Goal: Communication & Community: Answer question/provide support

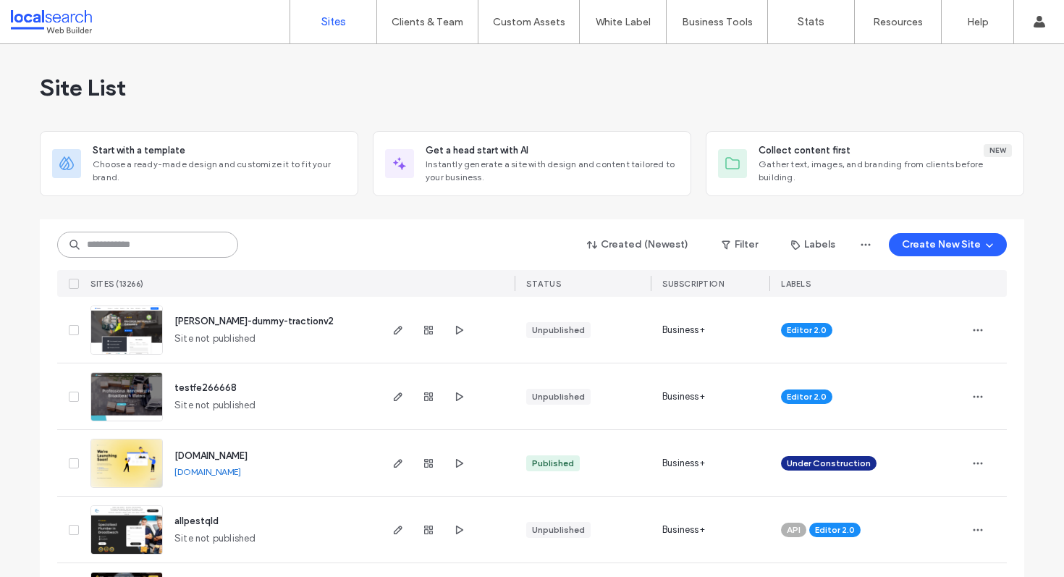
click at [197, 248] on input at bounding box center [147, 245] width 181 height 26
paste input "********"
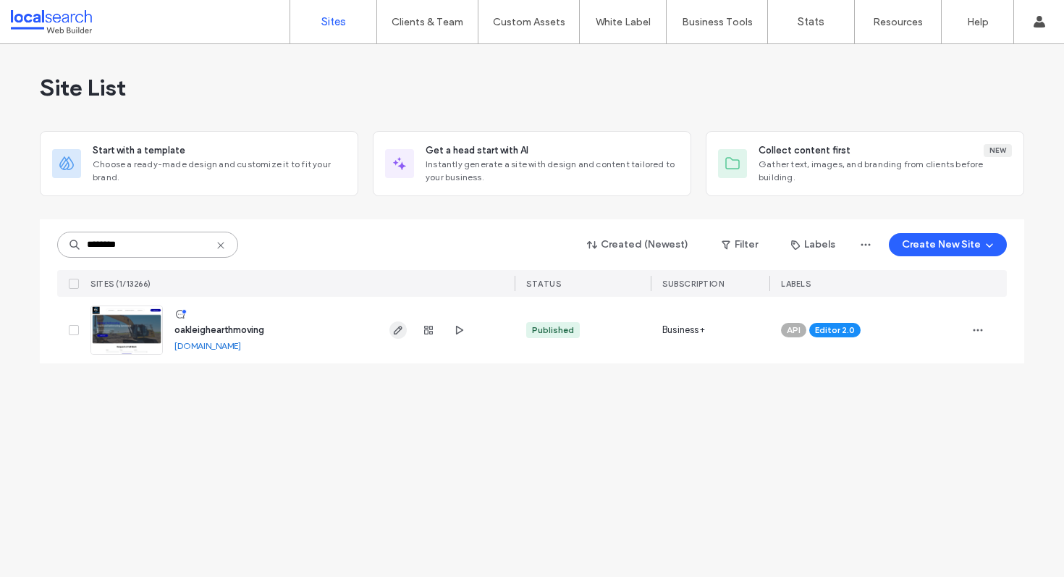
type input "********"
click at [391, 330] on span "button" at bounding box center [397, 329] width 17 height 17
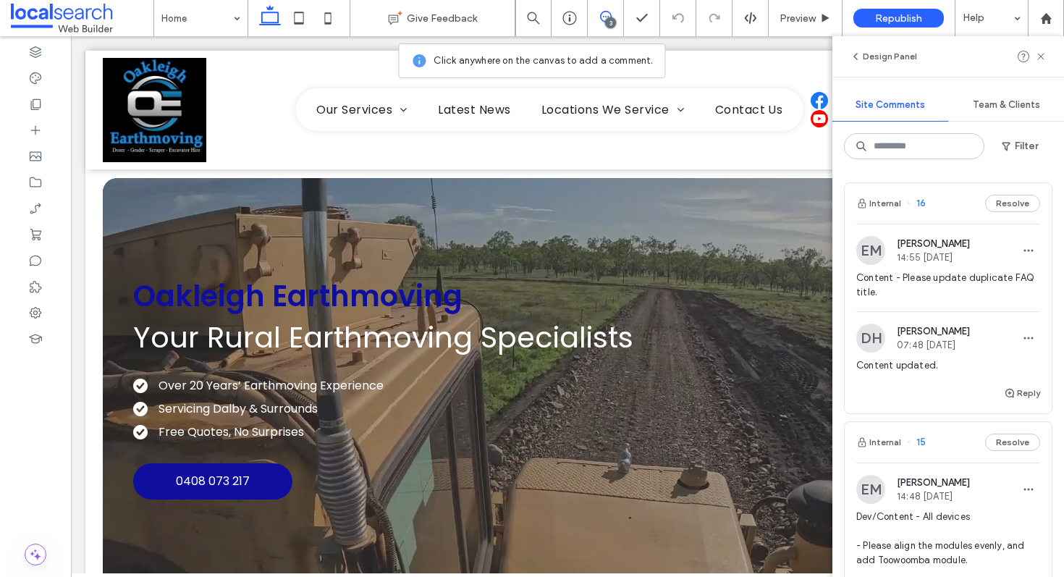
click at [946, 204] on div "Internal 16 Resolve" at bounding box center [947, 203] width 207 height 41
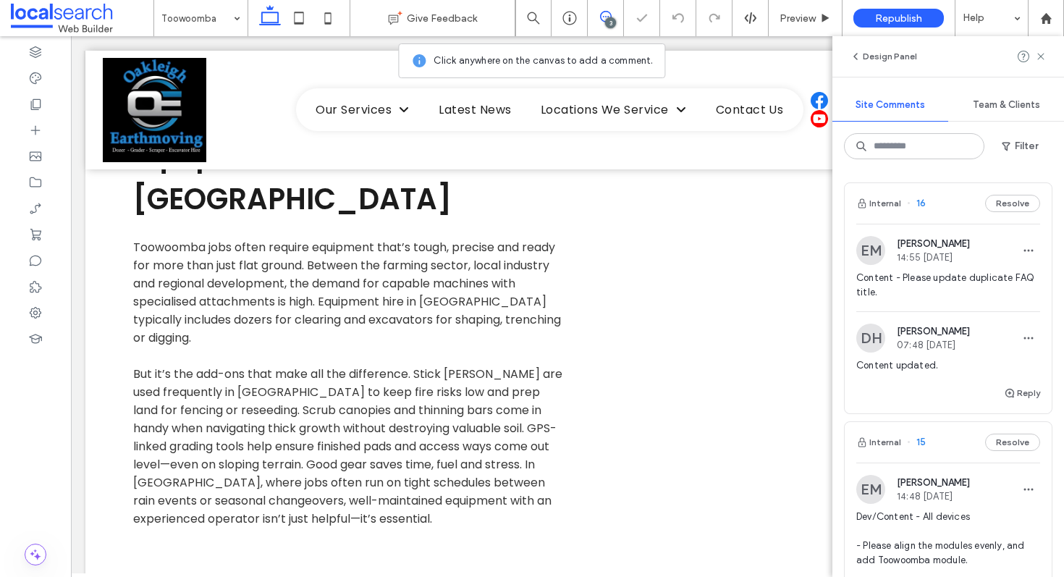
scroll to position [2813, 0]
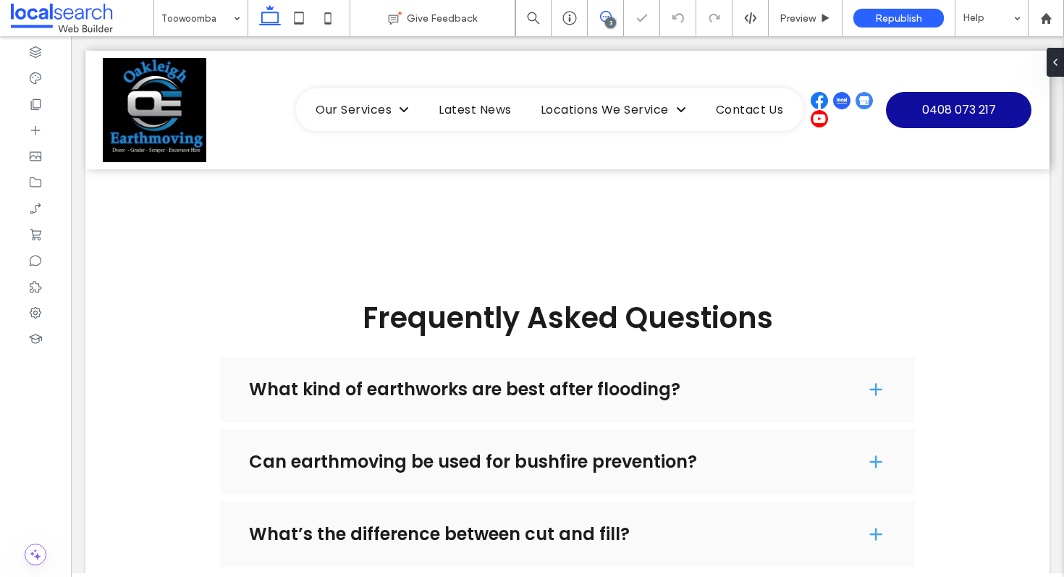
click at [601, 20] on icon at bounding box center [606, 17] width 12 height 12
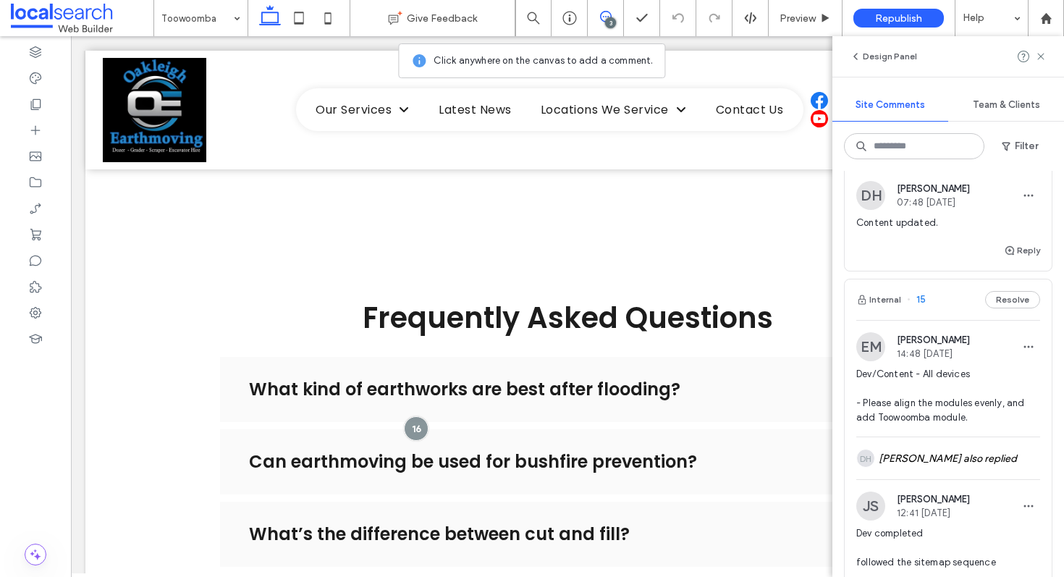
scroll to position [146, 0]
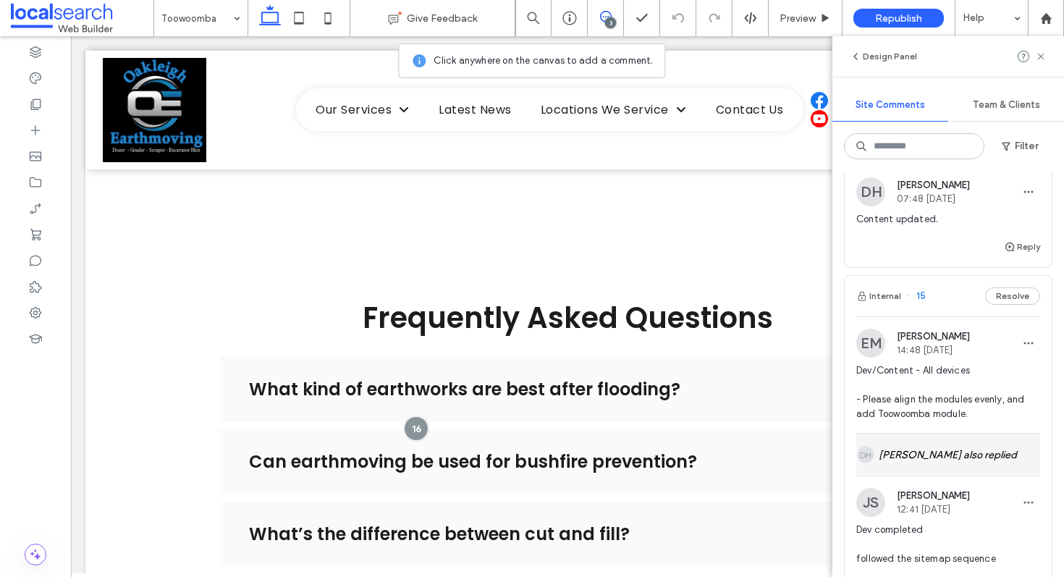
click at [944, 456] on div "DH Daniel Hansen also replied" at bounding box center [948, 454] width 184 height 42
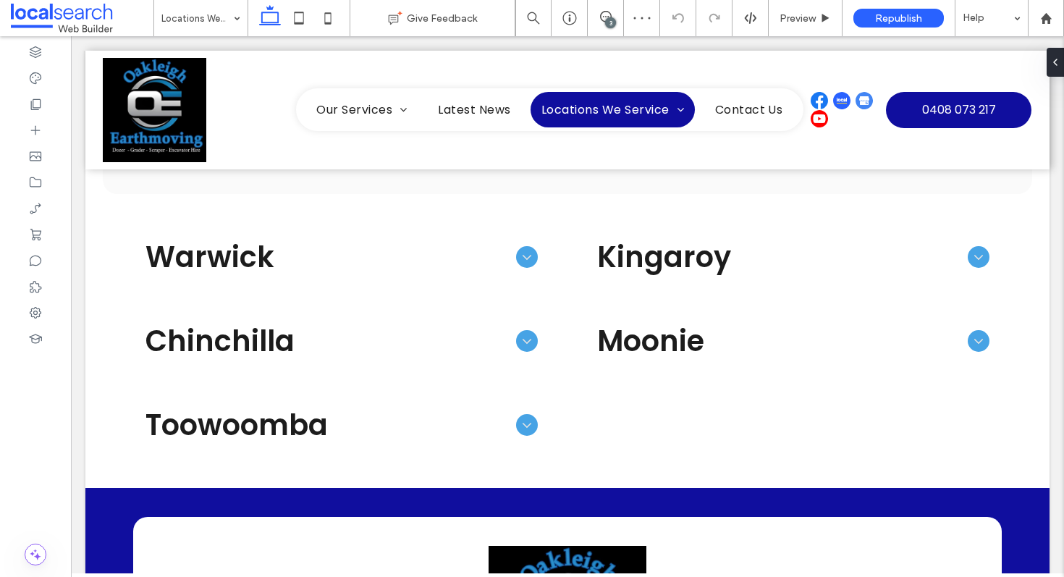
click at [608, 20] on div "3" at bounding box center [610, 22] width 11 height 11
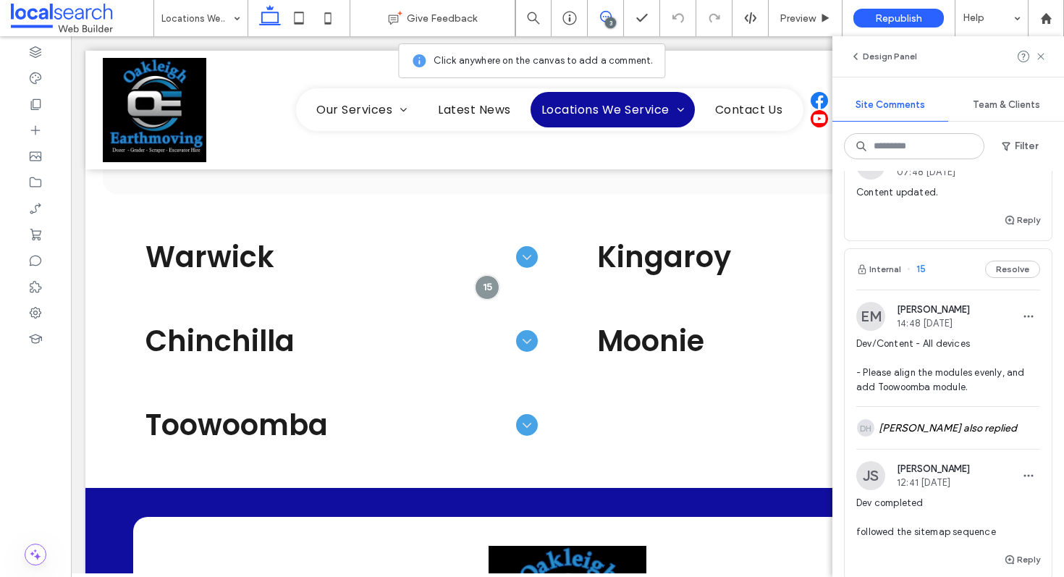
scroll to position [176, 0]
click at [948, 434] on div "DH Daniel Hansen also replied" at bounding box center [948, 425] width 184 height 42
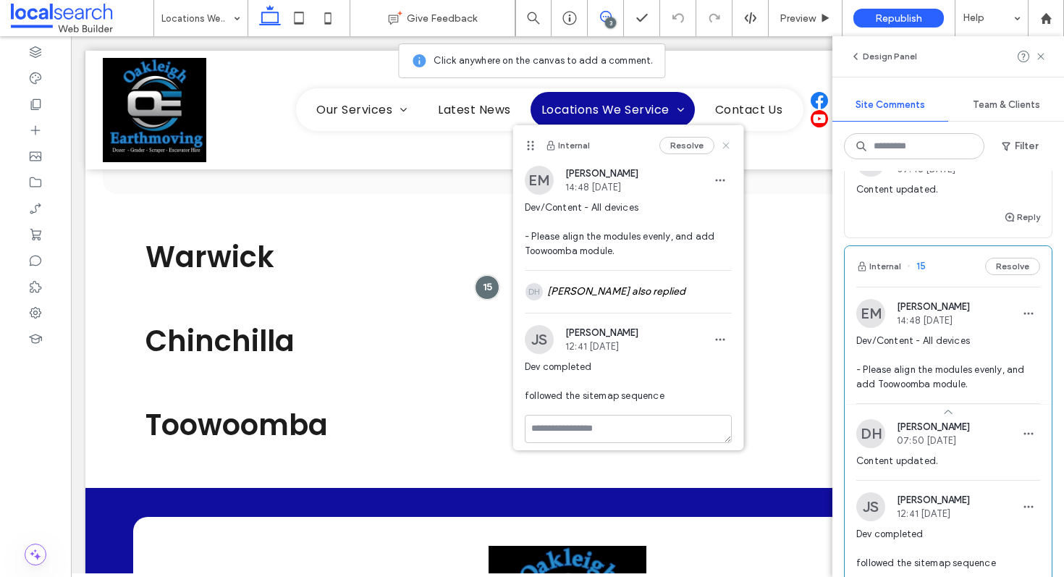
click at [720, 144] on icon at bounding box center [726, 146] width 12 height 12
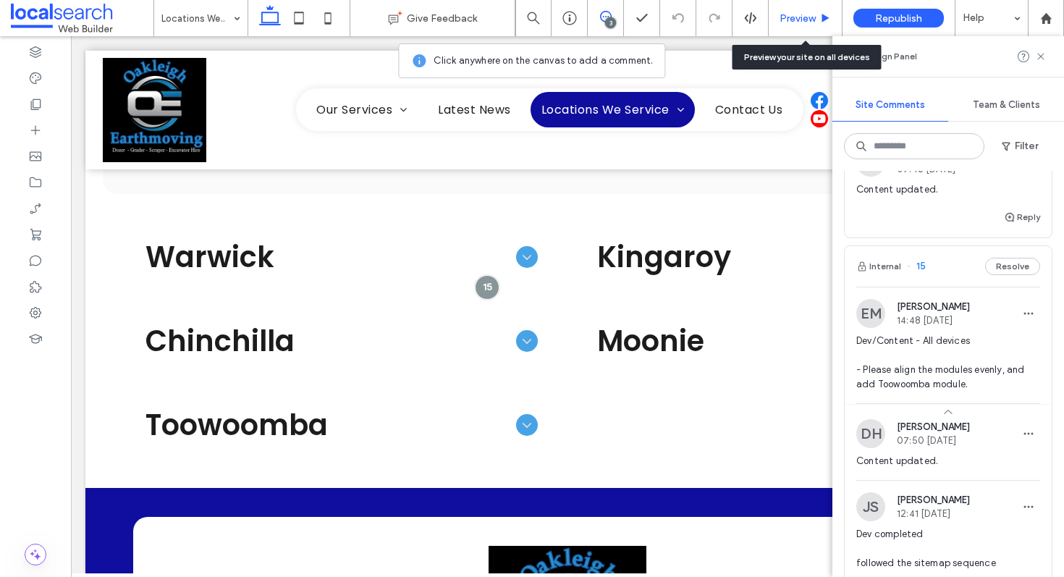
click at [807, 20] on span "Preview" at bounding box center [797, 18] width 36 height 12
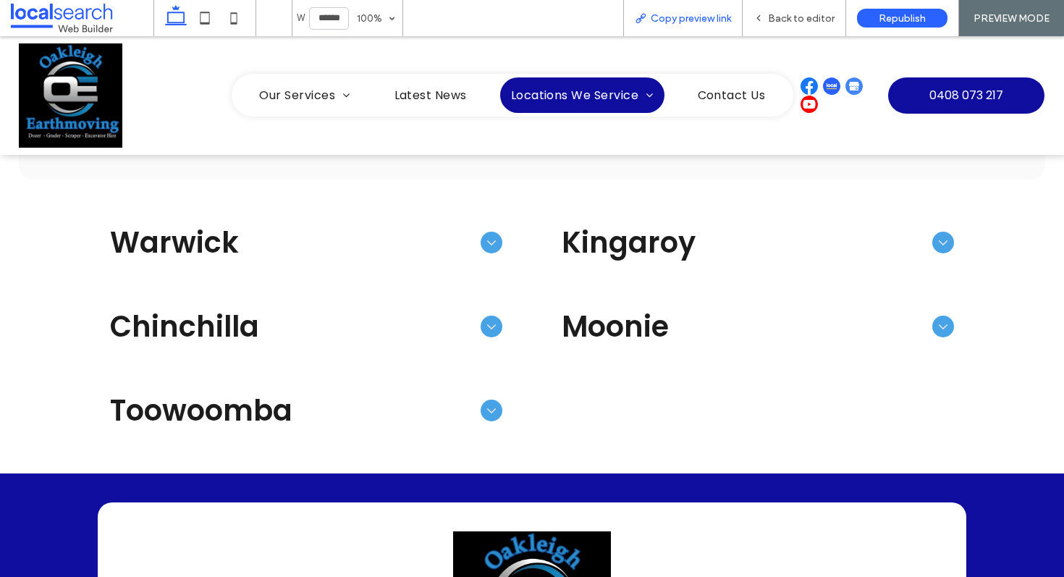
click at [711, 24] on span "Copy preview link" at bounding box center [690, 18] width 80 height 12
drag, startPoint x: 784, startPoint y: 25, endPoint x: 748, endPoint y: 33, distance: 36.3
click at [784, 24] on div "Back to editor" at bounding box center [793, 18] width 103 height 36
click at [797, 12] on span "Back to editor" at bounding box center [801, 18] width 67 height 12
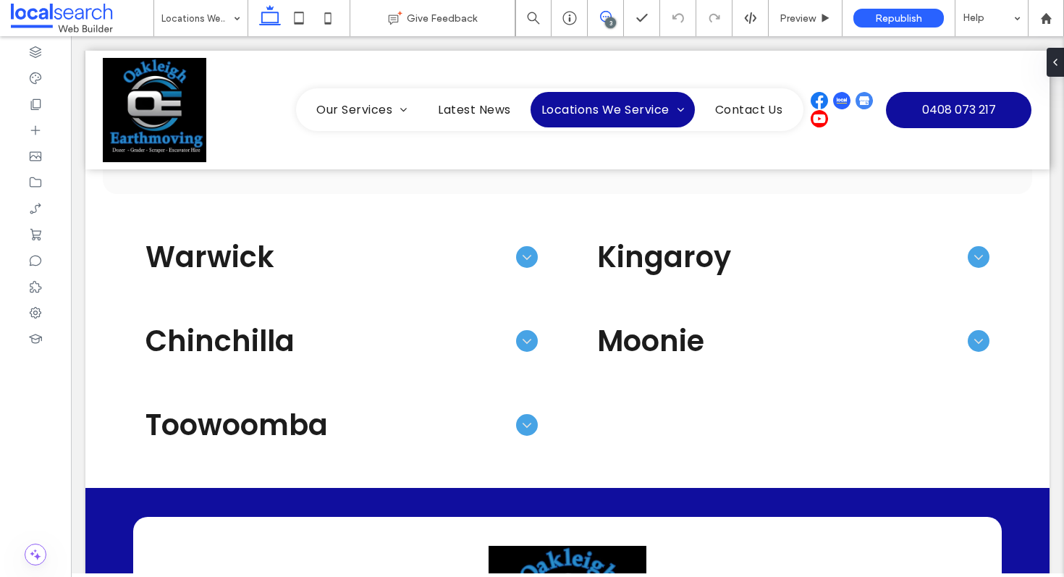
click at [603, 17] on icon at bounding box center [606, 17] width 12 height 12
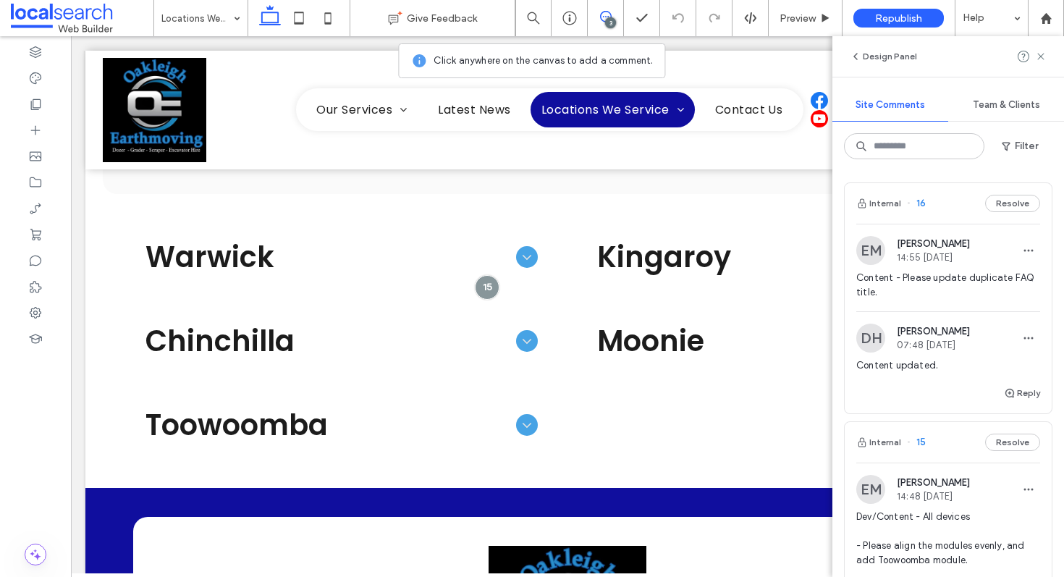
click at [961, 209] on div "Internal 16 Resolve" at bounding box center [947, 203] width 207 height 41
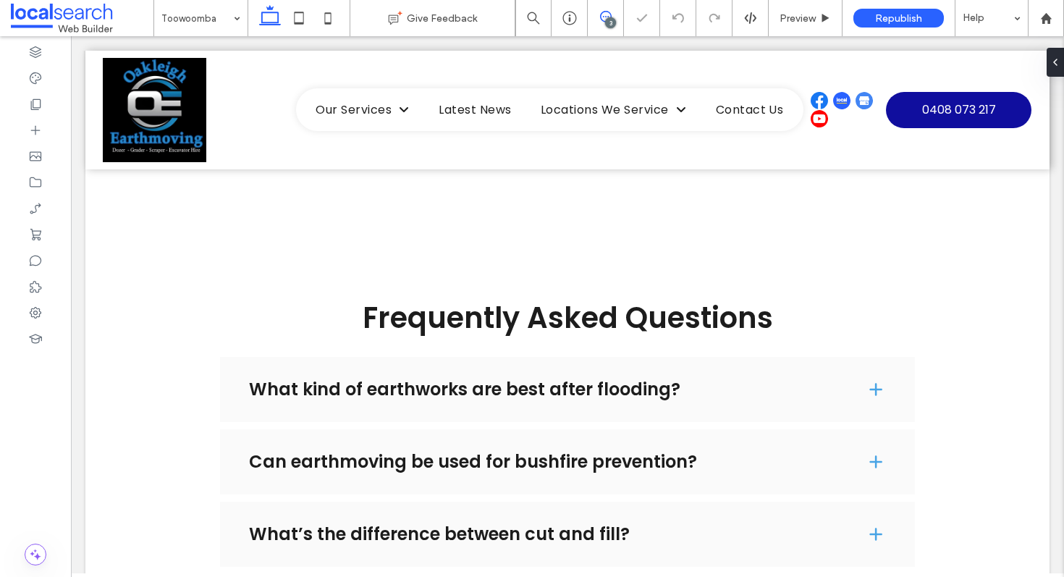
click at [600, 13] on icon at bounding box center [606, 17] width 12 height 12
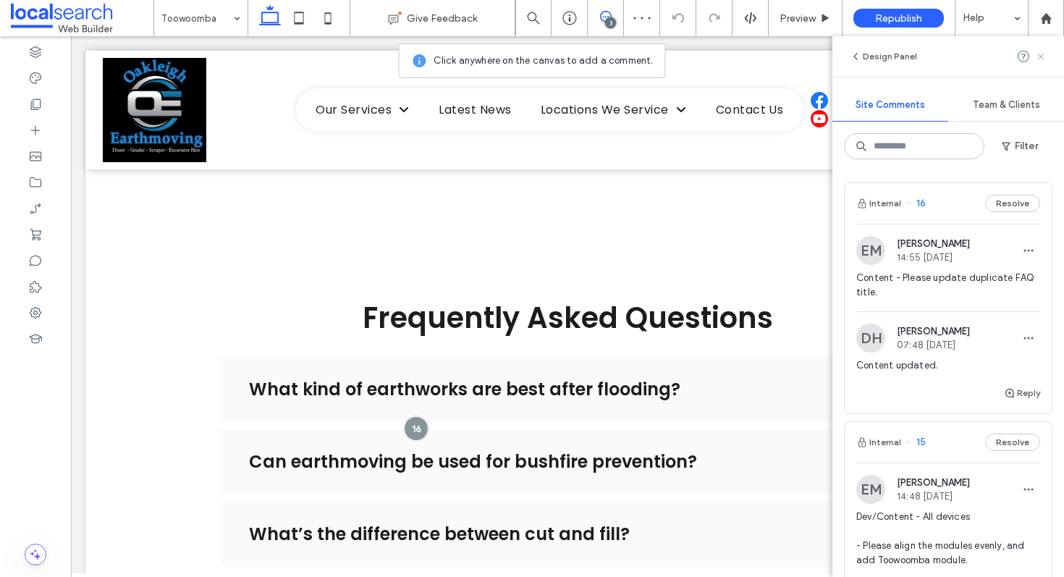
click at [1042, 53] on use at bounding box center [1040, 56] width 7 height 7
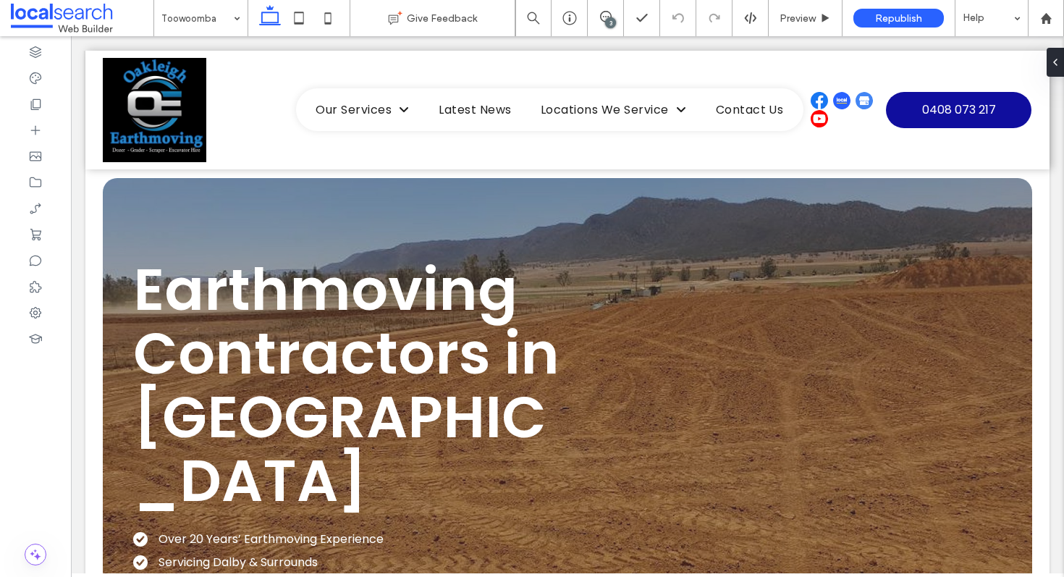
click at [606, 22] on div "3" at bounding box center [610, 22] width 11 height 11
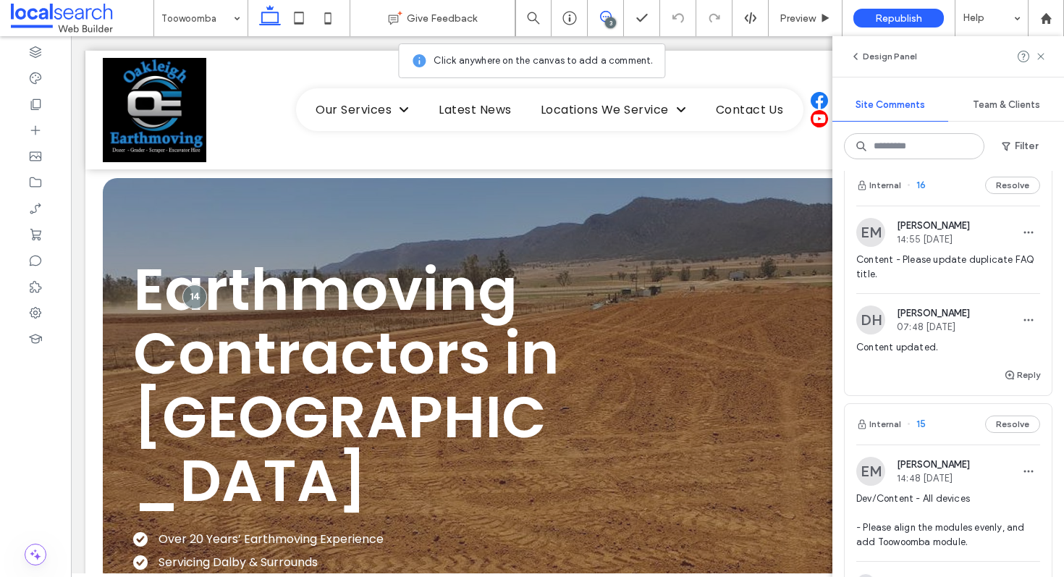
scroll to position [19, 0]
click at [944, 192] on div "Internal 16 Resolve" at bounding box center [947, 184] width 207 height 41
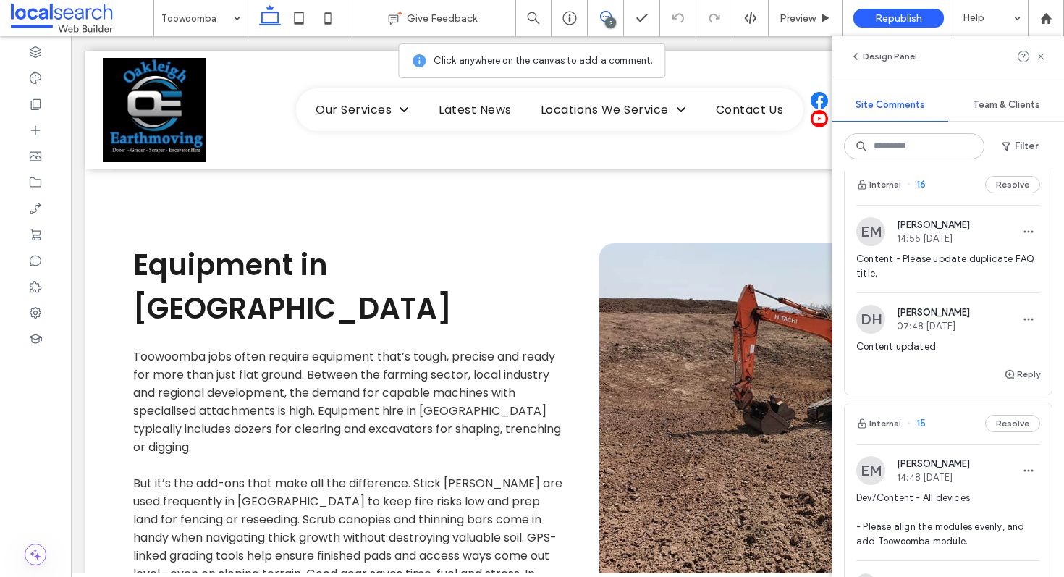
scroll to position [2813, 0]
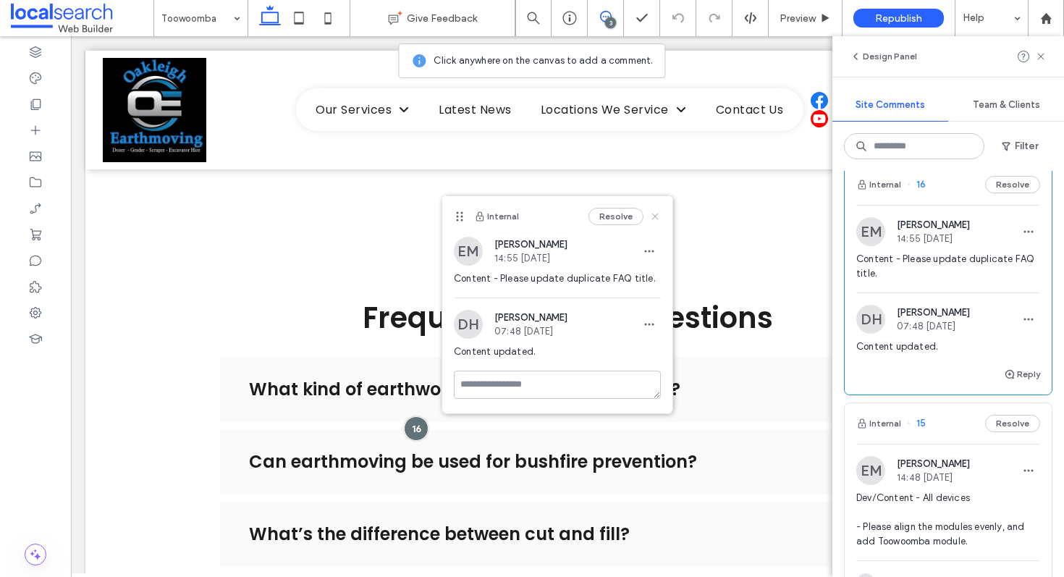
click at [653, 217] on use at bounding box center [654, 216] width 7 height 7
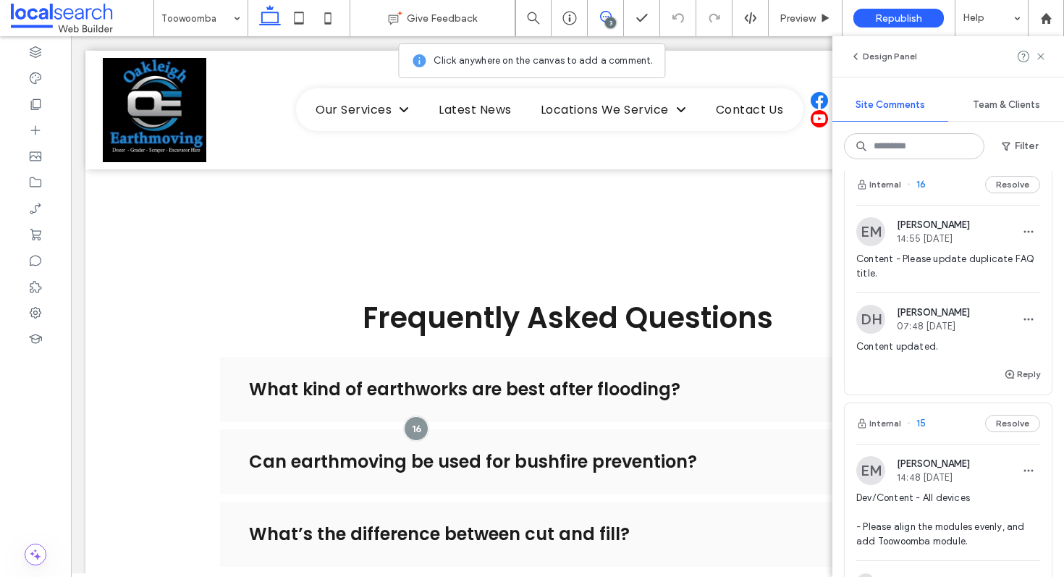
click at [998, 361] on div "Content updated." at bounding box center [948, 352] width 184 height 26
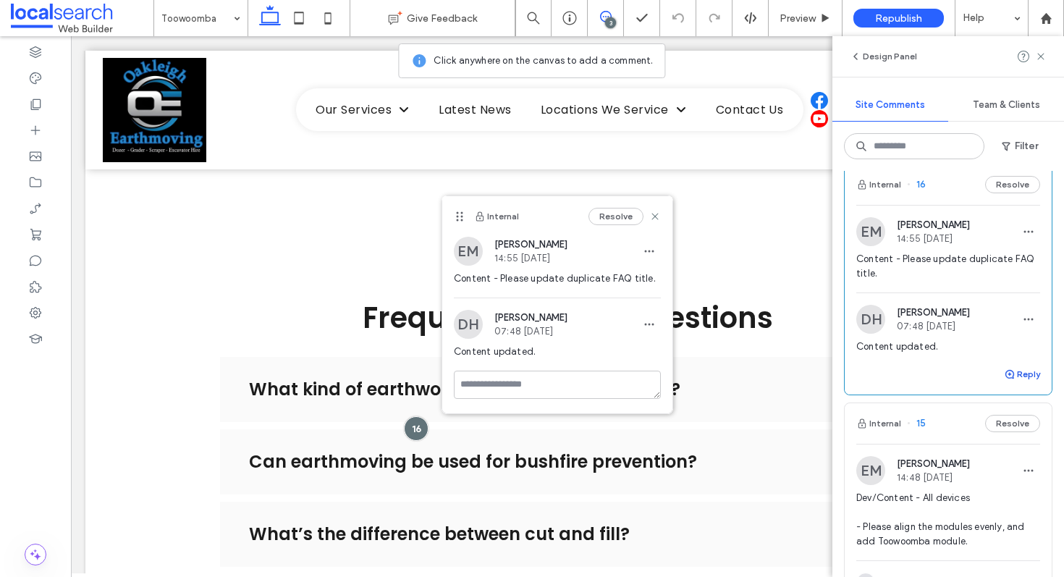
click at [1020, 374] on button "Reply" at bounding box center [1022, 373] width 36 height 17
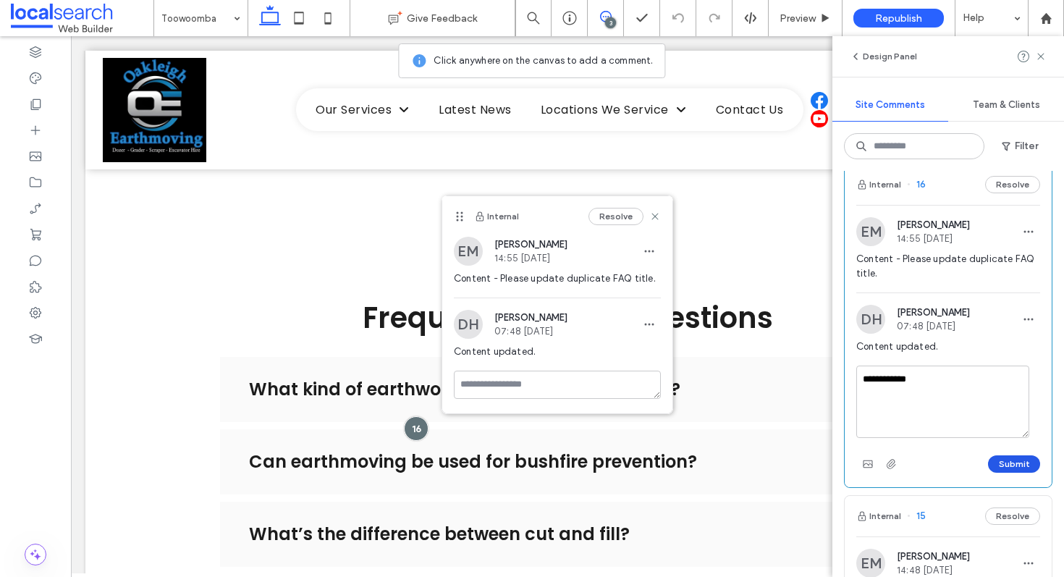
type textarea "**********"
click at [1006, 465] on button "Submit" at bounding box center [1014, 463] width 52 height 17
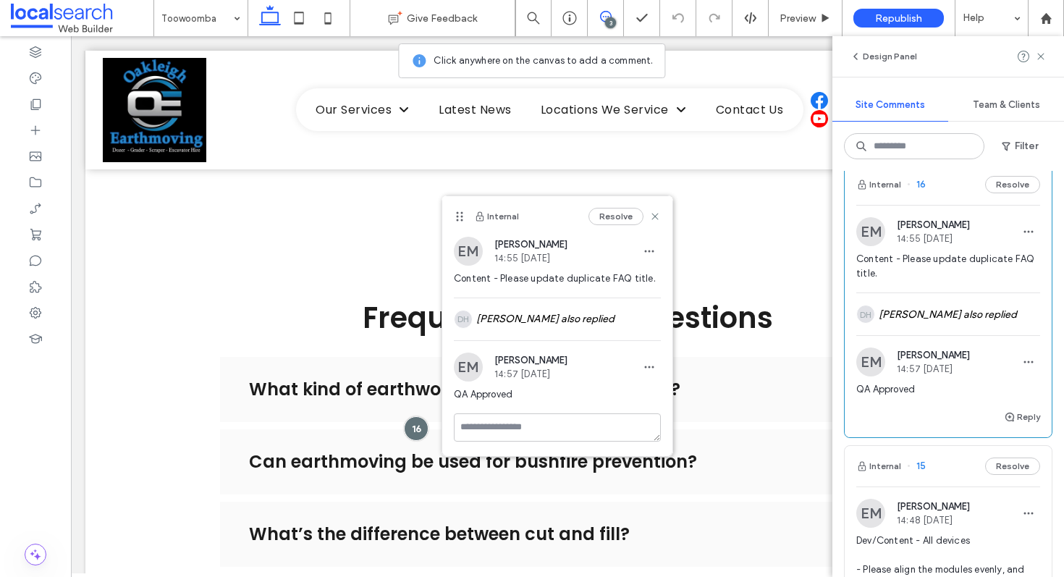
scroll to position [0, 0]
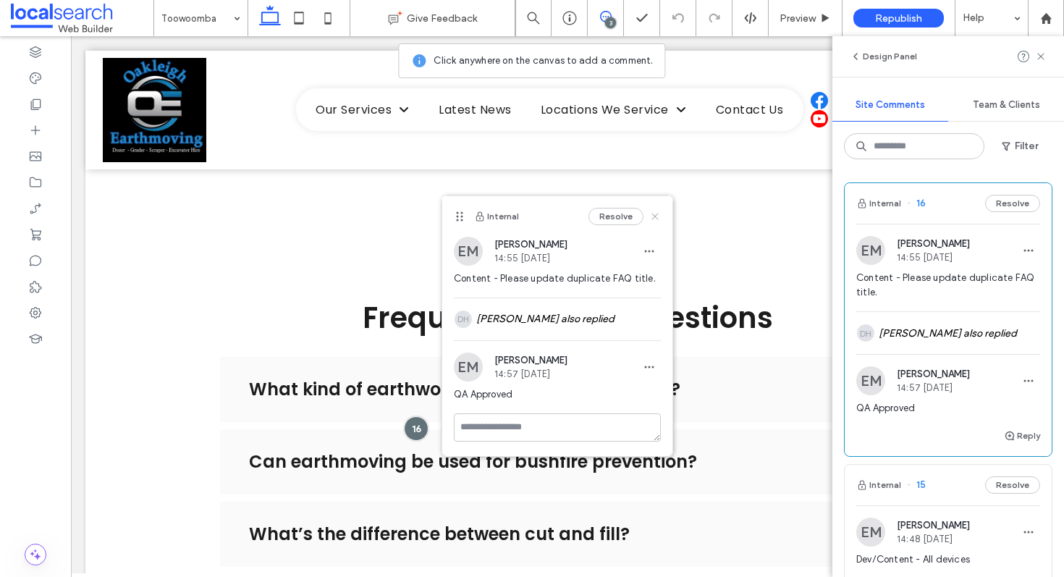
click at [656, 216] on icon at bounding box center [655, 217] width 12 height 12
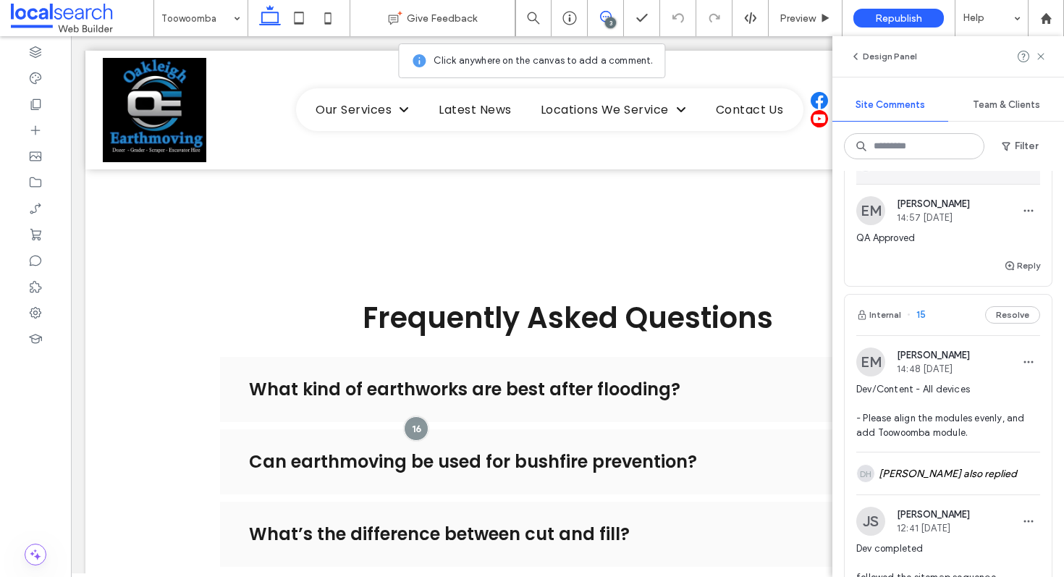
scroll to position [263, 0]
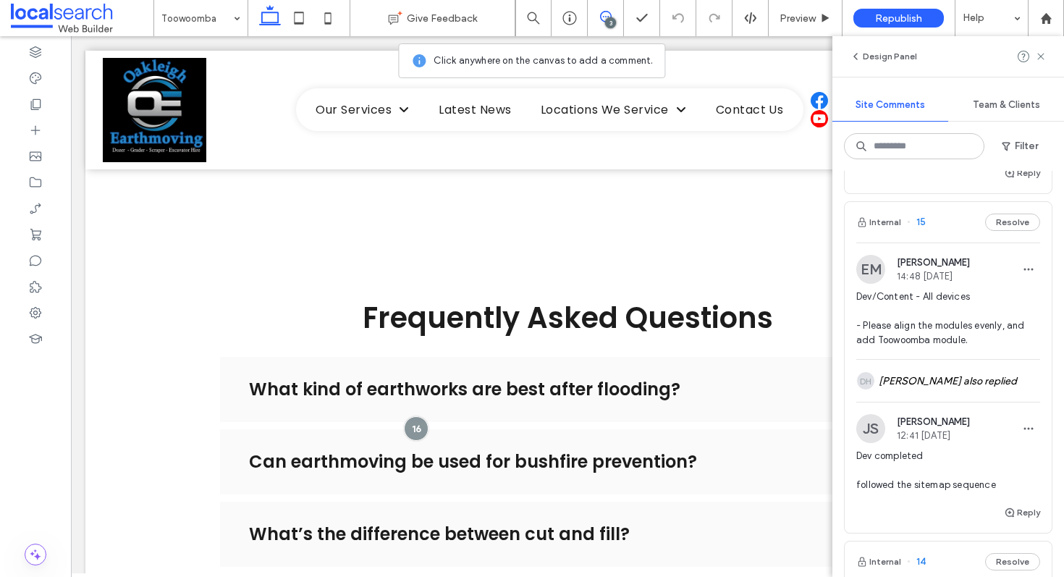
click at [941, 222] on div "Internal 15 Resolve" at bounding box center [947, 222] width 207 height 41
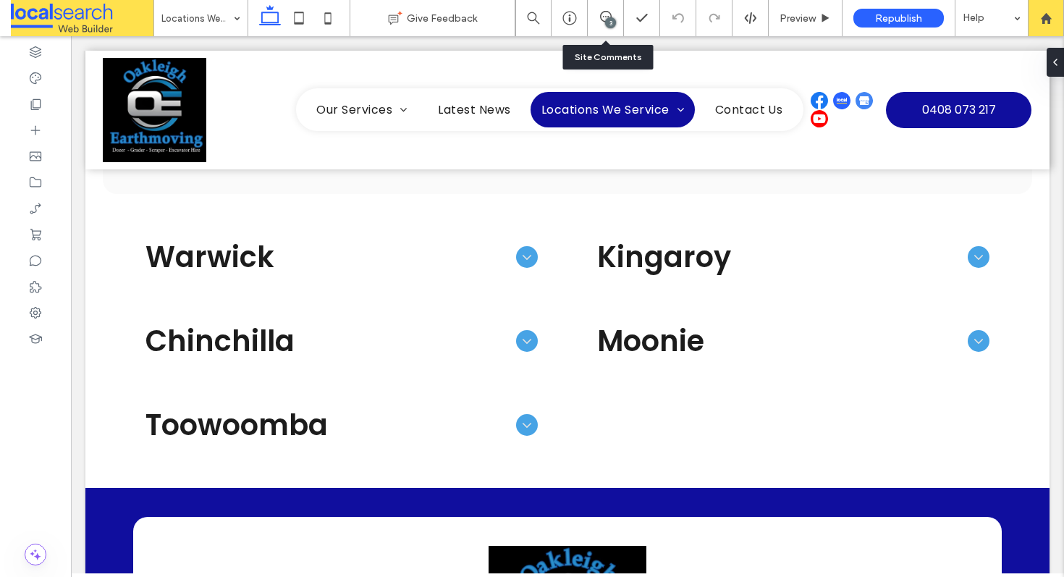
click at [603, 7] on div "3" at bounding box center [606, 18] width 36 height 36
click at [607, 16] on icon at bounding box center [606, 17] width 12 height 12
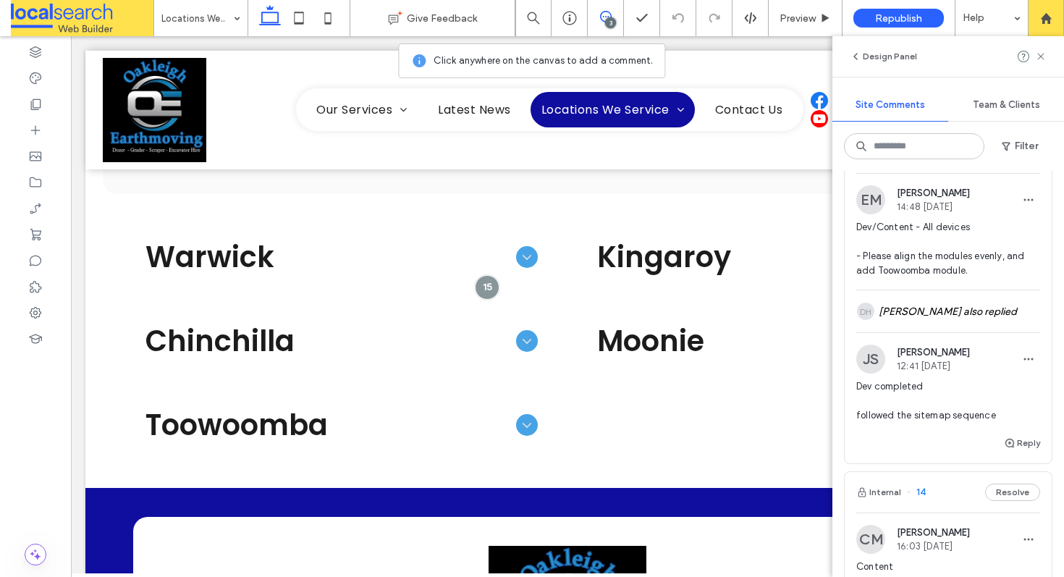
scroll to position [334, 0]
click at [1012, 435] on button "Reply" at bounding box center [1022, 440] width 36 height 17
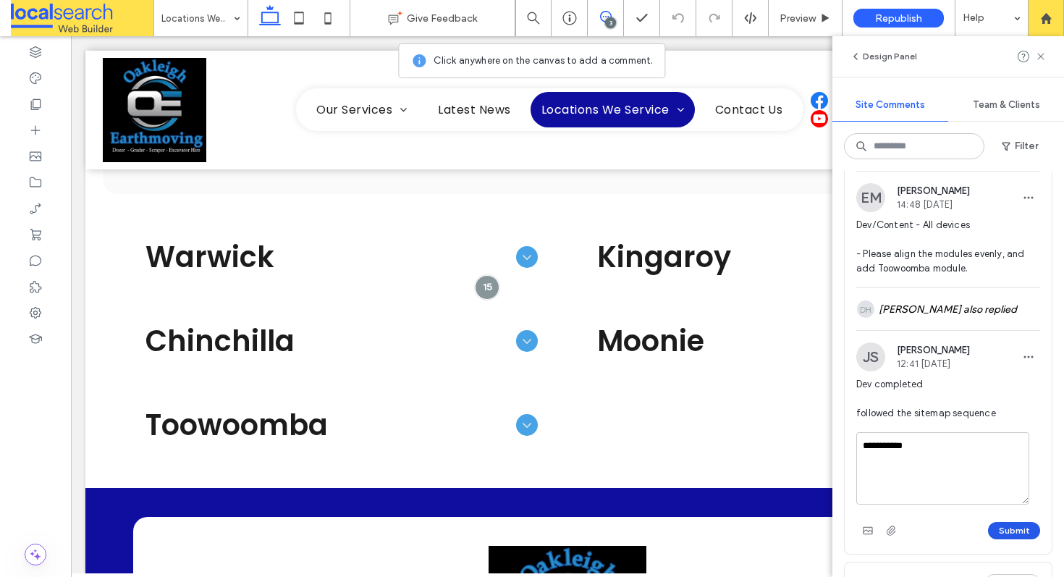
type textarea "**********"
click at [1001, 535] on button "Submit" at bounding box center [1014, 530] width 52 height 17
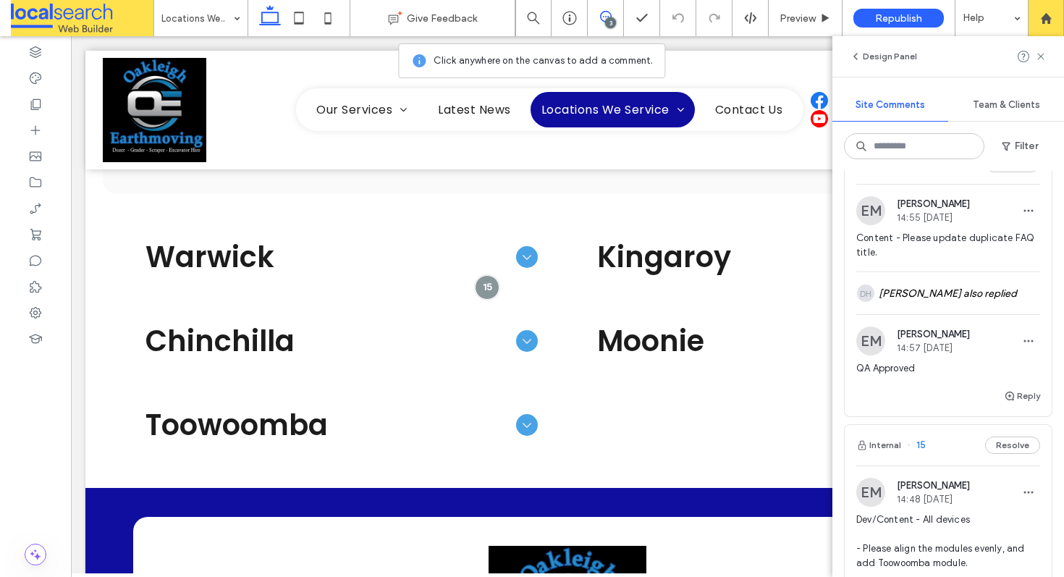
scroll to position [0, 0]
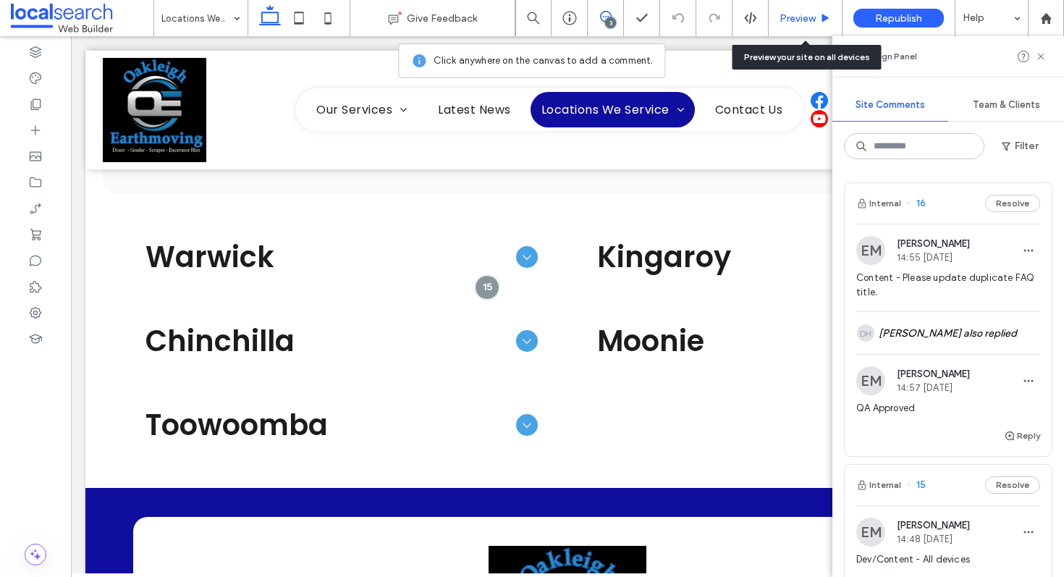
click at [810, 14] on span "Preview" at bounding box center [797, 18] width 36 height 12
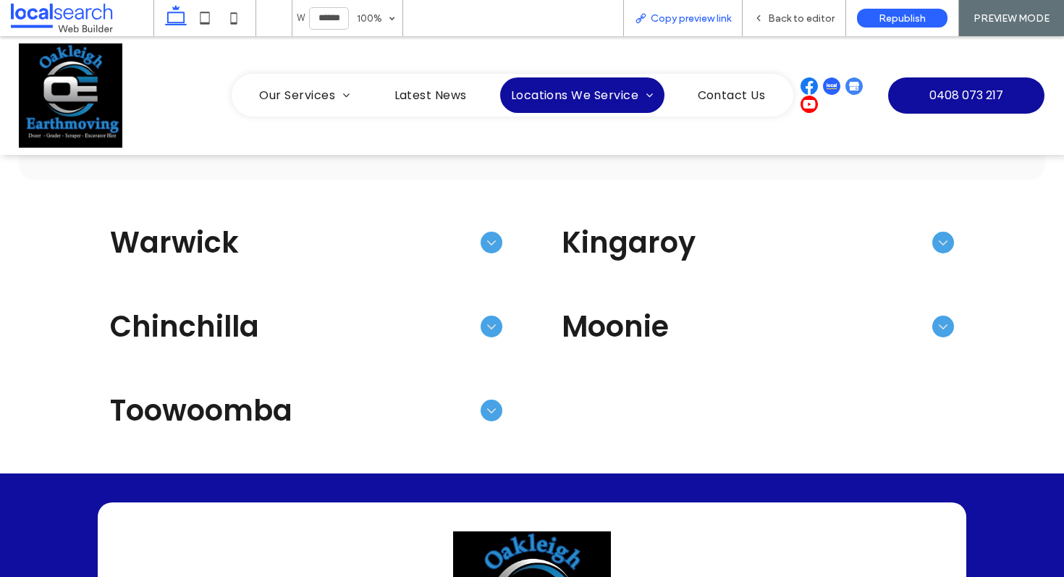
click at [717, 24] on span "Copy preview link" at bounding box center [690, 18] width 80 height 12
click at [797, 18] on span "Back to editor" at bounding box center [801, 18] width 67 height 12
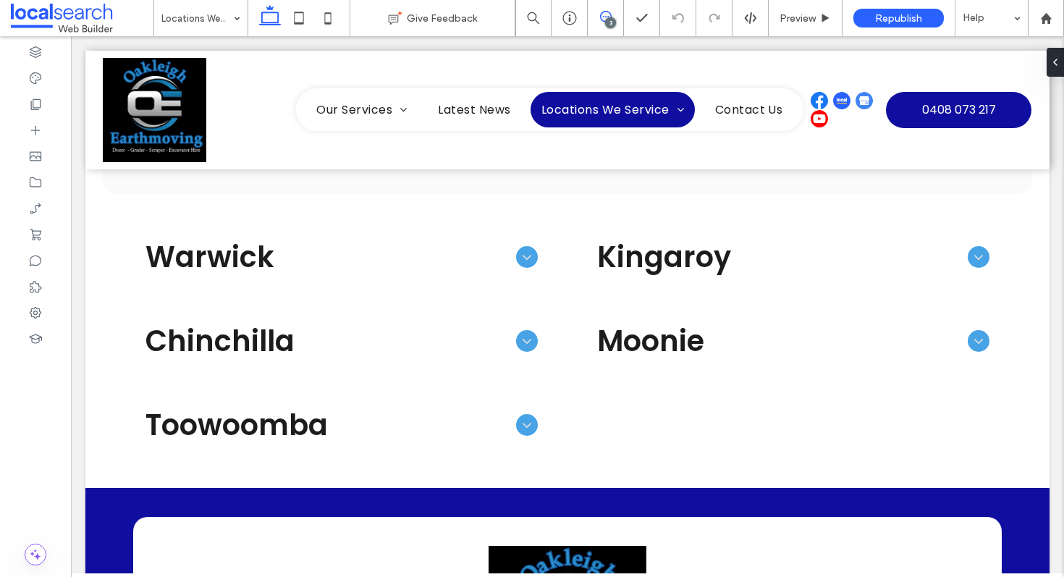
click at [601, 15] on icon at bounding box center [606, 17] width 12 height 12
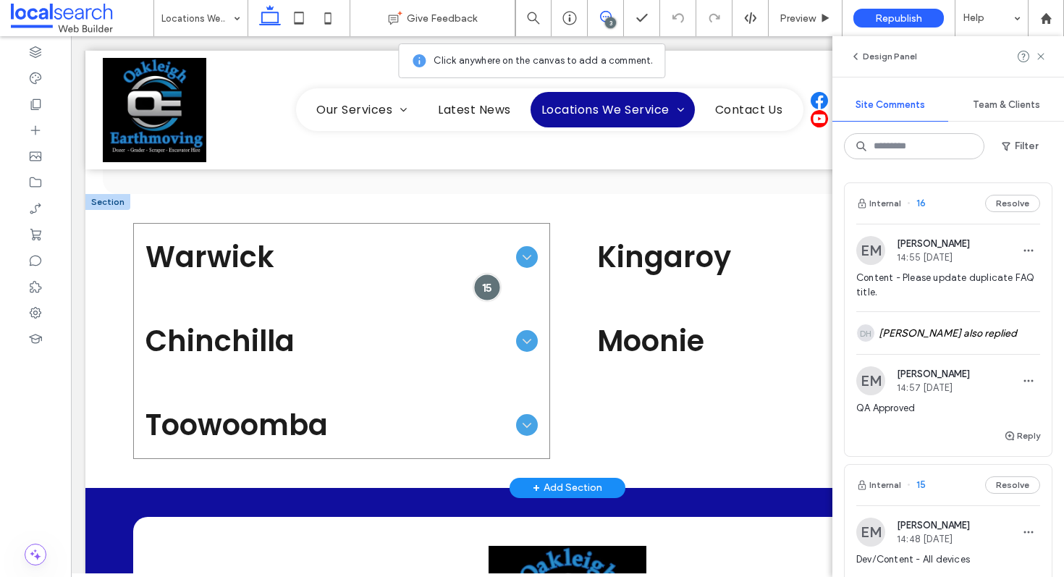
click at [485, 278] on div at bounding box center [487, 287] width 27 height 27
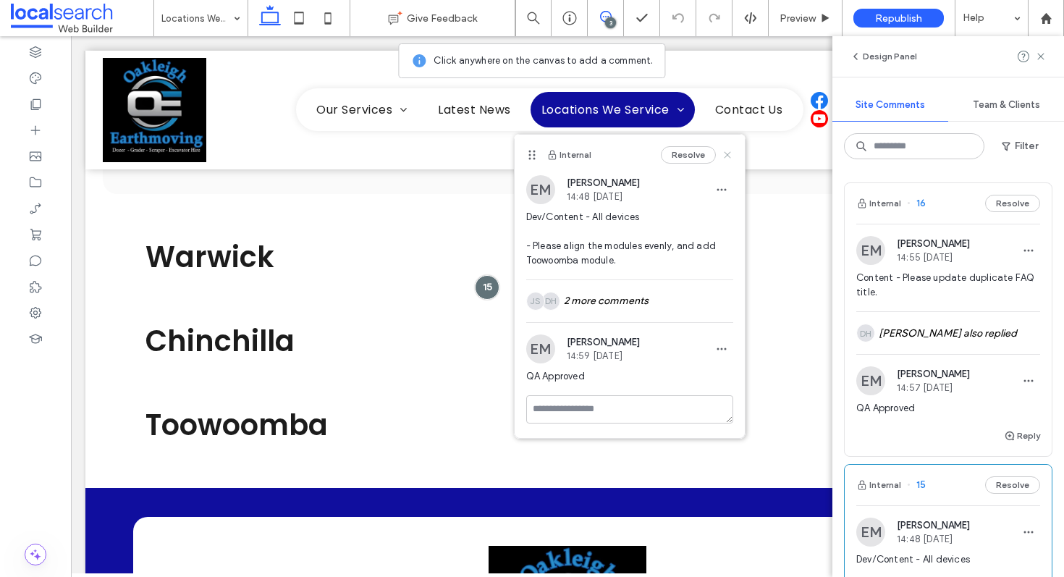
click at [730, 152] on icon at bounding box center [727, 155] width 12 height 12
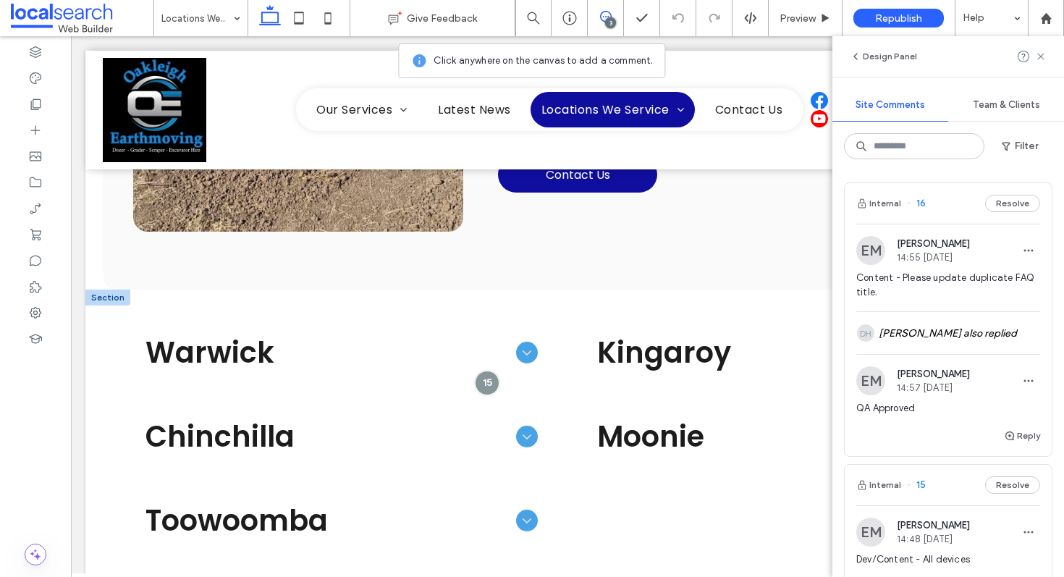
scroll to position [800, 0]
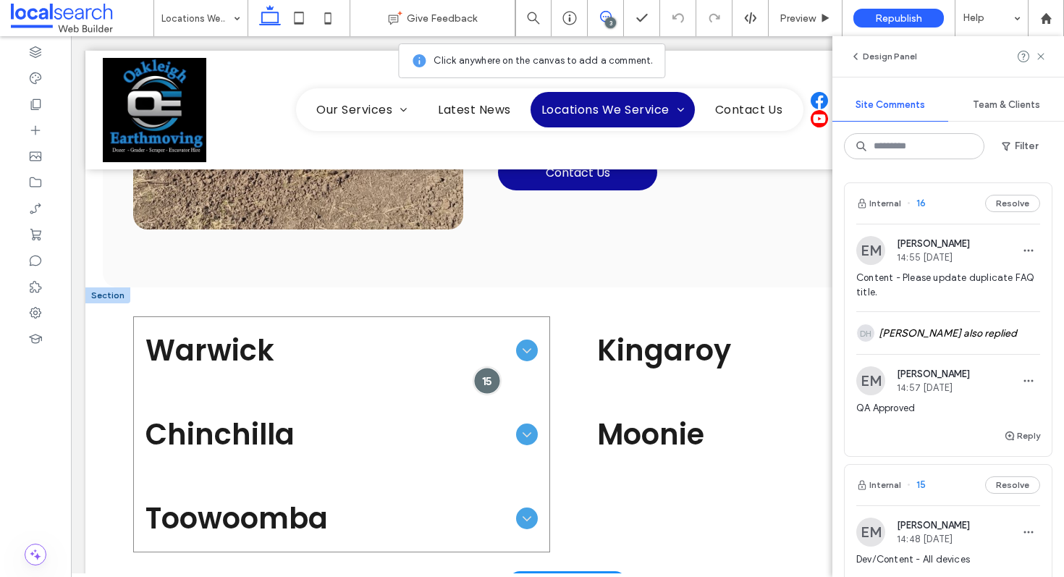
click at [487, 378] on div at bounding box center [487, 380] width 27 height 27
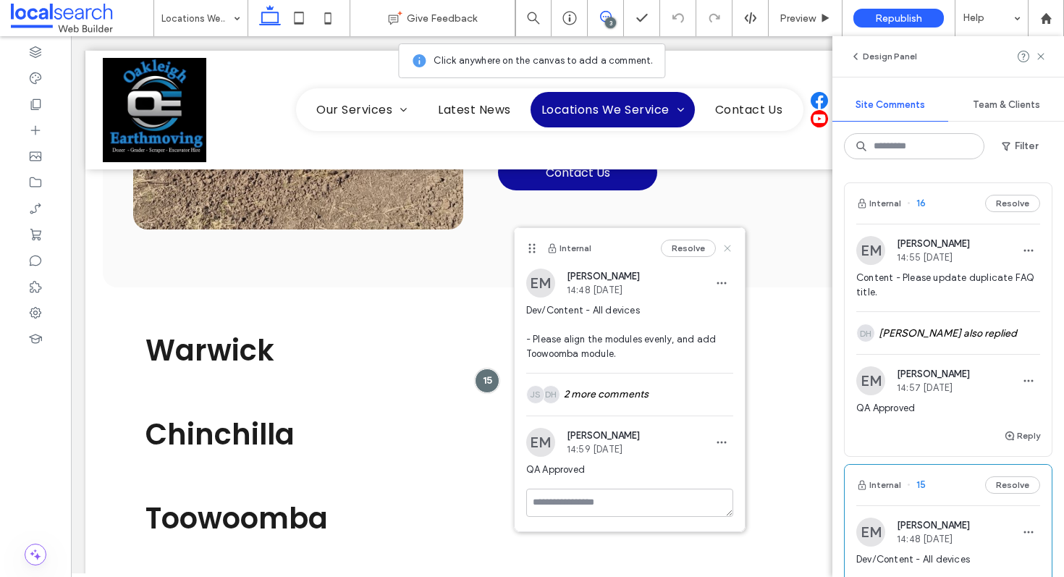
click at [721, 250] on icon at bounding box center [727, 248] width 12 height 12
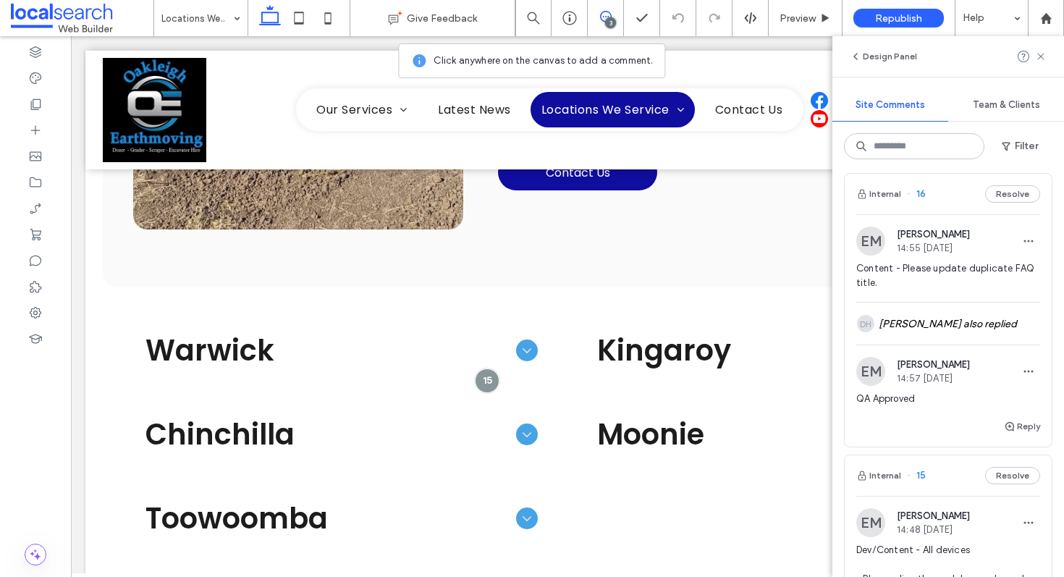
scroll to position [0, 0]
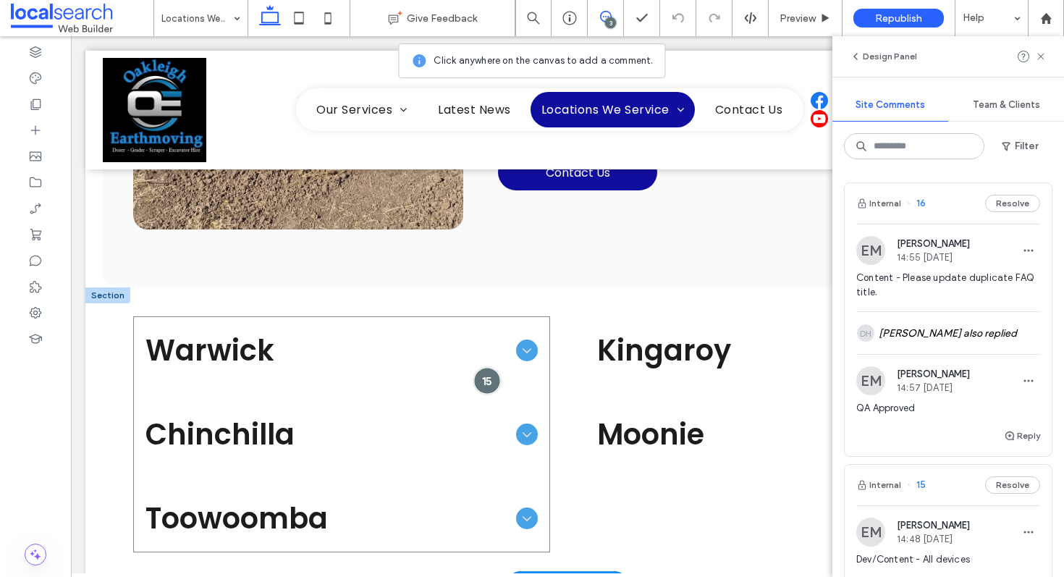
click at [477, 381] on div at bounding box center [487, 380] width 27 height 27
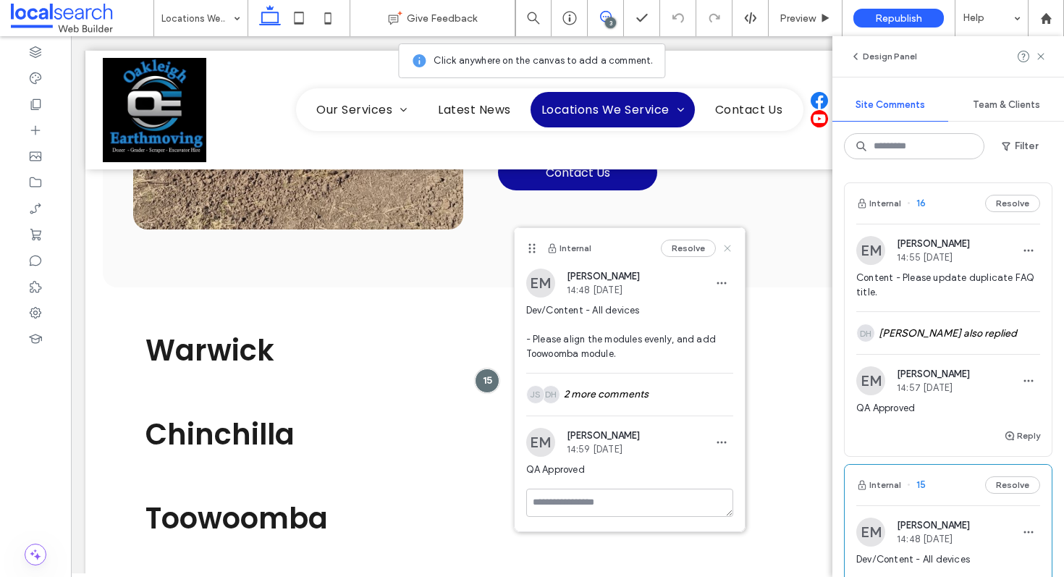
click at [729, 248] on icon at bounding box center [727, 248] width 12 height 12
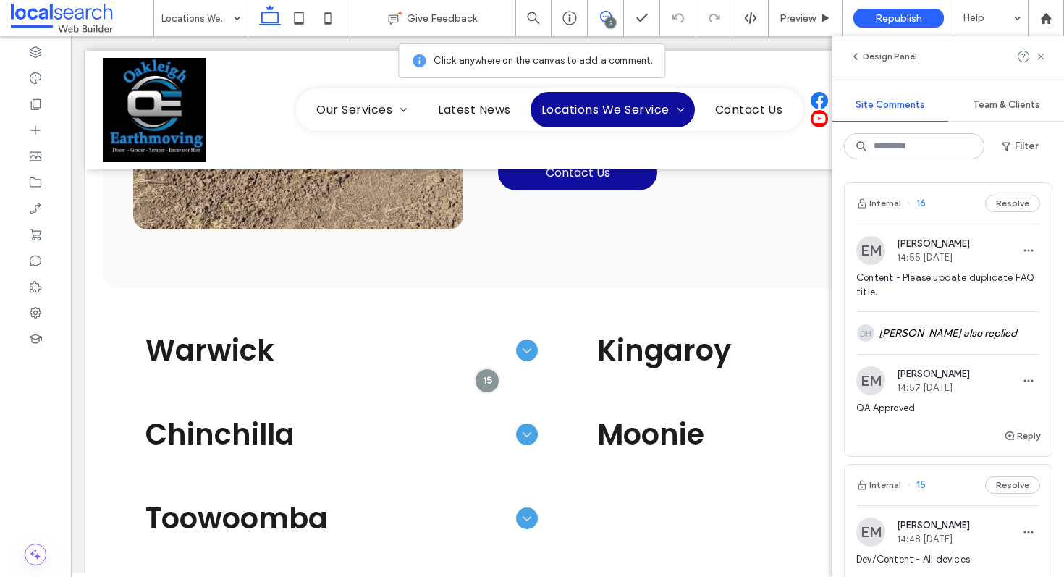
click at [947, 204] on div "Internal 16 Resolve" at bounding box center [947, 203] width 207 height 41
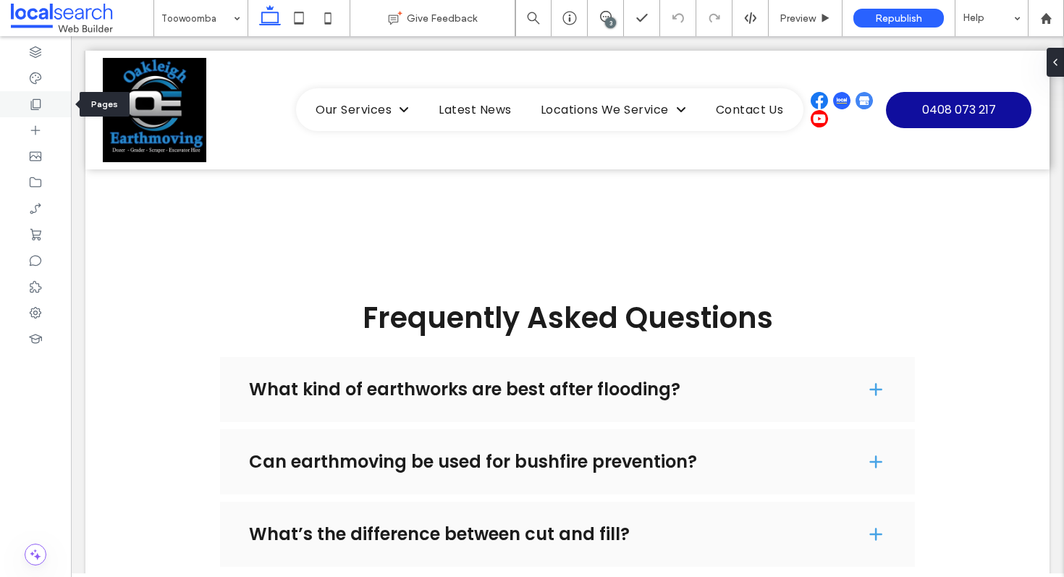
click at [16, 96] on div at bounding box center [35, 104] width 71 height 26
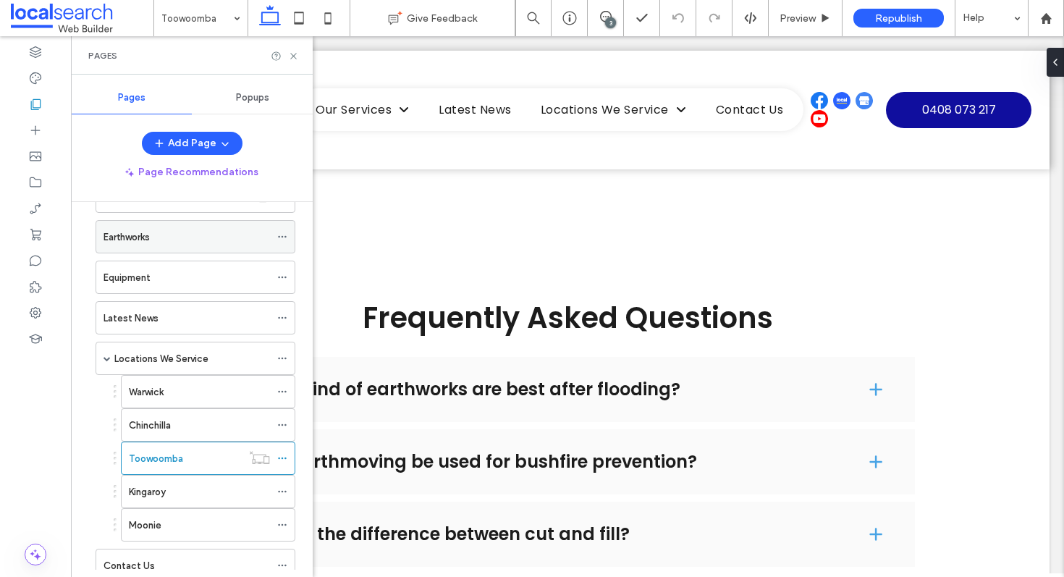
scroll to position [96, 0]
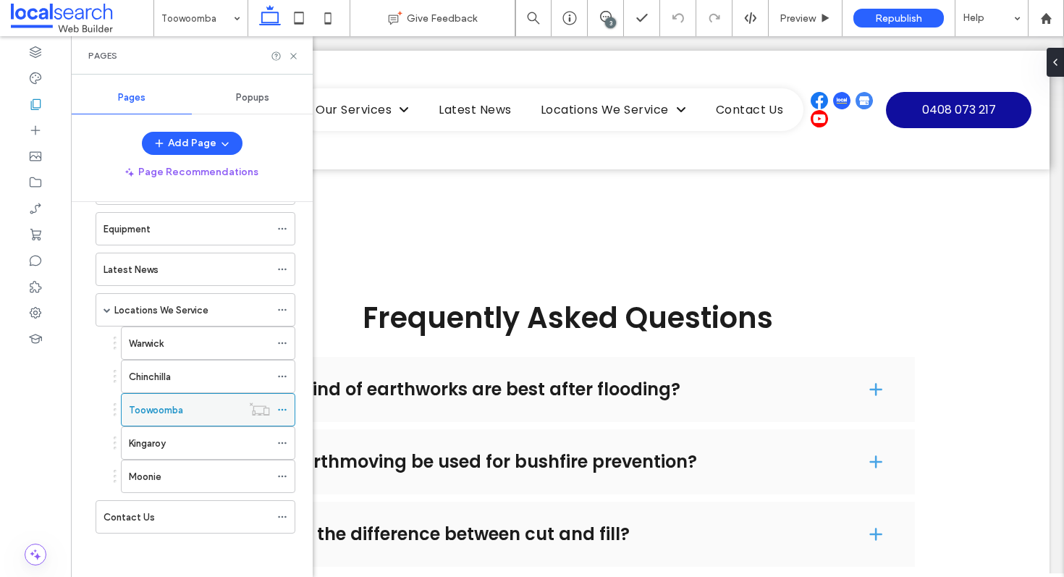
click at [284, 410] on icon at bounding box center [282, 409] width 10 height 10
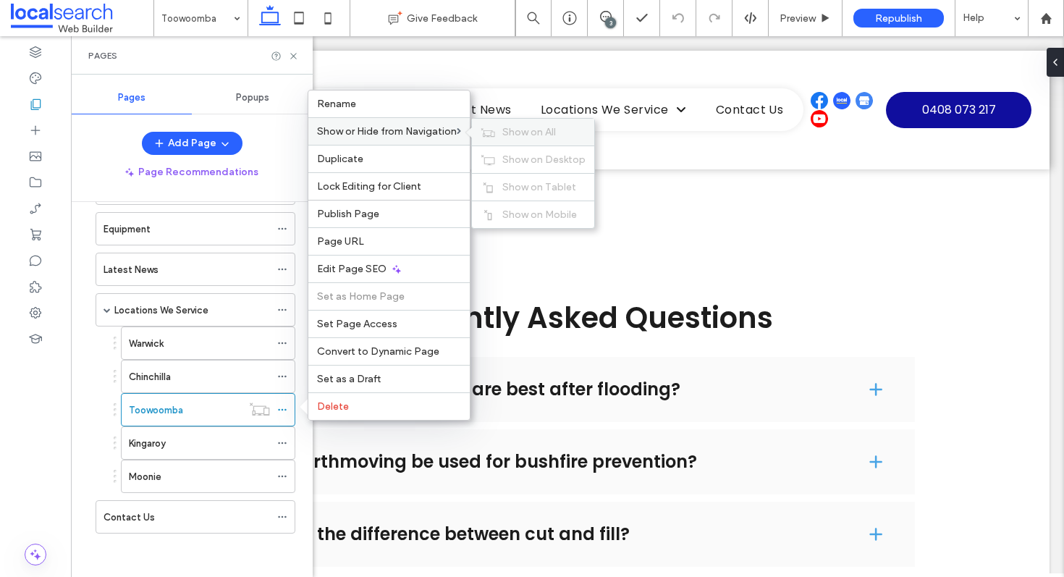
click at [524, 122] on div "Show on All" at bounding box center [533, 132] width 122 height 27
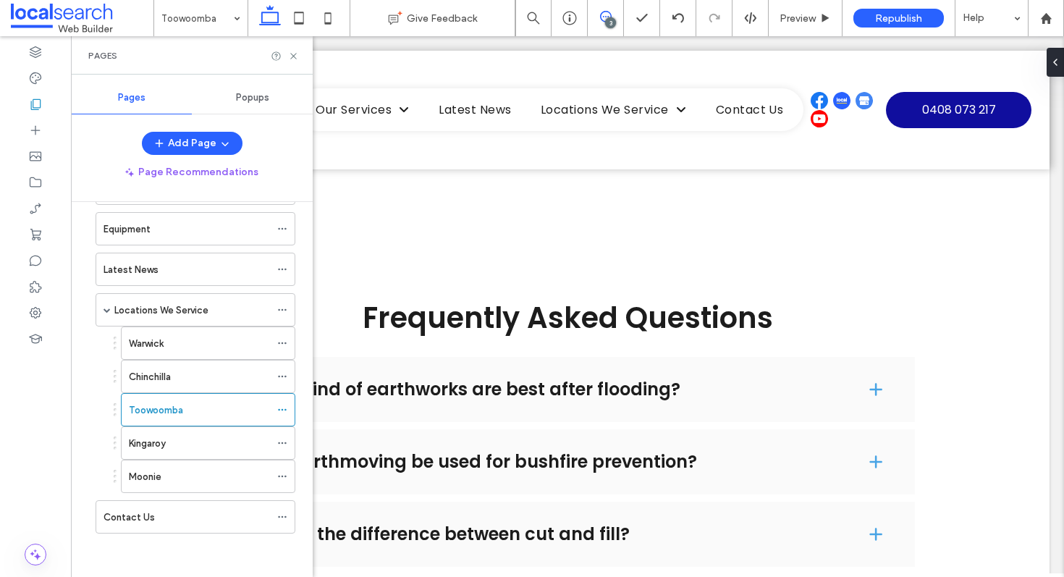
click at [611, 15] on span at bounding box center [605, 17] width 35 height 12
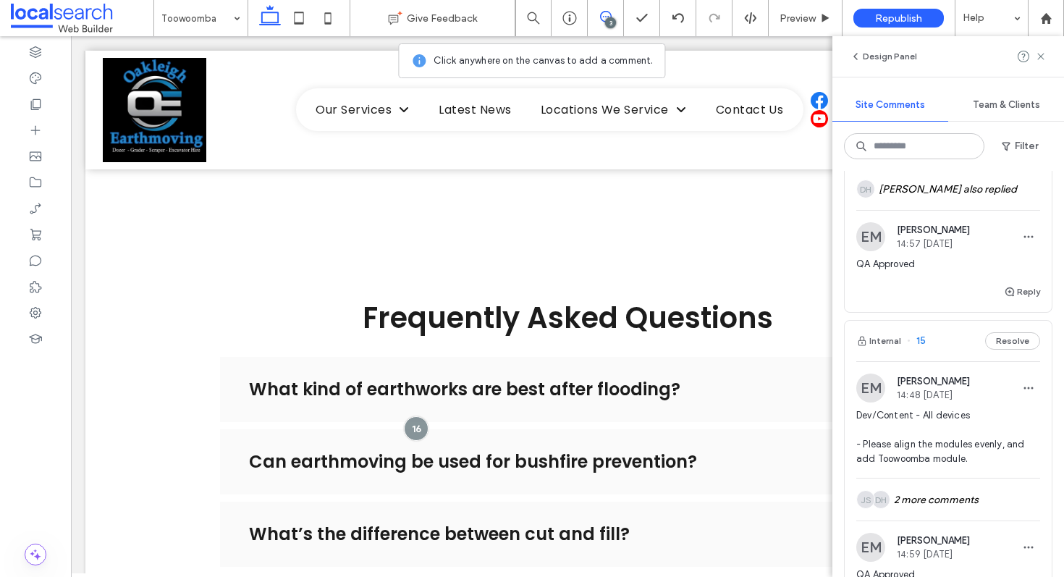
scroll to position [222, 0]
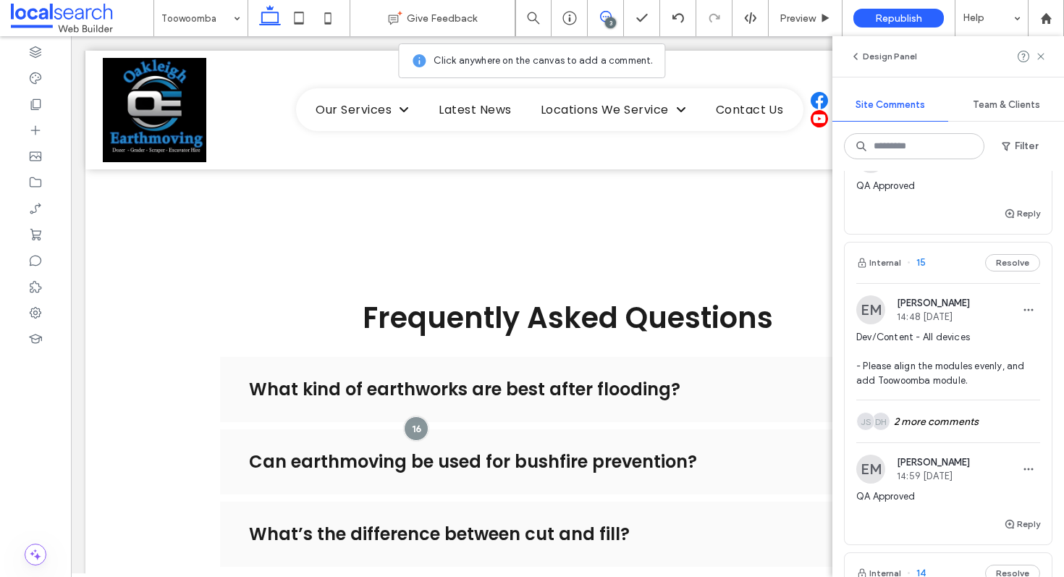
click at [947, 257] on div "Internal 15 Resolve" at bounding box center [947, 262] width 207 height 41
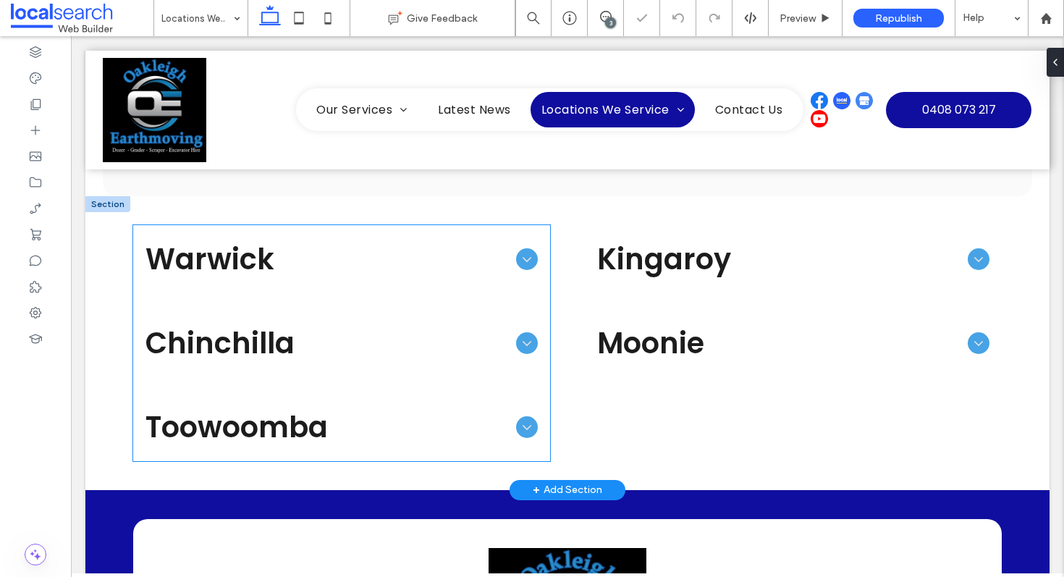
scroll to position [845, 0]
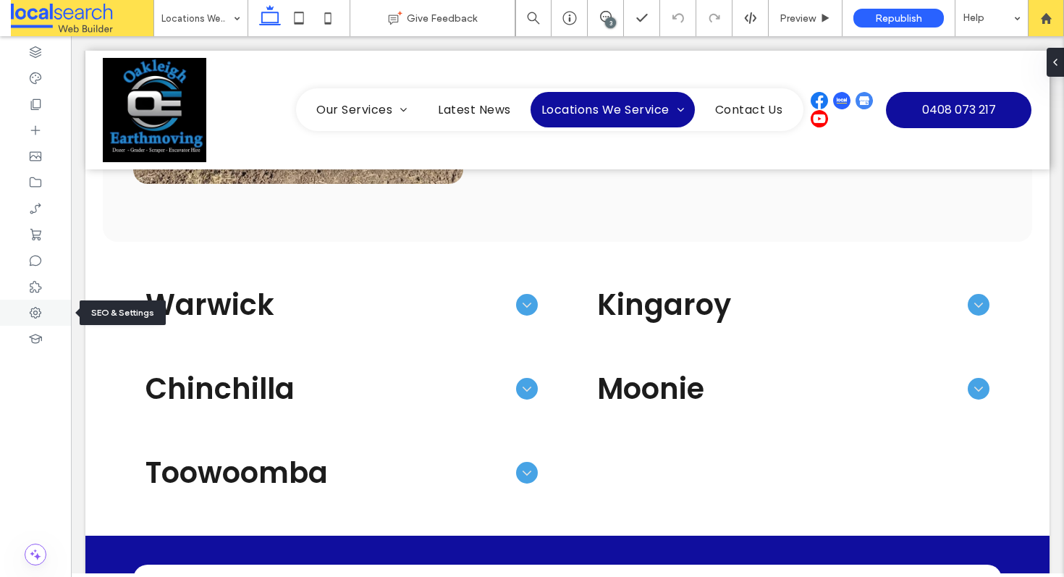
click at [25, 309] on div at bounding box center [35, 313] width 71 height 26
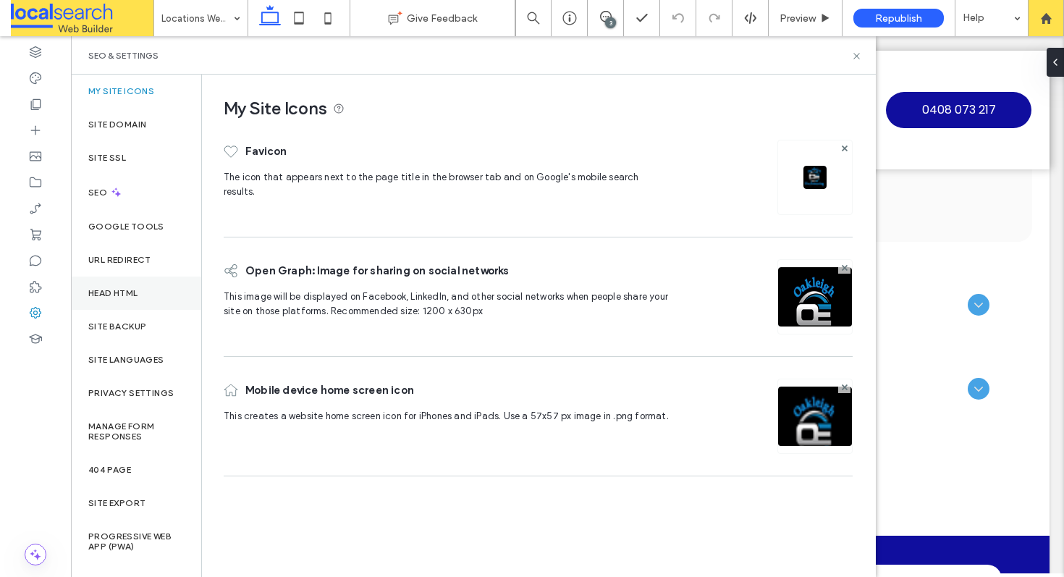
click at [172, 291] on div "Head HTML" at bounding box center [136, 292] width 130 height 33
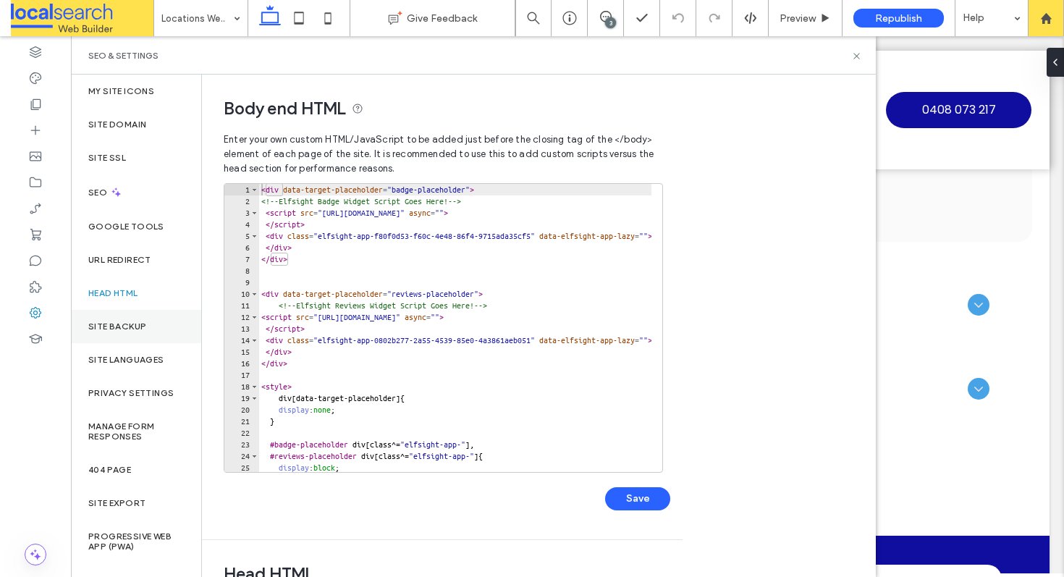
click at [158, 324] on div "Site Backup" at bounding box center [136, 326] width 130 height 33
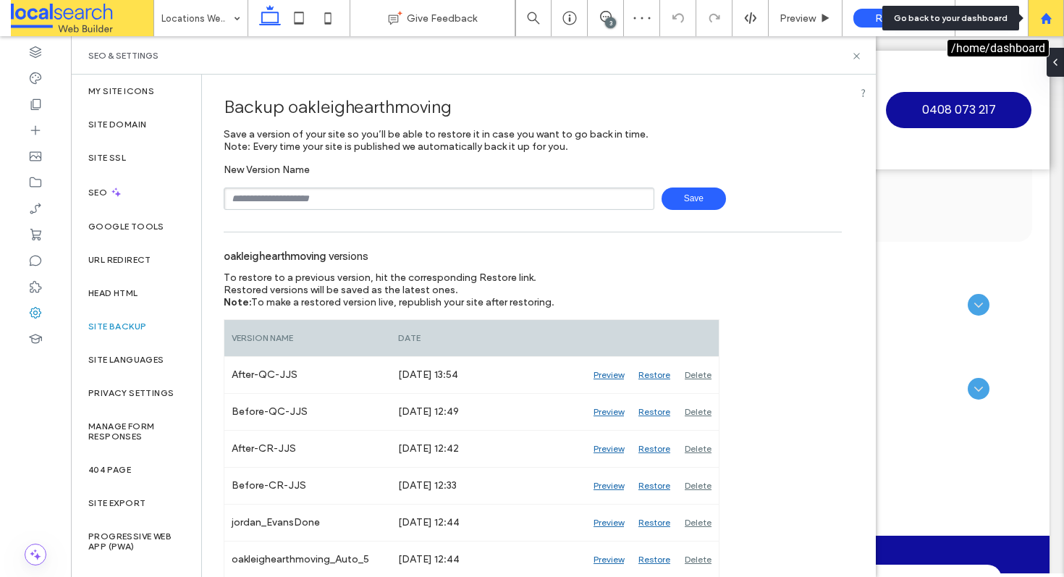
click at [1037, 22] on div at bounding box center [1045, 18] width 35 height 12
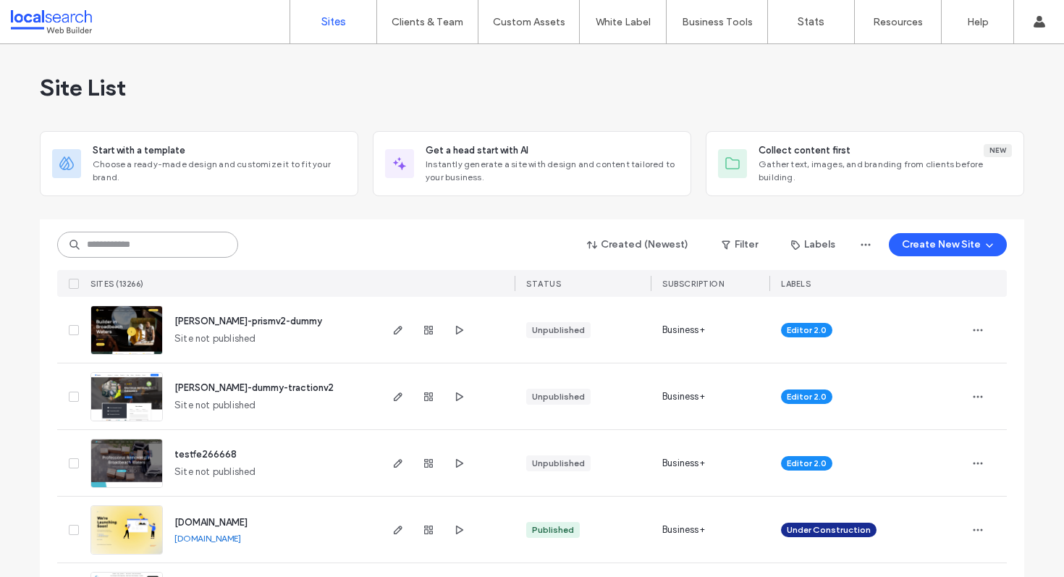
click at [99, 247] on input at bounding box center [147, 245] width 181 height 26
paste input "********"
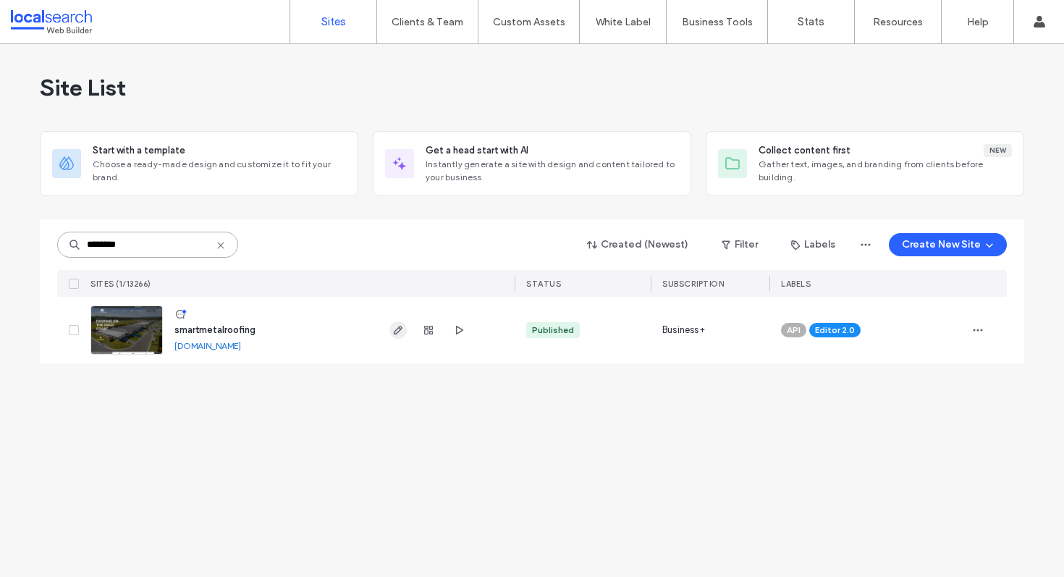
type input "********"
click at [394, 331] on icon "button" at bounding box center [398, 330] width 12 height 12
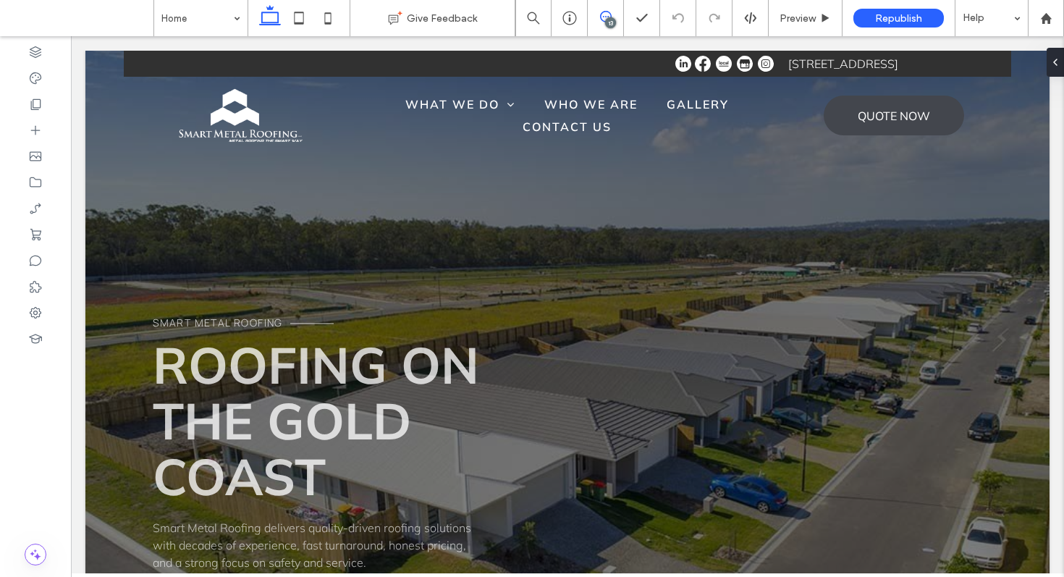
click at [605, 20] on icon at bounding box center [606, 17] width 12 height 12
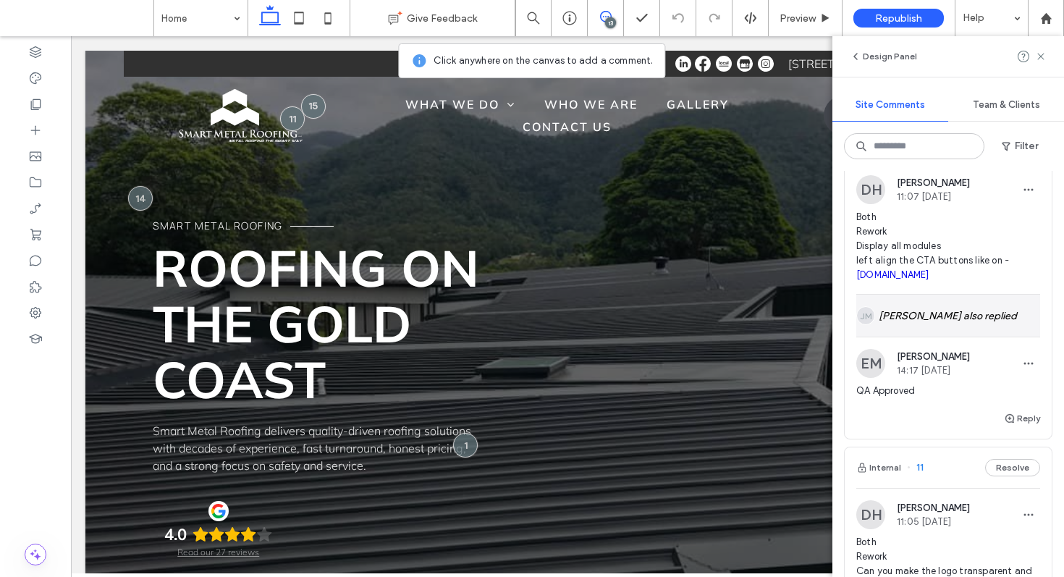
scroll to position [1111, 0]
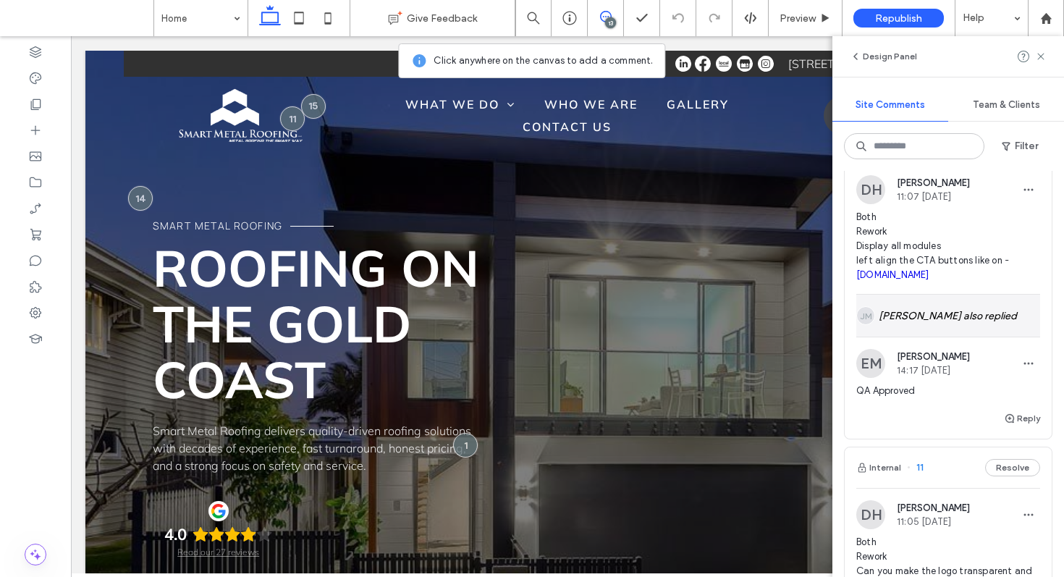
click at [915, 336] on div "JM Joshua Montealegre also replied" at bounding box center [948, 315] width 184 height 42
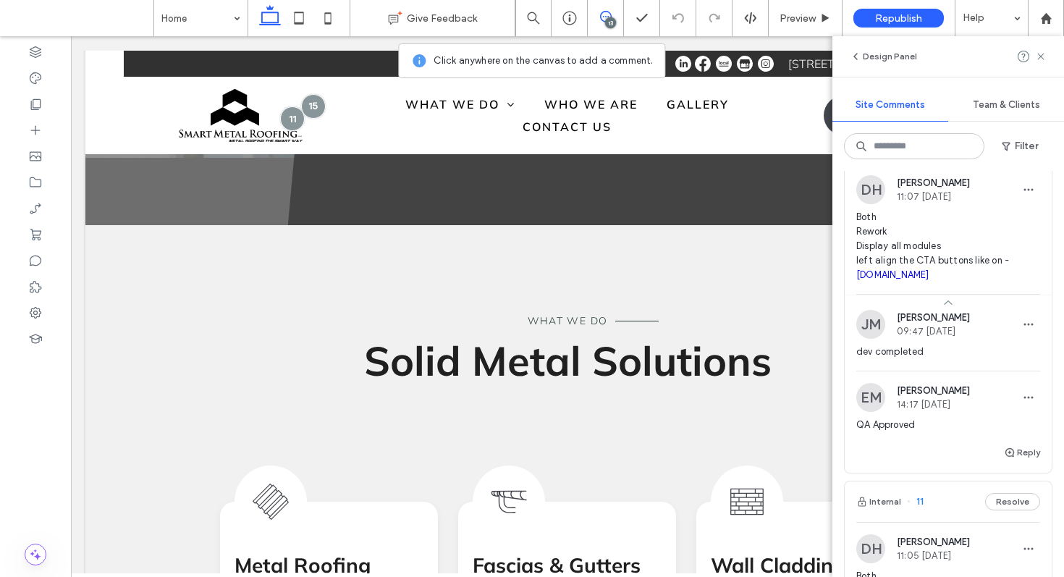
scroll to position [1751, 0]
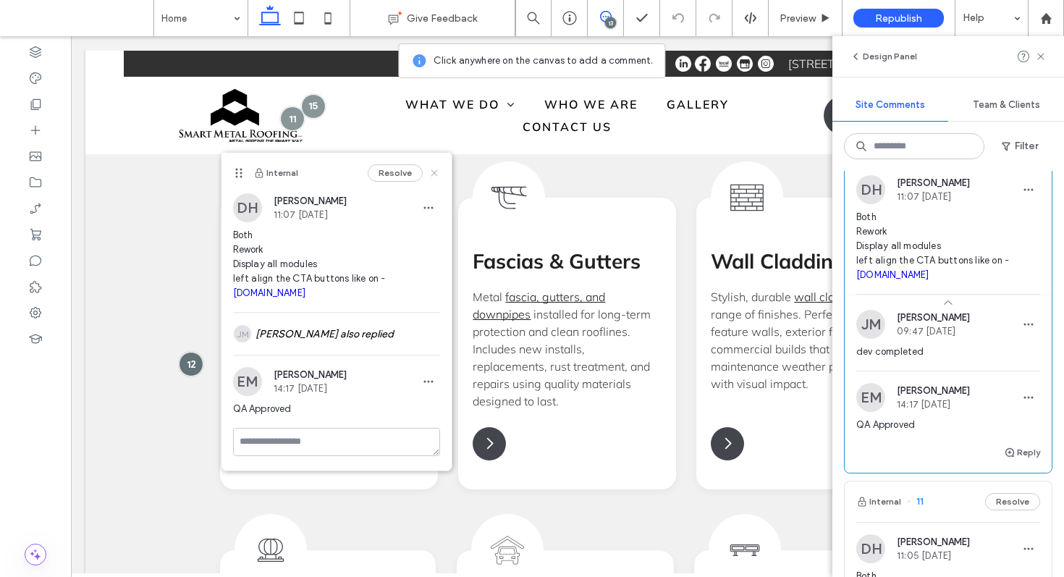
click at [433, 170] on icon at bounding box center [434, 173] width 12 height 12
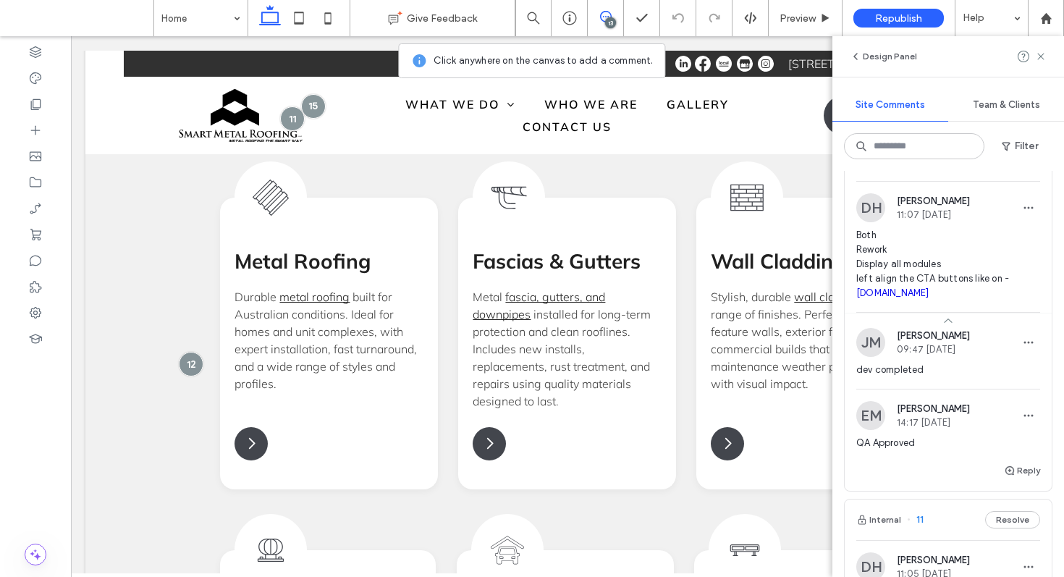
scroll to position [1093, 0]
click at [806, 27] on div "Preview" at bounding box center [805, 18] width 74 height 36
click at [809, 27] on div "Preview" at bounding box center [805, 18] width 74 height 36
click at [818, 22] on div "Preview" at bounding box center [804, 18] width 73 height 12
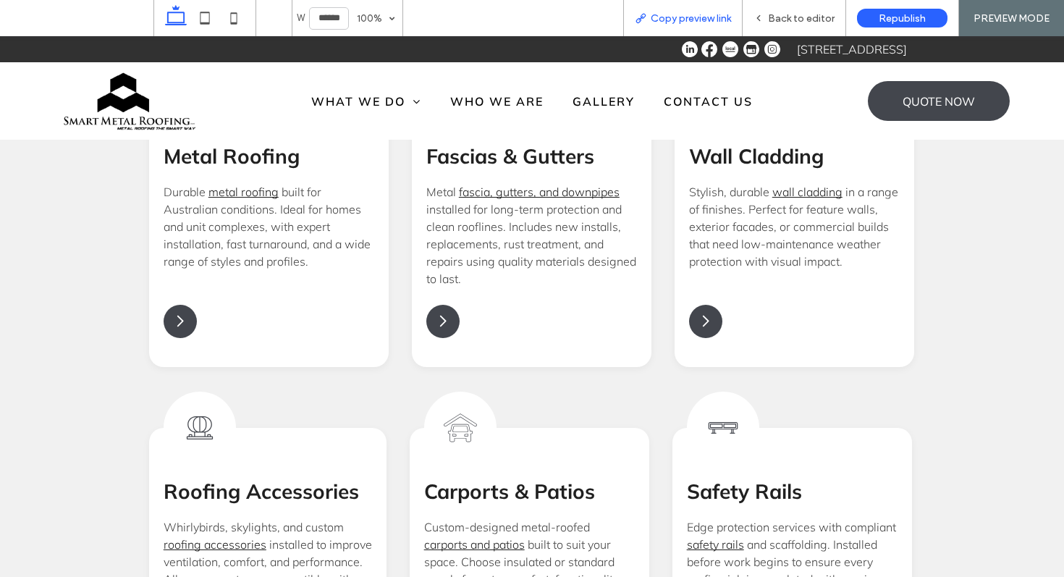
scroll to position [1678, 0]
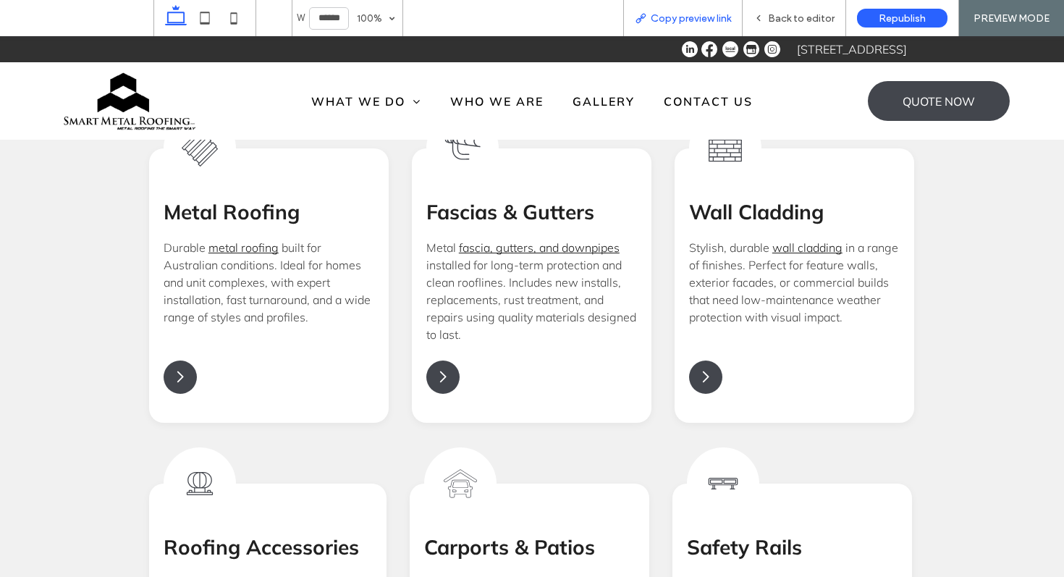
click at [707, 13] on span "Copy preview link" at bounding box center [690, 18] width 80 height 12
click at [776, 16] on span "Back to editor" at bounding box center [801, 18] width 67 height 12
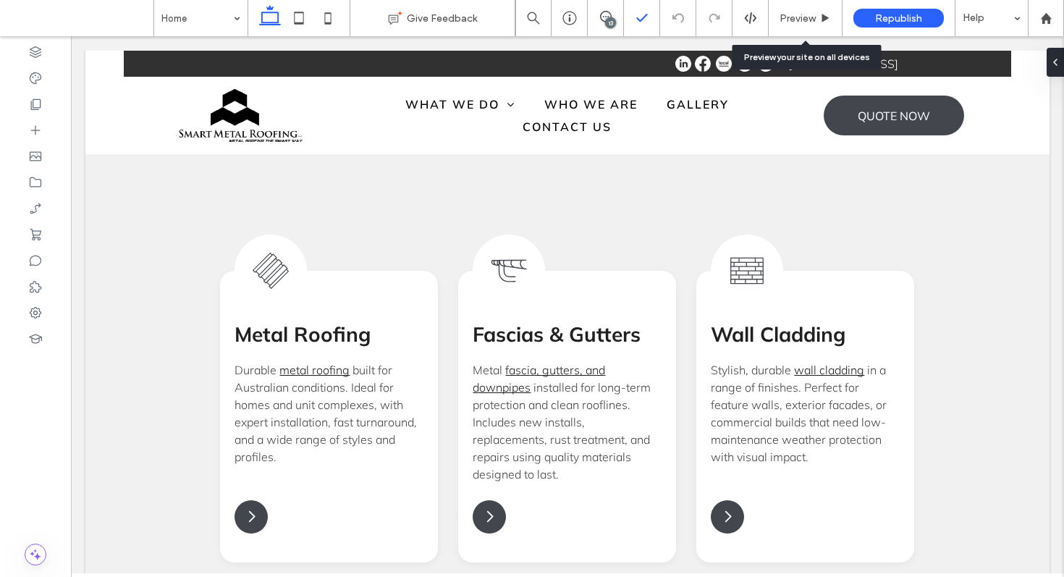
scroll to position [1713, 0]
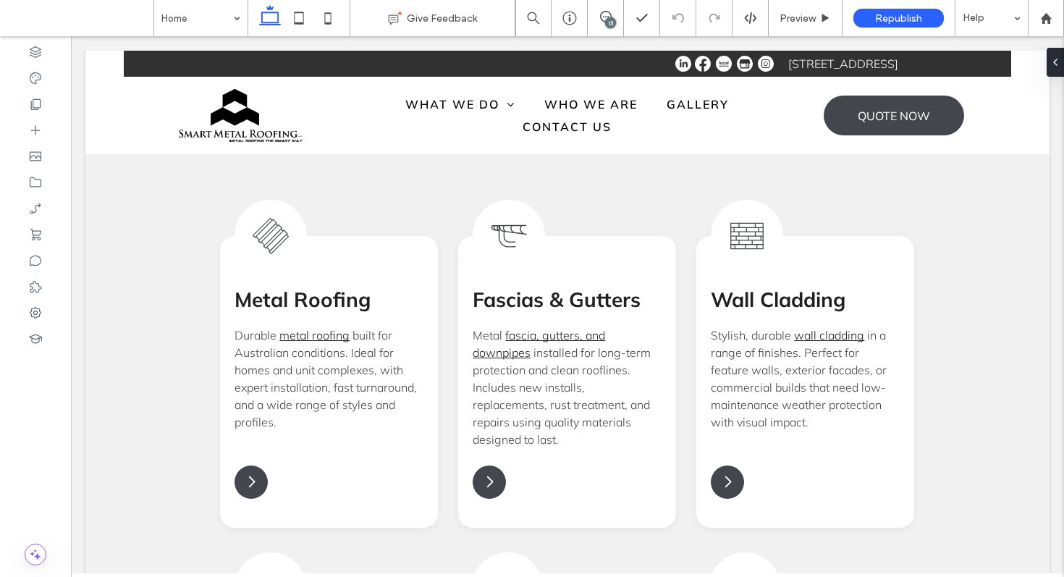
click at [611, 17] on div "13" at bounding box center [610, 22] width 11 height 11
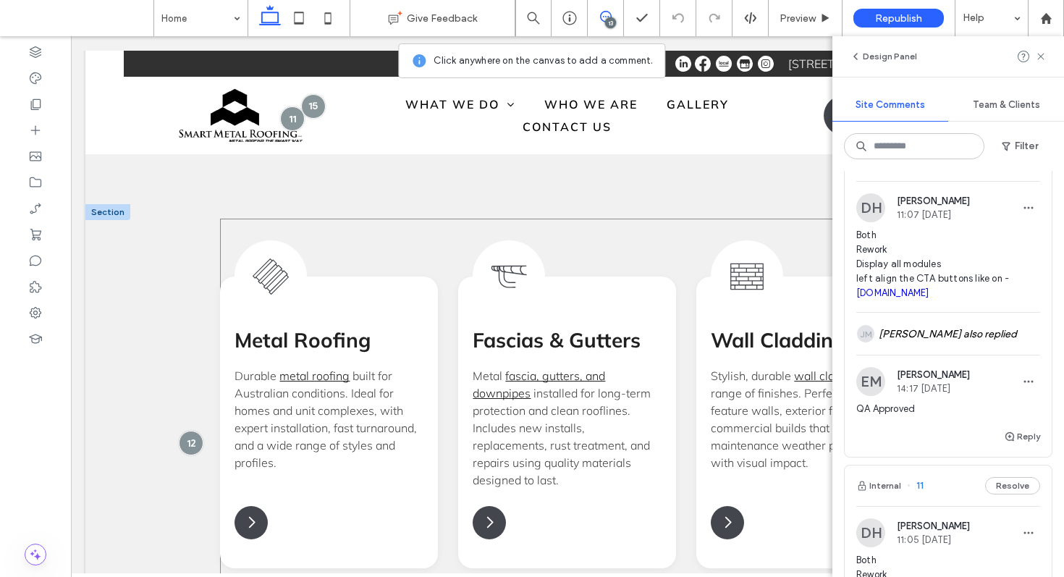
scroll to position [1672, 0]
click at [25, 317] on div at bounding box center [35, 313] width 71 height 26
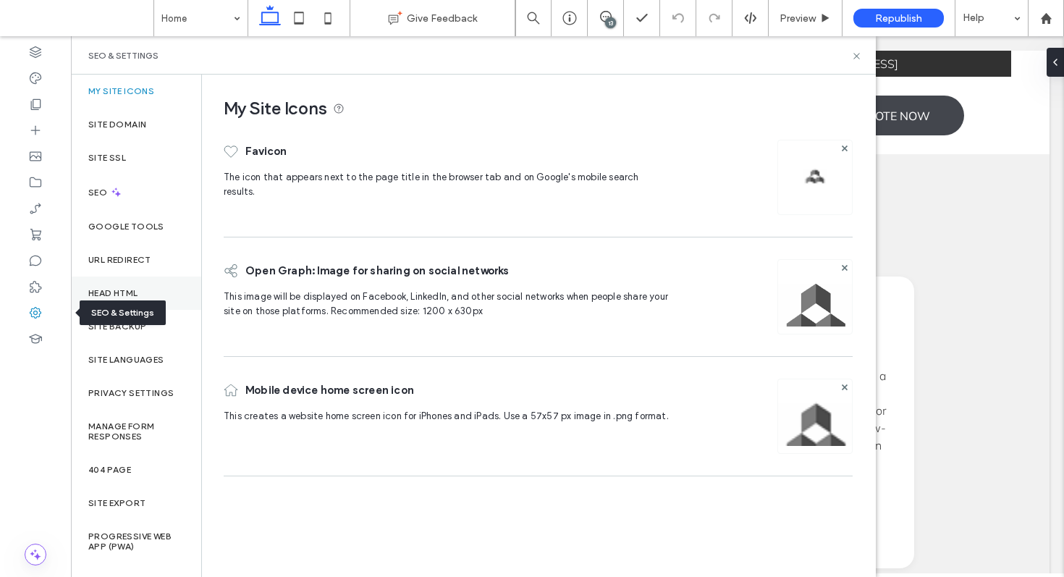
scroll to position [0, 0]
click at [145, 315] on div "Site Backup" at bounding box center [136, 326] width 130 height 33
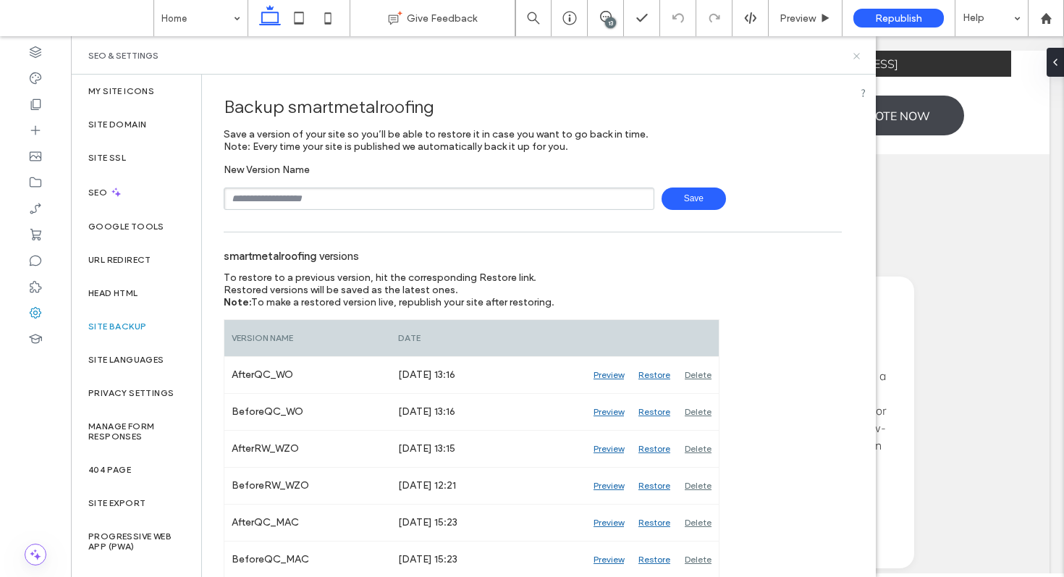
click at [861, 59] on icon at bounding box center [856, 56] width 11 height 11
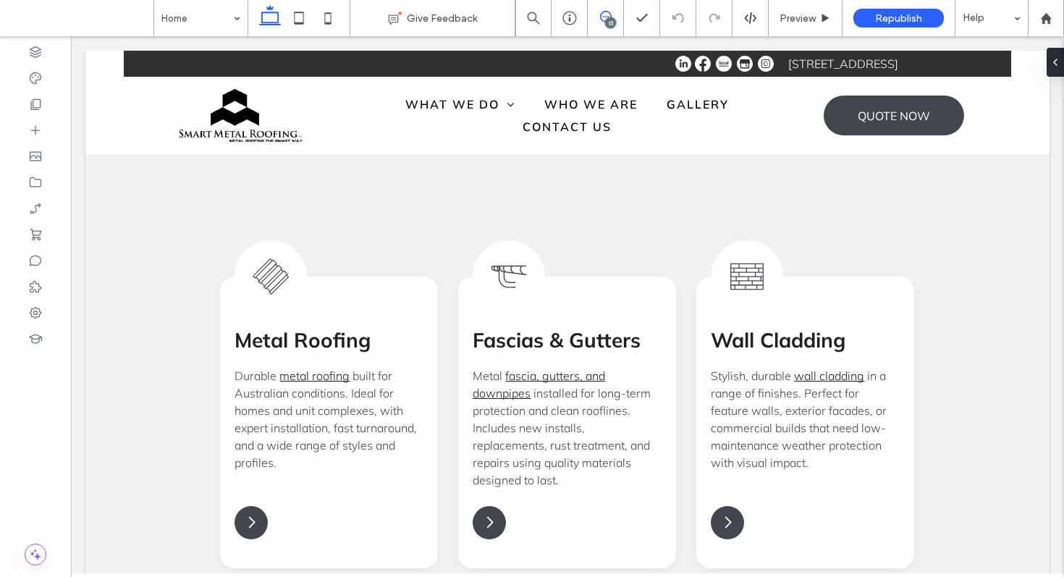
click at [602, 12] on use at bounding box center [606, 17] width 12 height 12
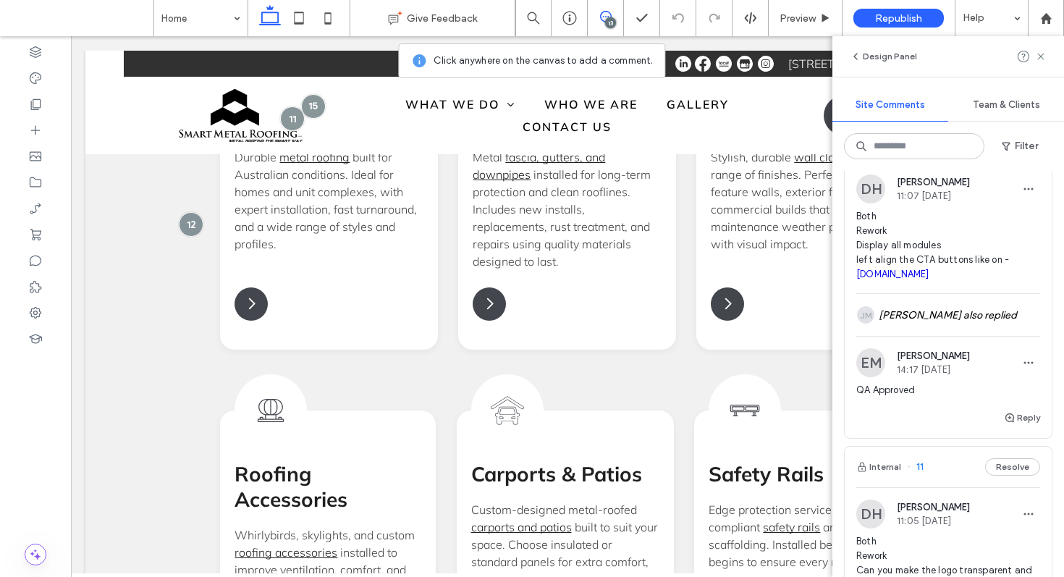
scroll to position [1111, 0]
click at [863, 281] on link "unicote.com.au" at bounding box center [892, 275] width 73 height 11
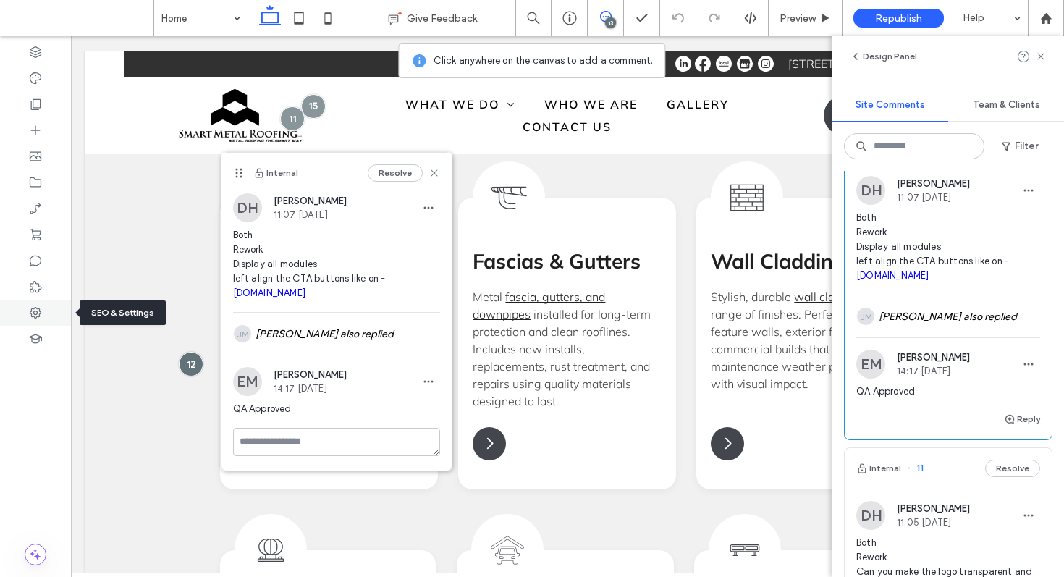
click at [16, 313] on div at bounding box center [35, 313] width 71 height 26
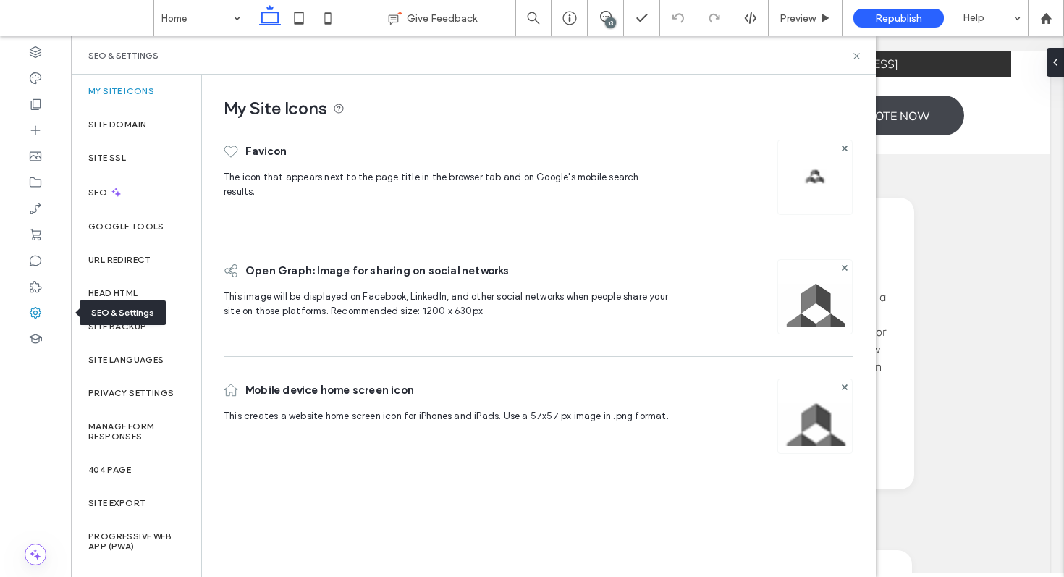
click at [101, 323] on div "SEO & Settings" at bounding box center [123, 312] width 86 height 25
click at [109, 328] on label "Site Backup" at bounding box center [117, 326] width 58 height 10
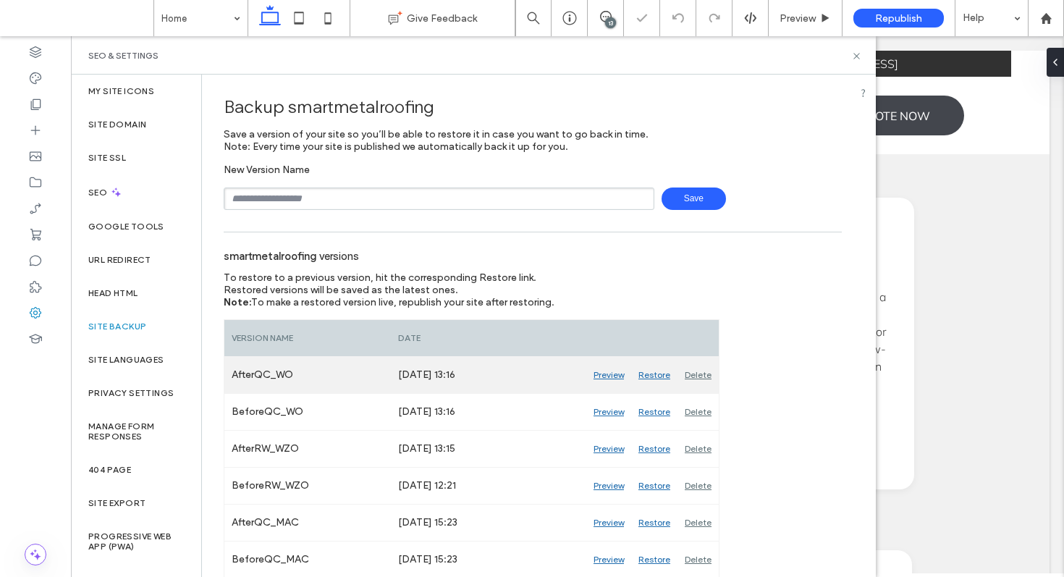
scroll to position [161, 0]
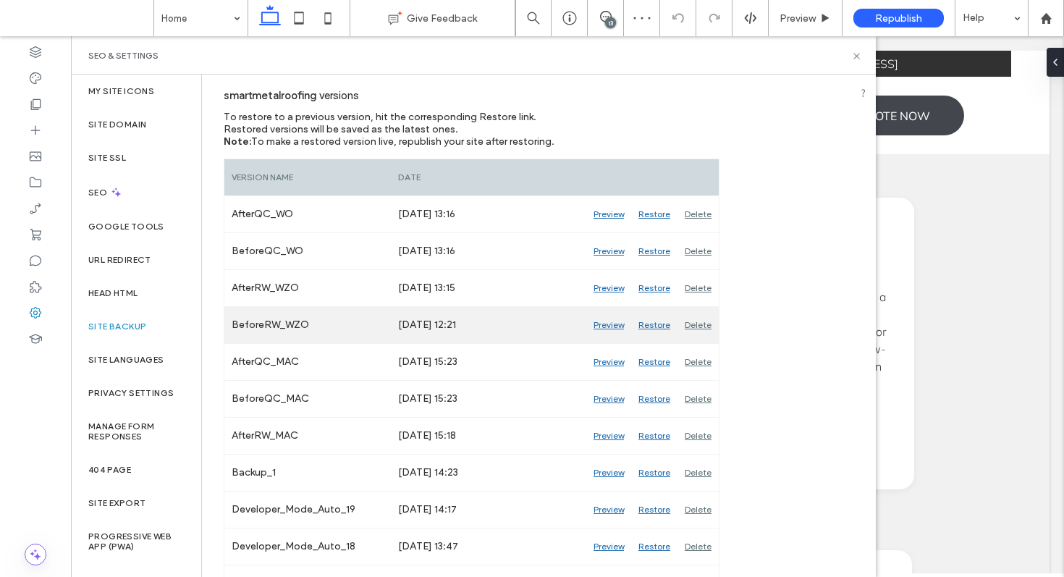
click at [606, 326] on div "Preview" at bounding box center [608, 325] width 45 height 36
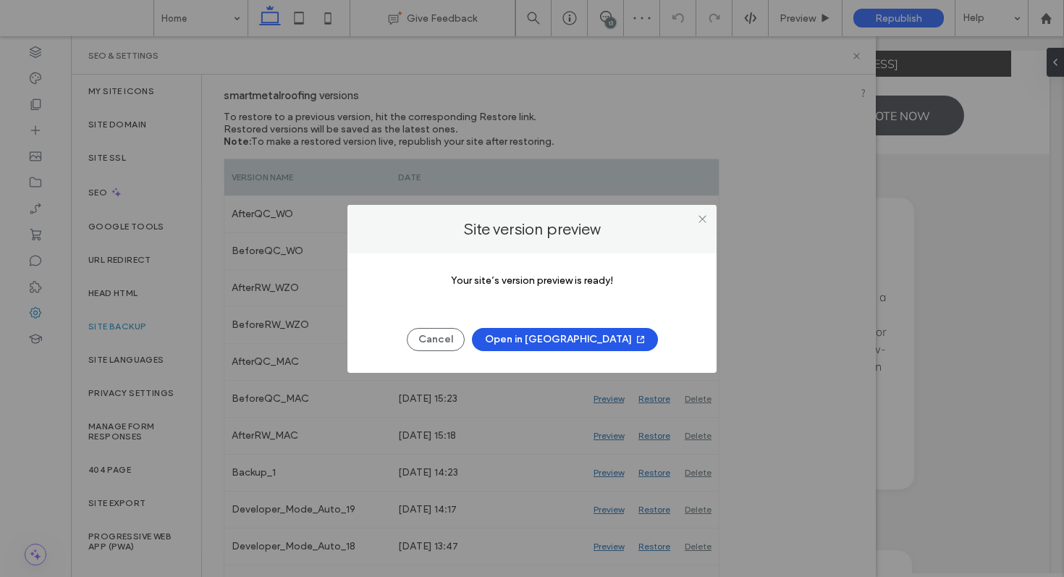
click at [552, 336] on button "Open in New Tab" at bounding box center [565, 339] width 186 height 23
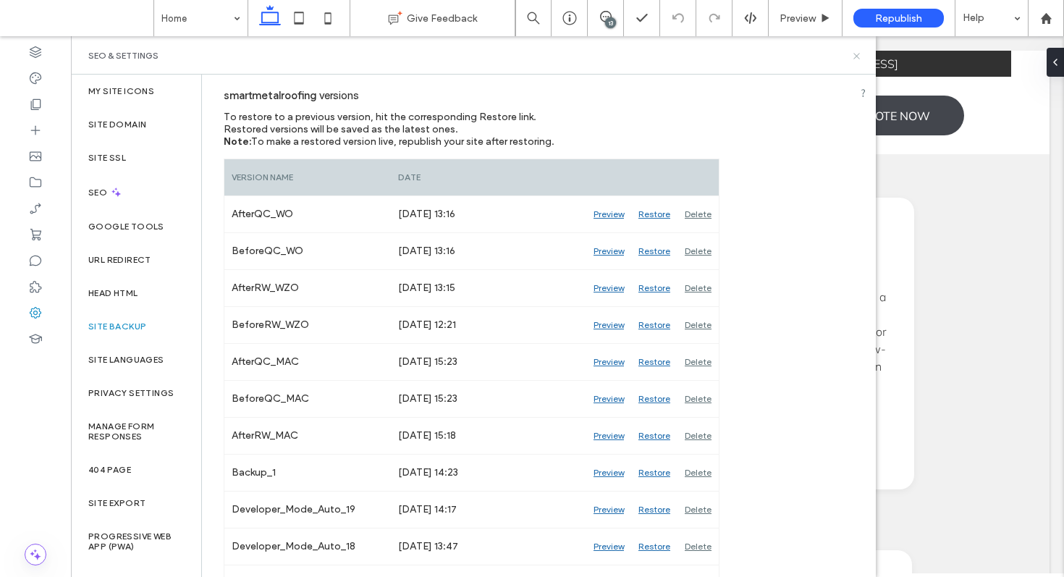
click at [852, 56] on icon at bounding box center [856, 56] width 11 height 11
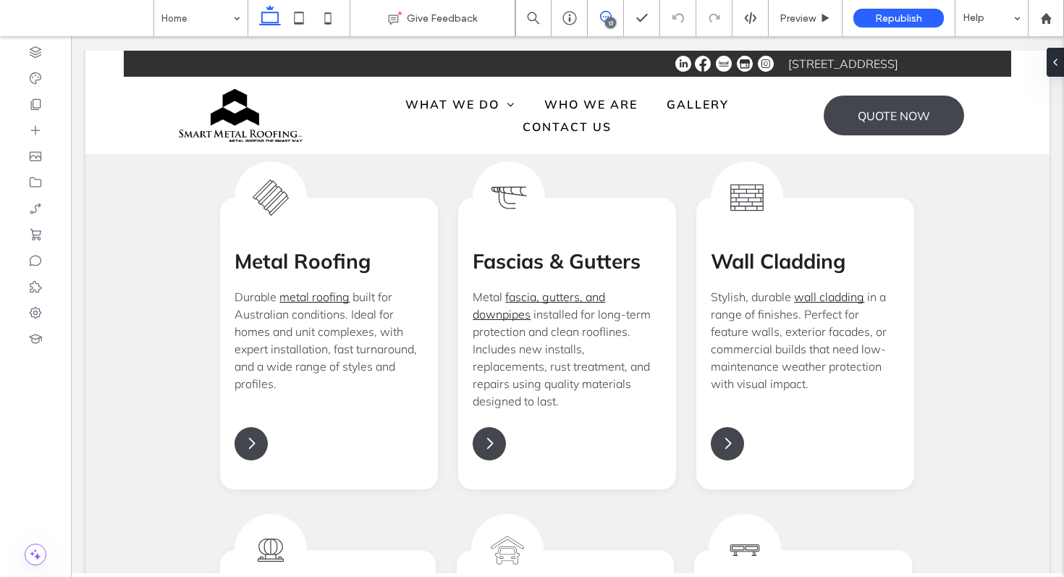
click at [600, 20] on icon at bounding box center [606, 17] width 12 height 12
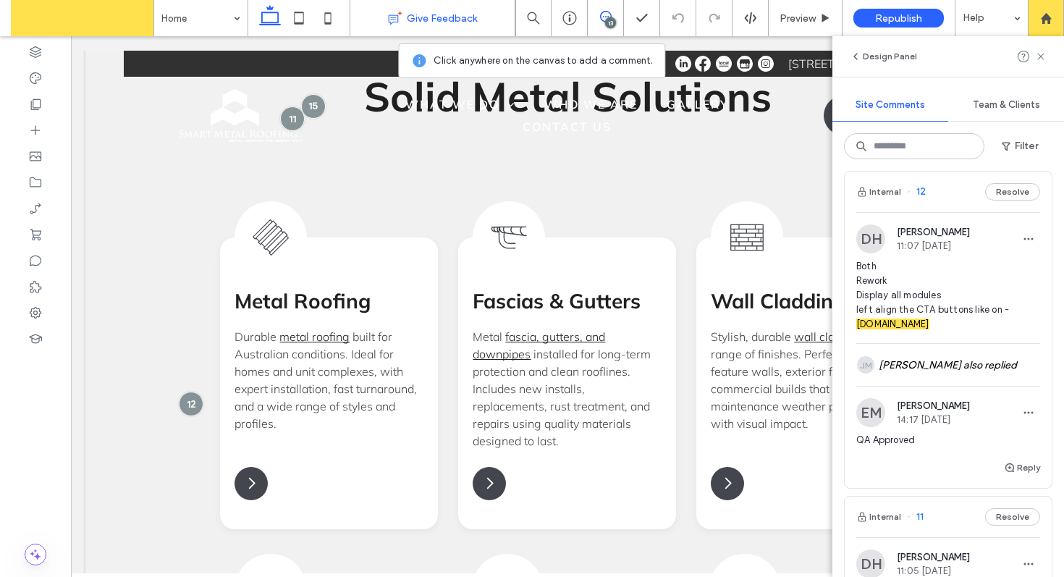
scroll to position [1062, 0]
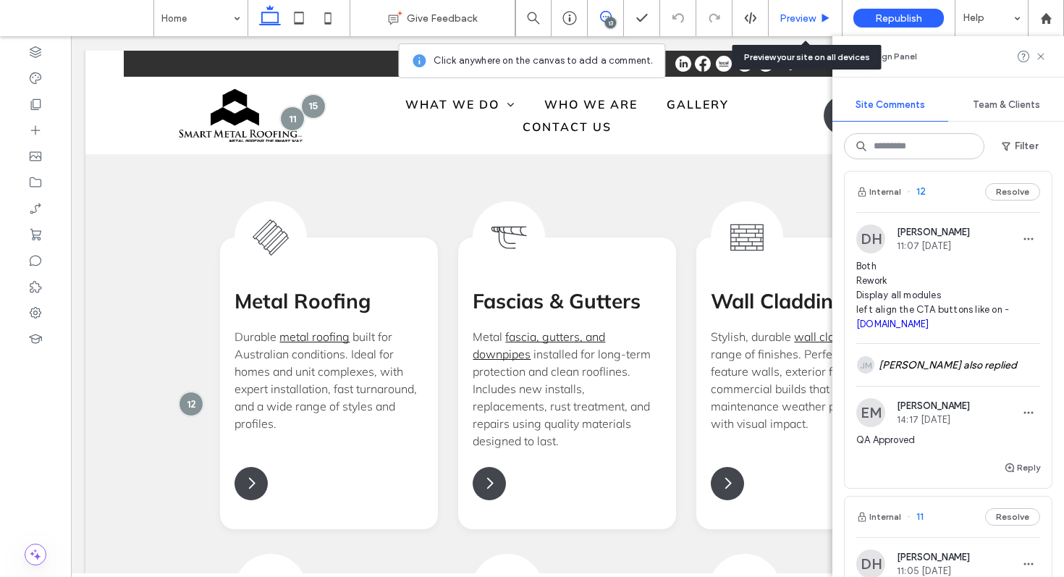
click at [794, 20] on span "Preview" at bounding box center [797, 18] width 36 height 12
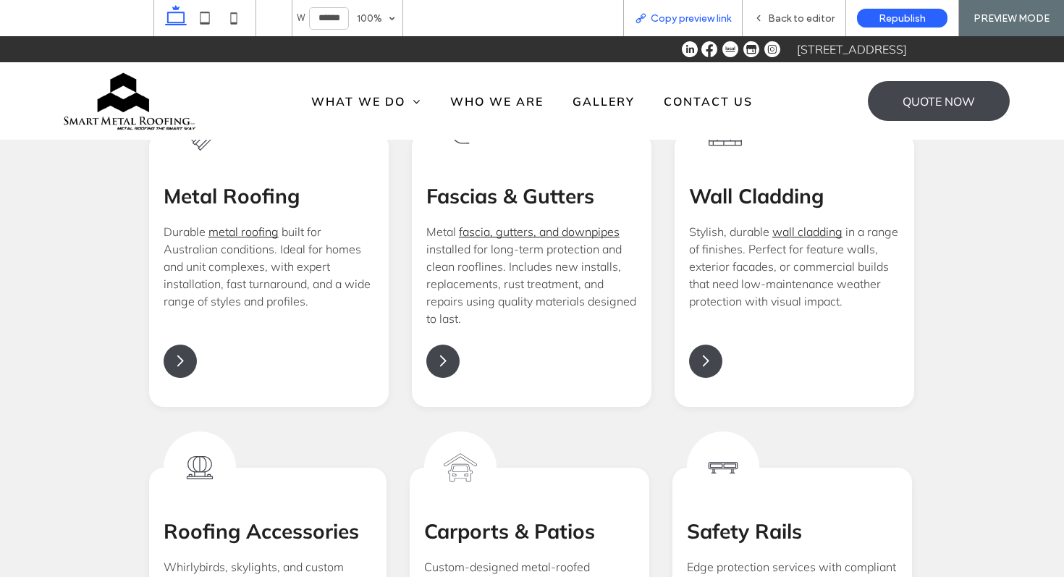
scroll to position [1638, 0]
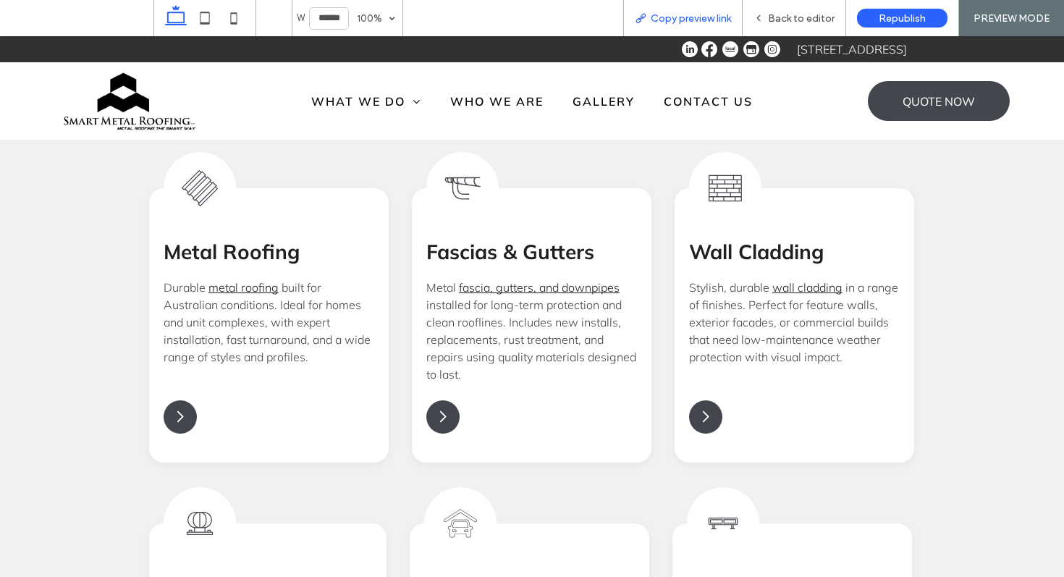
click at [657, 17] on span "Copy preview link" at bounding box center [690, 18] width 80 height 12
click at [800, 15] on span "Back to editor" at bounding box center [801, 18] width 67 height 12
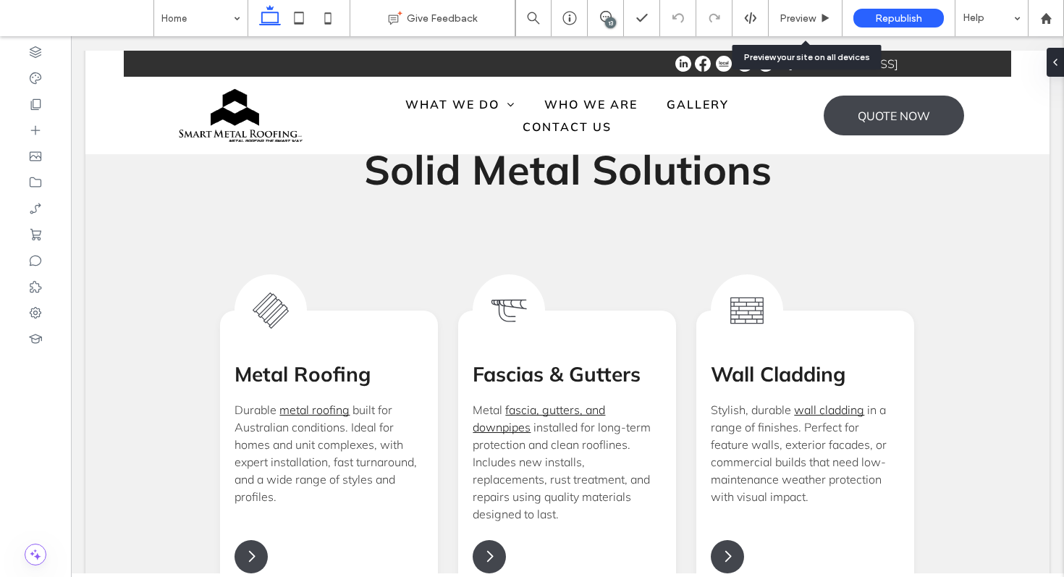
scroll to position [1673, 0]
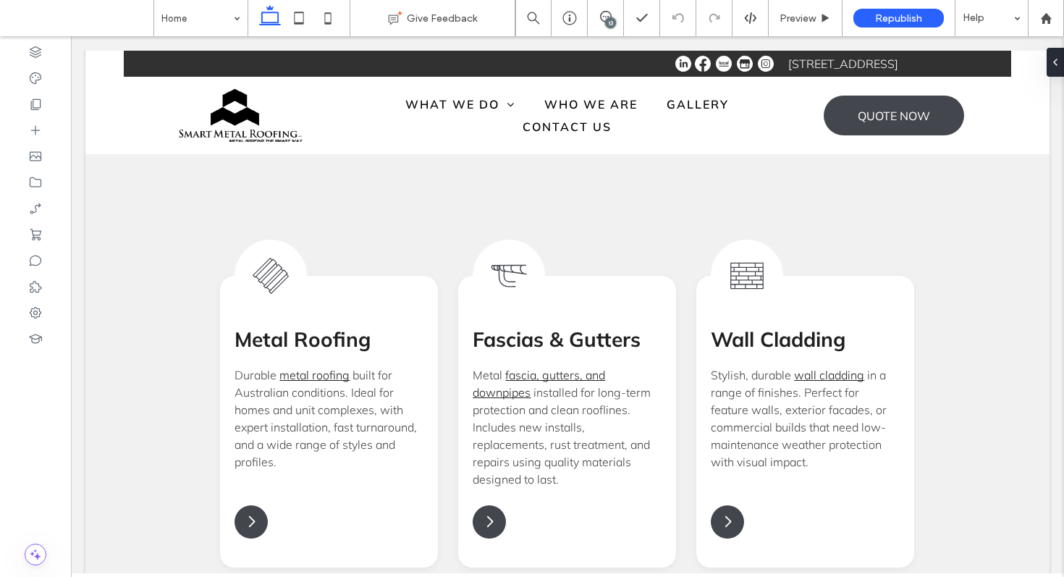
click at [605, 22] on div "13" at bounding box center [610, 22] width 11 height 11
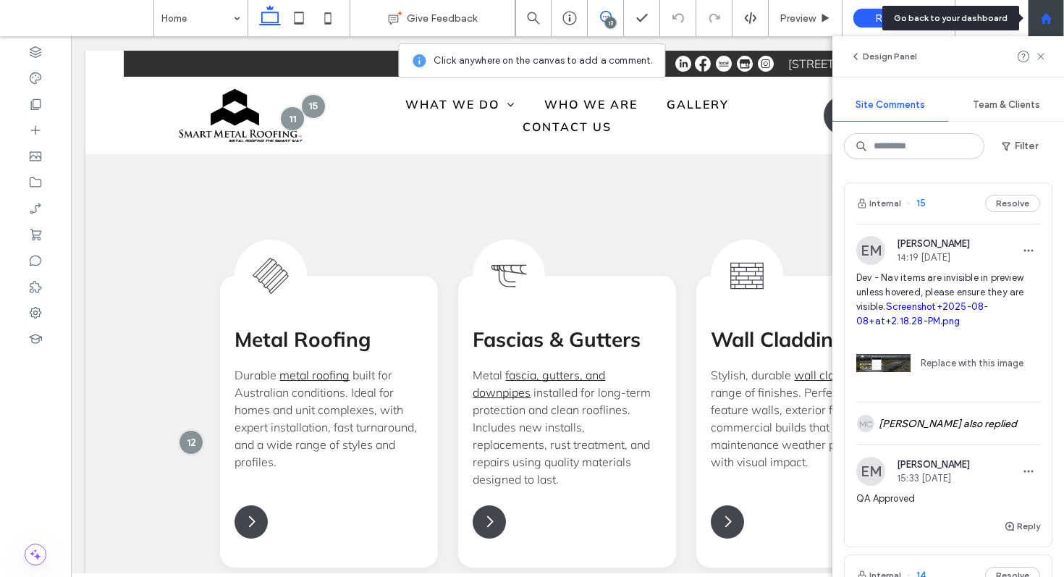
click at [1038, 24] on div at bounding box center [1045, 18] width 35 height 12
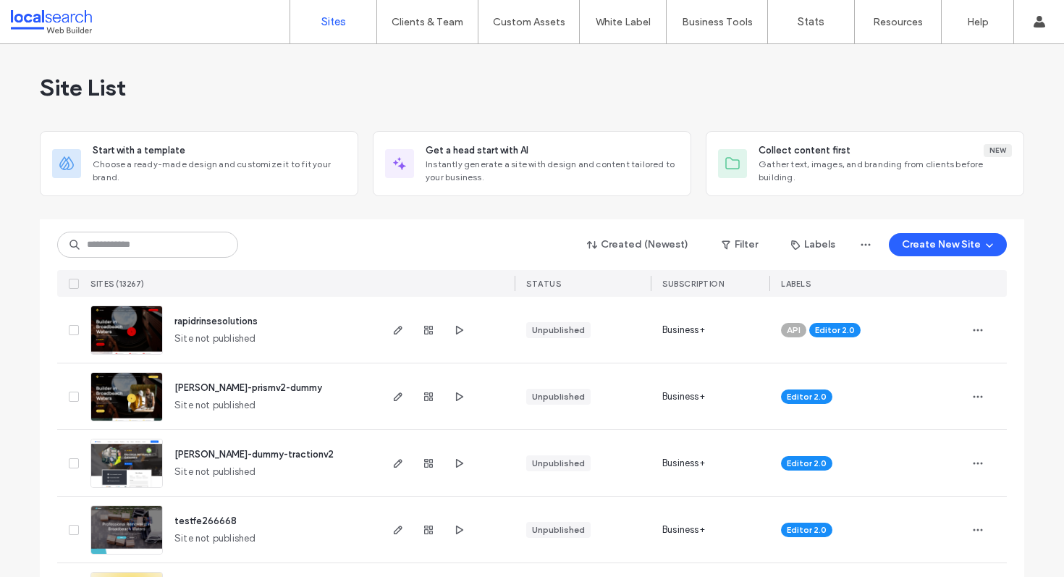
click at [184, 228] on div "Created (Newest) Filter Labels Create New Site SITES (13267) STATUS SUBSCRIPTIO…" at bounding box center [531, 257] width 949 height 77
click at [181, 237] on input at bounding box center [147, 245] width 181 height 26
paste input "********"
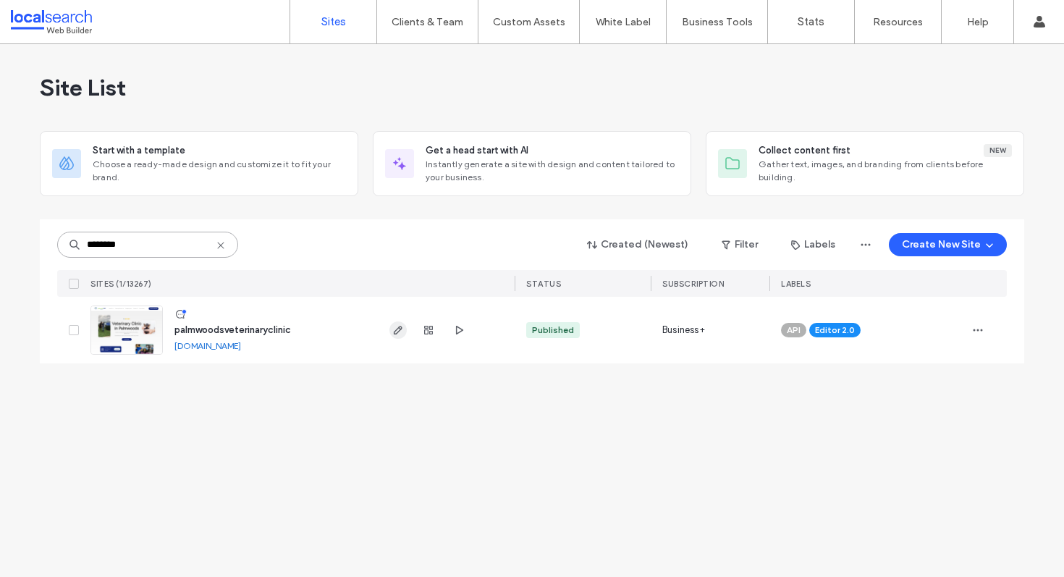
type input "********"
click at [399, 332] on icon "button" at bounding box center [398, 330] width 12 height 12
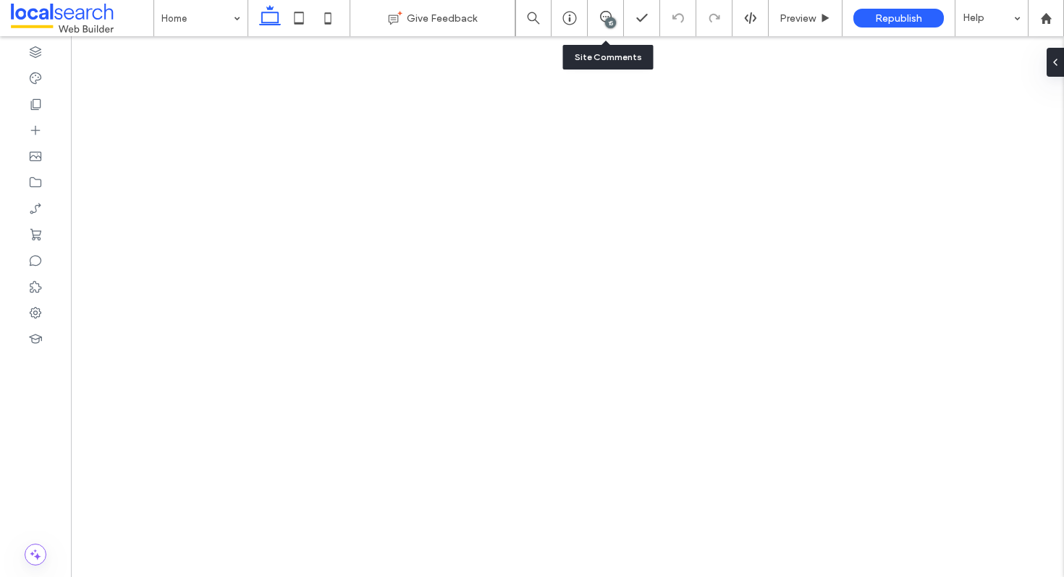
click at [600, 25] on div "15" at bounding box center [605, 18] width 35 height 14
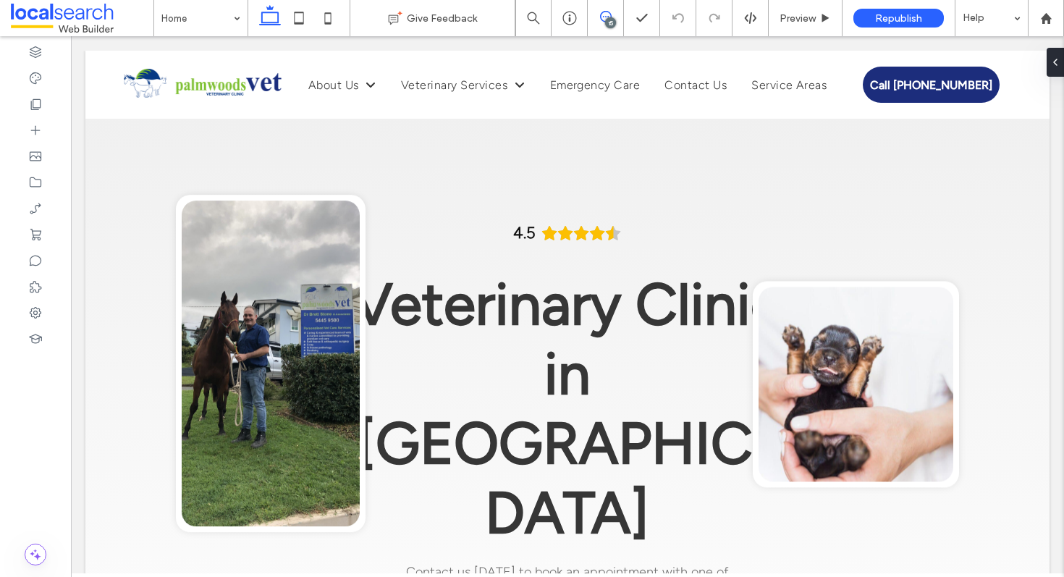
click at [607, 14] on icon at bounding box center [606, 17] width 12 height 12
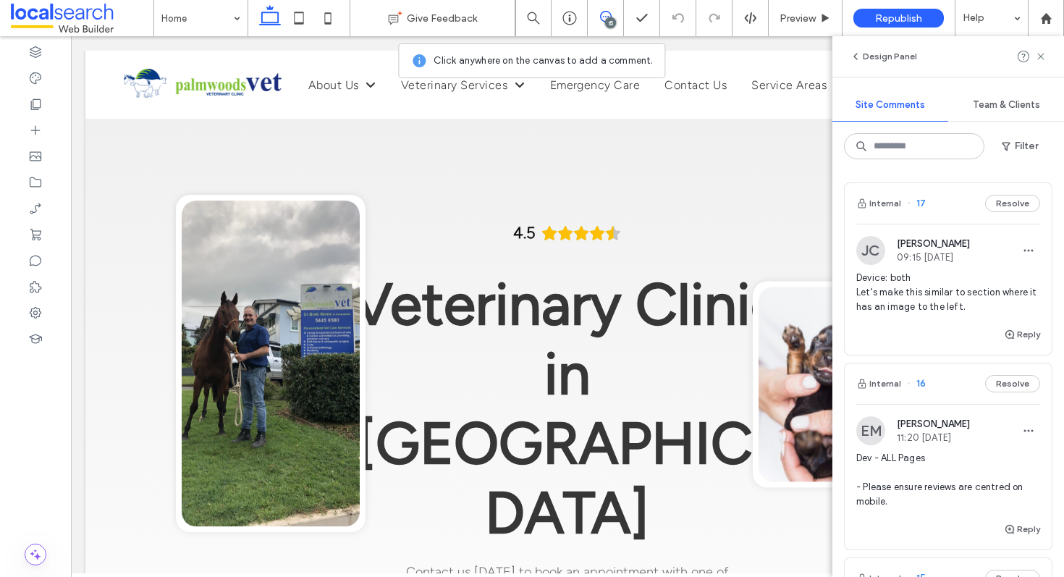
click at [954, 208] on div "Internal 17 Resolve" at bounding box center [947, 203] width 207 height 41
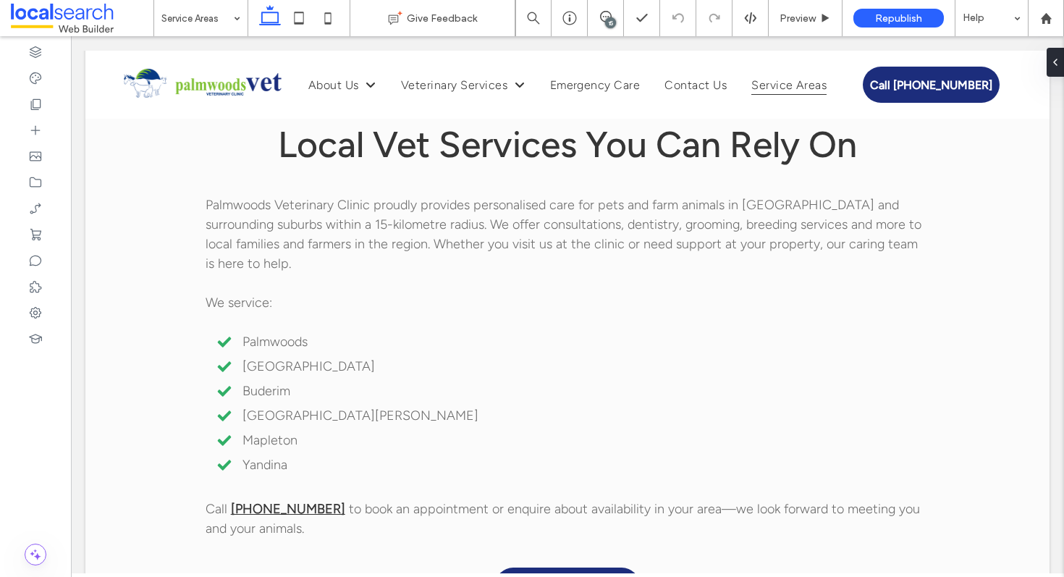
drag, startPoint x: 609, startPoint y: 18, endPoint x: 690, endPoint y: 124, distance: 133.3
click at [609, 18] on div "15" at bounding box center [610, 22] width 11 height 11
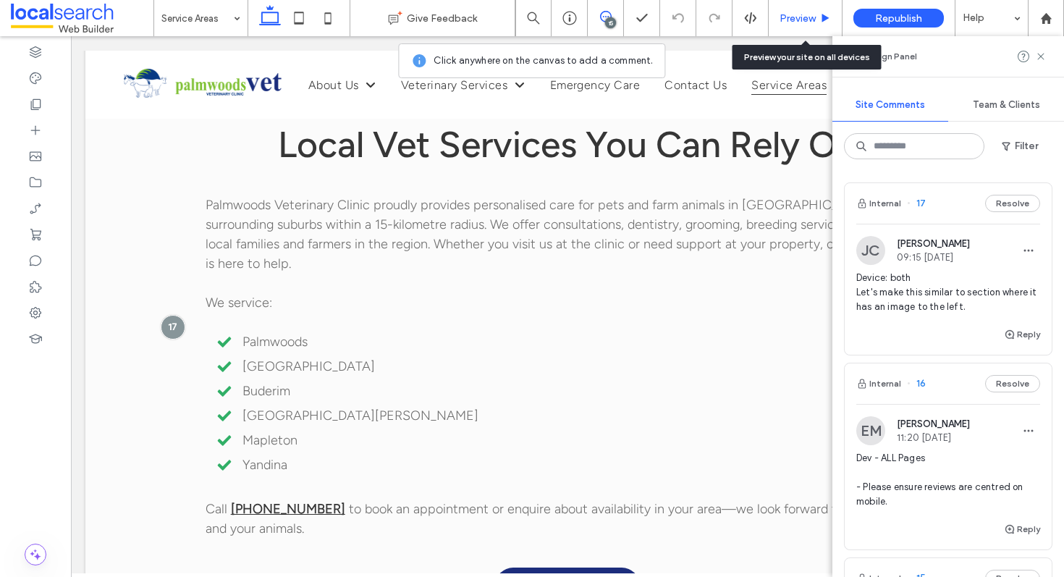
click at [796, 16] on span "Preview" at bounding box center [797, 18] width 36 height 12
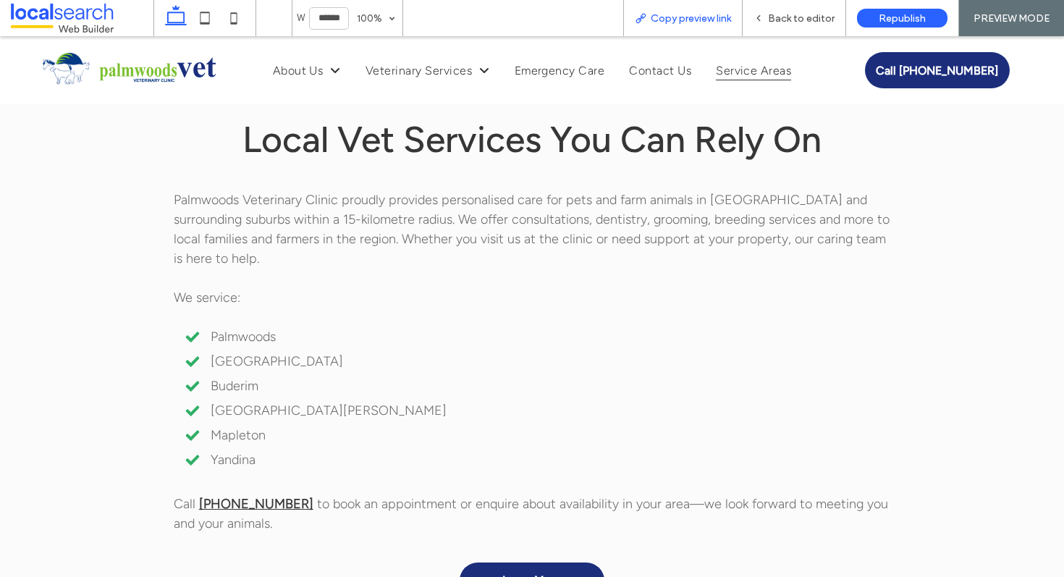
scroll to position [680, 0]
click at [718, 15] on span "Copy preview link" at bounding box center [690, 18] width 80 height 12
click at [821, 31] on div "Back to editor" at bounding box center [793, 18] width 103 height 36
click at [771, 16] on span "Back to editor" at bounding box center [801, 18] width 67 height 12
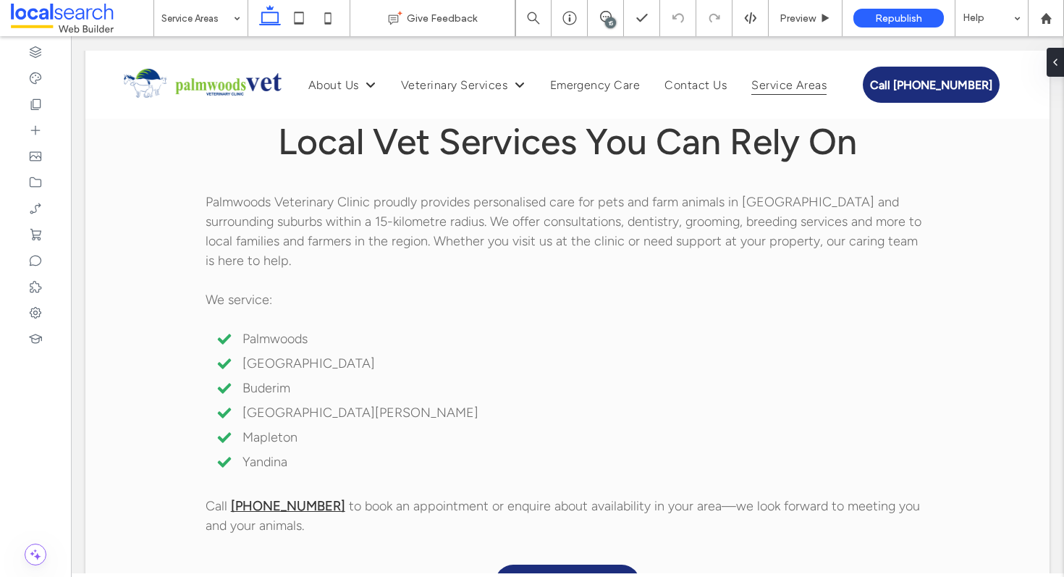
scroll to position [671, 0]
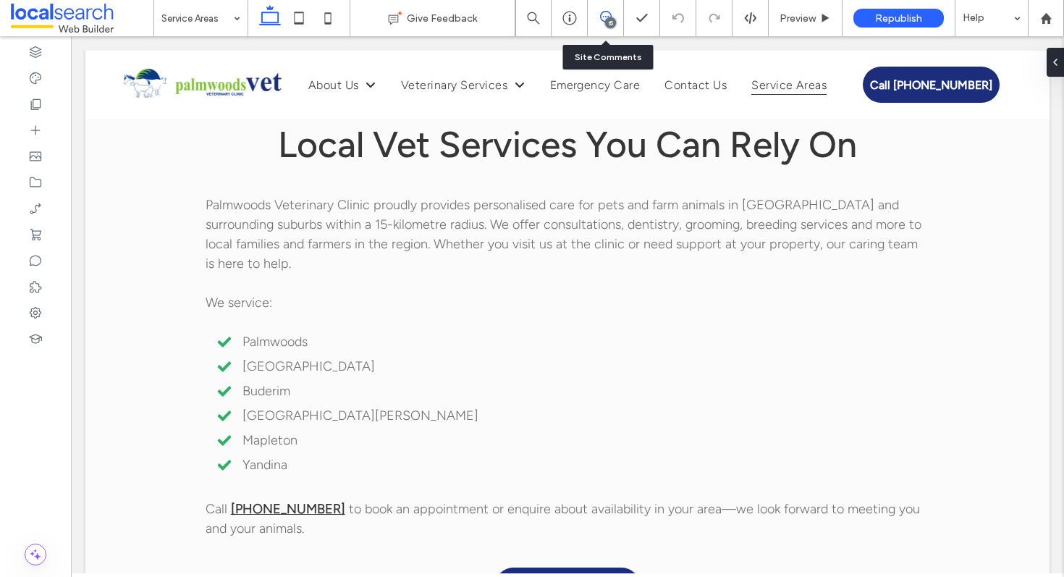
click at [618, 17] on span at bounding box center [605, 17] width 35 height 12
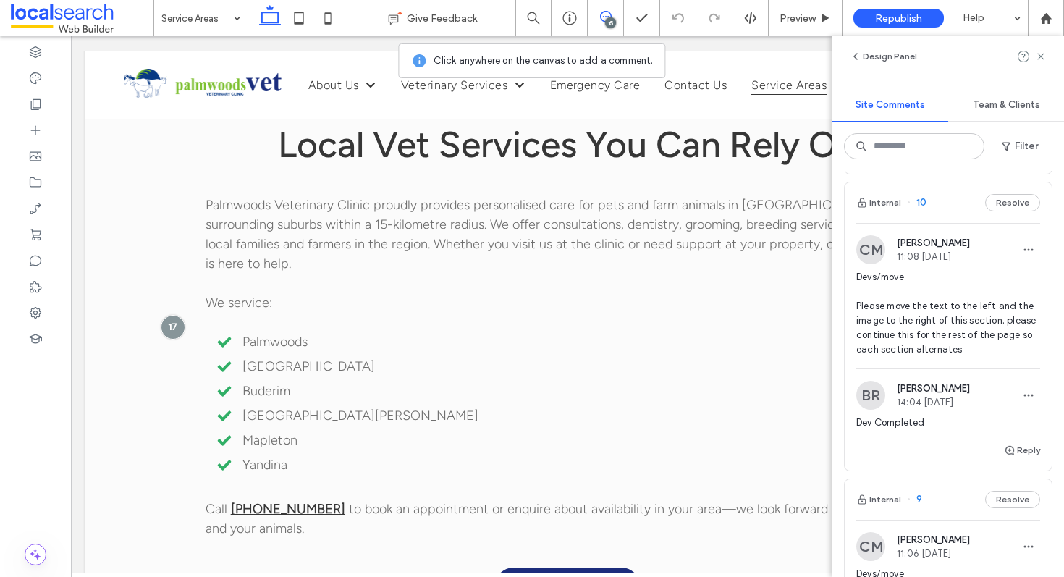
scroll to position [1156, 0]
click at [1048, 28] on div at bounding box center [1045, 18] width 36 height 36
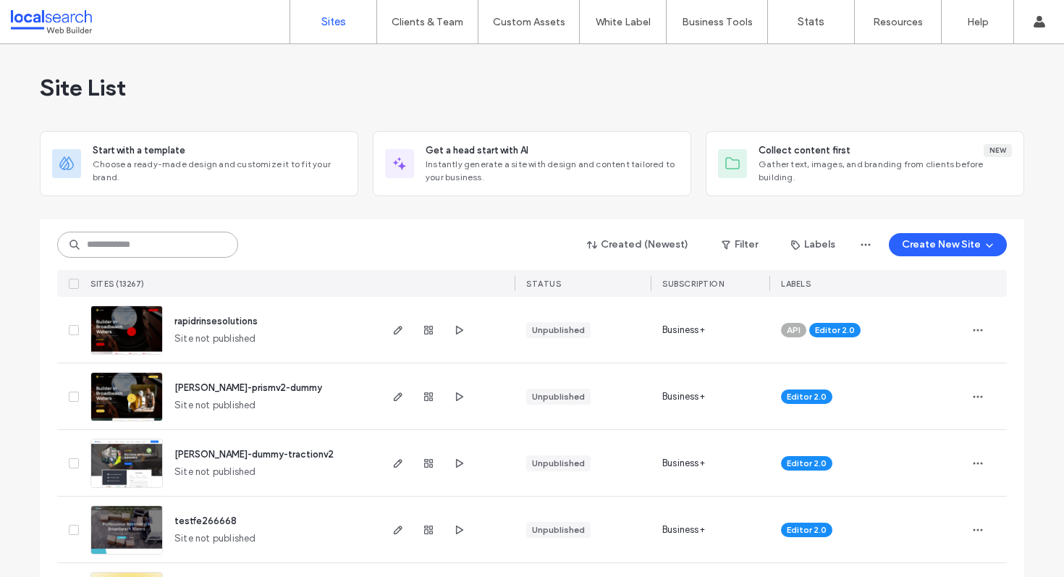
click at [202, 232] on input at bounding box center [147, 245] width 181 height 26
paste input "********"
type input "********"
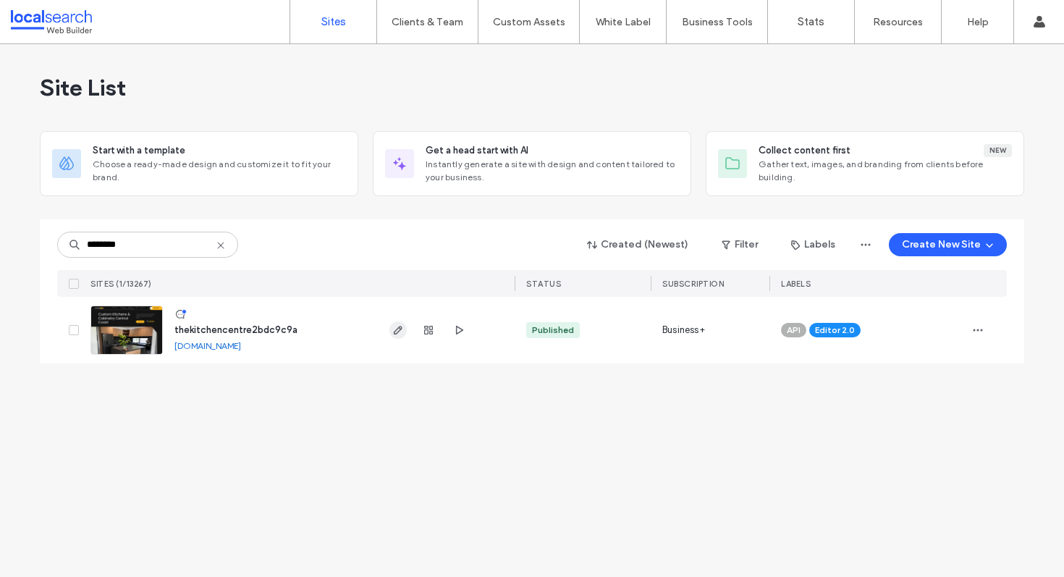
click at [400, 326] on use "button" at bounding box center [398, 330] width 9 height 9
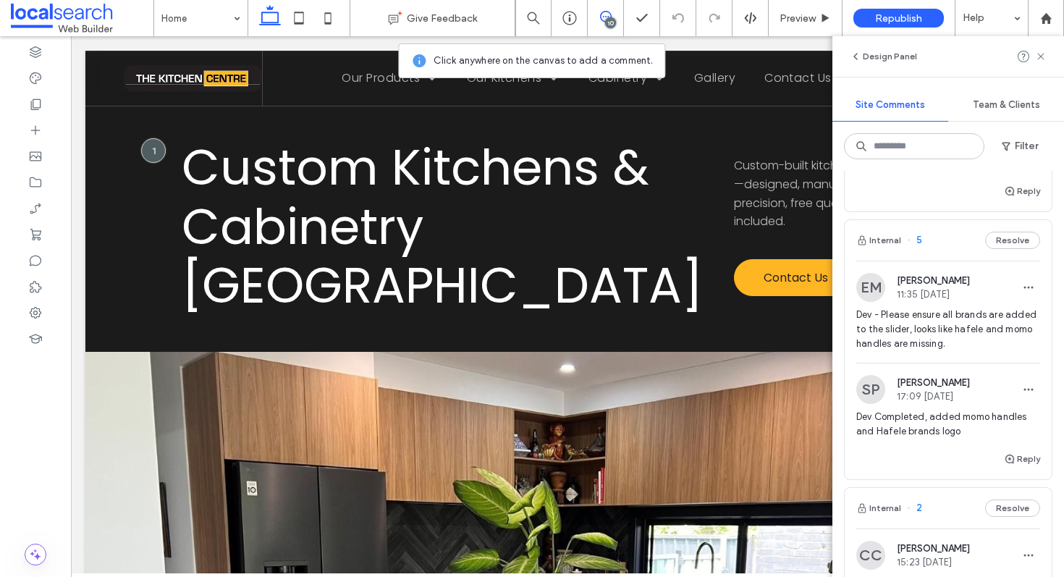
scroll to position [1928, 0]
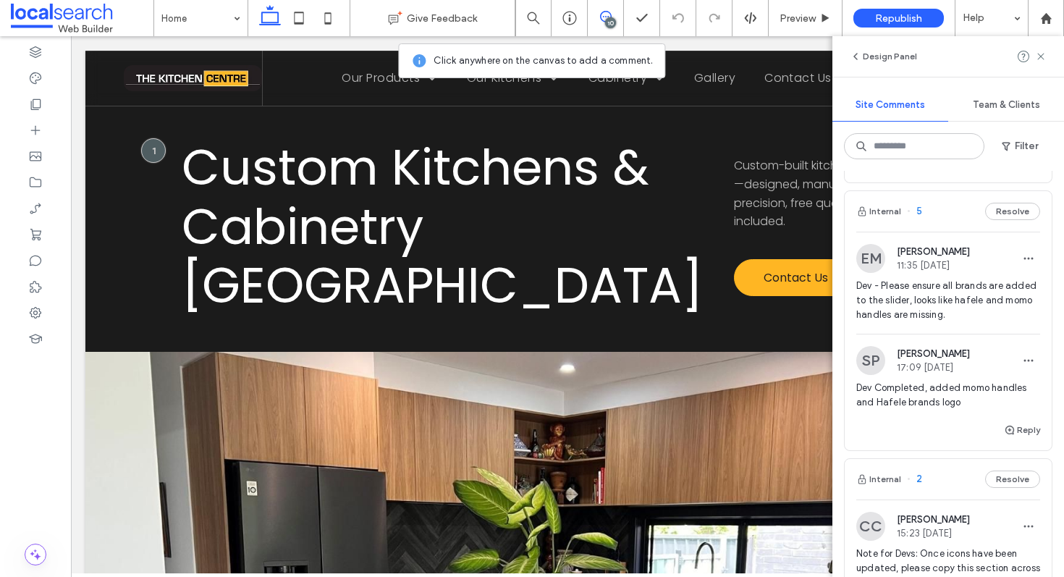
click at [946, 226] on div "Internal 5 Resolve" at bounding box center [947, 211] width 207 height 41
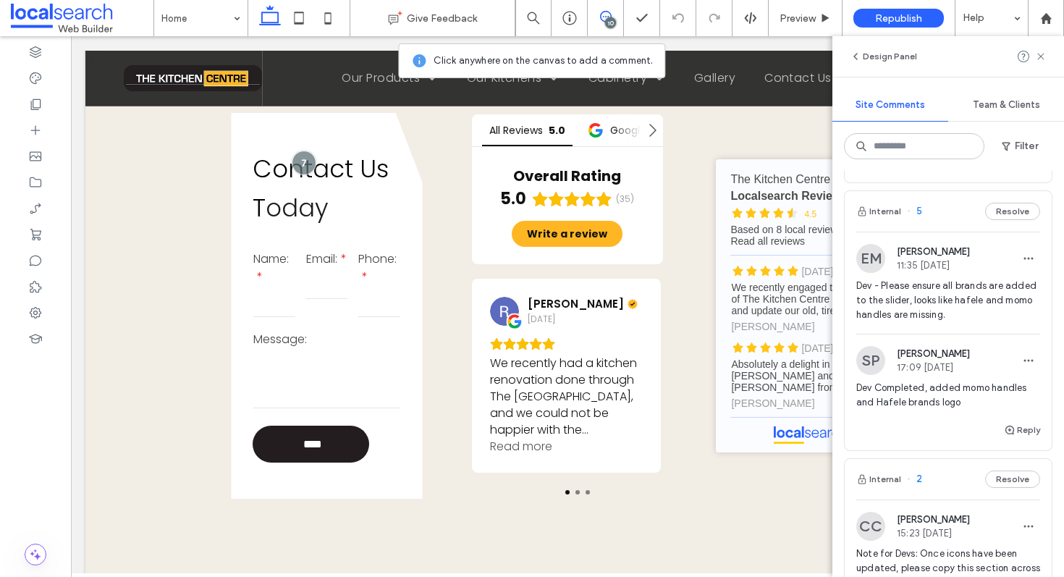
scroll to position [3742, 0]
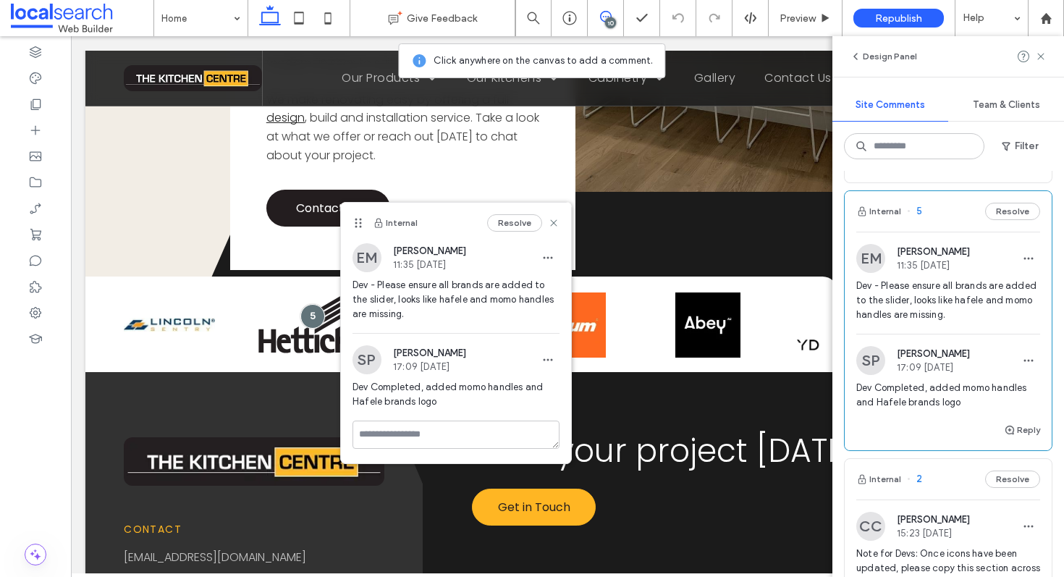
click at [553, 215] on div "Resolve" at bounding box center [523, 222] width 72 height 17
click at [551, 221] on icon at bounding box center [554, 223] width 12 height 12
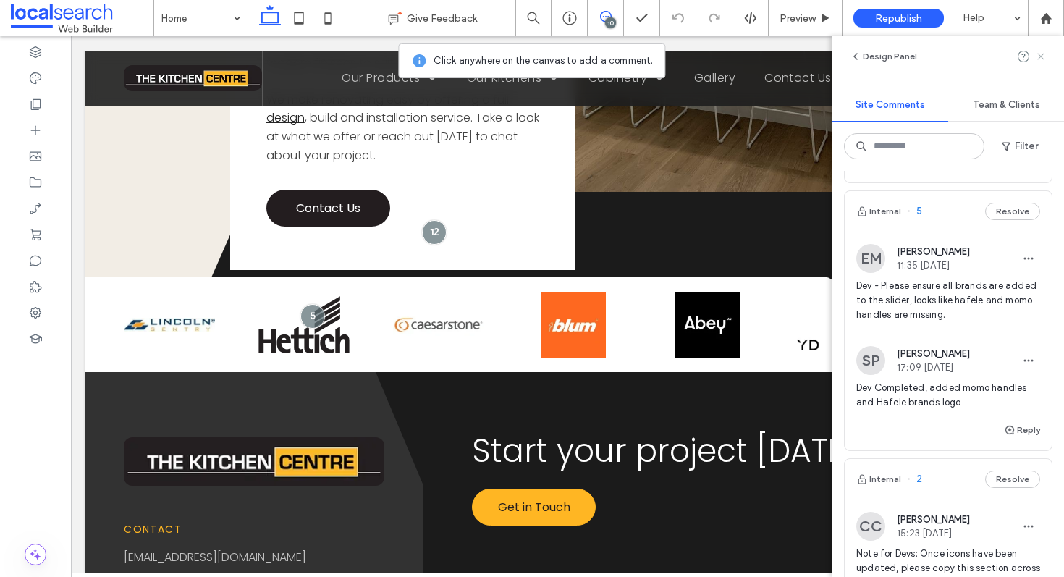
click at [1038, 56] on icon at bounding box center [1041, 57] width 12 height 12
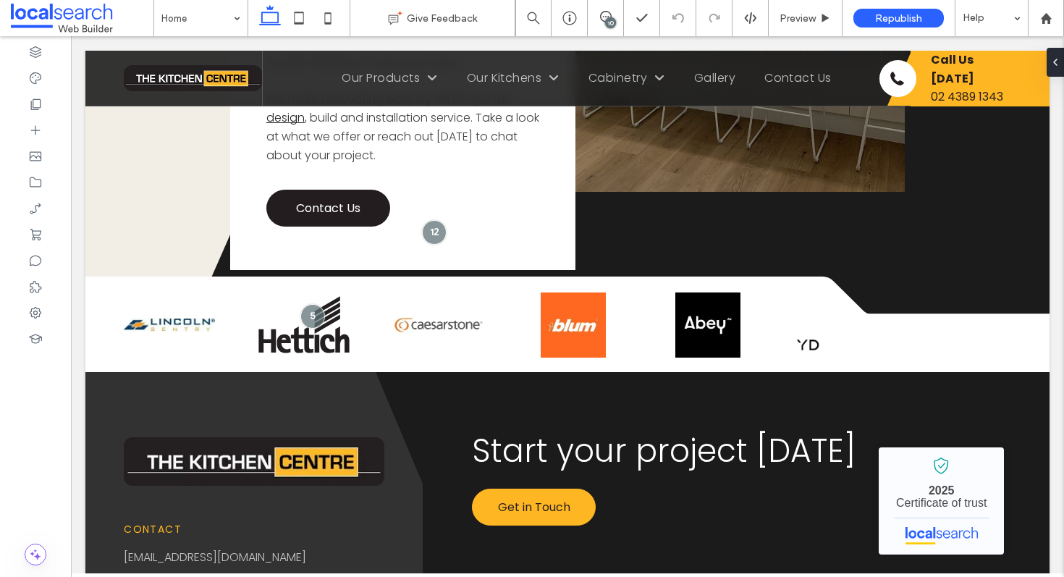
scroll to position [0, 0]
click at [794, 17] on span "Preview" at bounding box center [797, 18] width 36 height 12
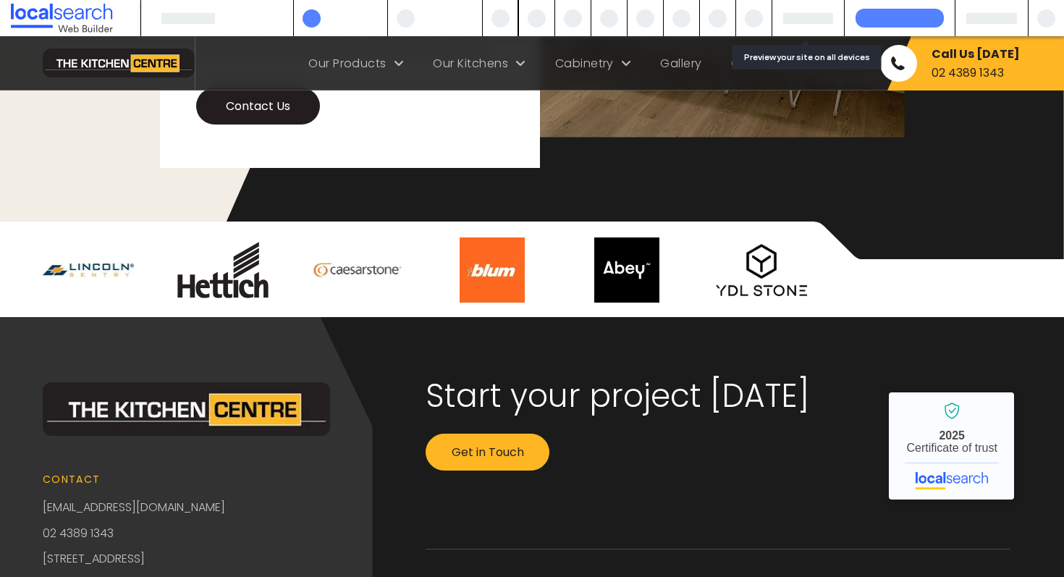
scroll to position [3713, 0]
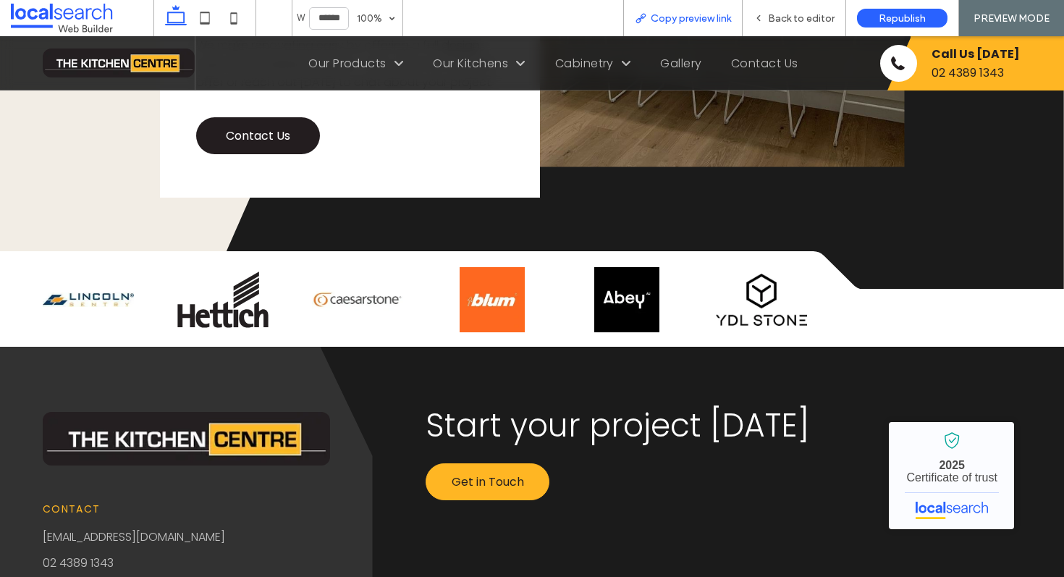
click at [695, 16] on span "Copy preview link" at bounding box center [690, 18] width 80 height 12
click at [828, 14] on span "Back to editor" at bounding box center [801, 18] width 67 height 12
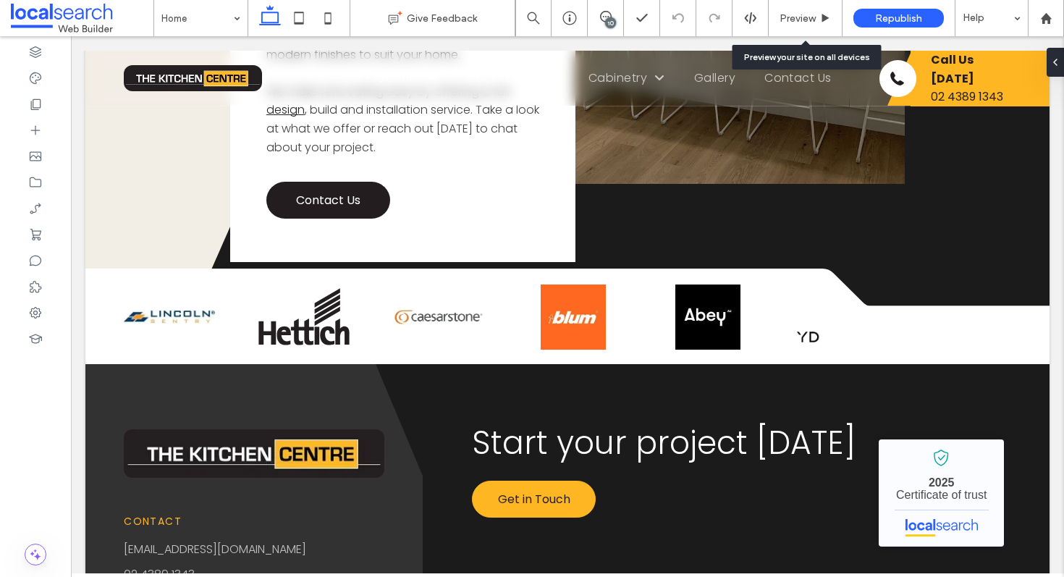
scroll to position [3797, 0]
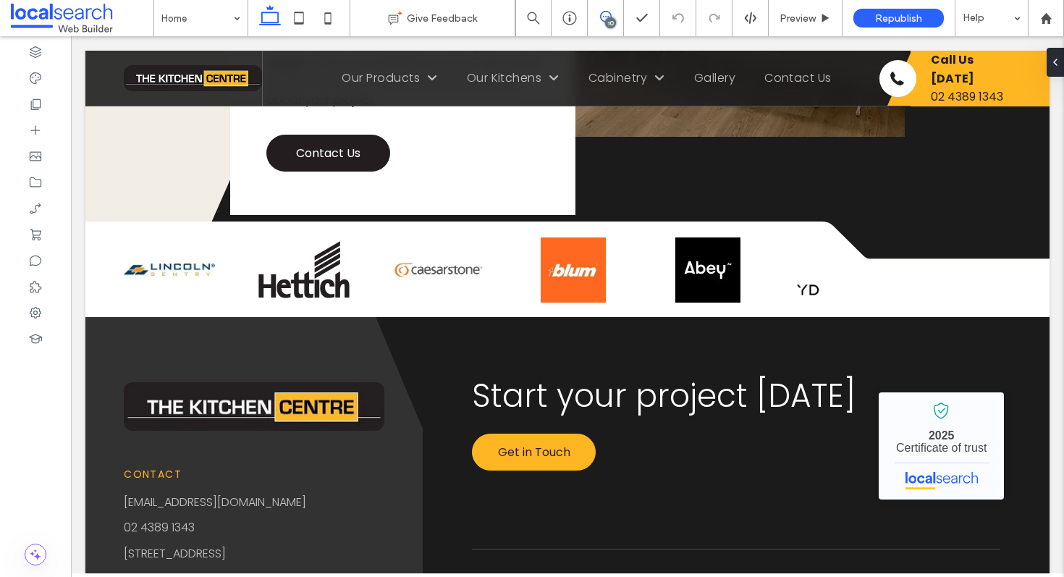
click at [611, 15] on span at bounding box center [605, 17] width 35 height 12
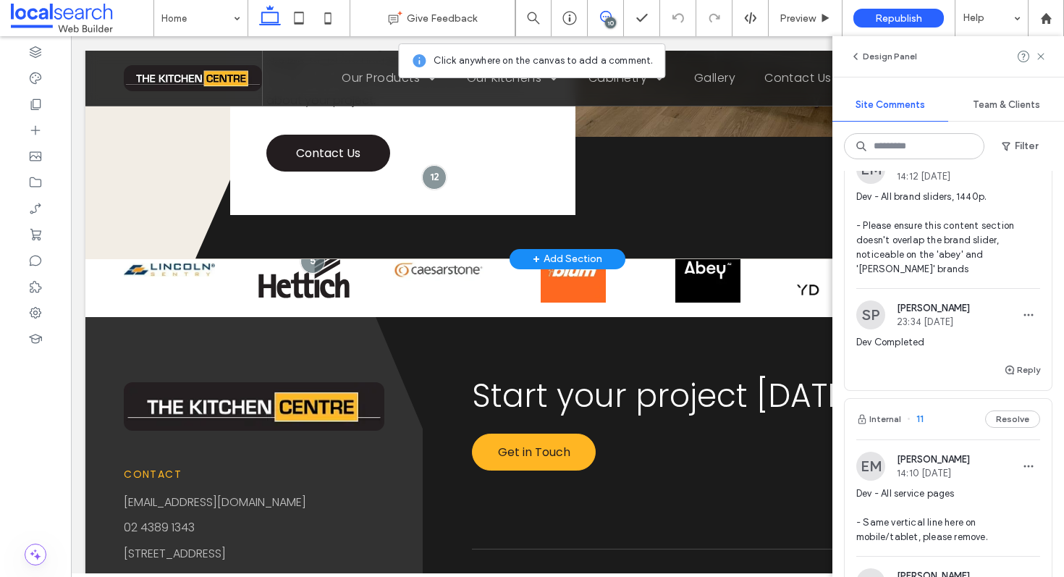
scroll to position [0, 0]
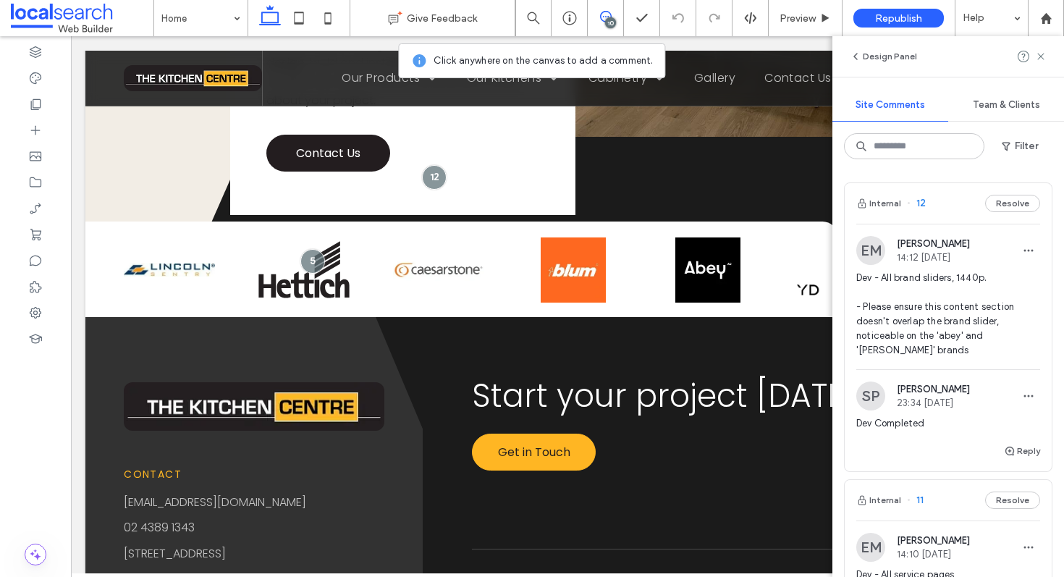
click at [932, 206] on div "Internal 12 Resolve" at bounding box center [947, 203] width 207 height 41
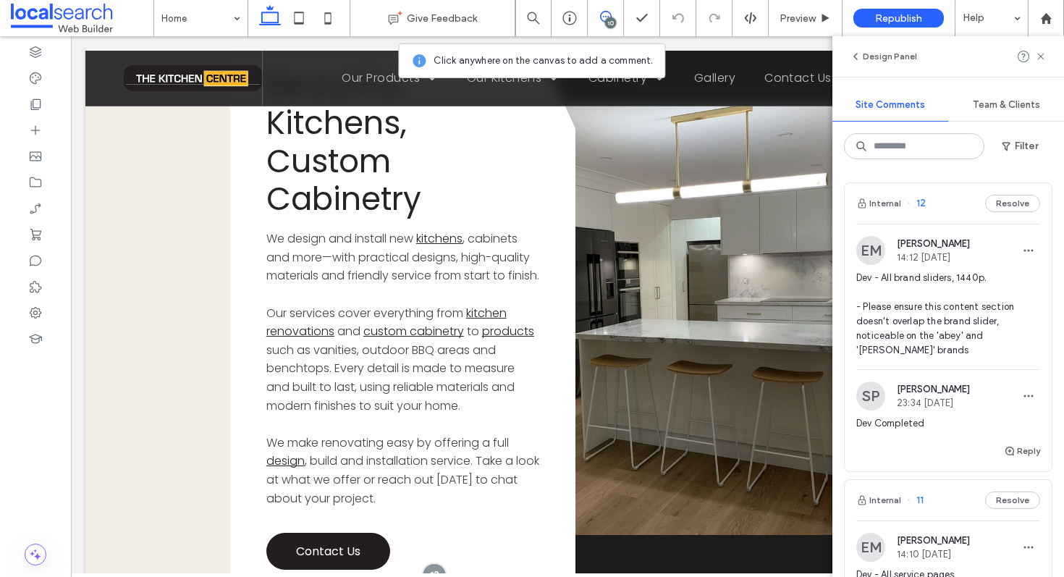
scroll to position [3357, 0]
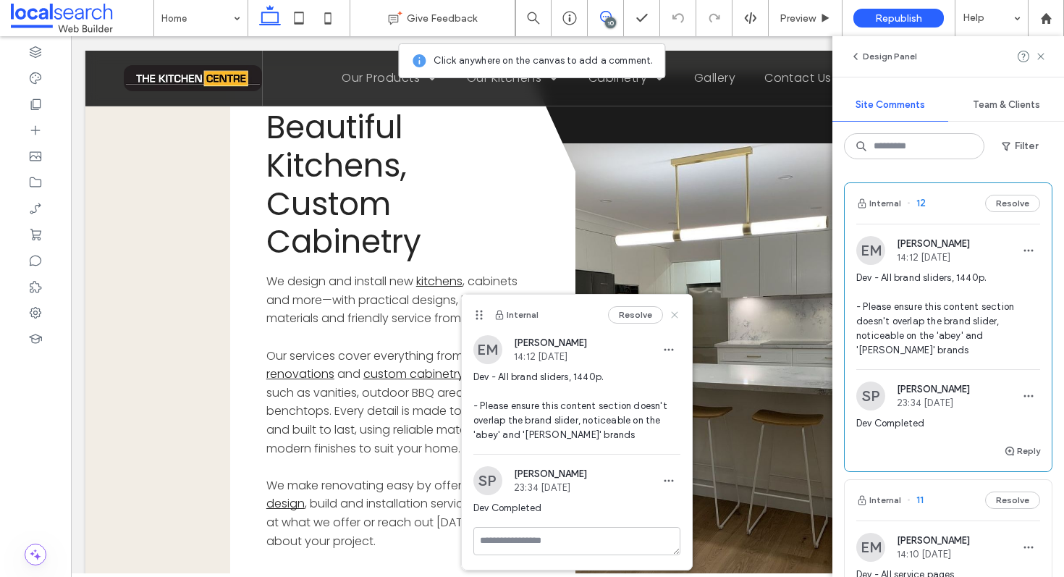
click at [675, 313] on use at bounding box center [674, 314] width 7 height 7
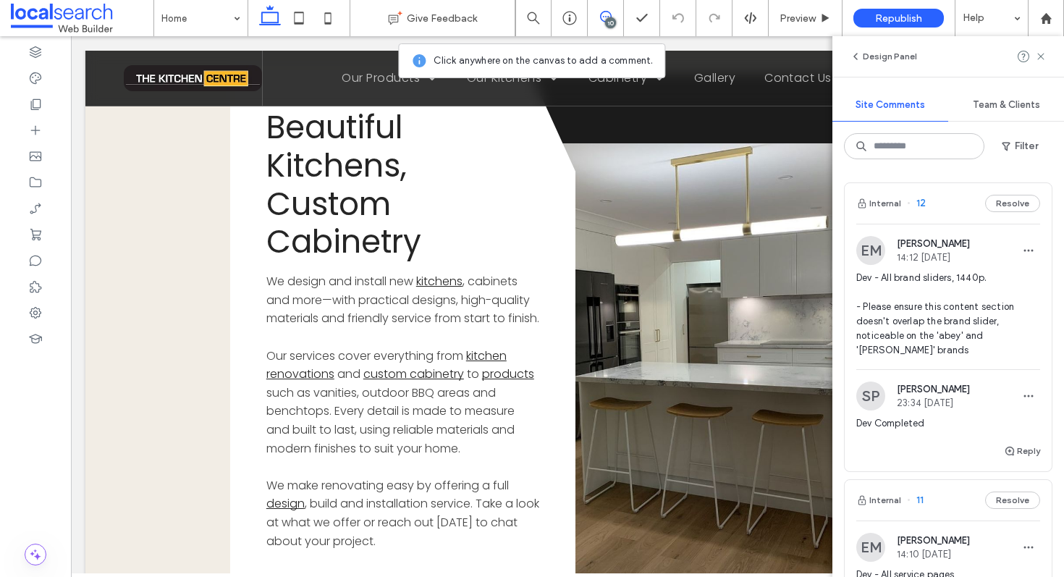
click at [940, 208] on div "Internal 12 Resolve" at bounding box center [947, 203] width 207 height 41
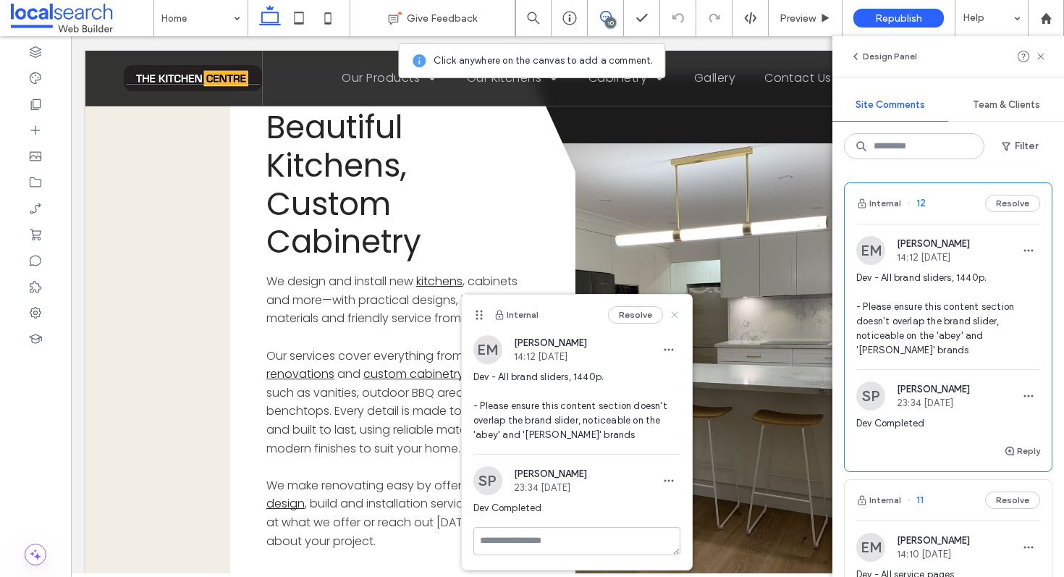
click at [674, 313] on icon at bounding box center [675, 315] width 12 height 12
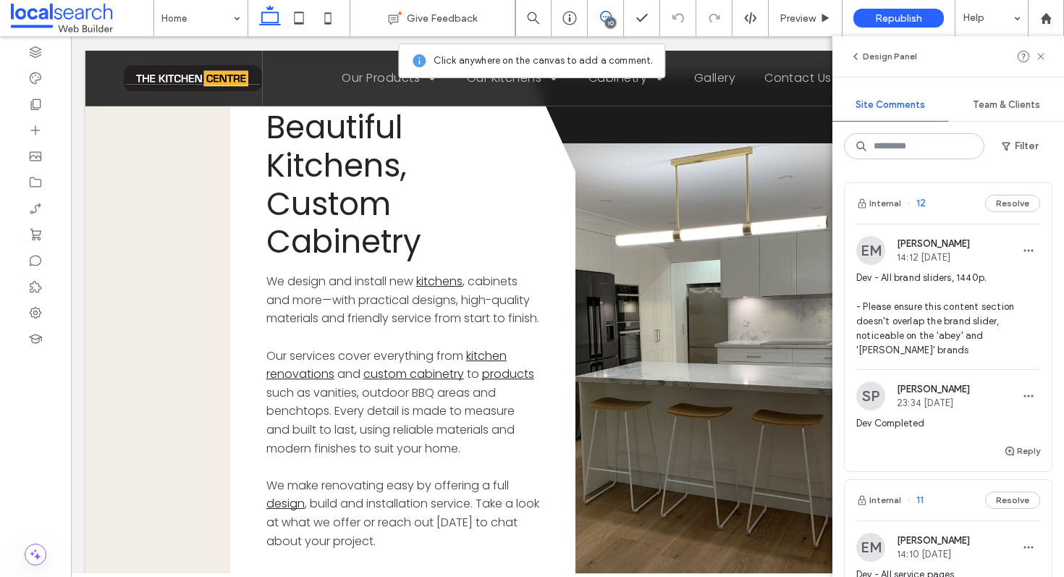
click at [933, 216] on div "Internal 12 Resolve" at bounding box center [947, 203] width 207 height 41
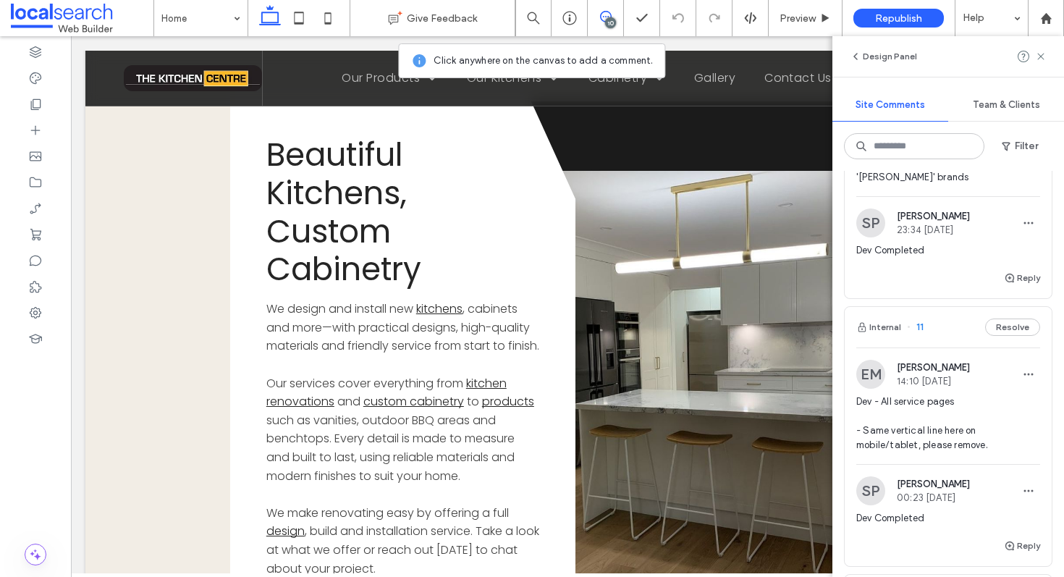
scroll to position [0, 0]
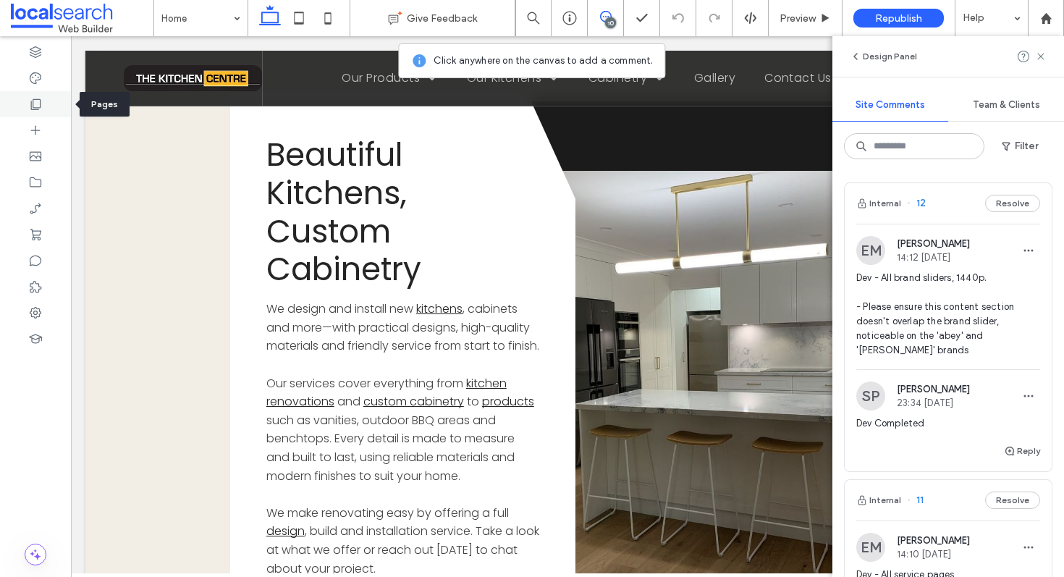
click at [38, 103] on icon at bounding box center [35, 104] width 14 height 14
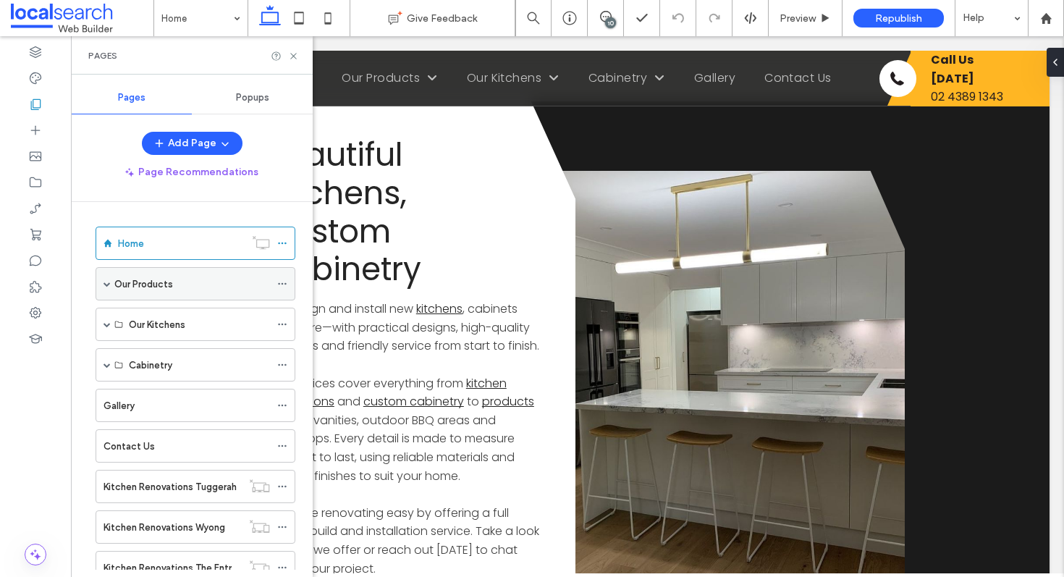
click at [175, 281] on div "Our Products" at bounding box center [192, 283] width 156 height 15
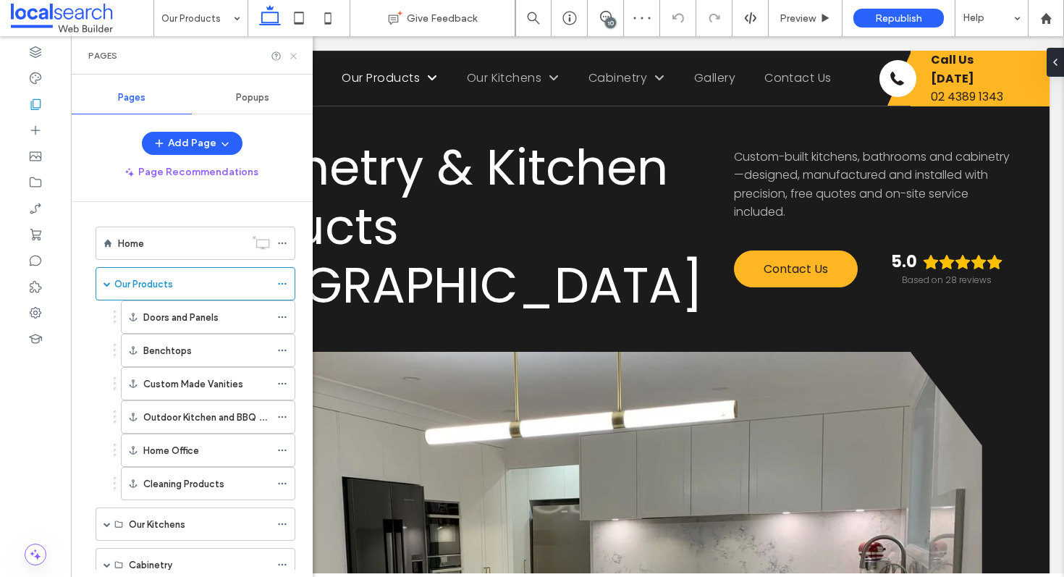
click at [293, 54] on icon at bounding box center [293, 56] width 11 height 11
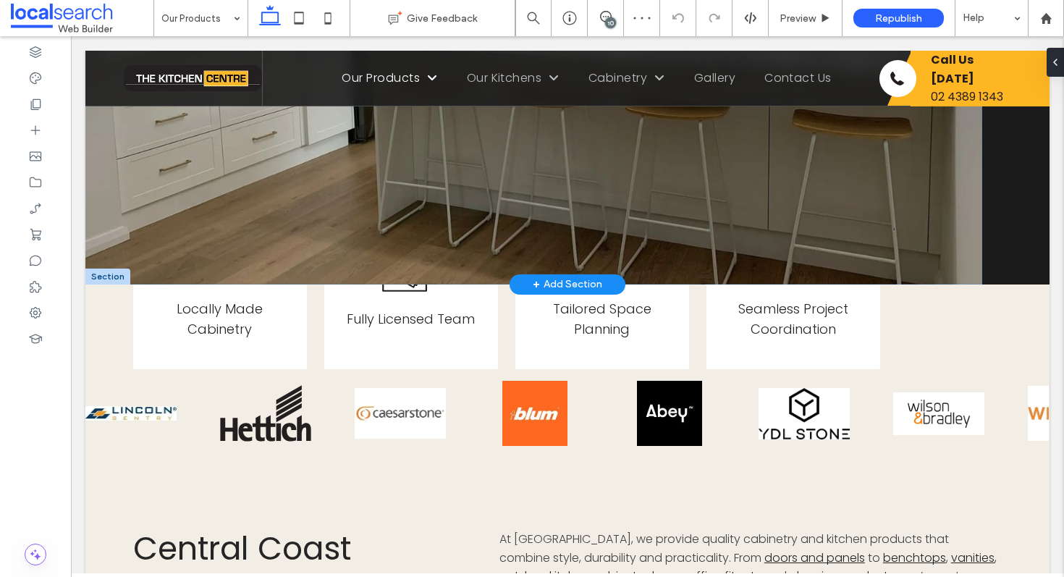
scroll to position [590, 0]
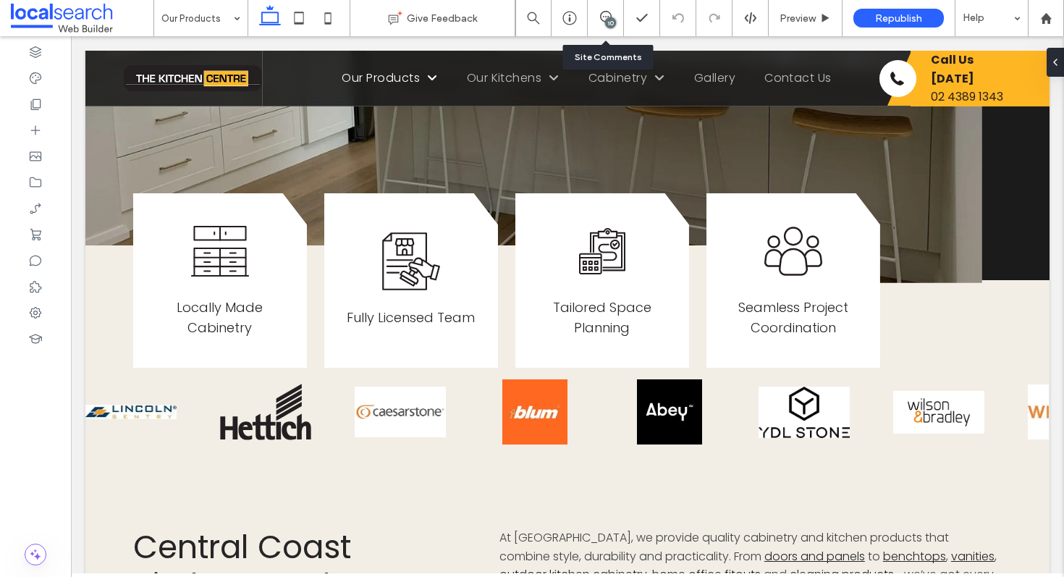
click at [616, 23] on div "10" at bounding box center [605, 18] width 35 height 14
click at [606, 14] on icon at bounding box center [606, 17] width 12 height 12
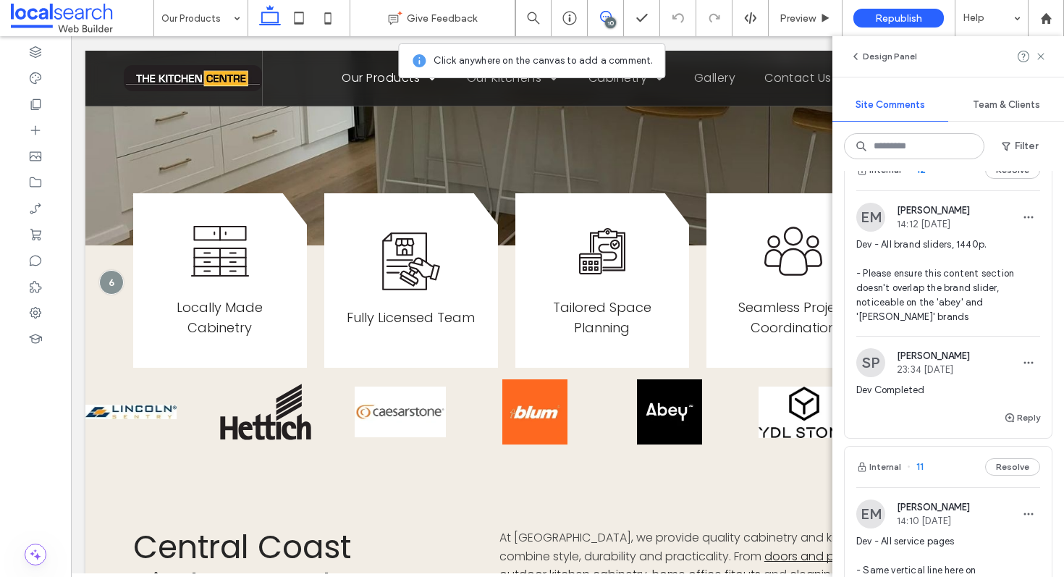
scroll to position [56, 0]
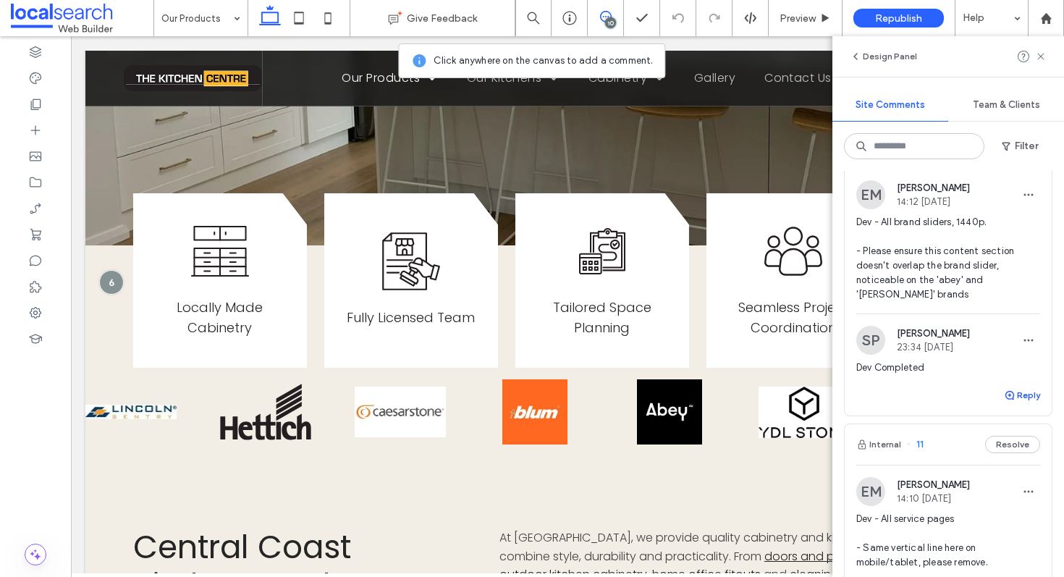
click at [1015, 394] on button "Reply" at bounding box center [1022, 394] width 36 height 17
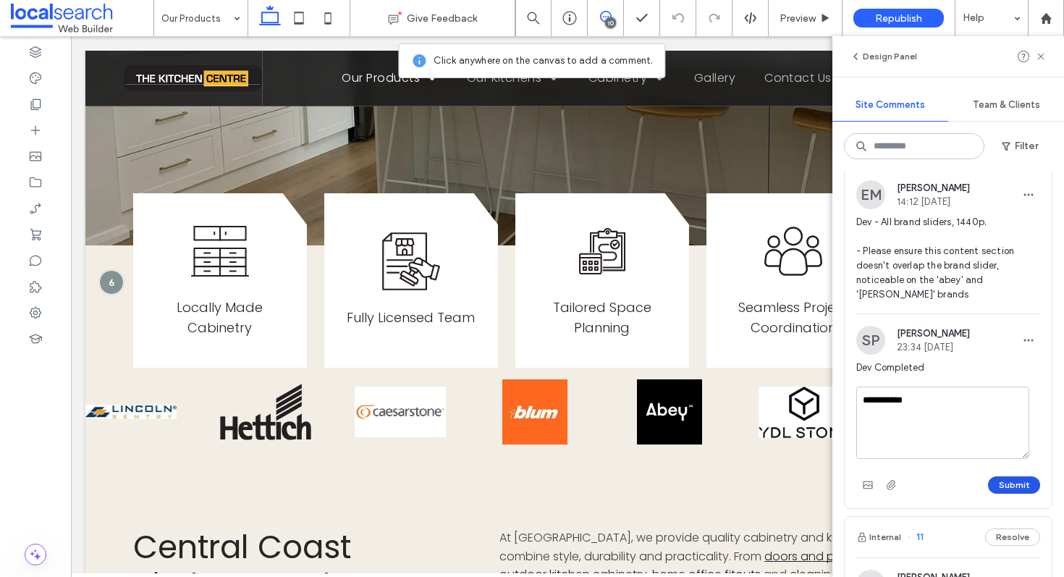
type textarea "**********"
click at [1000, 476] on button "Submit" at bounding box center [1014, 484] width 52 height 17
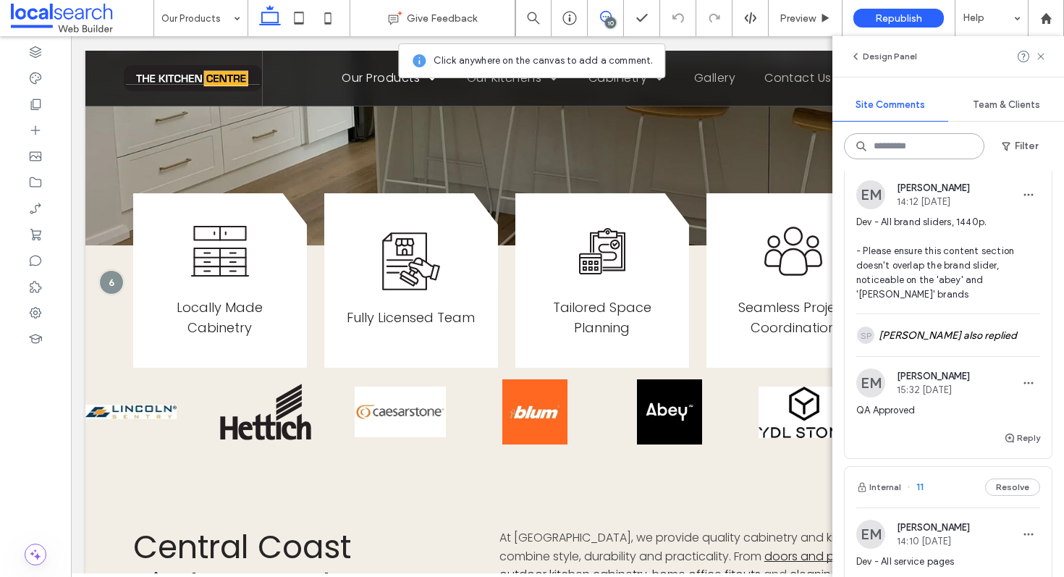
click at [930, 143] on input at bounding box center [914, 146] width 140 height 26
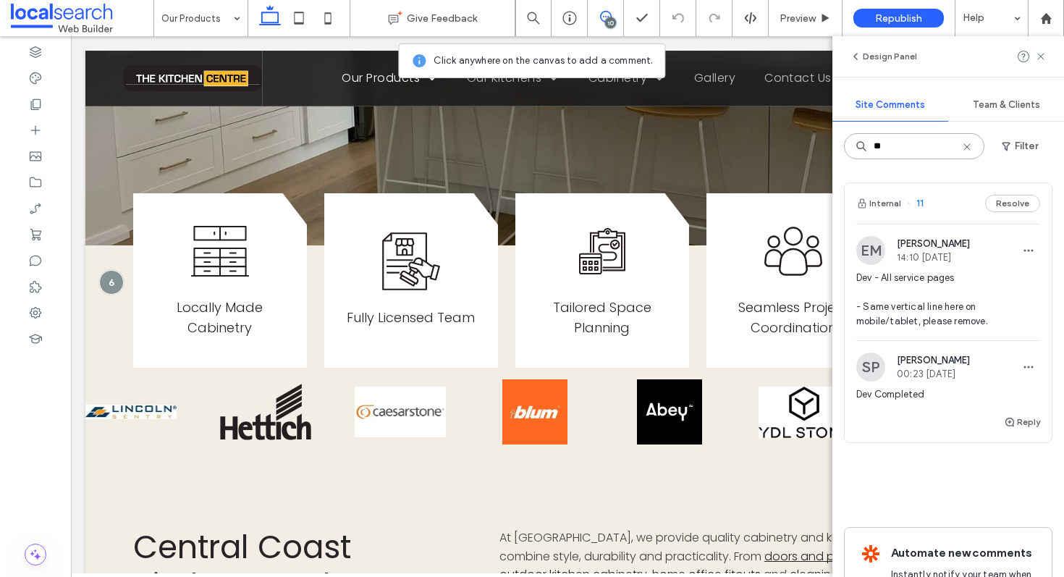
type input "**"
click at [938, 190] on div "Internal 11 Resolve" at bounding box center [947, 203] width 207 height 41
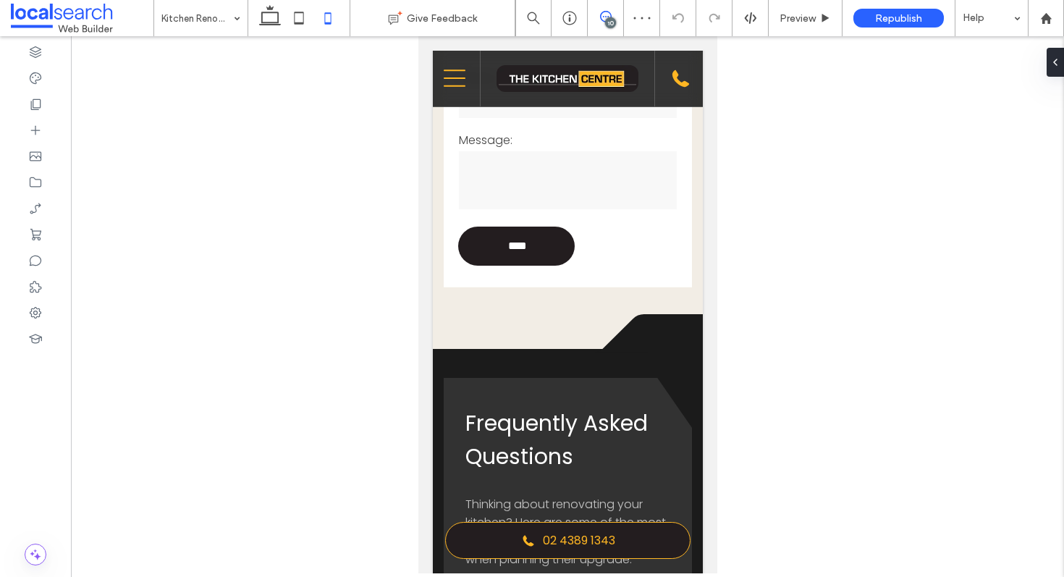
click at [606, 16] on icon at bounding box center [606, 17] width 12 height 12
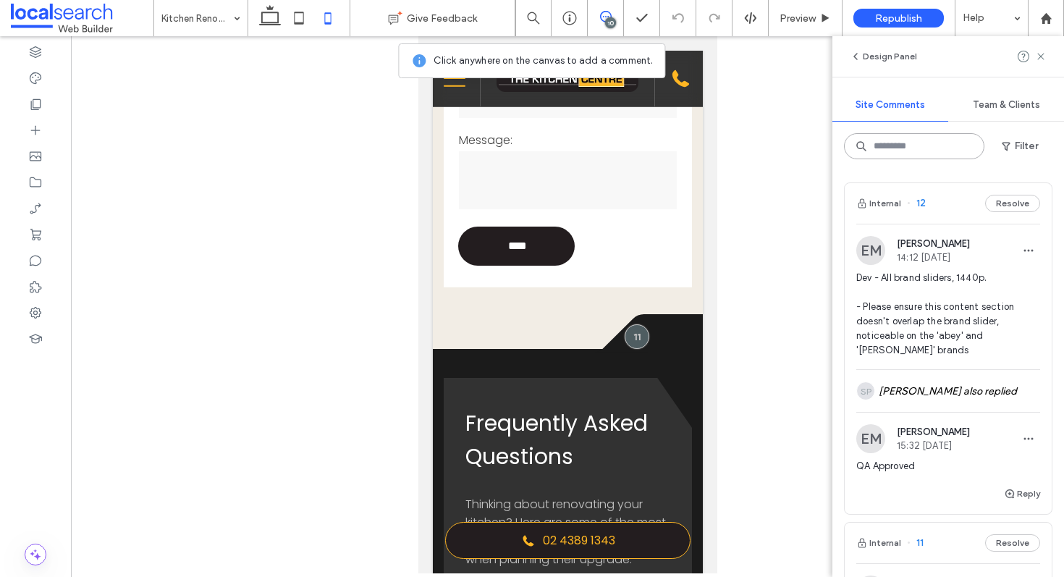
click at [899, 147] on input at bounding box center [914, 146] width 140 height 26
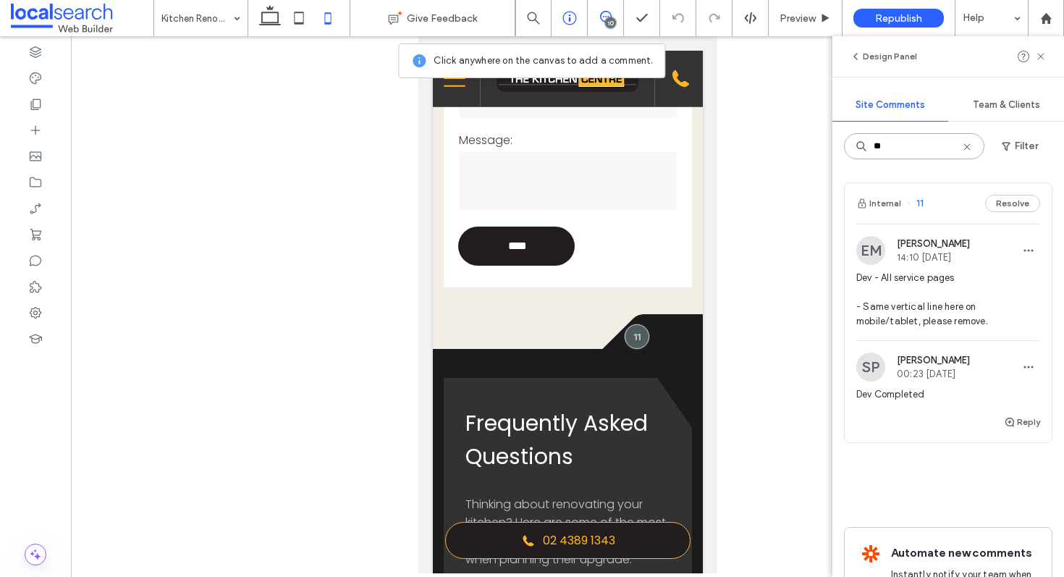
type input "**"
click at [1004, 425] on icon "button" at bounding box center [1010, 422] width 12 height 12
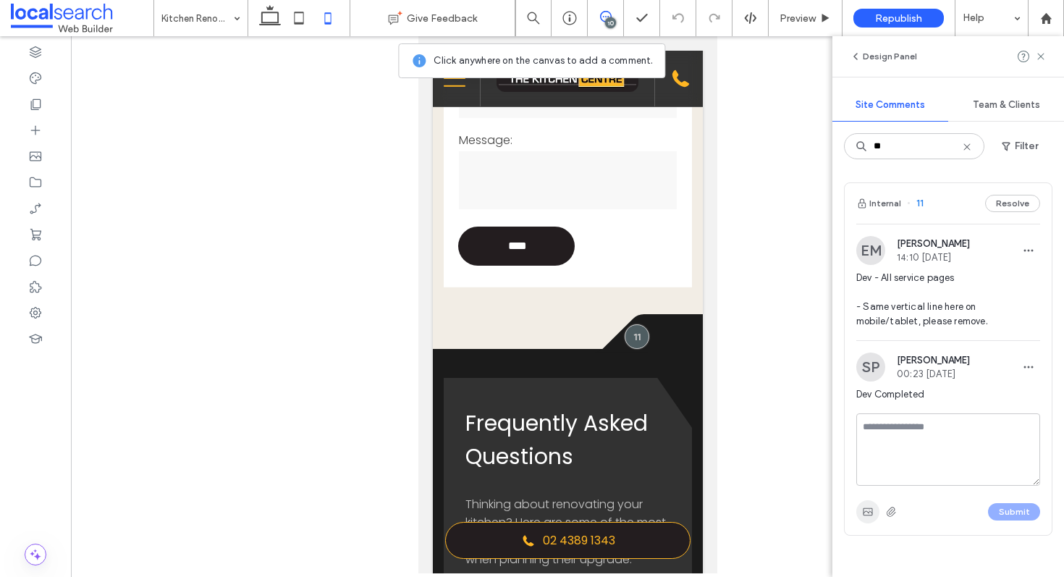
click at [868, 514] on use "button" at bounding box center [867, 511] width 9 height 7
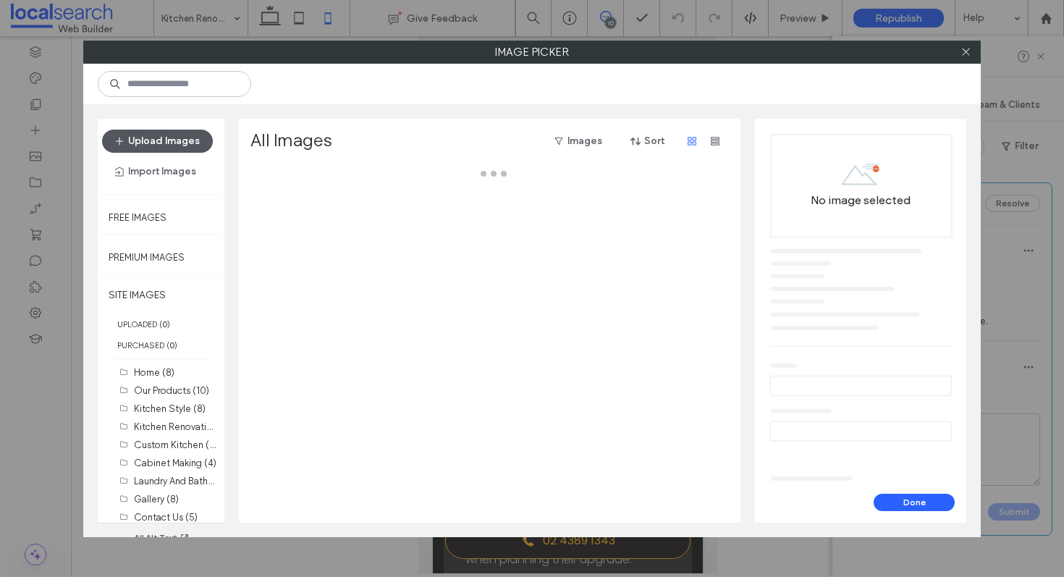
click at [169, 146] on button "Upload Images" at bounding box center [157, 141] width 111 height 23
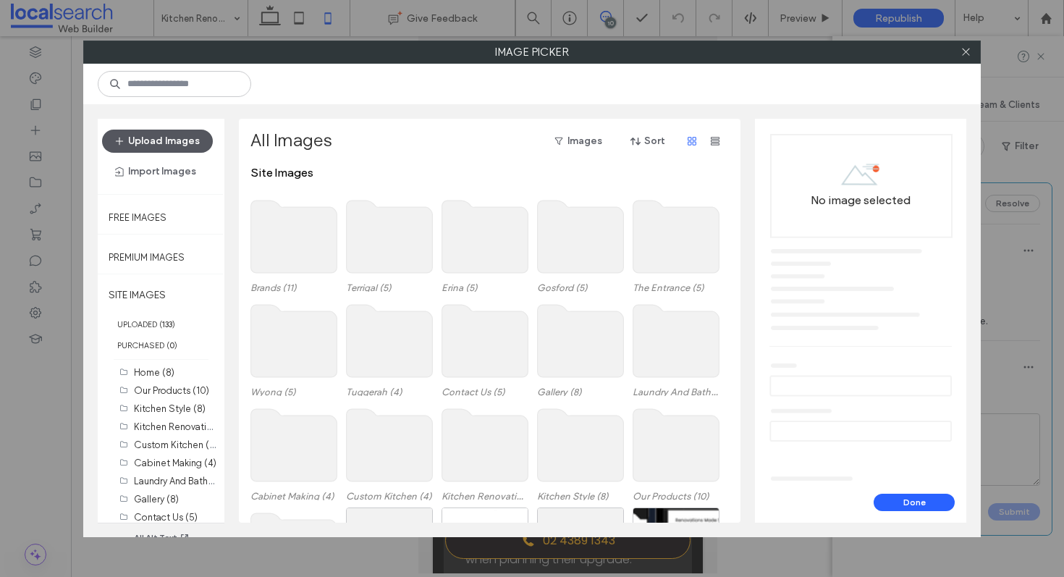
click at [170, 140] on button "Upload Images" at bounding box center [157, 141] width 111 height 23
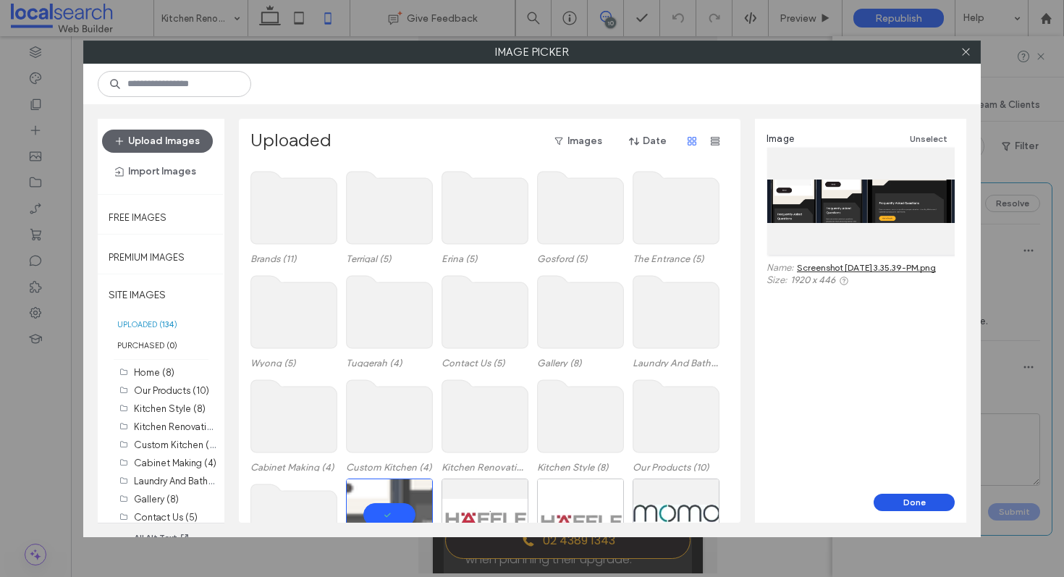
click at [931, 496] on button "Done" at bounding box center [913, 501] width 81 height 17
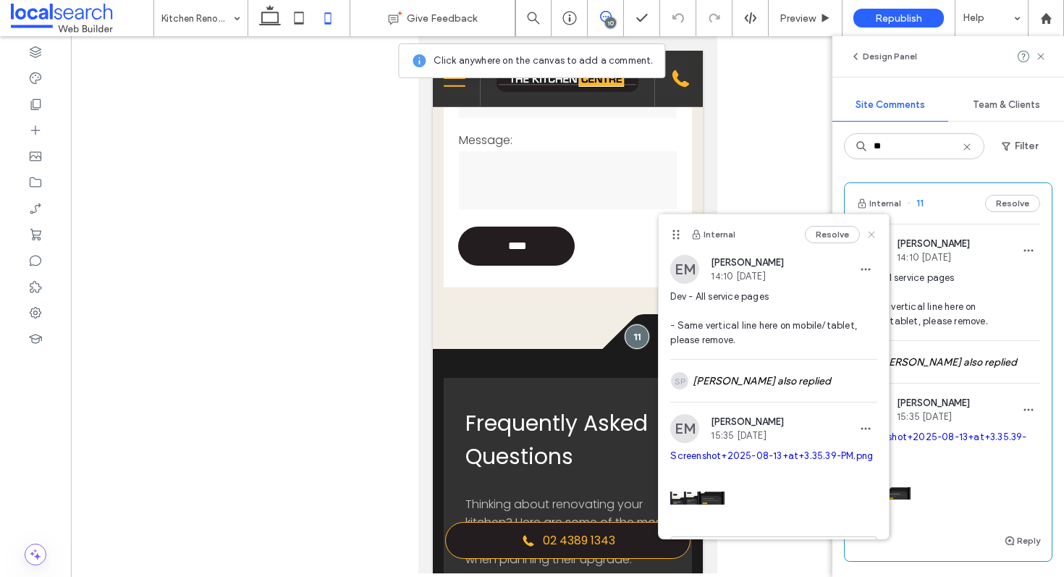
click at [865, 235] on icon at bounding box center [871, 235] width 12 height 12
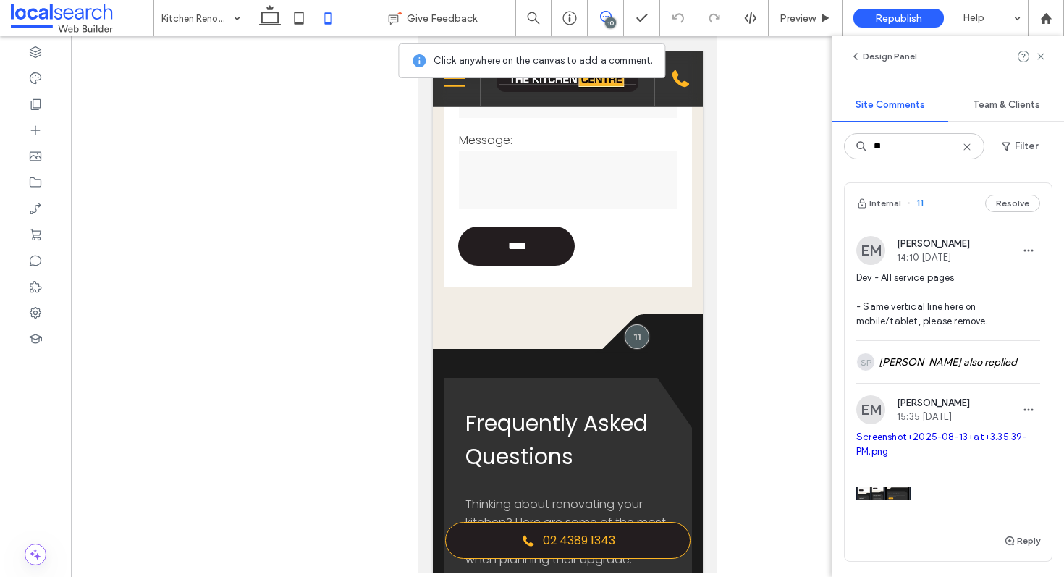
click at [1001, 415] on div "EM Ethan Mann 15:35 Aug 13 2025" at bounding box center [948, 409] width 184 height 29
click at [1017, 421] on span "button" at bounding box center [1028, 409] width 23 height 23
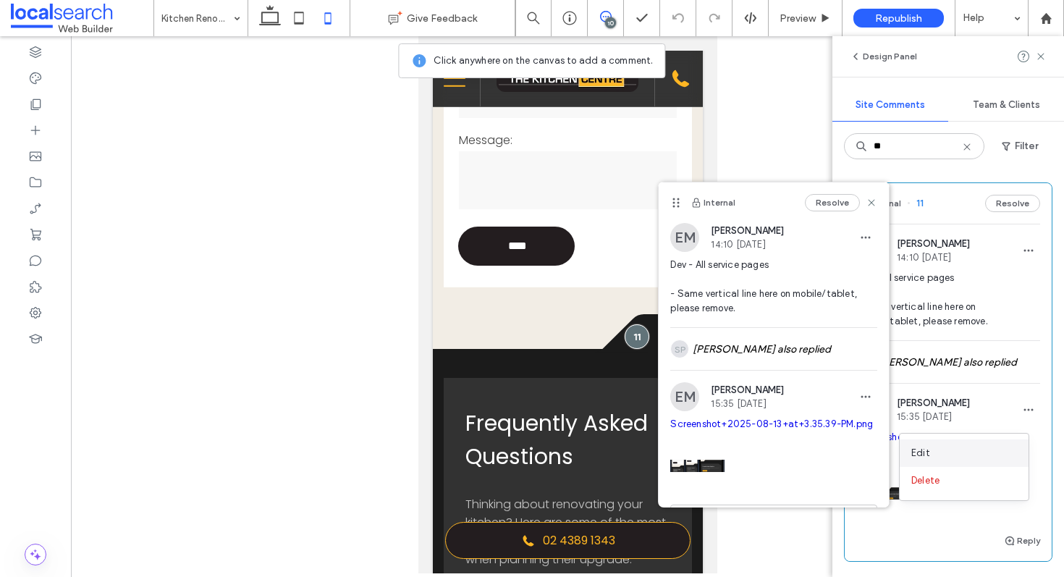
click at [978, 449] on div "Edit" at bounding box center [963, 452] width 129 height 27
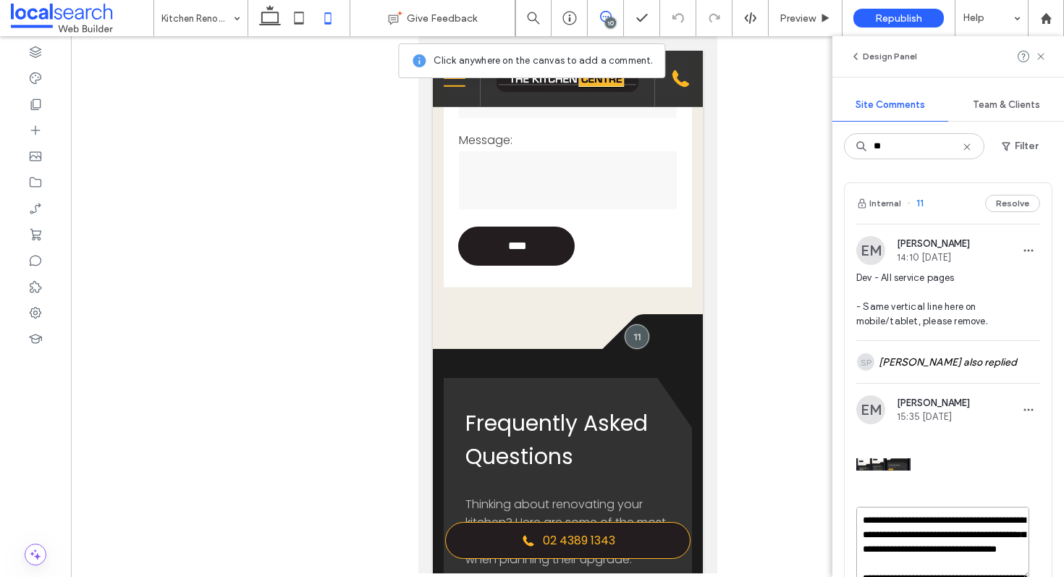
scroll to position [7, 0]
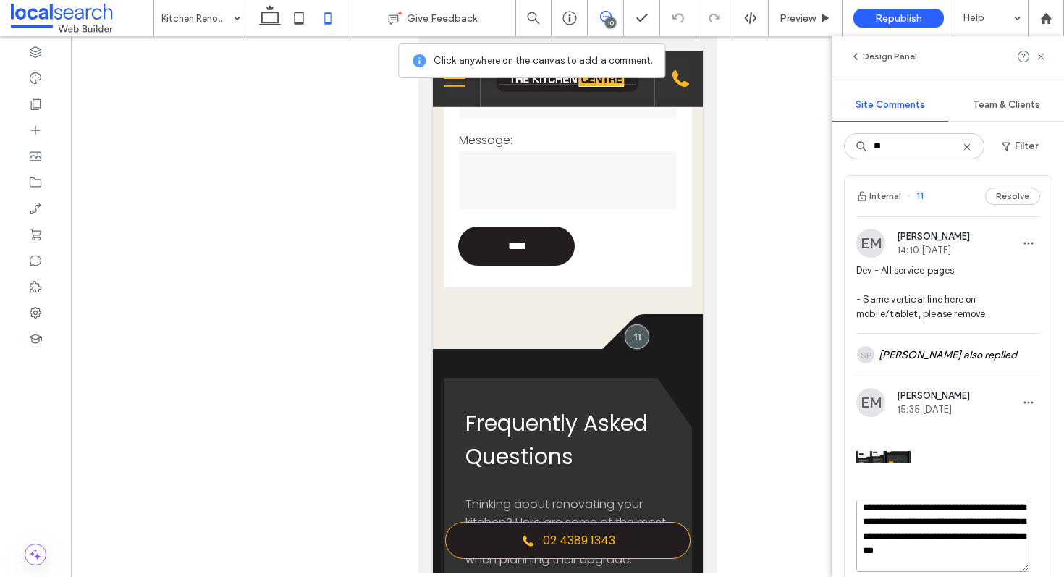
click at [938, 528] on textarea "**********" at bounding box center [942, 535] width 173 height 72
click at [948, 546] on textarea "**********" at bounding box center [942, 535] width 173 height 72
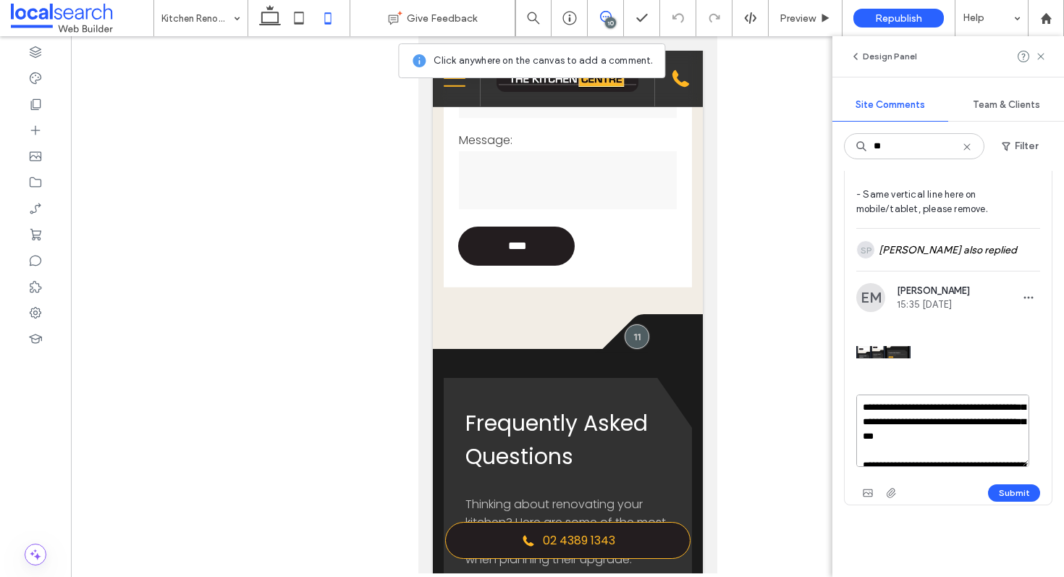
scroll to position [13, 0]
click at [929, 454] on textarea "**********" at bounding box center [942, 430] width 173 height 72
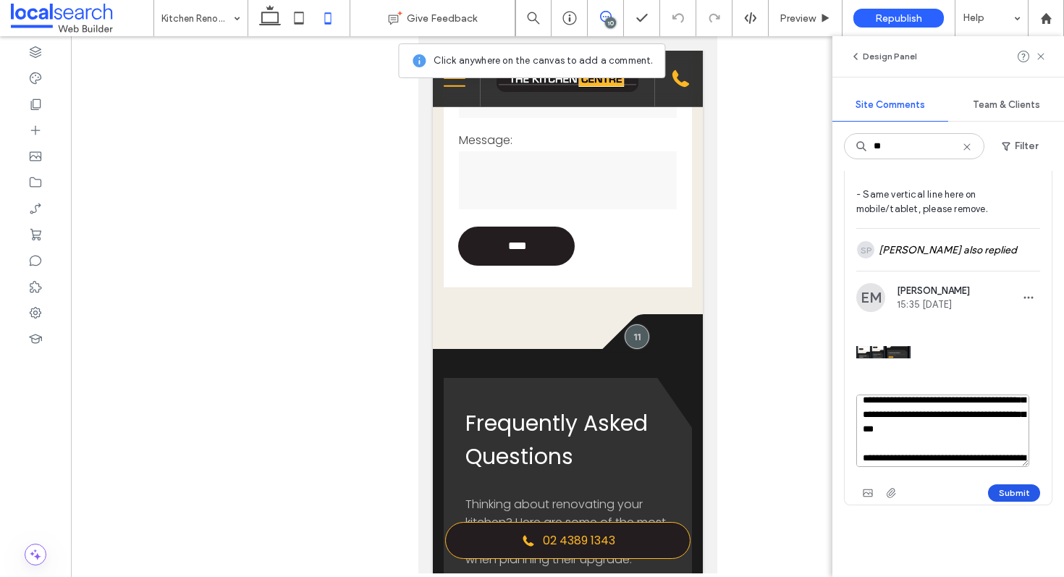
type textarea "**********"
click at [991, 489] on button "Submit" at bounding box center [1014, 492] width 52 height 17
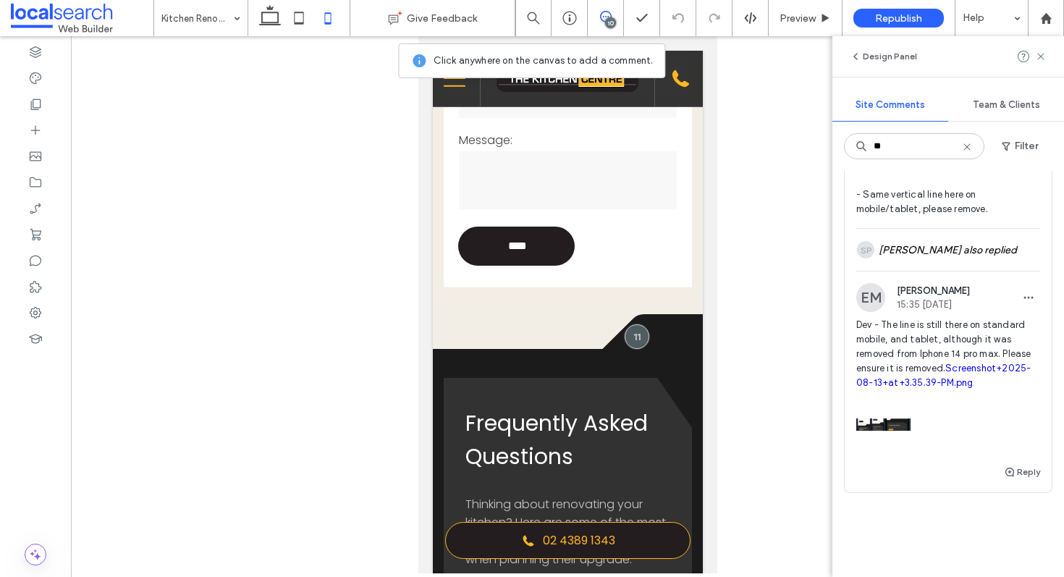
click at [923, 388] on link "Screenshot+2025-08-13+at+3.35.39-PM.png" at bounding box center [943, 375] width 174 height 25
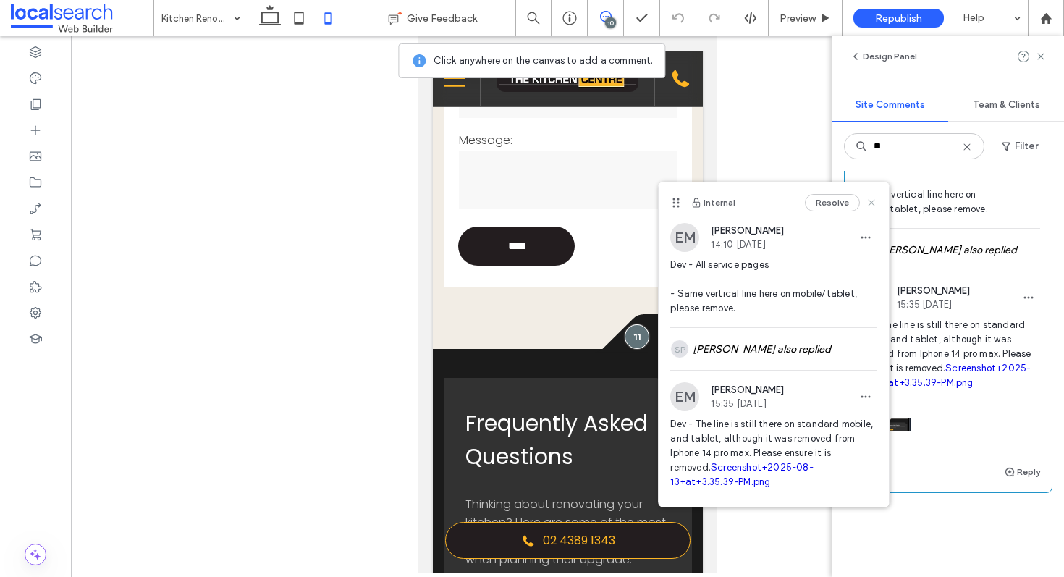
click at [868, 202] on use at bounding box center [871, 203] width 7 height 7
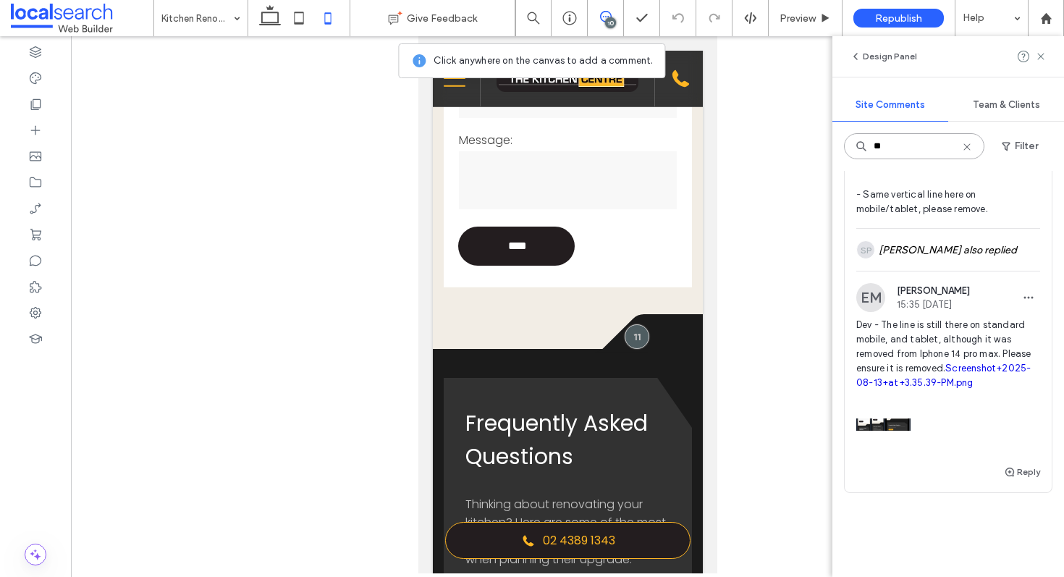
click at [903, 140] on input "**" at bounding box center [914, 146] width 140 height 26
click at [1022, 299] on icon "button" at bounding box center [1028, 298] width 12 height 12
click at [999, 332] on div "Edit" at bounding box center [963, 340] width 129 height 27
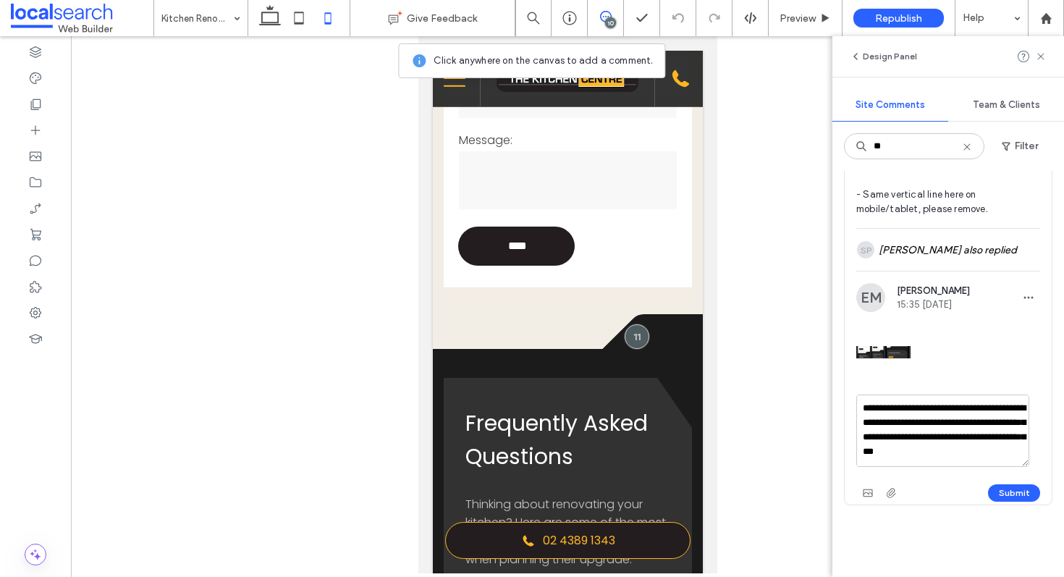
click at [883, 412] on textarea "**********" at bounding box center [942, 430] width 173 height 72
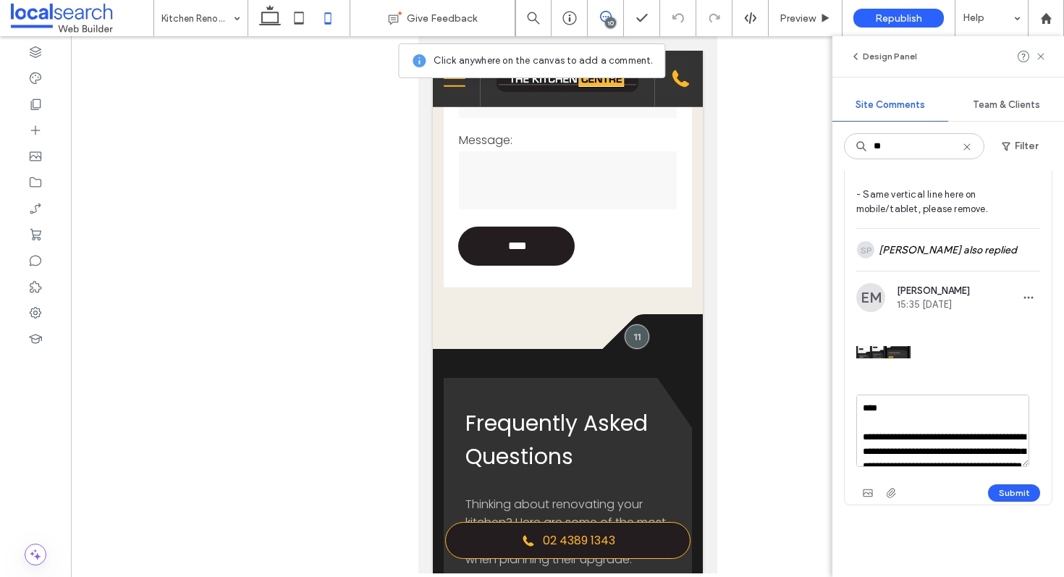
click at [954, 418] on textarea "**********" at bounding box center [942, 430] width 173 height 72
type textarea "**********"
click at [1006, 501] on button "Submit" at bounding box center [1014, 492] width 52 height 17
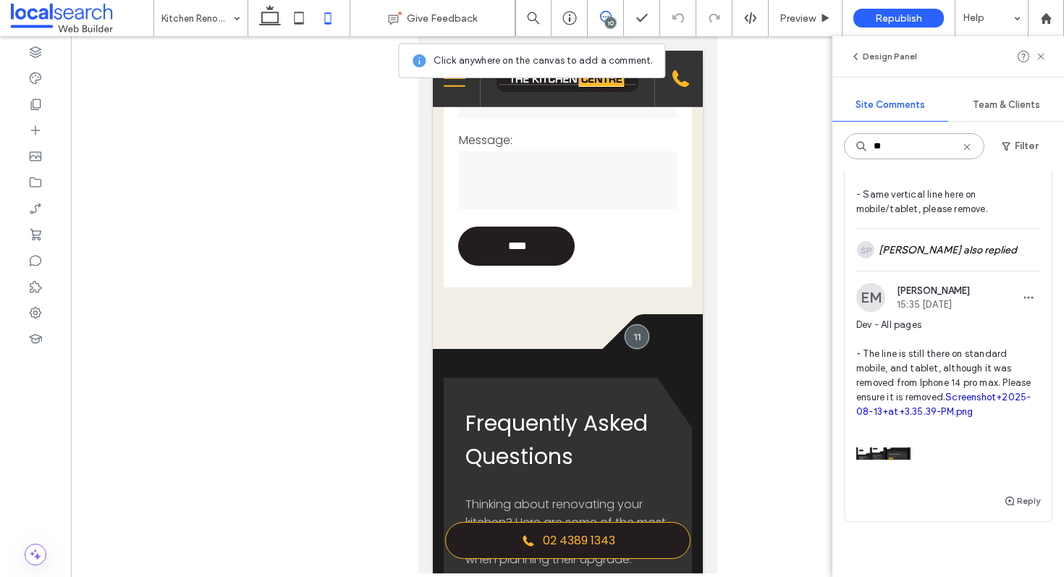
click at [917, 148] on input "**" at bounding box center [914, 146] width 140 height 26
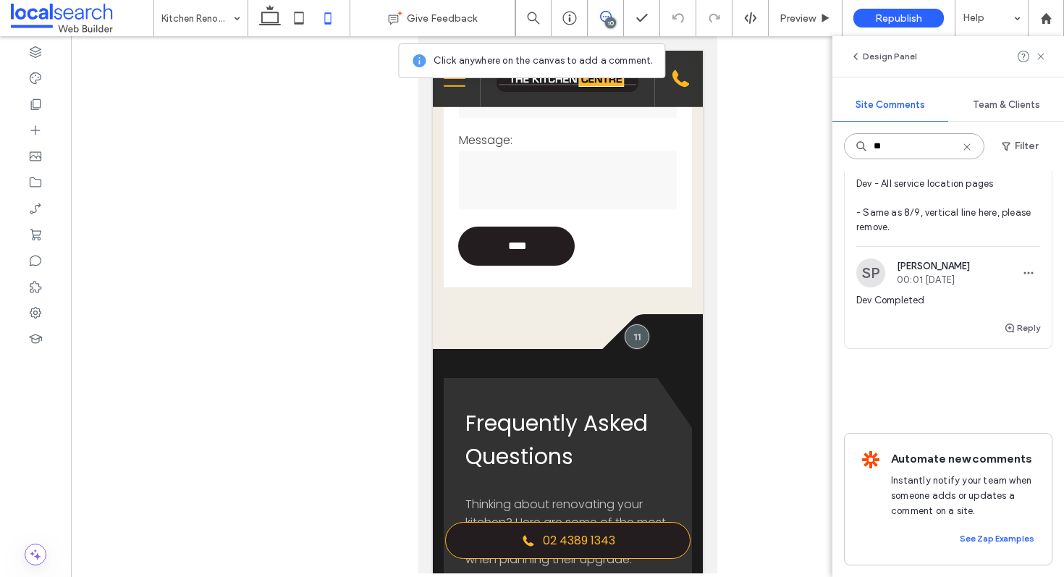
scroll to position [0, 0]
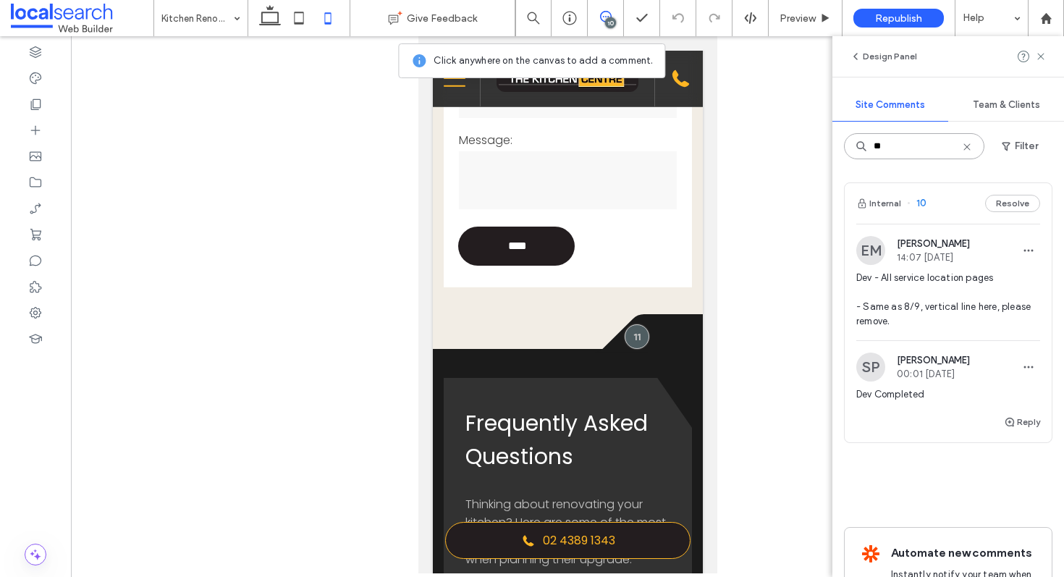
type input "**"
click at [941, 202] on div "Internal 10 Resolve" at bounding box center [947, 203] width 207 height 41
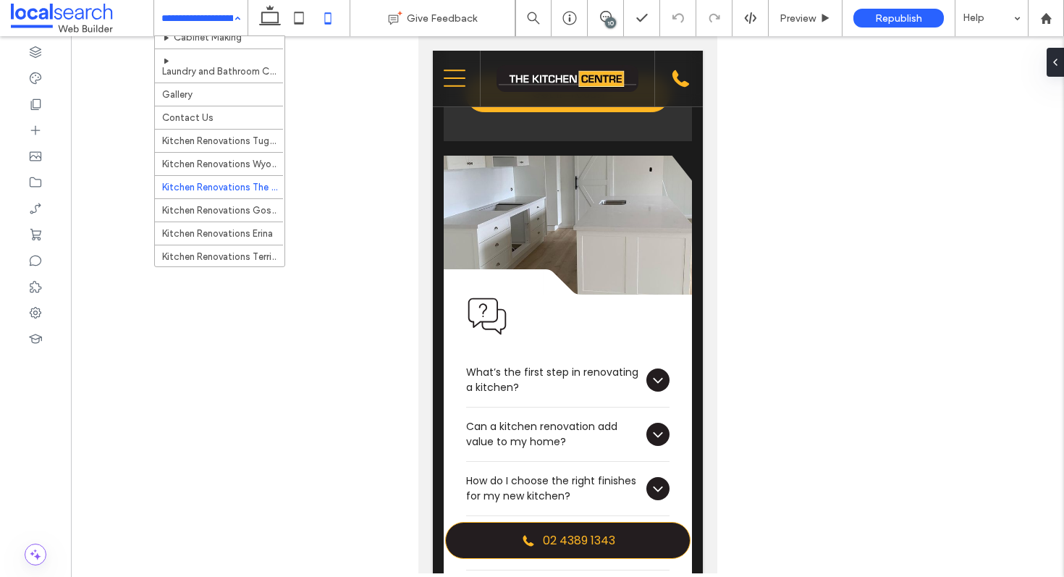
scroll to position [149, 0]
click at [606, 20] on div "10" at bounding box center [610, 22] width 11 height 11
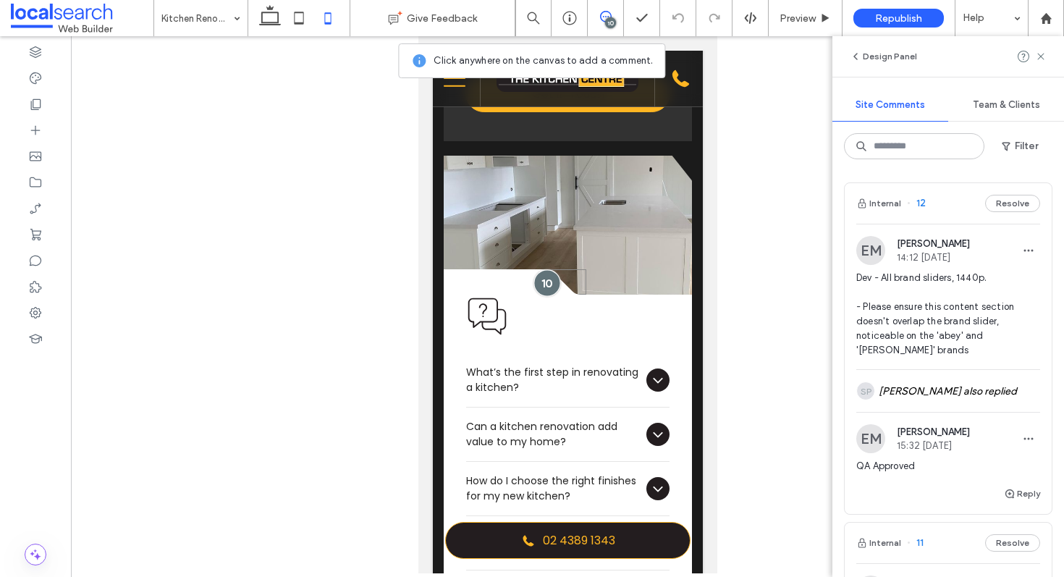
click at [538, 296] on div at bounding box center [546, 282] width 27 height 27
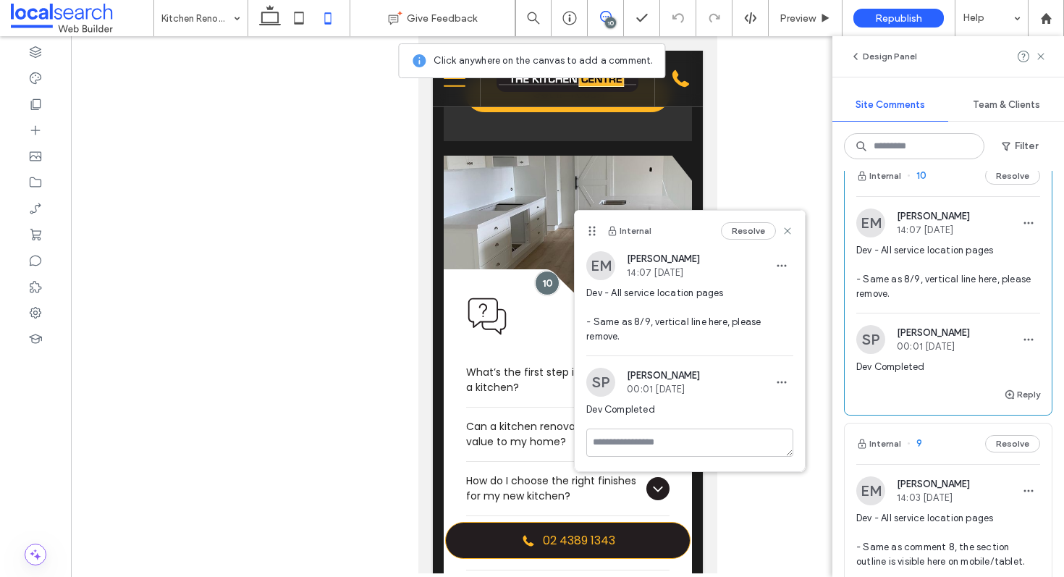
scroll to position [836, 0]
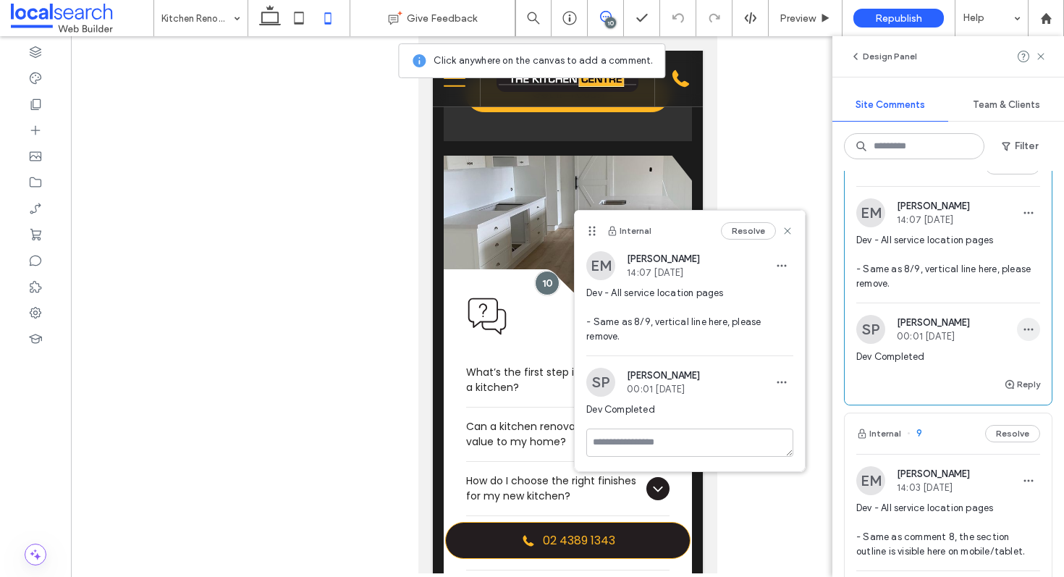
click at [1024, 331] on use "button" at bounding box center [1028, 330] width 9 height 2
click at [874, 404] on div "Reply" at bounding box center [947, 390] width 207 height 29
click at [1005, 389] on use "button" at bounding box center [1009, 384] width 9 height 9
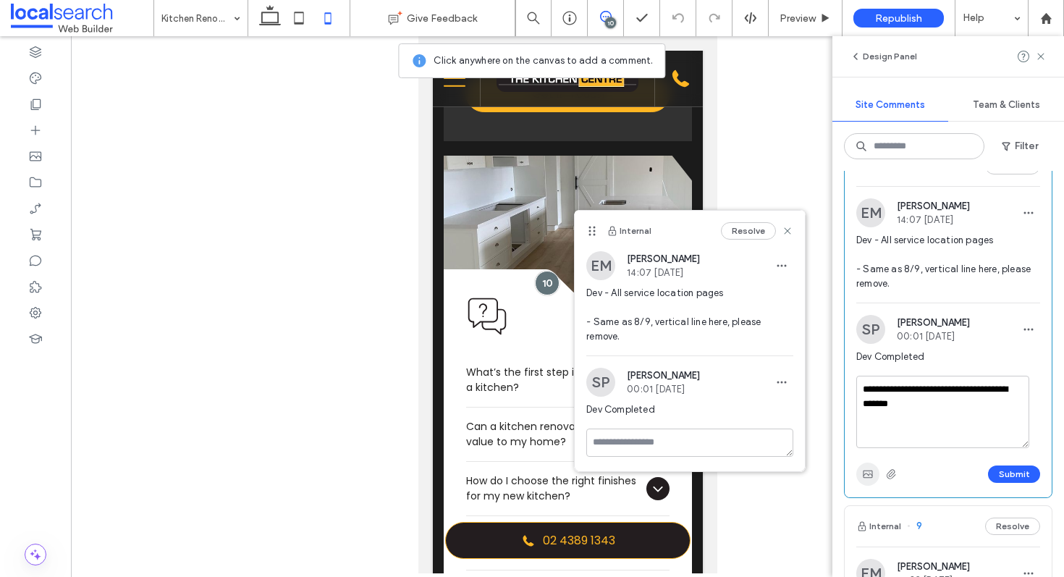
type textarea "**********"
click at [870, 480] on icon "button" at bounding box center [868, 474] width 12 height 12
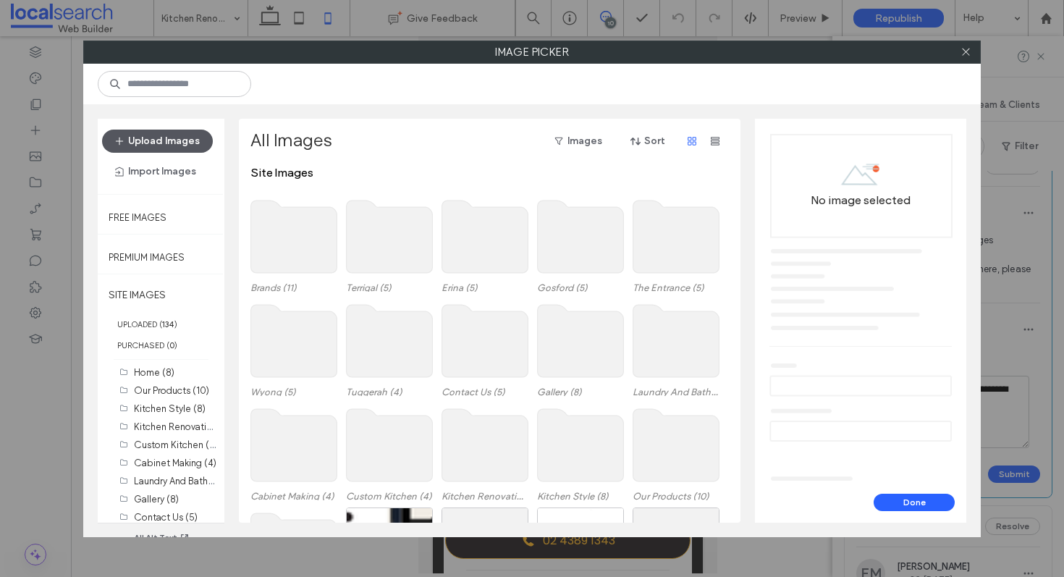
click at [155, 136] on button "Upload Images" at bounding box center [157, 141] width 111 height 23
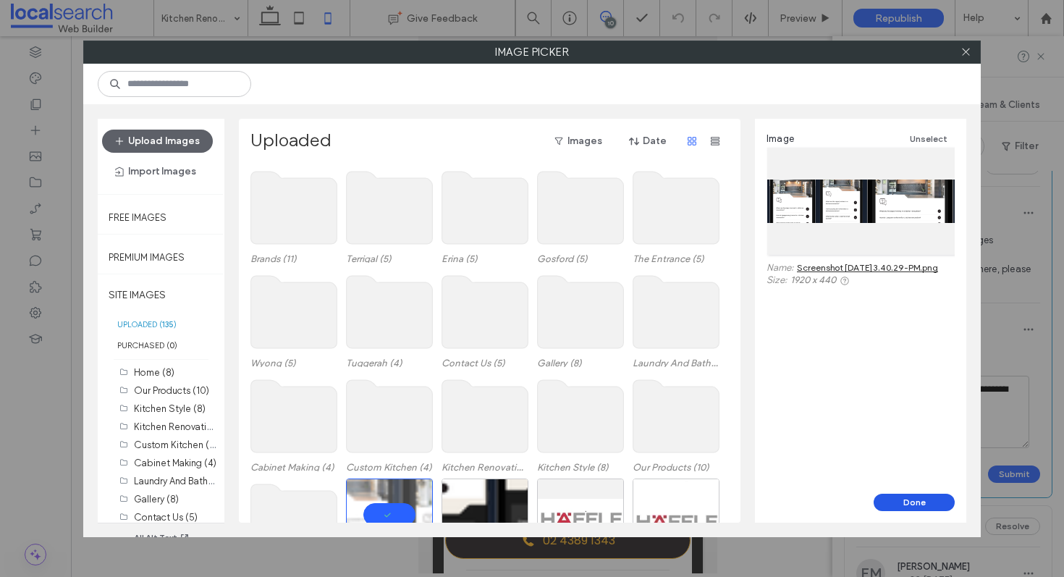
click at [899, 501] on button "Done" at bounding box center [913, 501] width 81 height 17
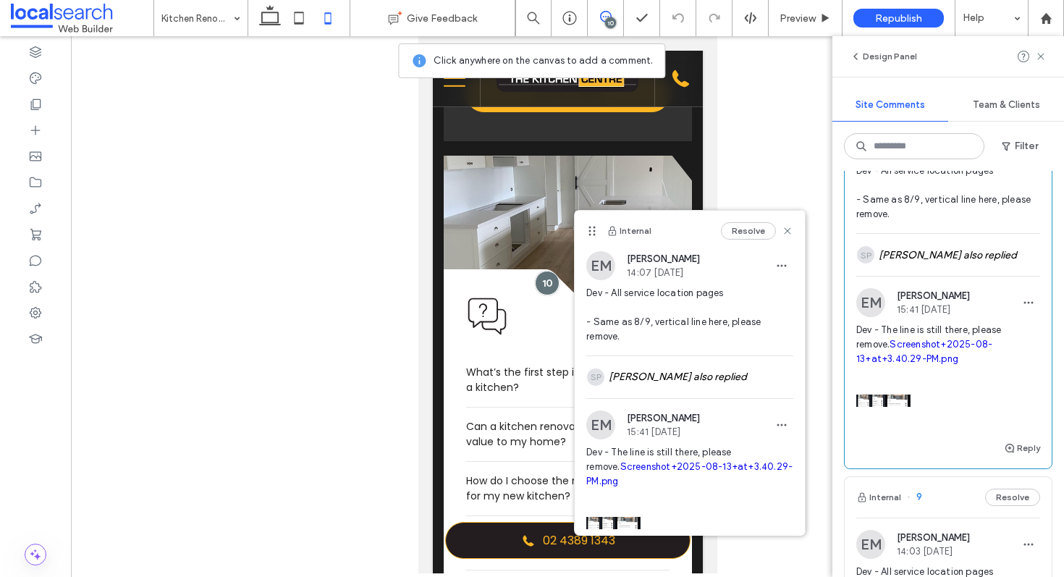
scroll to position [923, 0]
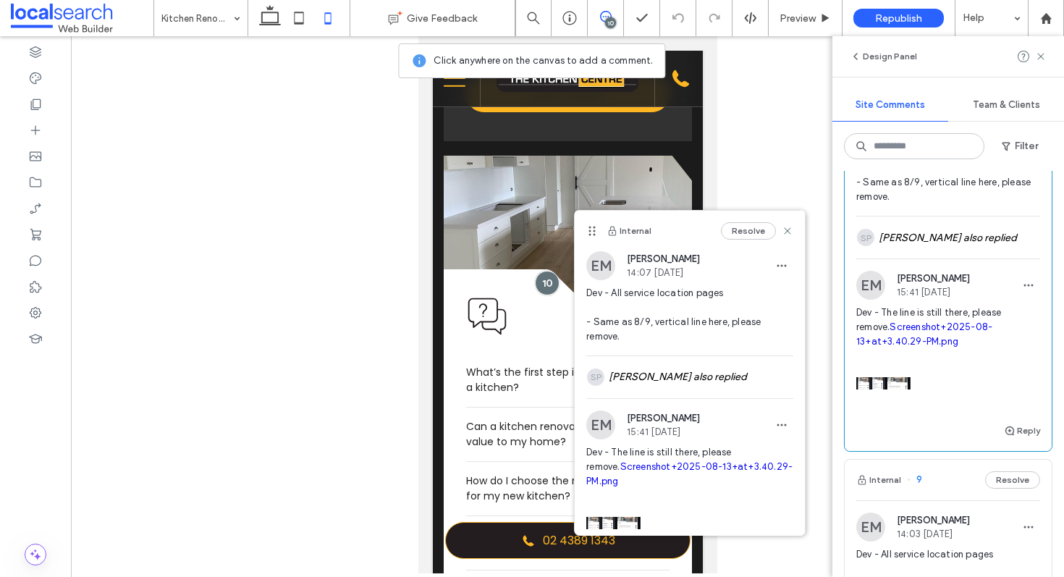
click at [890, 347] on link "Screenshot+2025-08-13+at+3.40.29-PM.png" at bounding box center [924, 333] width 136 height 25
click at [781, 234] on icon at bounding box center [787, 231] width 12 height 12
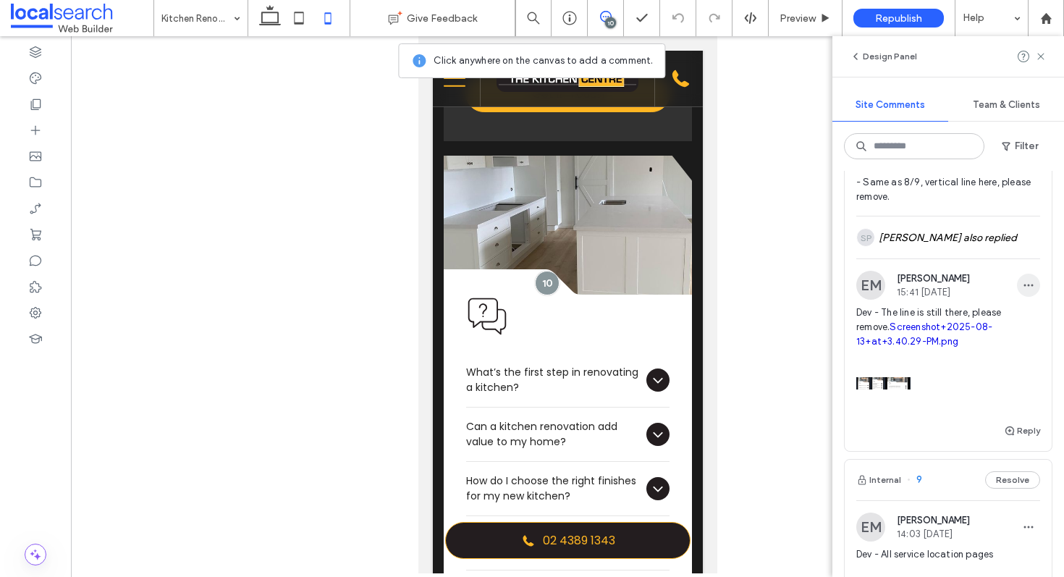
click at [1022, 291] on icon "button" at bounding box center [1028, 285] width 12 height 12
click at [972, 363] on div "Edit" at bounding box center [963, 368] width 129 height 27
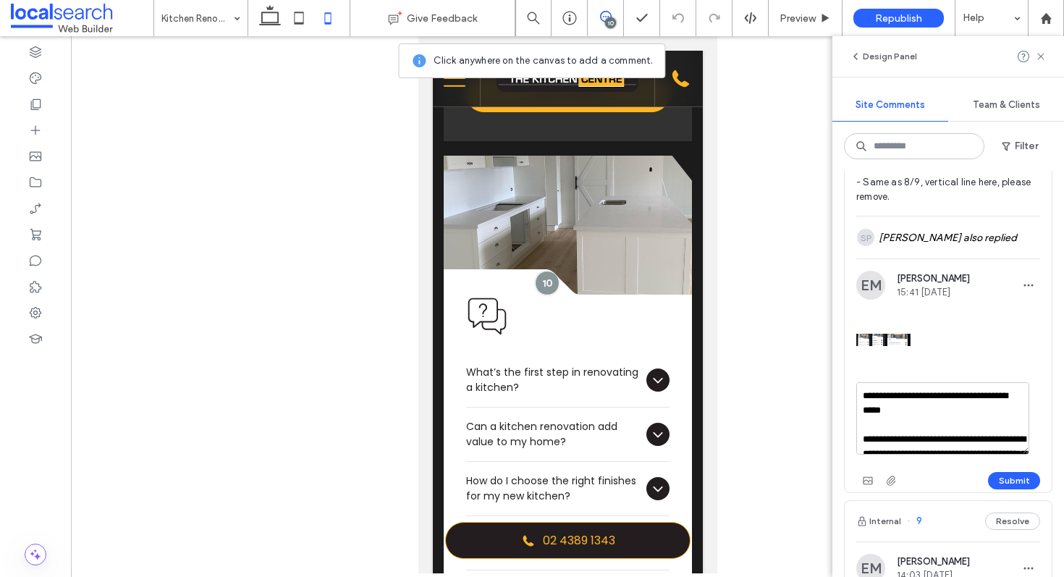
click at [882, 441] on textarea "**********" at bounding box center [942, 418] width 173 height 72
click at [928, 439] on textarea "**********" at bounding box center [942, 418] width 173 height 72
type textarea "**********"
click at [992, 489] on button "Submit" at bounding box center [1014, 480] width 52 height 17
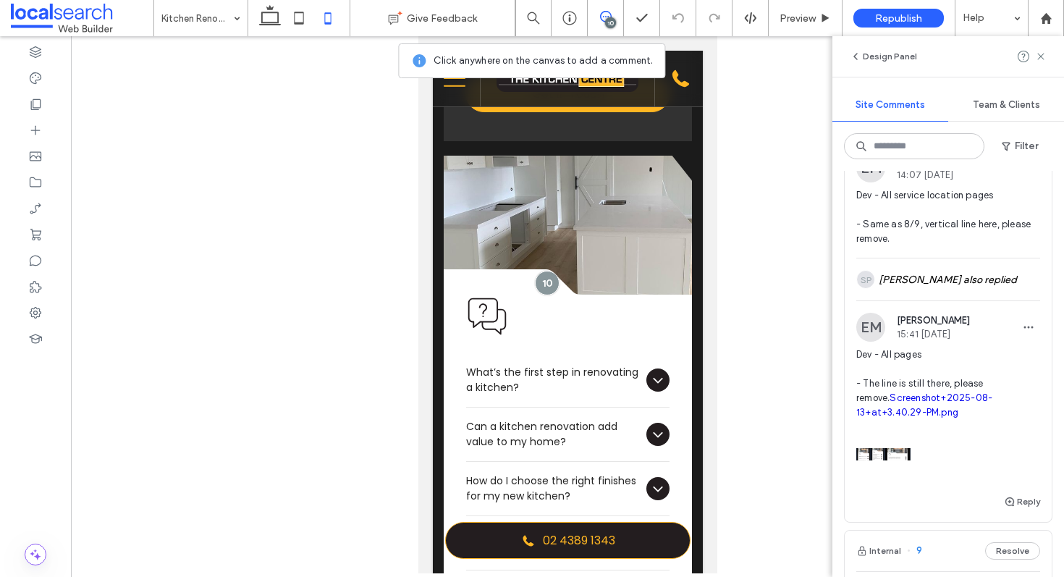
scroll to position [878, 0]
click at [881, 420] on link "Screenshot+2025-08-13+at+3.40.29-PM.png" at bounding box center [924, 406] width 136 height 25
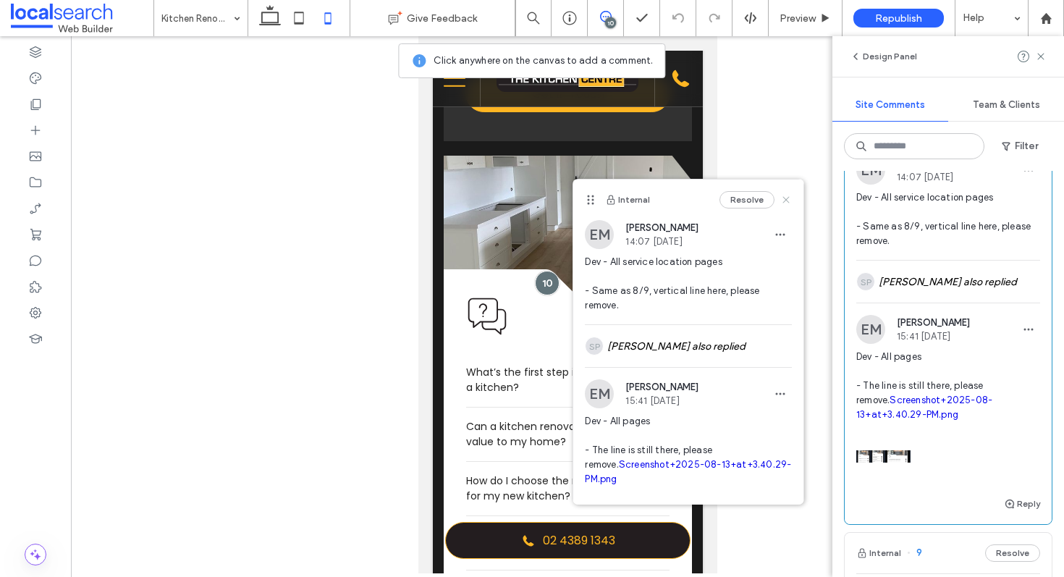
click at [783, 198] on use at bounding box center [786, 200] width 7 height 7
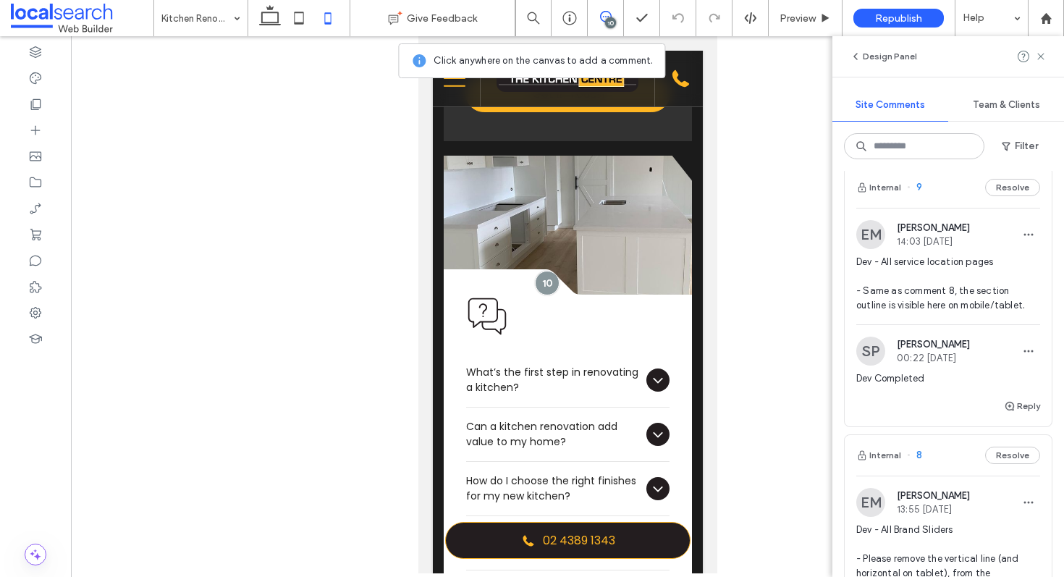
scroll to position [1245, 0]
click at [930, 207] on div "Internal 9 Resolve" at bounding box center [947, 186] width 207 height 41
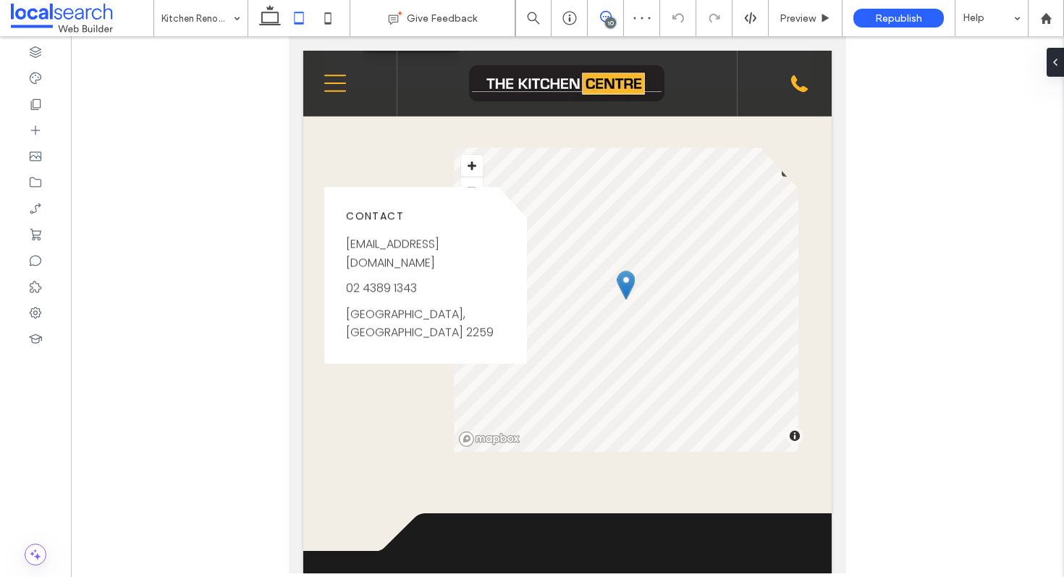
click at [601, 11] on icon at bounding box center [606, 17] width 12 height 12
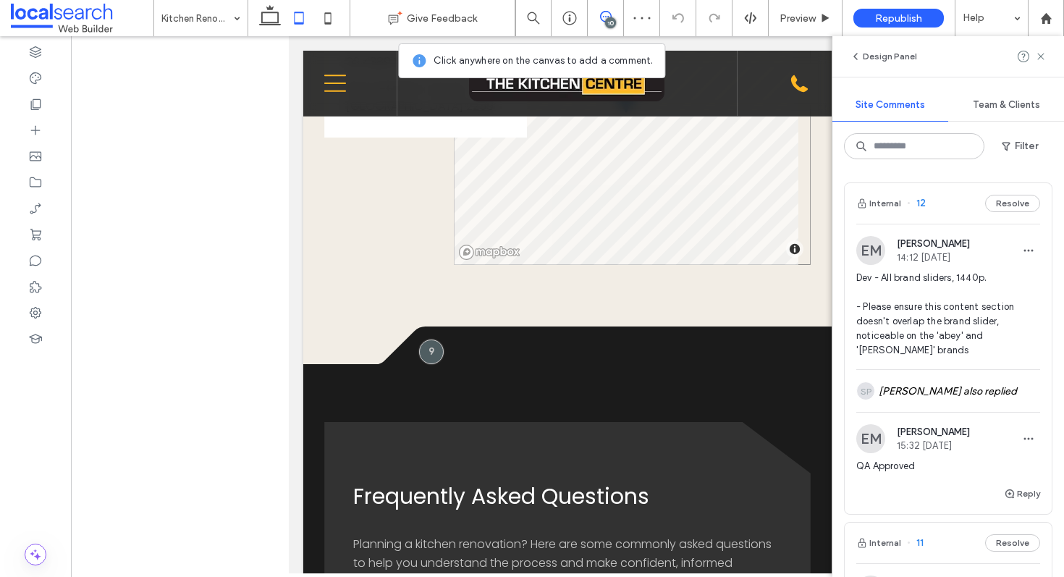
scroll to position [2017, 0]
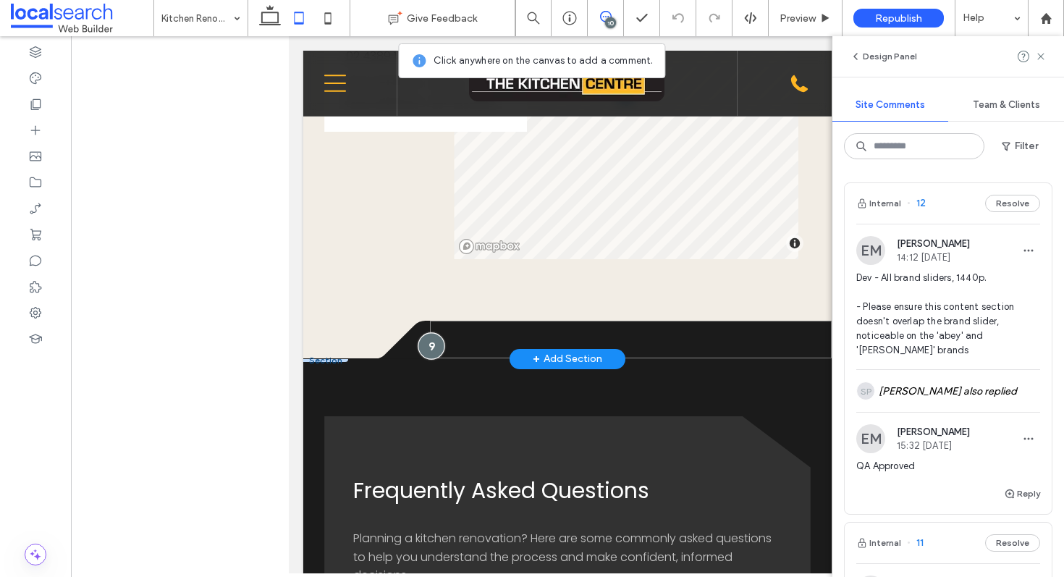
click at [431, 355] on div at bounding box center [431, 345] width 27 height 27
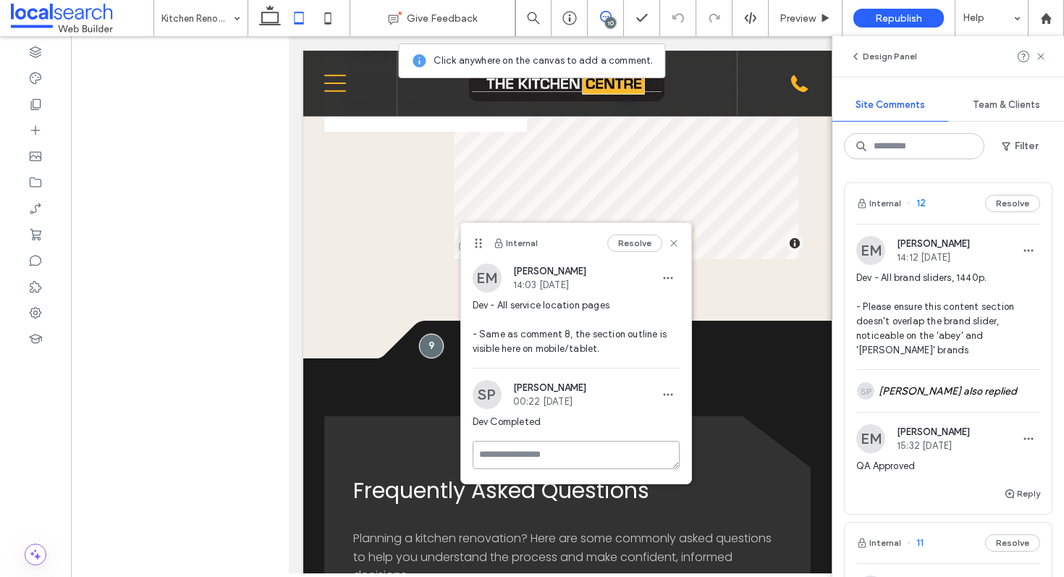
click at [561, 453] on textarea at bounding box center [575, 455] width 207 height 28
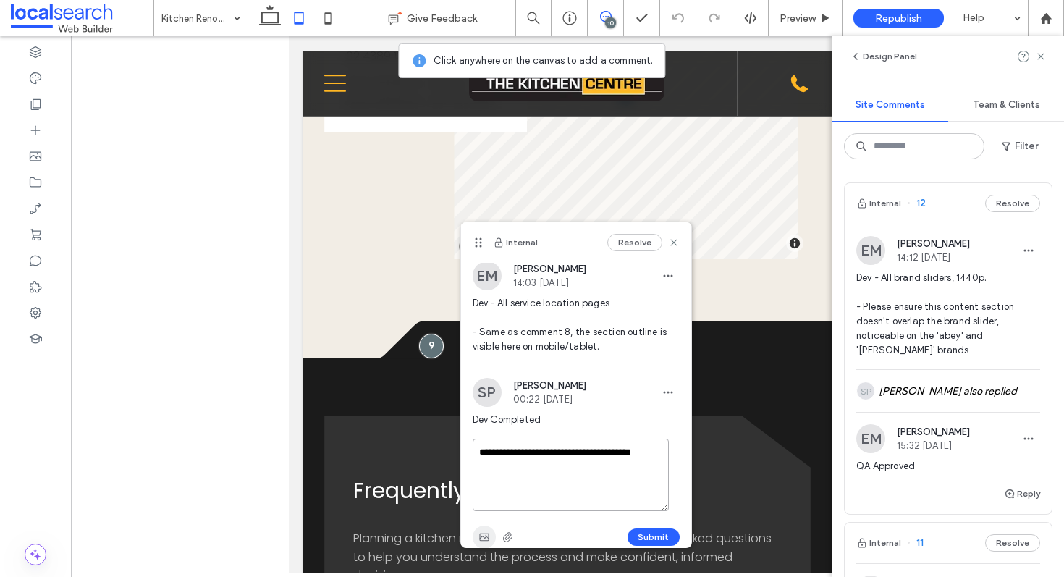
scroll to position [3, 0]
type textarea "**********"
click at [483, 533] on use "button" at bounding box center [483, 536] width 9 height 7
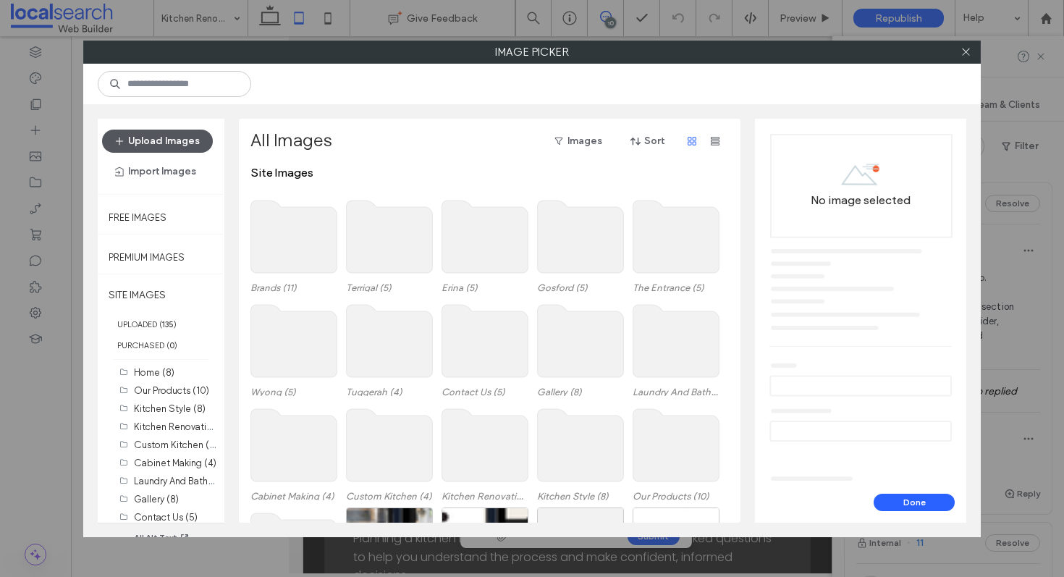
click at [142, 135] on button "Upload Images" at bounding box center [157, 141] width 111 height 23
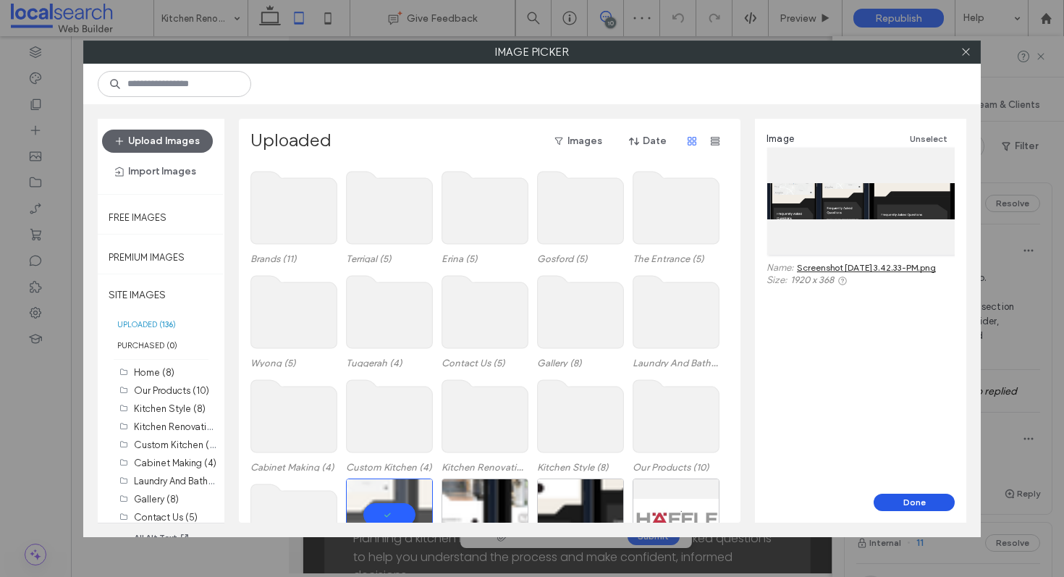
click at [898, 504] on button "Done" at bounding box center [913, 501] width 81 height 17
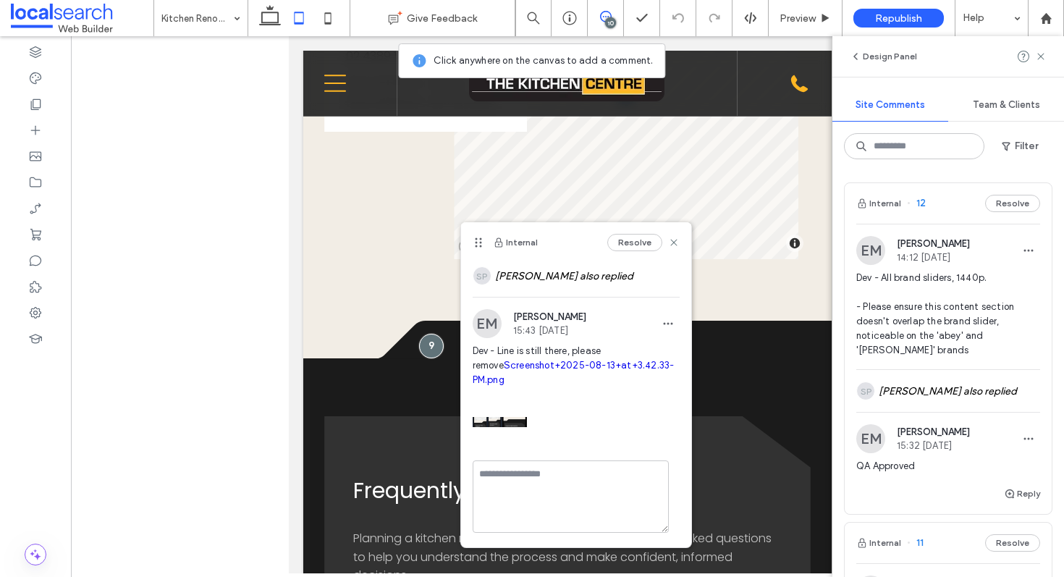
scroll to position [127, 0]
click at [520, 367] on link "Screenshot+2025-08-13+at+3.42.33-PM.png" at bounding box center [573, 372] width 202 height 25
click at [663, 312] on span "button" at bounding box center [667, 323] width 23 height 23
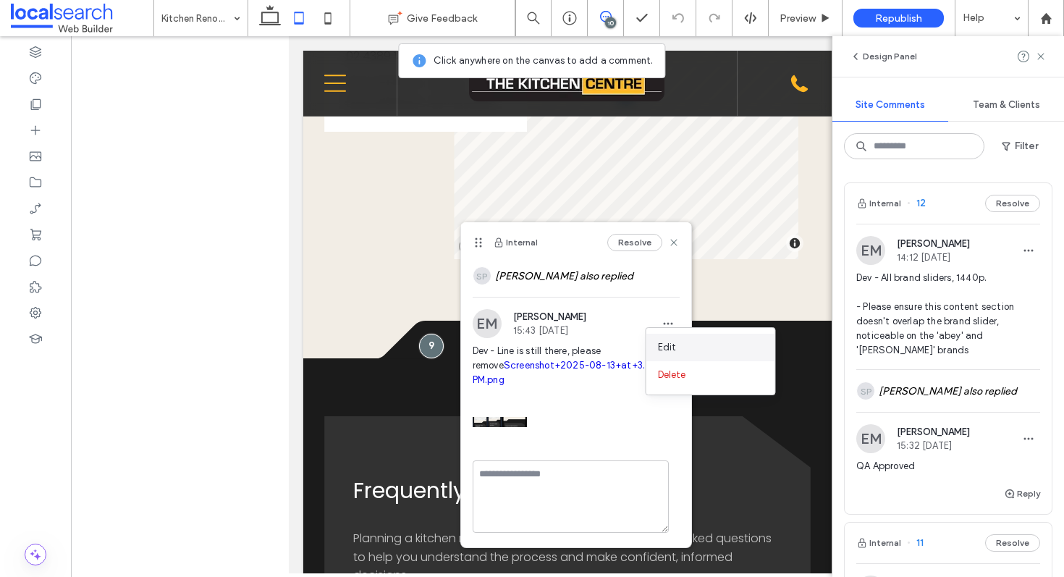
click at [665, 345] on span "Edit" at bounding box center [667, 347] width 19 height 14
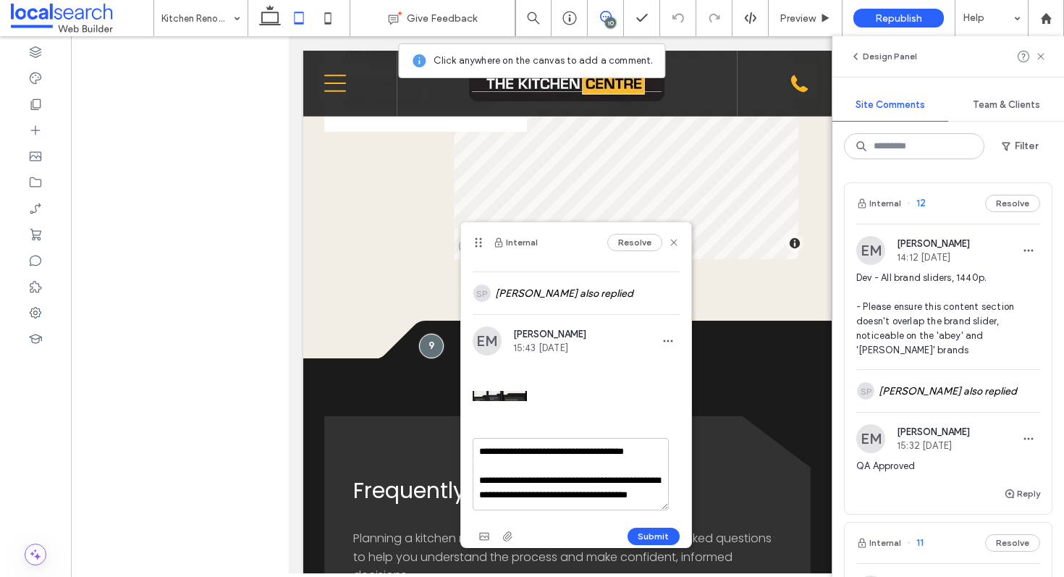
click at [499, 451] on textarea "**********" at bounding box center [570, 474] width 196 height 72
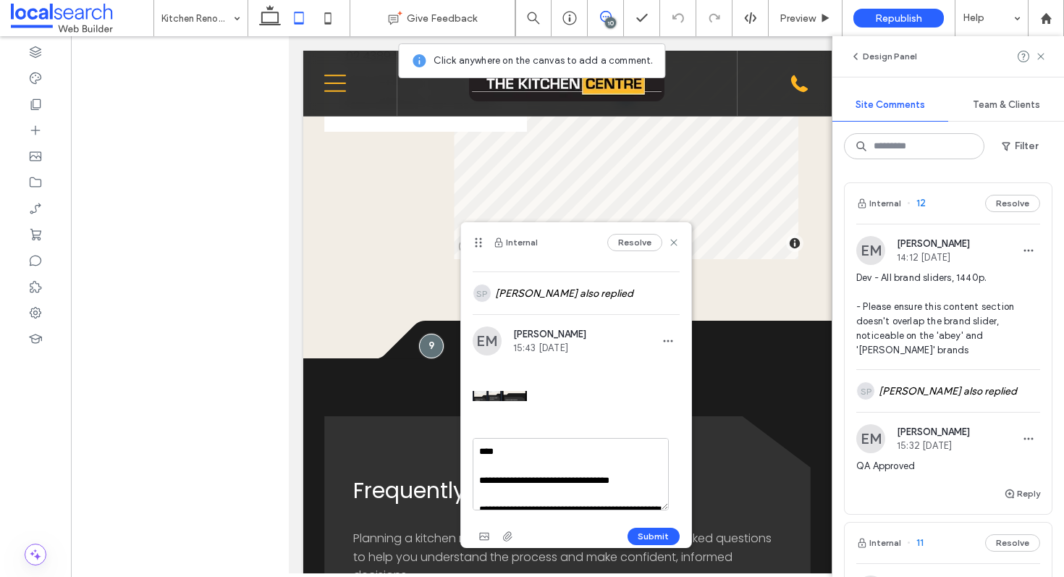
click at [491, 483] on textarea "**********" at bounding box center [570, 474] width 196 height 72
click at [523, 454] on textarea "**********" at bounding box center [570, 474] width 196 height 72
type textarea "**********"
click at [627, 537] on button "Submit" at bounding box center [653, 535] width 52 height 17
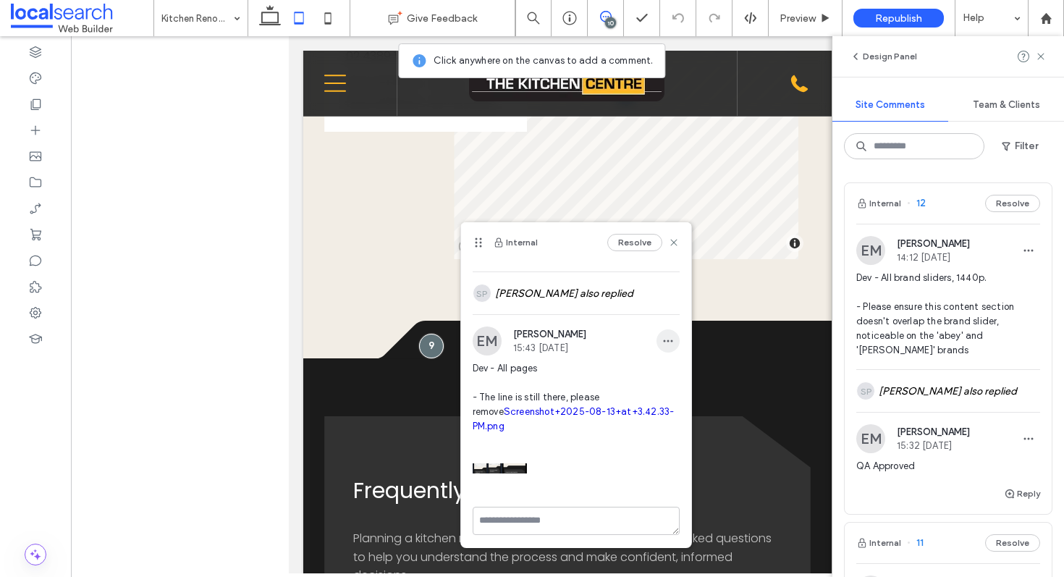
click at [662, 342] on icon "button" at bounding box center [668, 341] width 12 height 12
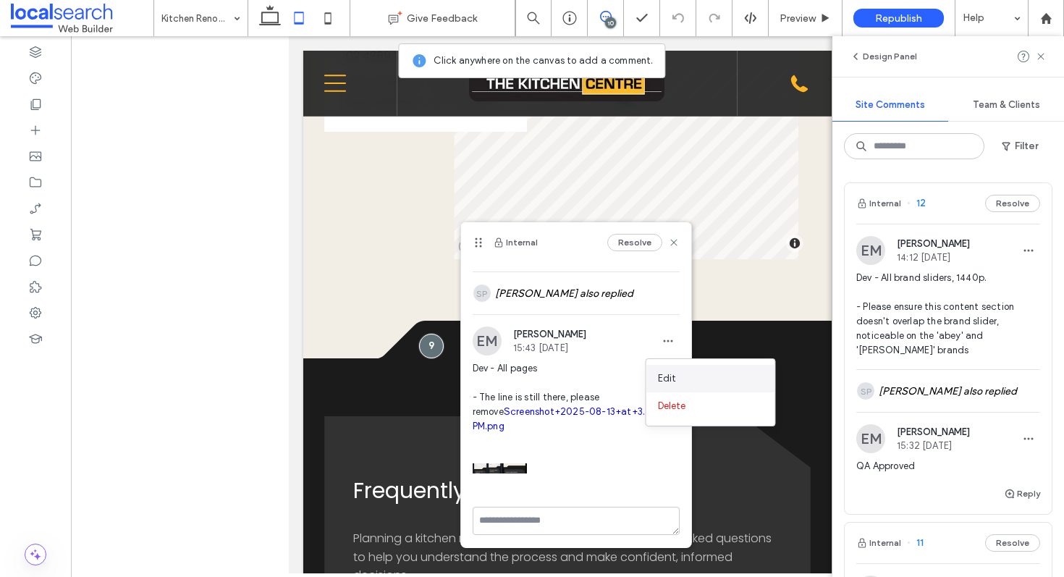
click at [678, 372] on div "Edit" at bounding box center [710, 378] width 129 height 27
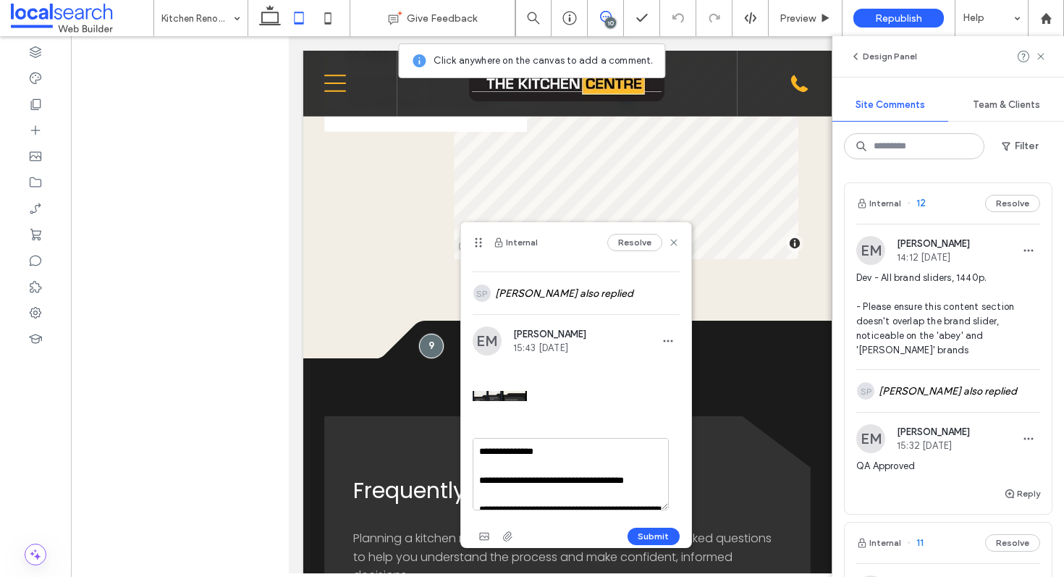
click at [569, 483] on textarea "**********" at bounding box center [570, 474] width 196 height 72
click at [596, 446] on textarea "**********" at bounding box center [570, 474] width 196 height 72
type textarea "**********"
click at [630, 533] on button "Submit" at bounding box center [653, 535] width 52 height 17
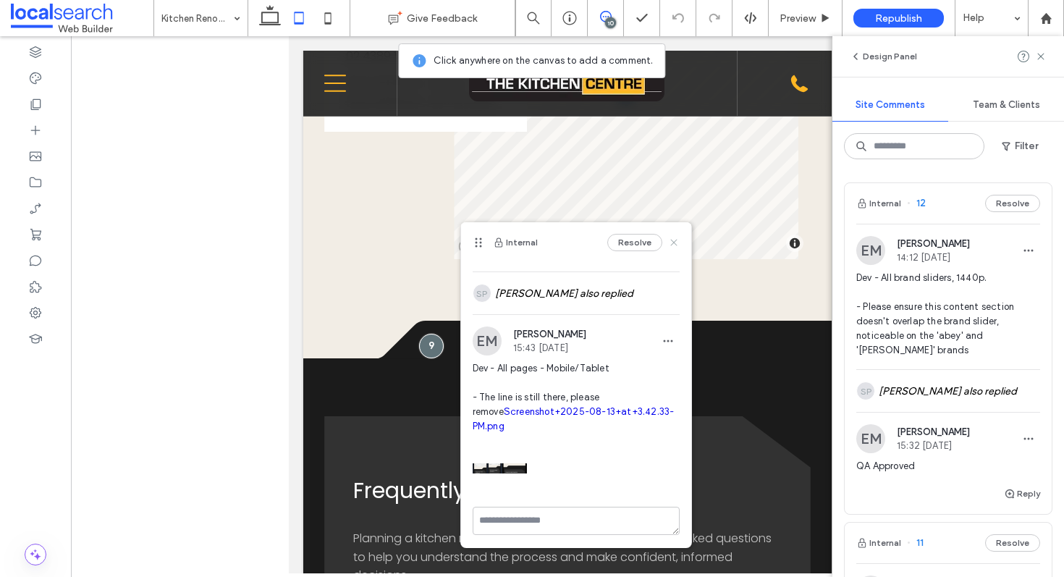
click at [670, 242] on use at bounding box center [673, 243] width 7 height 7
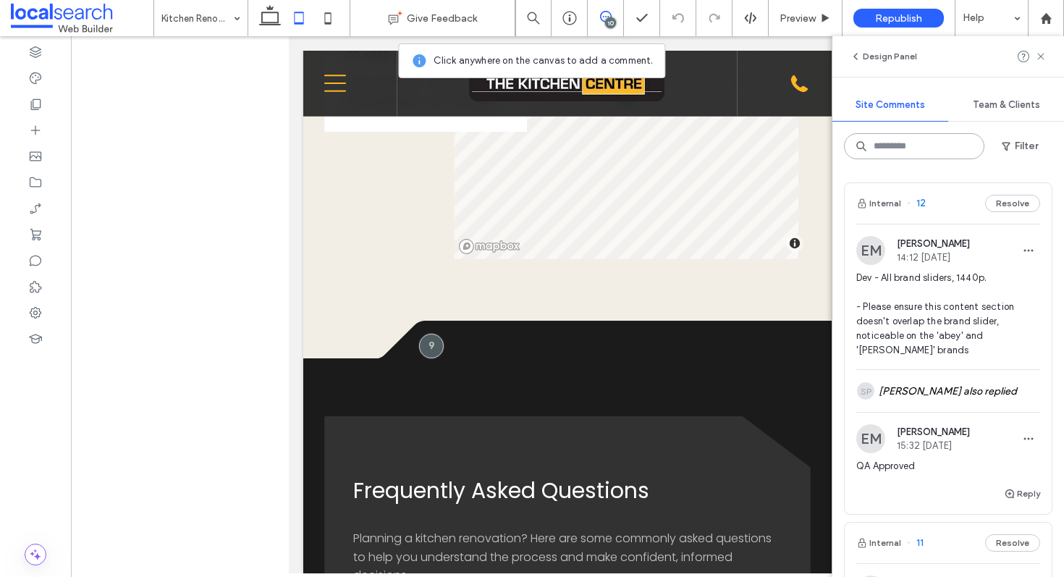
click at [902, 151] on input at bounding box center [914, 146] width 140 height 26
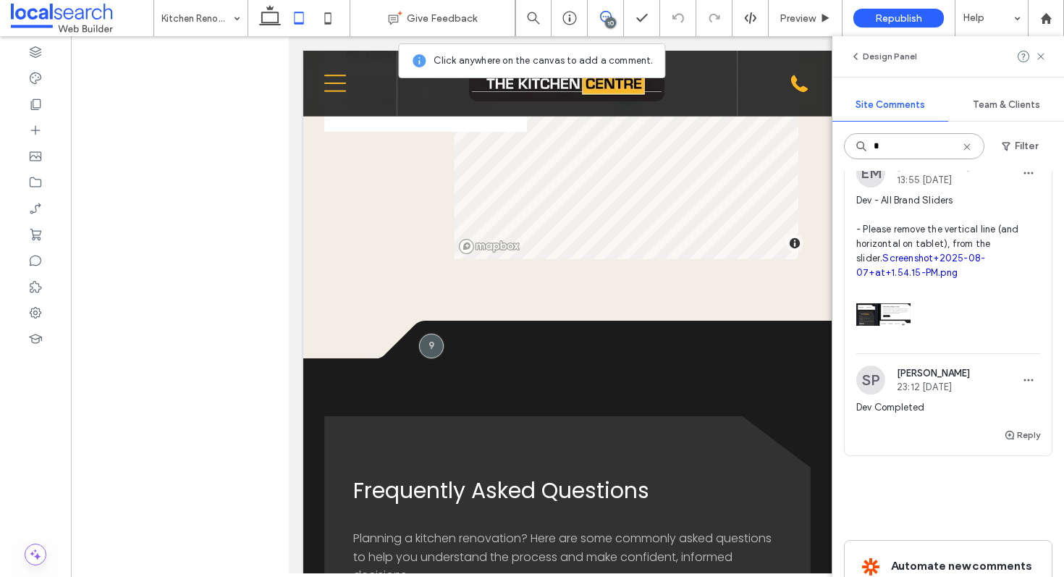
scroll to position [1395, 0]
type input "*"
click at [939, 147] on div "Internal 8 Resolve" at bounding box center [947, 126] width 207 height 41
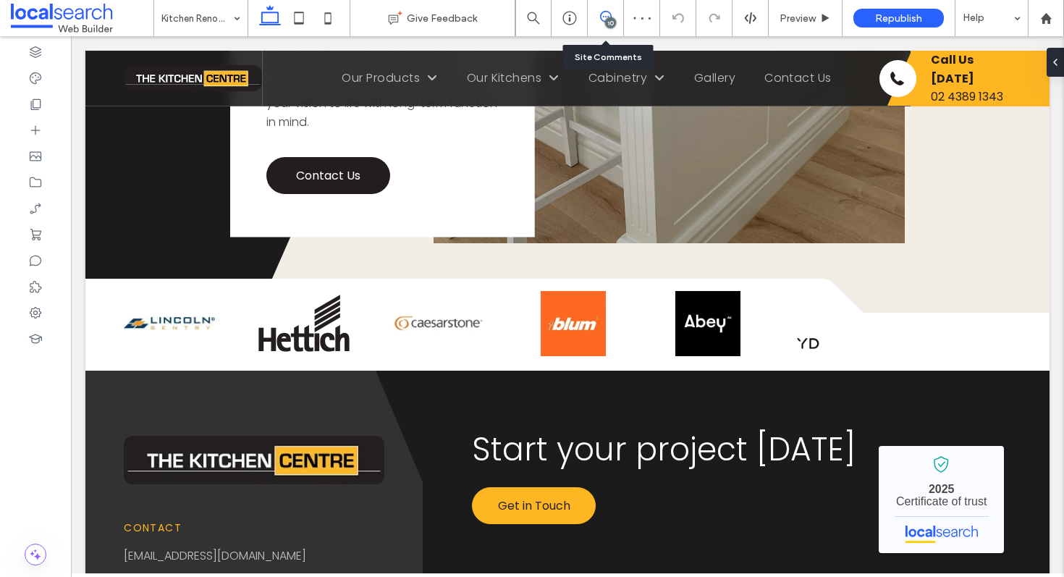
click at [604, 14] on icon at bounding box center [606, 17] width 12 height 12
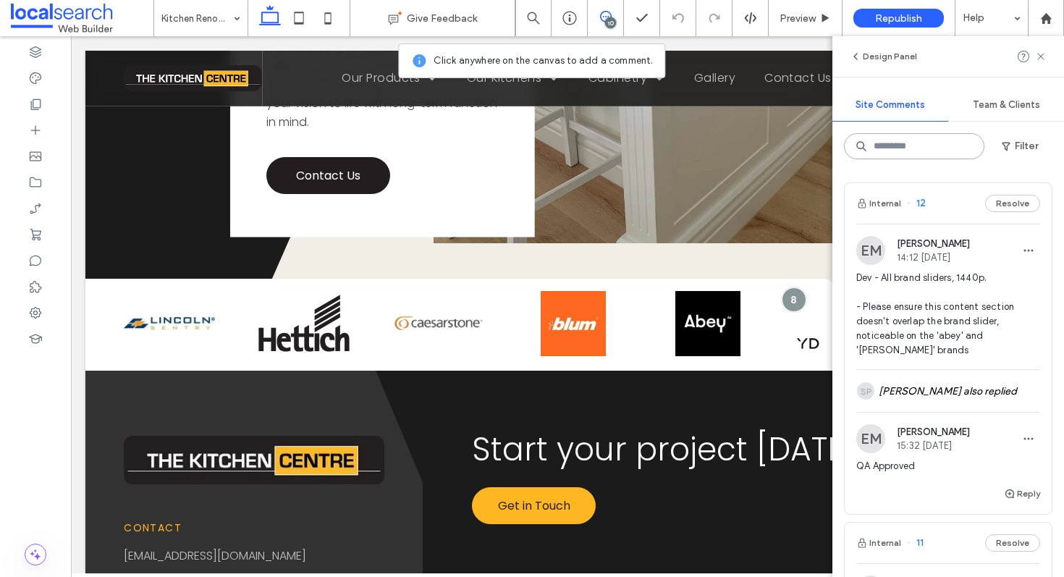
click at [923, 143] on input at bounding box center [914, 146] width 140 height 26
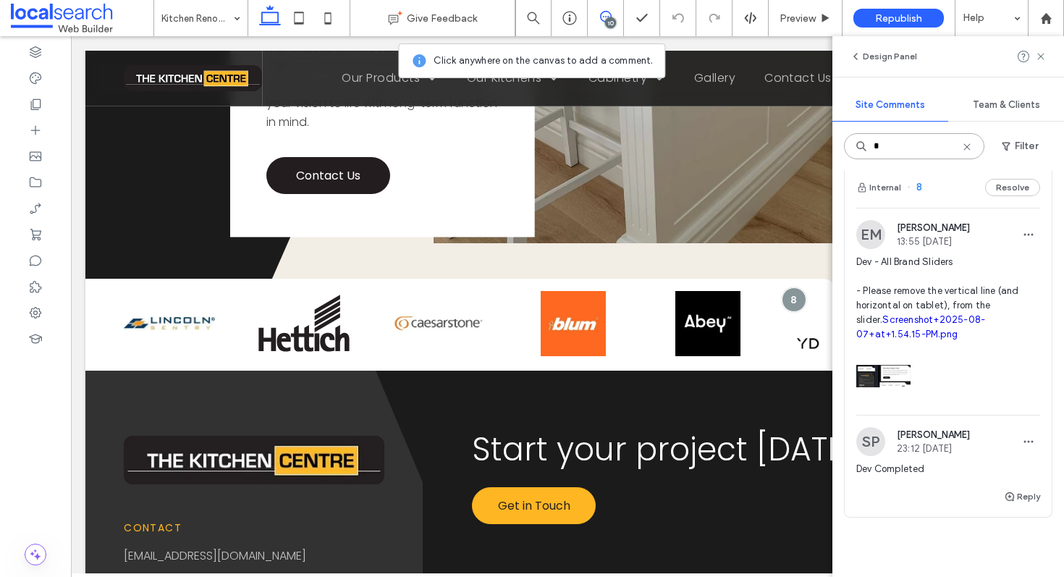
scroll to position [1397, 0]
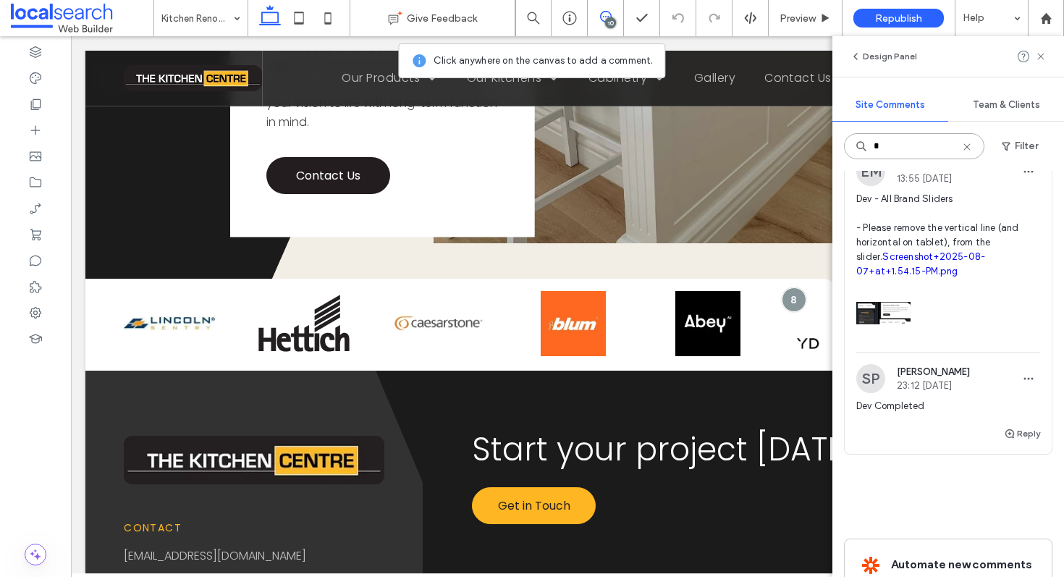
type input "*"
click at [921, 276] on link "Screenshot+2025-08-07+at+1.54.15-PM.png" at bounding box center [920, 263] width 129 height 25
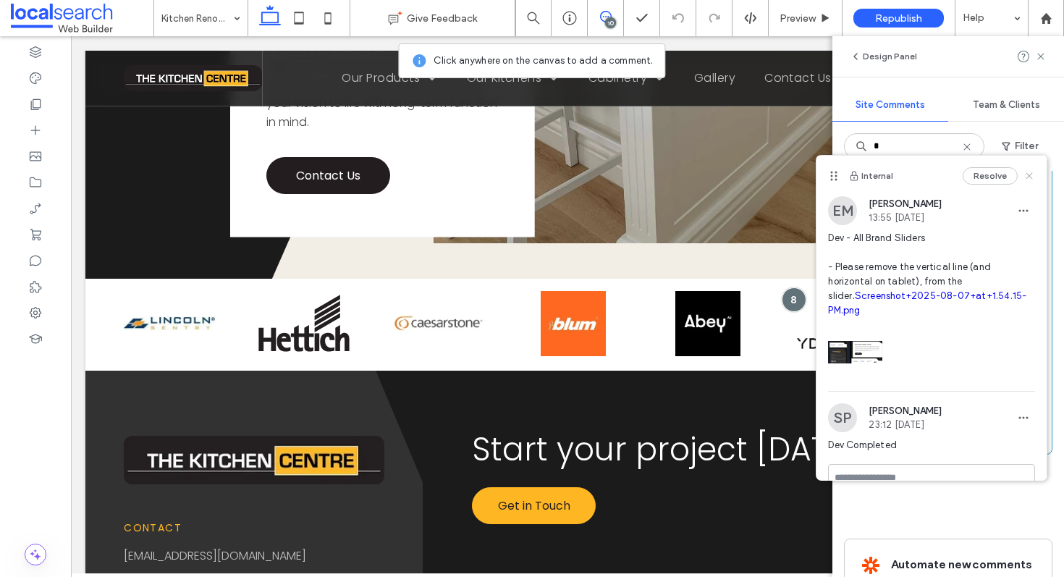
click at [1023, 177] on icon at bounding box center [1029, 176] width 12 height 12
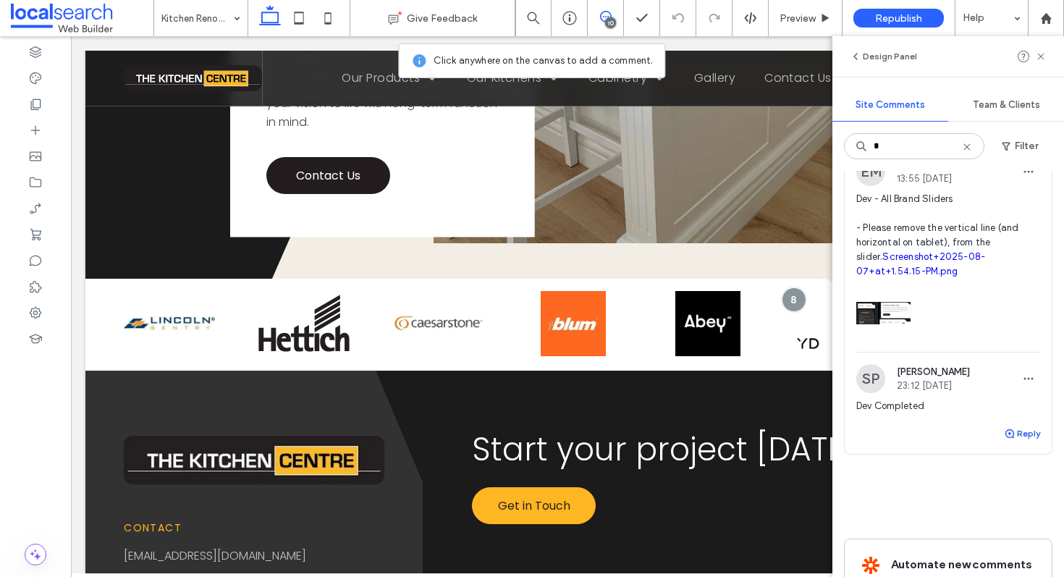
click at [1006, 442] on button "Reply" at bounding box center [1022, 433] width 36 height 17
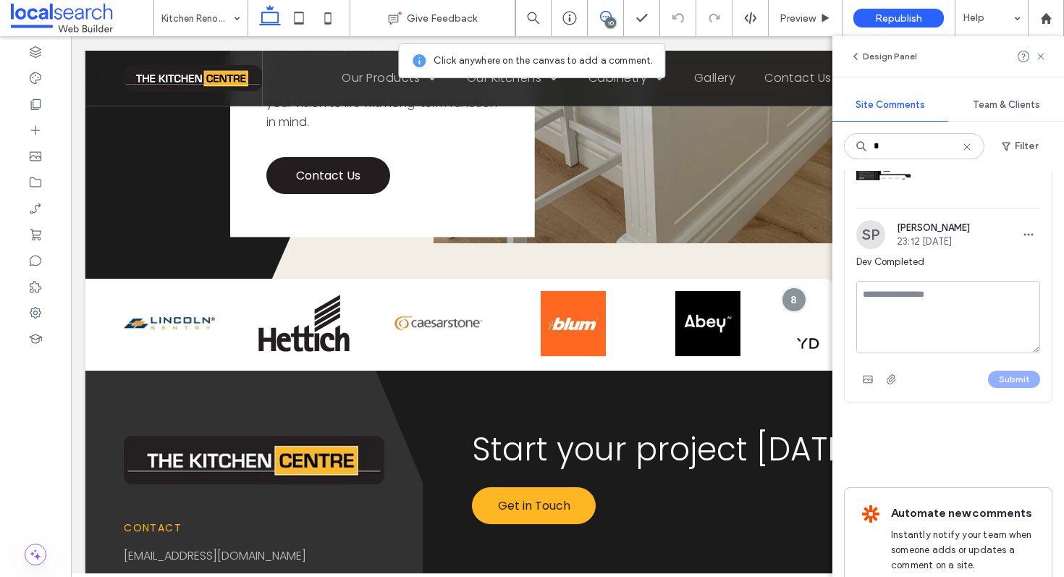
scroll to position [1610, 0]
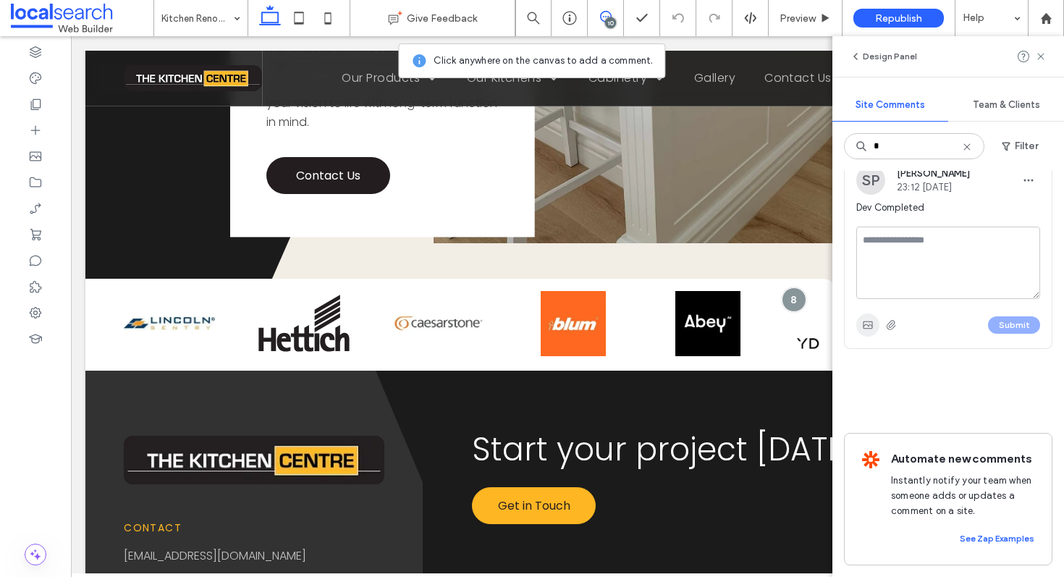
click at [872, 331] on icon "button" at bounding box center [868, 325] width 12 height 12
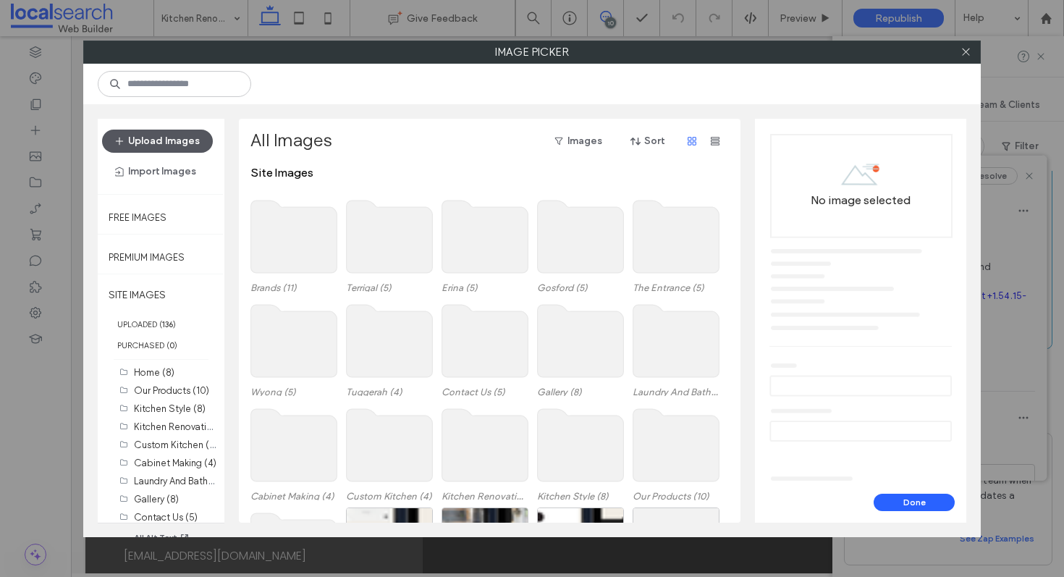
click at [187, 147] on button "Upload Images" at bounding box center [157, 141] width 111 height 23
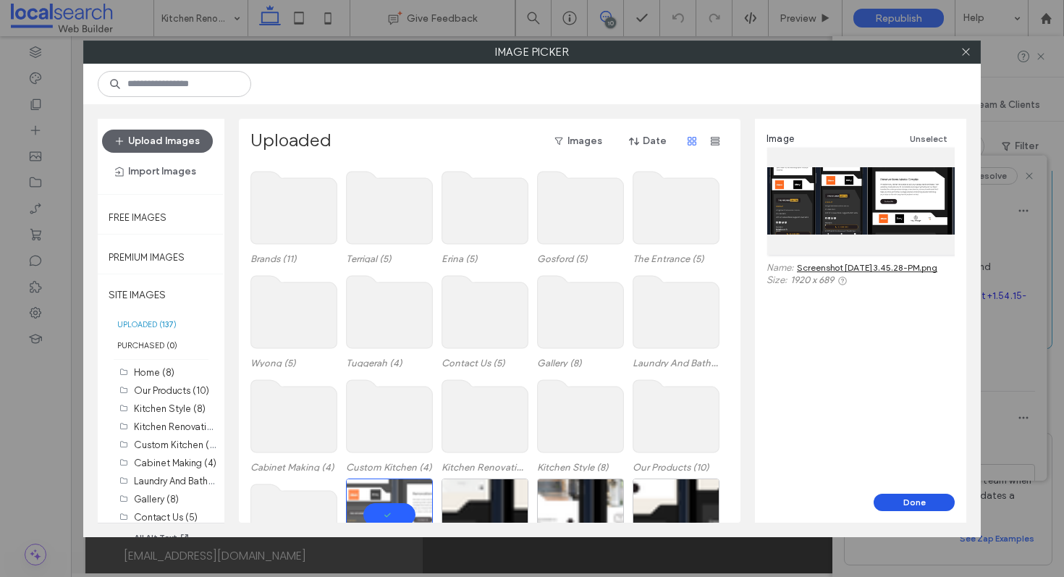
click at [902, 503] on button "Done" at bounding box center [913, 501] width 81 height 17
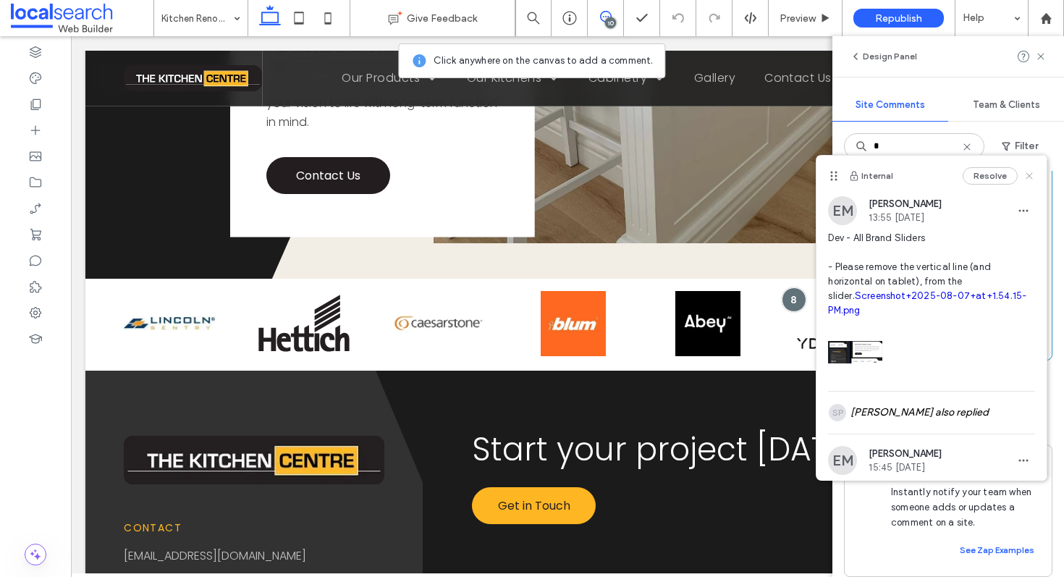
click at [1023, 179] on icon at bounding box center [1029, 176] width 12 height 12
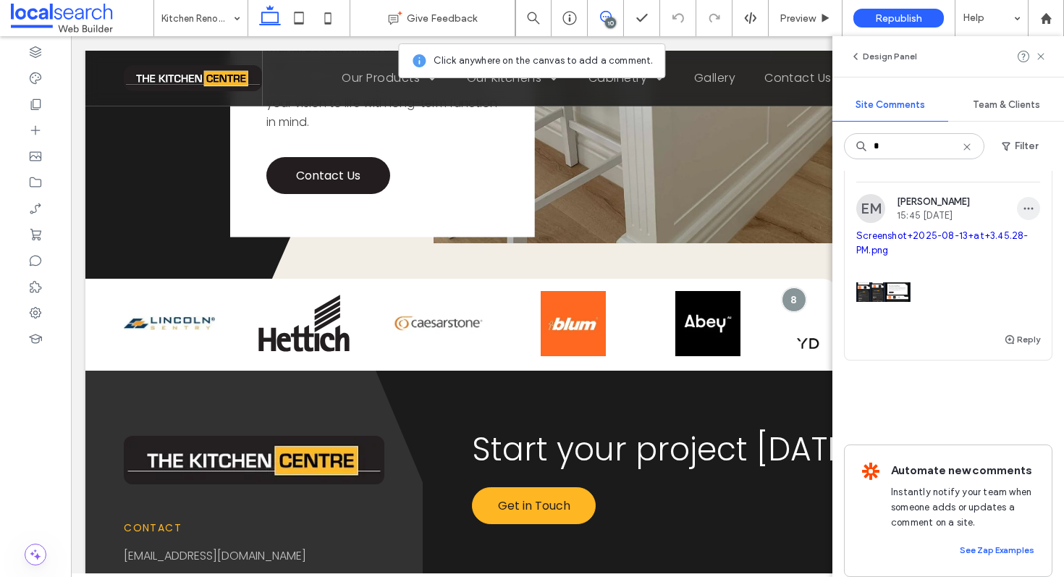
click at [1017, 220] on span "button" at bounding box center [1028, 208] width 23 height 23
click at [994, 336] on div "Edit" at bounding box center [963, 341] width 129 height 27
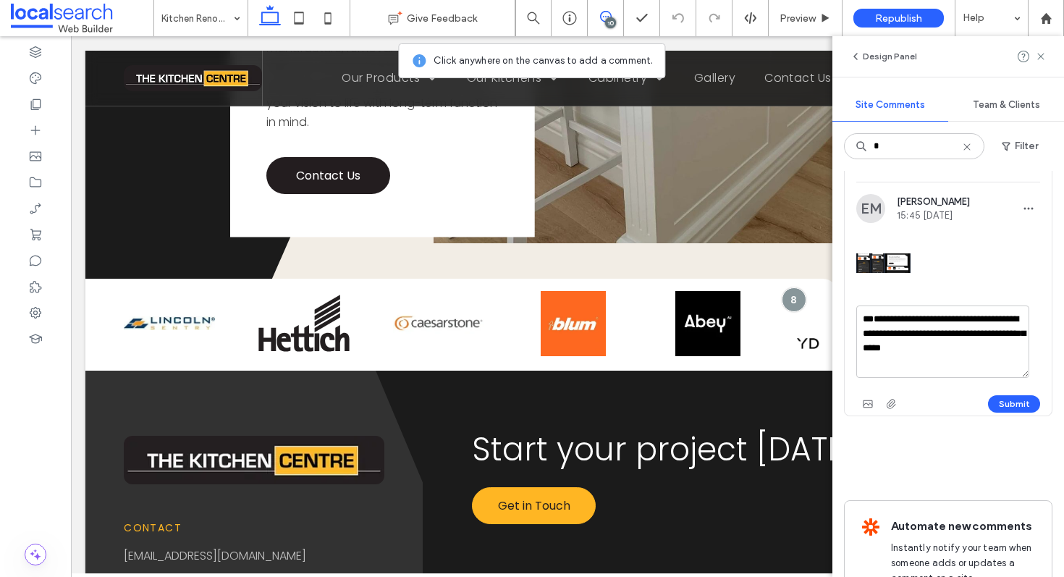
click at [876, 378] on textarea "**********" at bounding box center [942, 341] width 173 height 72
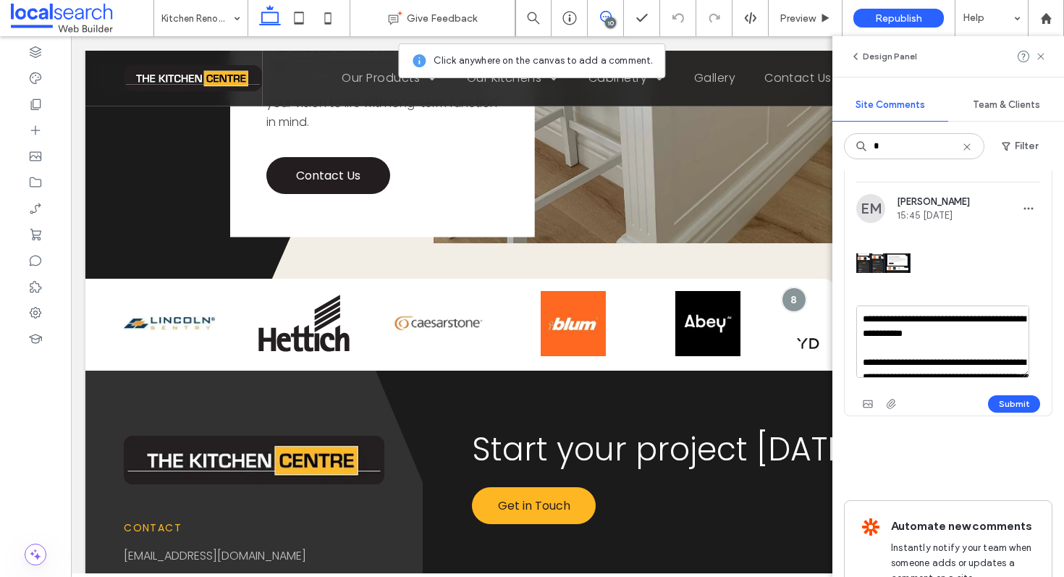
click at [883, 378] on textarea "**********" at bounding box center [942, 341] width 173 height 72
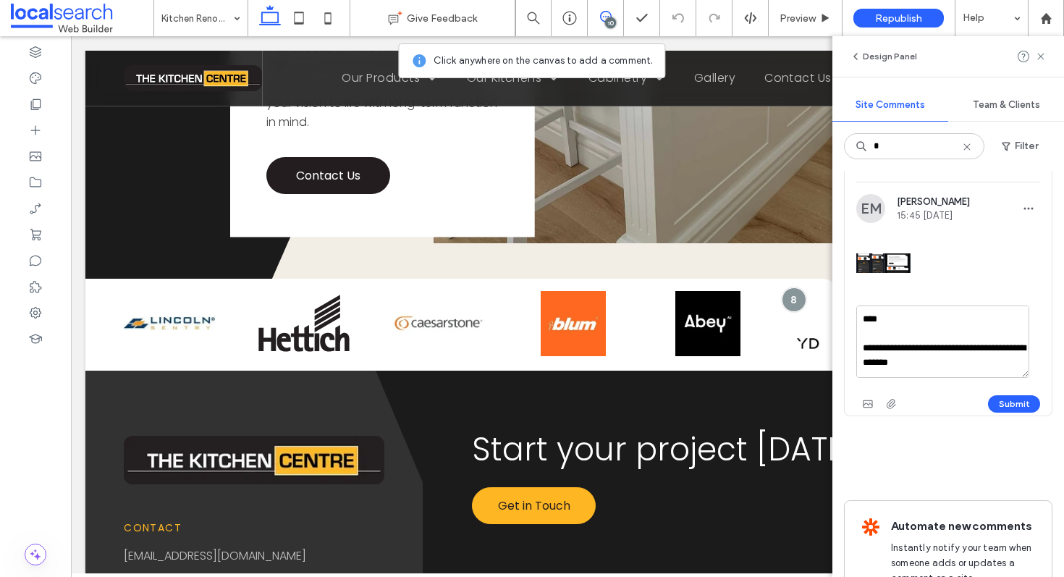
click at [915, 378] on textarea "**********" at bounding box center [942, 341] width 173 height 72
click at [972, 378] on textarea "**********" at bounding box center [942, 341] width 173 height 72
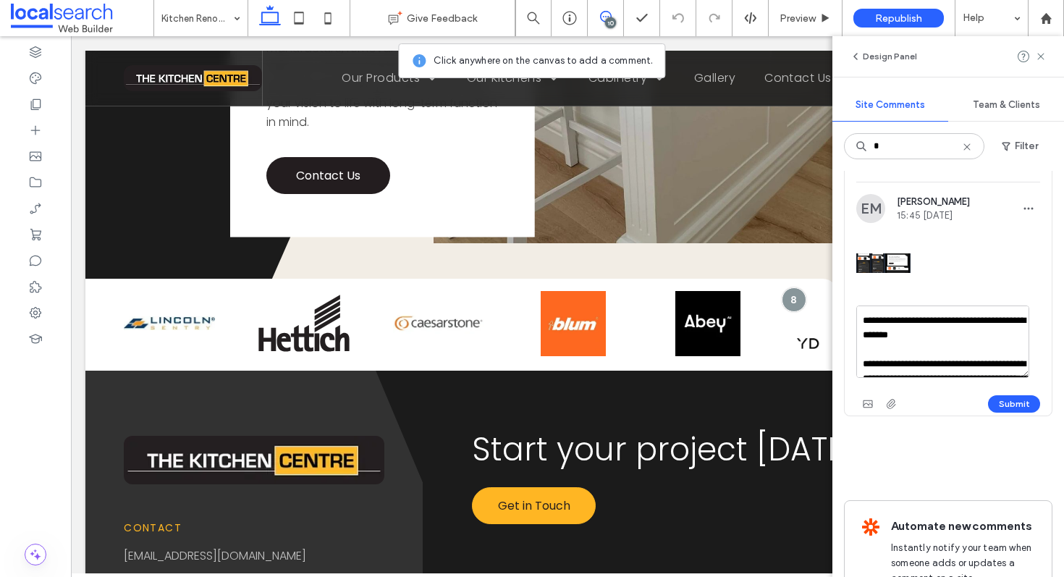
scroll to position [27, 0]
type textarea "**********"
click at [998, 412] on button "Submit" at bounding box center [1014, 403] width 52 height 17
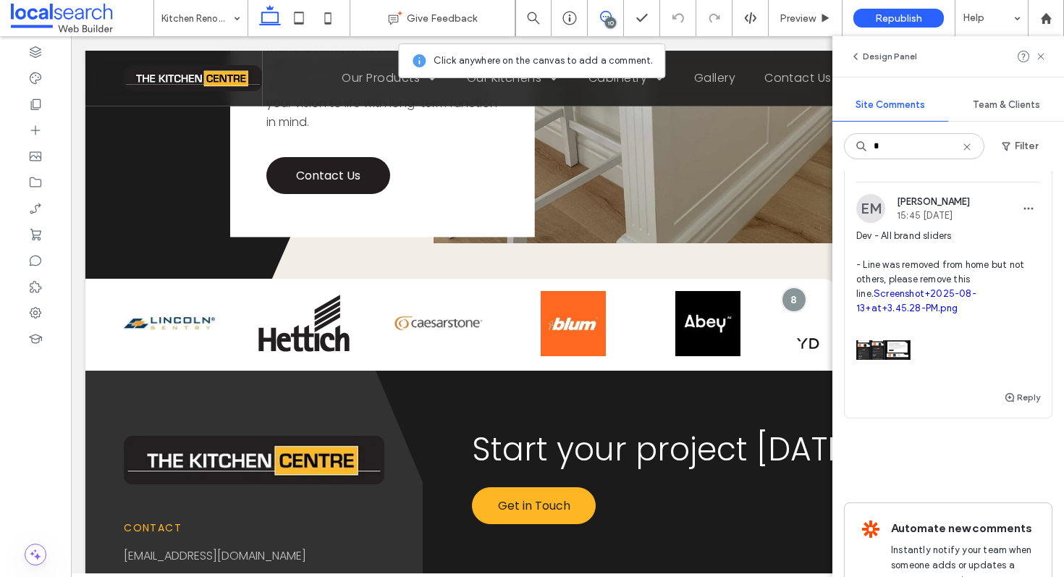
click at [943, 313] on link "Screenshot+2025-08-13+at+3.45.28-PM.png" at bounding box center [916, 300] width 120 height 25
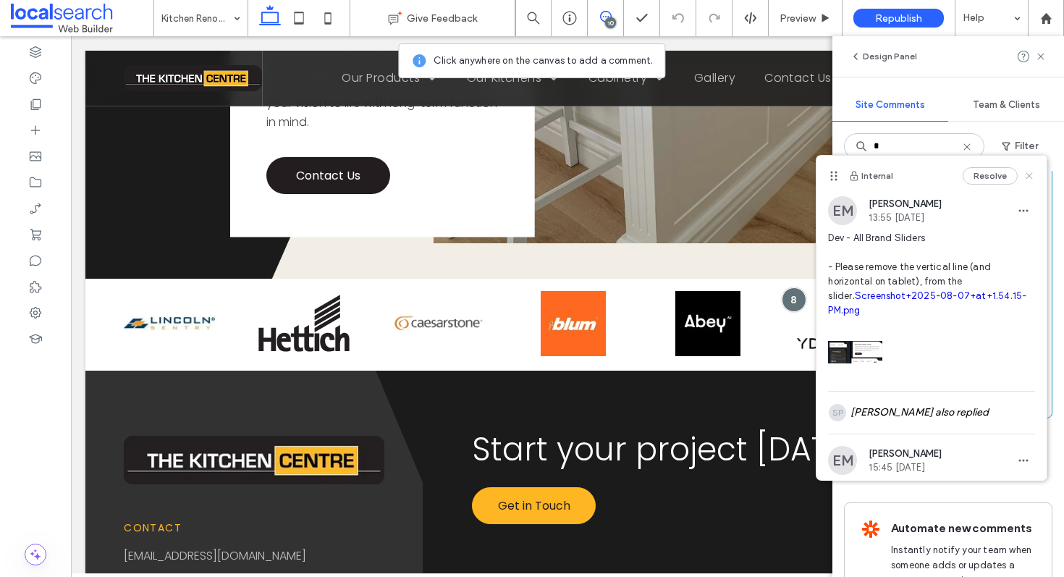
click at [1023, 179] on icon at bounding box center [1029, 176] width 12 height 12
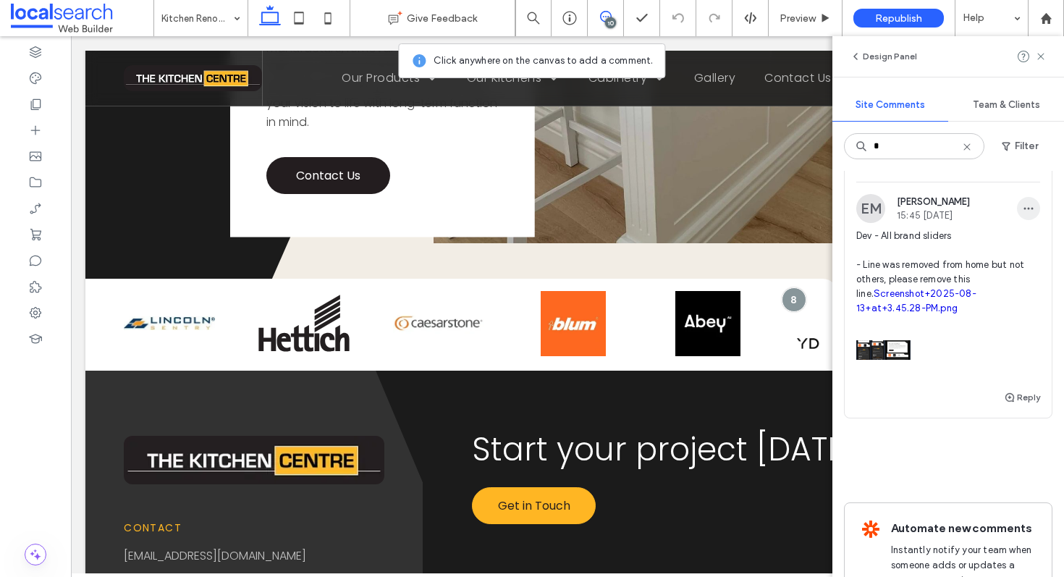
click at [1018, 220] on span "button" at bounding box center [1028, 208] width 23 height 23
click at [999, 341] on div "Edit" at bounding box center [963, 341] width 129 height 27
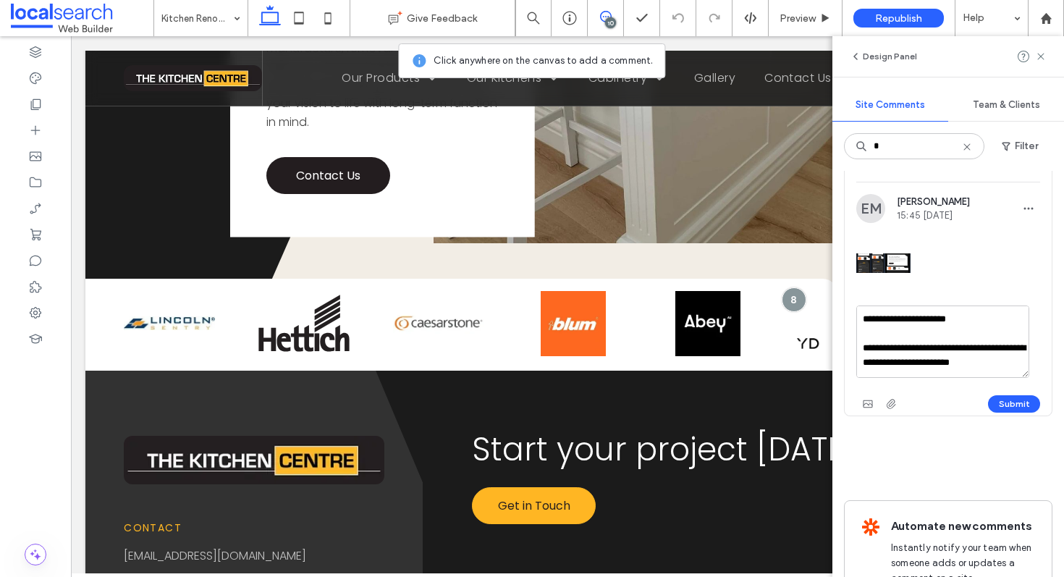
click at [983, 378] on textarea "**********" at bounding box center [942, 341] width 173 height 72
type textarea "**********"
click at [996, 412] on button "Submit" at bounding box center [1014, 403] width 52 height 17
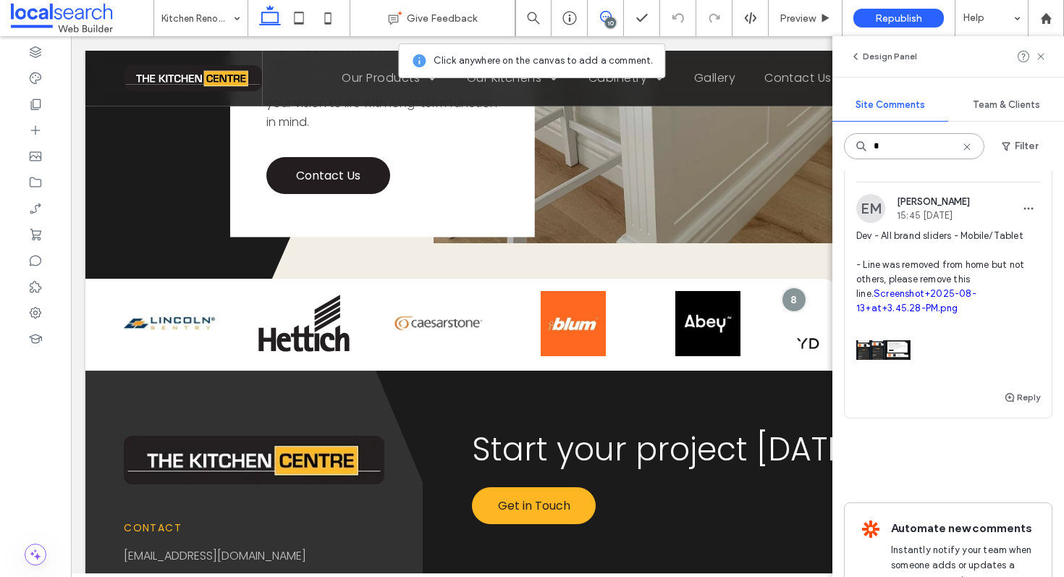
click at [892, 153] on input "*" at bounding box center [914, 146] width 140 height 26
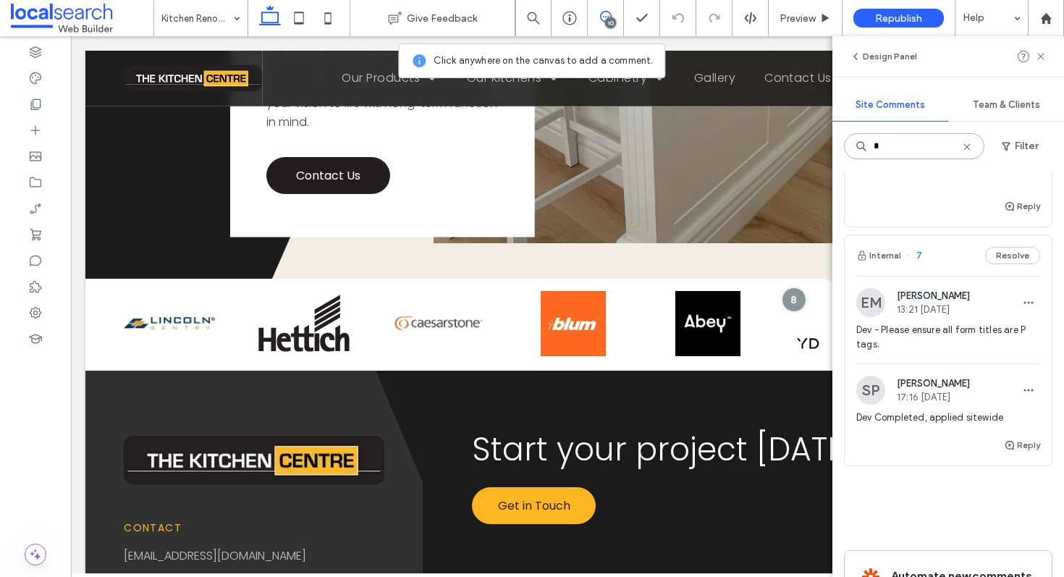
scroll to position [486, 0]
type input "*"
click at [935, 272] on div "Internal 7 Resolve" at bounding box center [947, 252] width 207 height 41
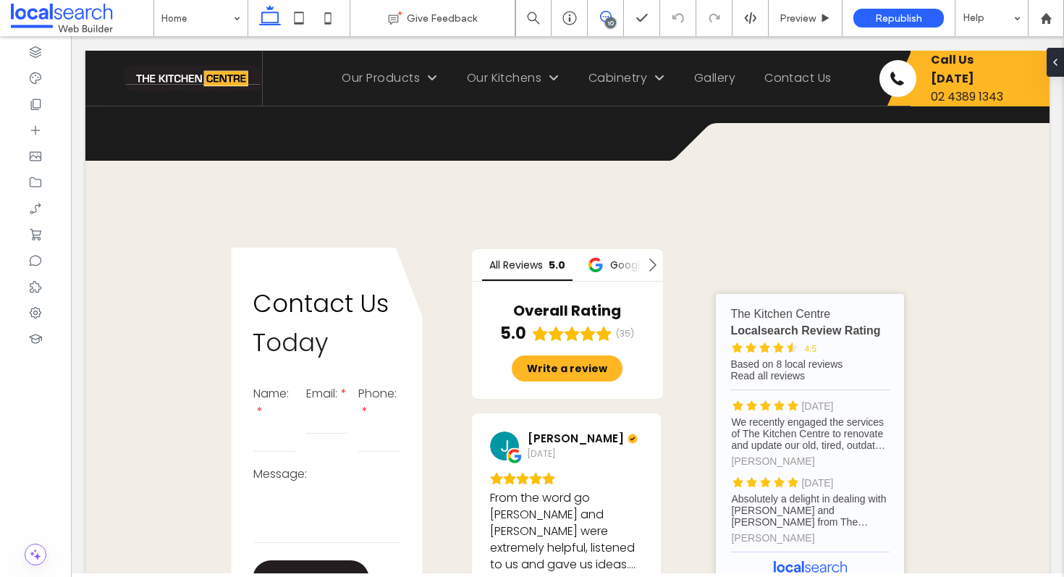
click at [603, 20] on icon at bounding box center [606, 17] width 12 height 12
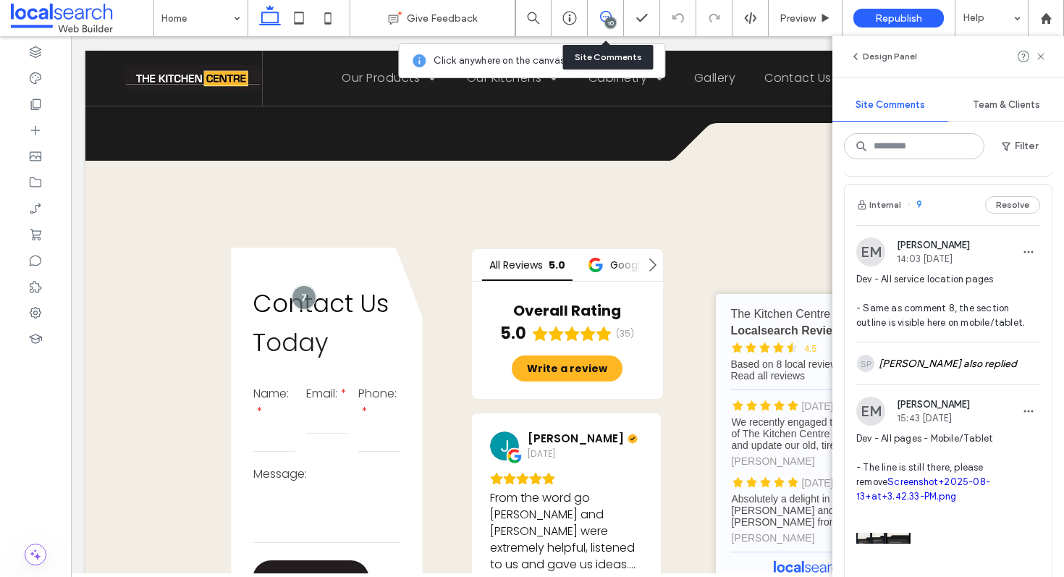
scroll to position [1763, 0]
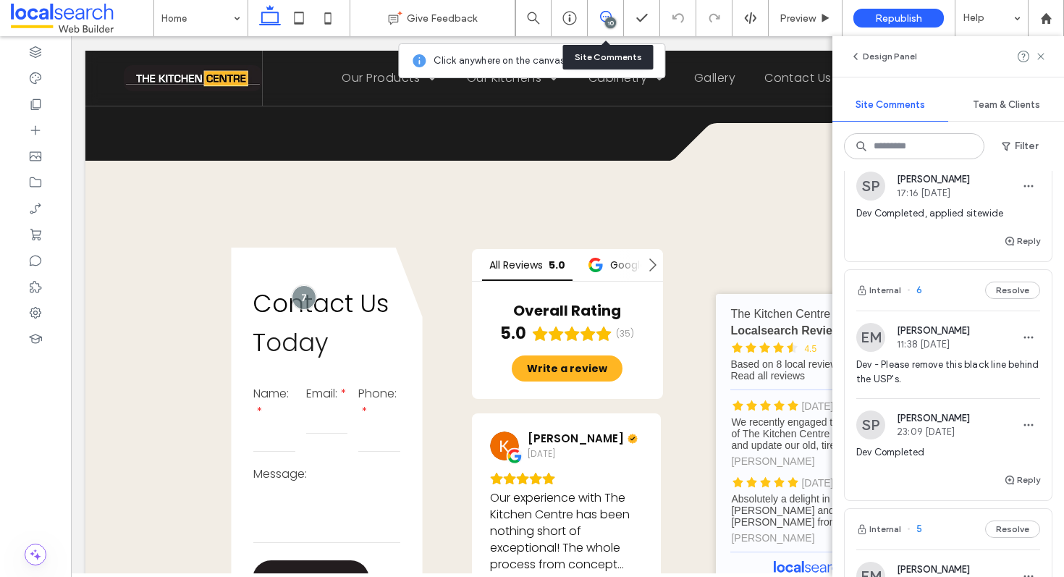
scroll to position [2324, 0]
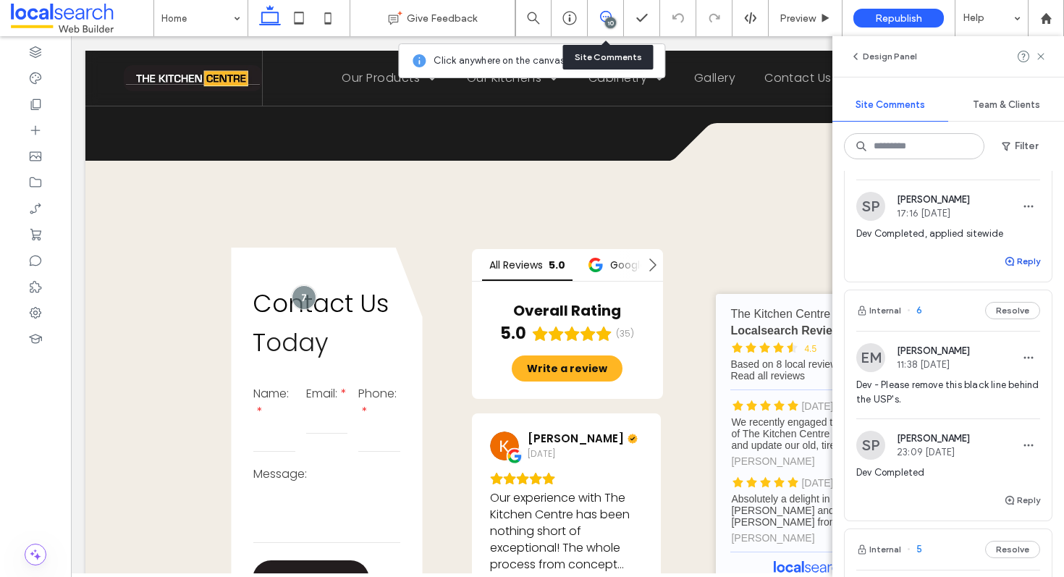
click at [1004, 267] on icon "button" at bounding box center [1010, 261] width 12 height 12
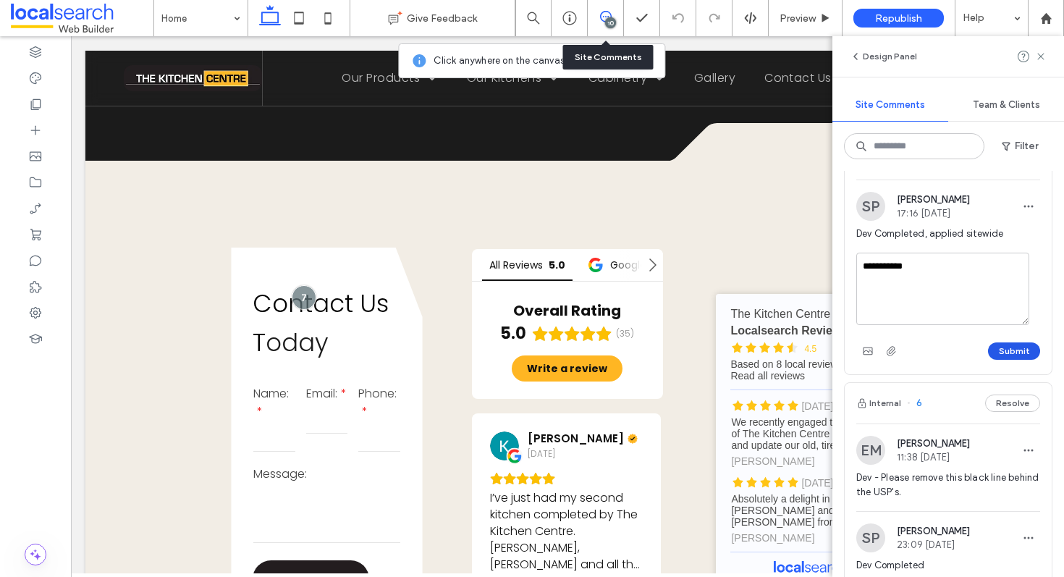
type textarea "**********"
click at [1009, 360] on button "Submit" at bounding box center [1014, 350] width 52 height 17
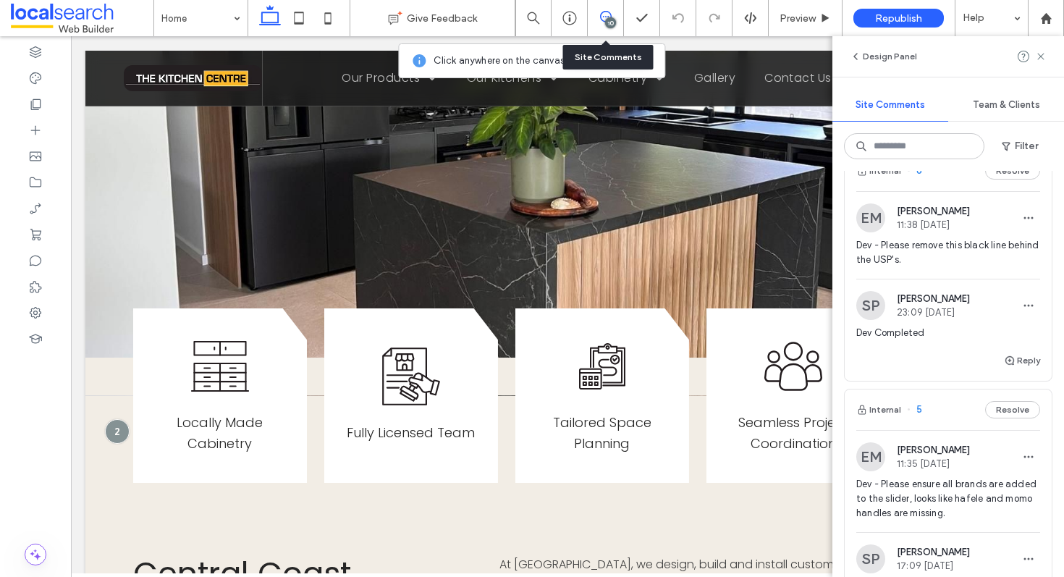
scroll to position [2592, 0]
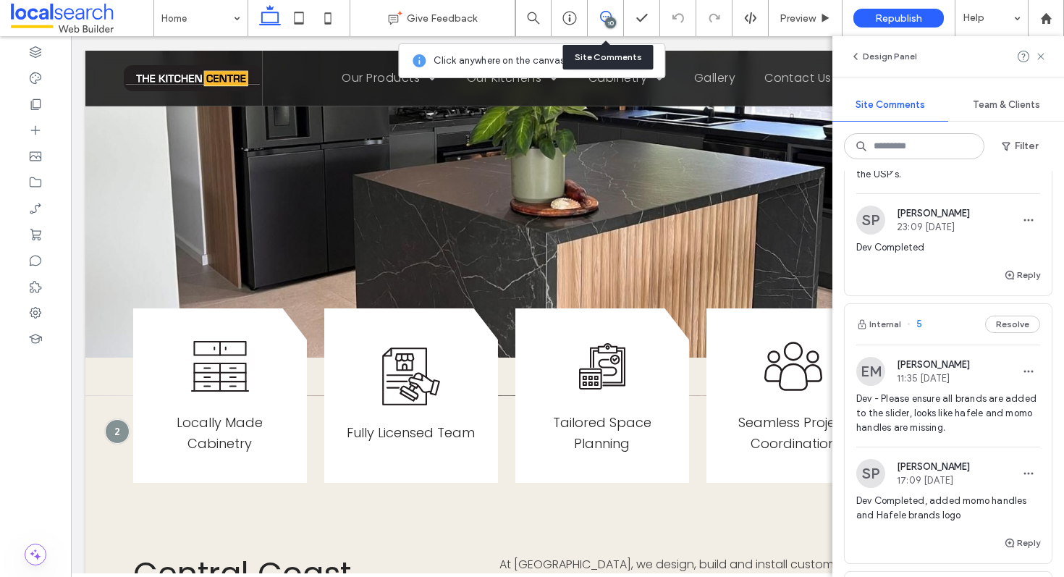
click at [949, 106] on div "Internal 6 Resolve" at bounding box center [947, 85] width 207 height 41
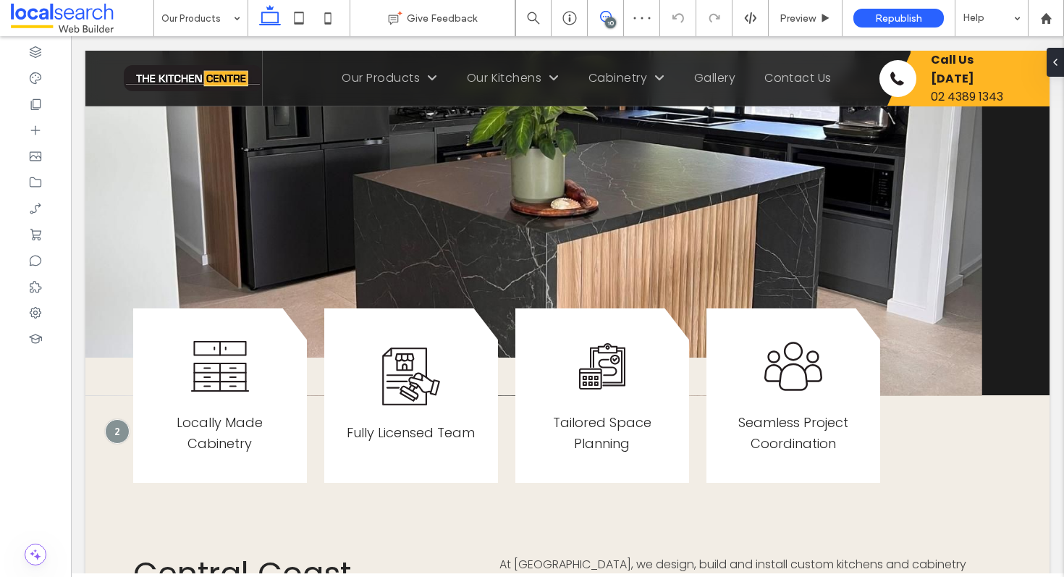
click at [606, 14] on icon at bounding box center [606, 17] width 12 height 12
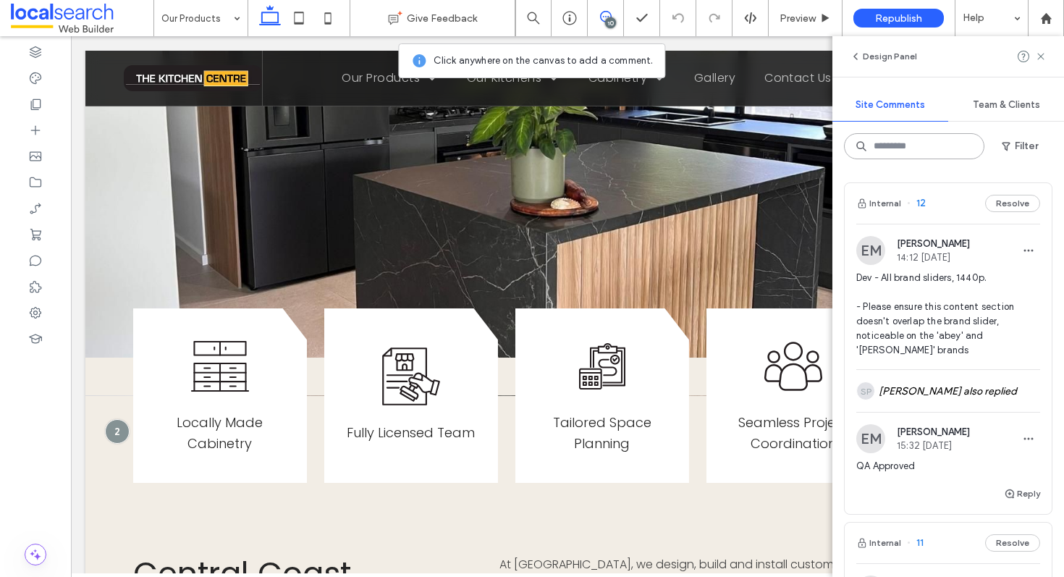
click at [919, 147] on input at bounding box center [914, 146] width 140 height 26
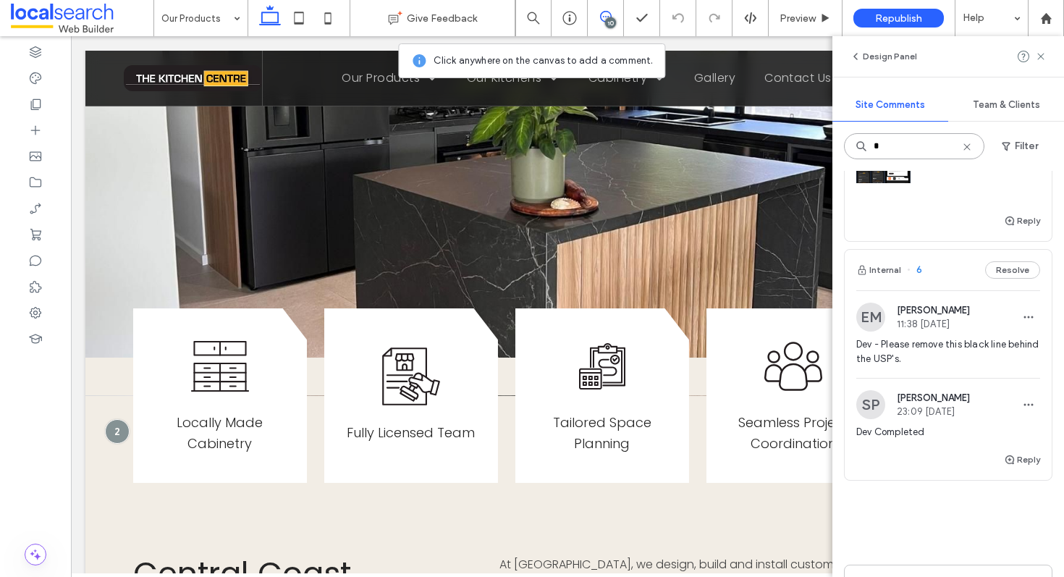
scroll to position [1891, 0]
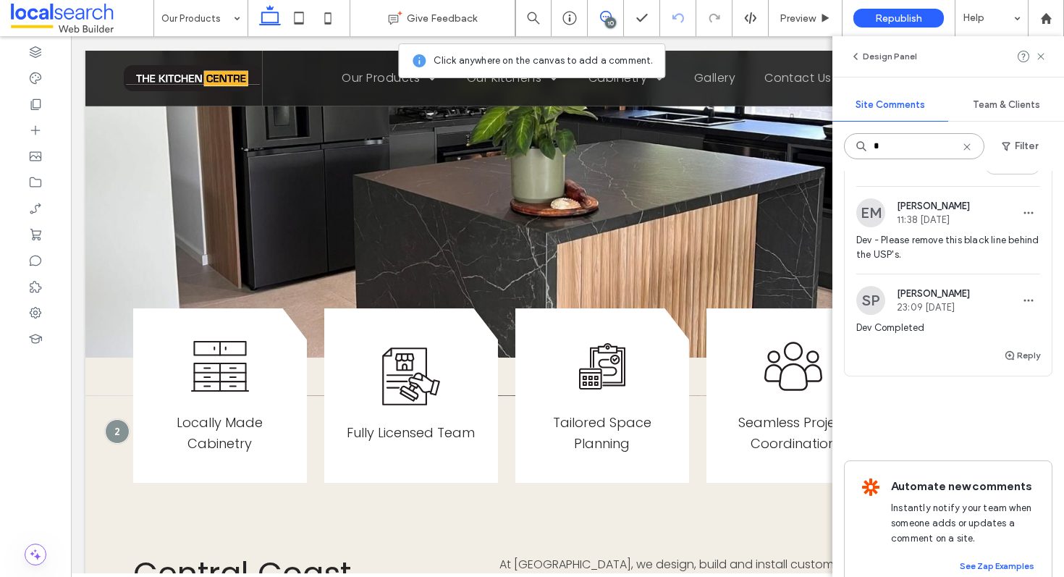
type input "*"
click at [1017, 364] on button "Reply" at bounding box center [1022, 355] width 36 height 17
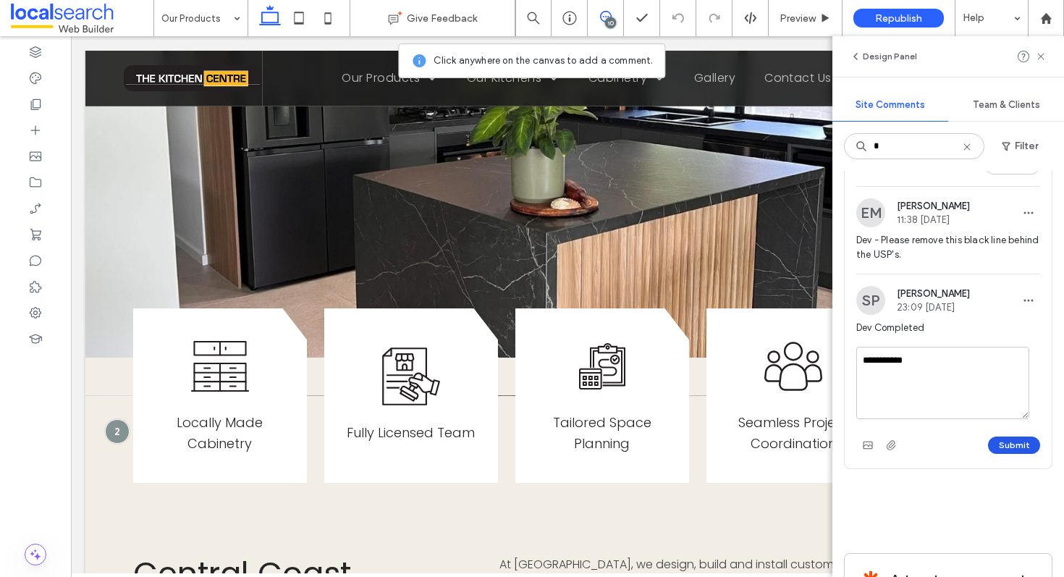
type textarea "**********"
click at [1006, 454] on button "Submit" at bounding box center [1014, 444] width 52 height 17
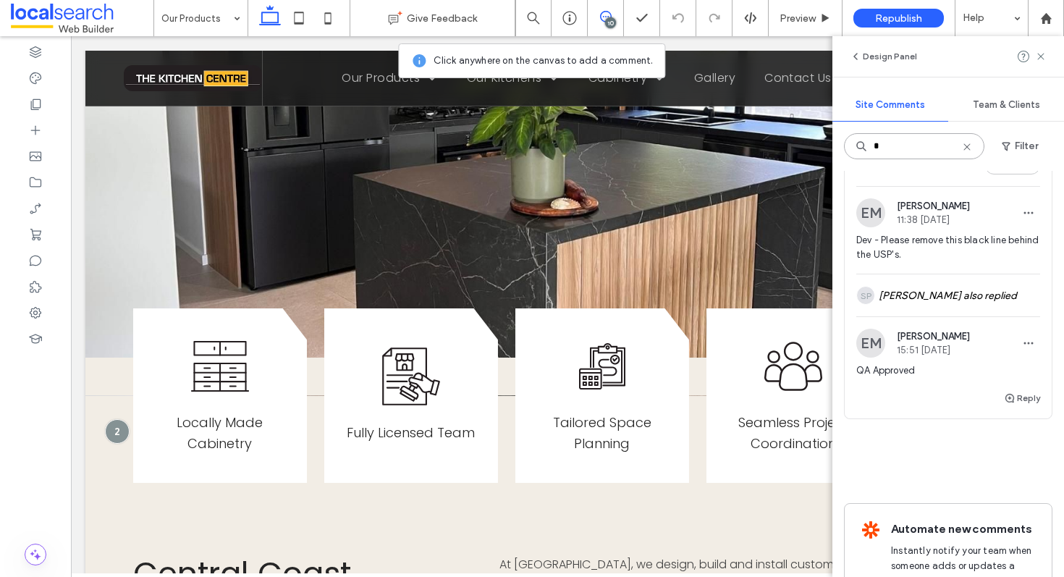
click at [900, 145] on input "*" at bounding box center [914, 146] width 140 height 26
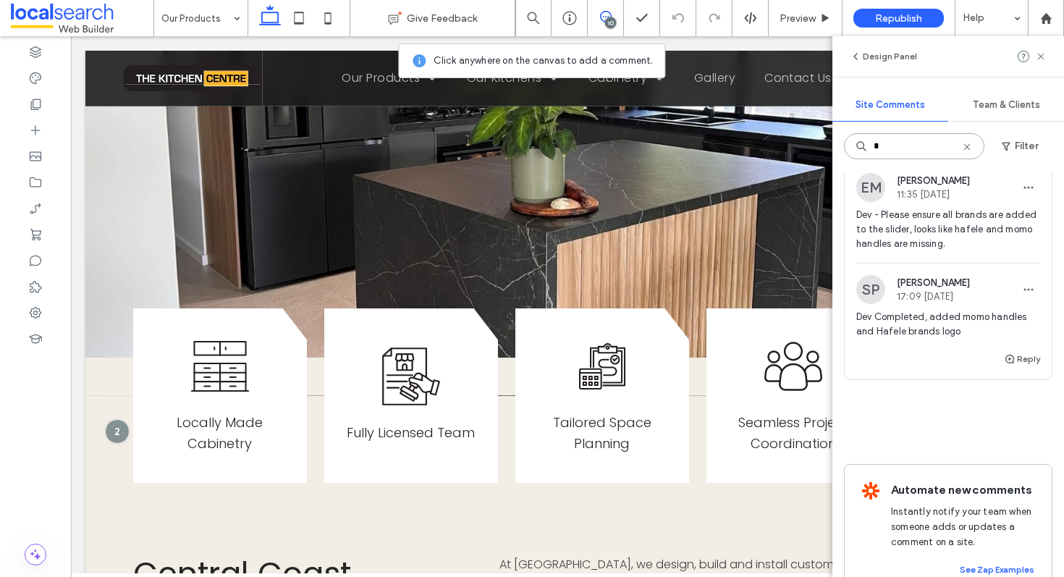
scroll to position [1917, 0]
type input "*"
click at [935, 159] on div "Internal 5 Resolve" at bounding box center [947, 139] width 207 height 41
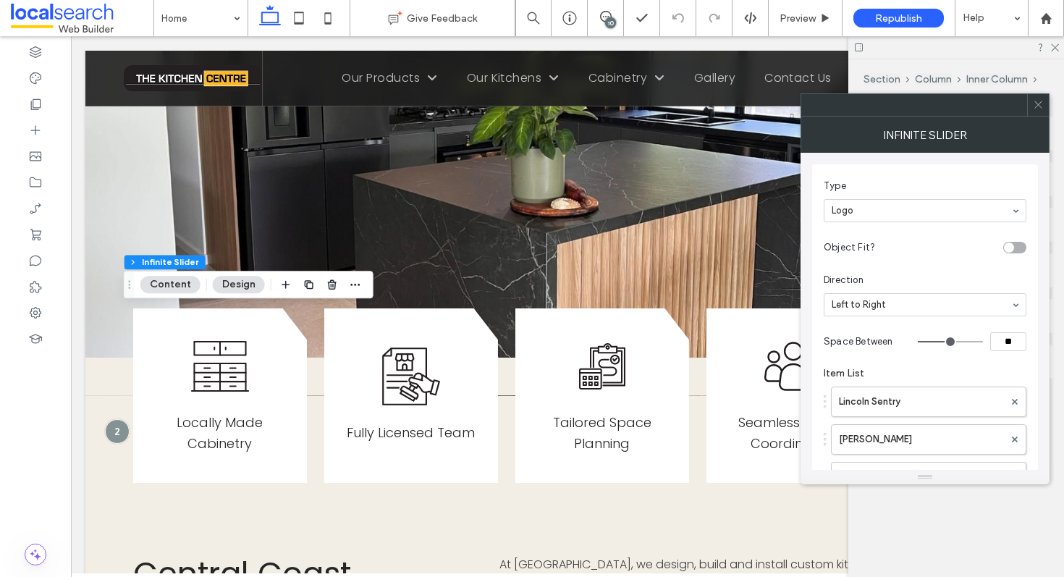
click at [1032, 99] on div at bounding box center [1038, 105] width 22 height 22
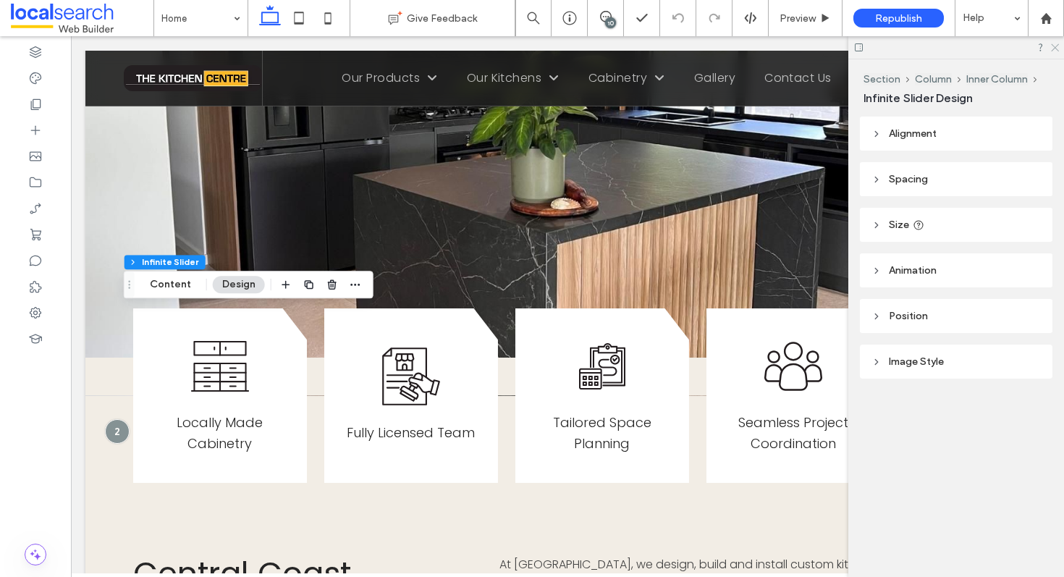
click at [1051, 43] on icon at bounding box center [1053, 46] width 9 height 9
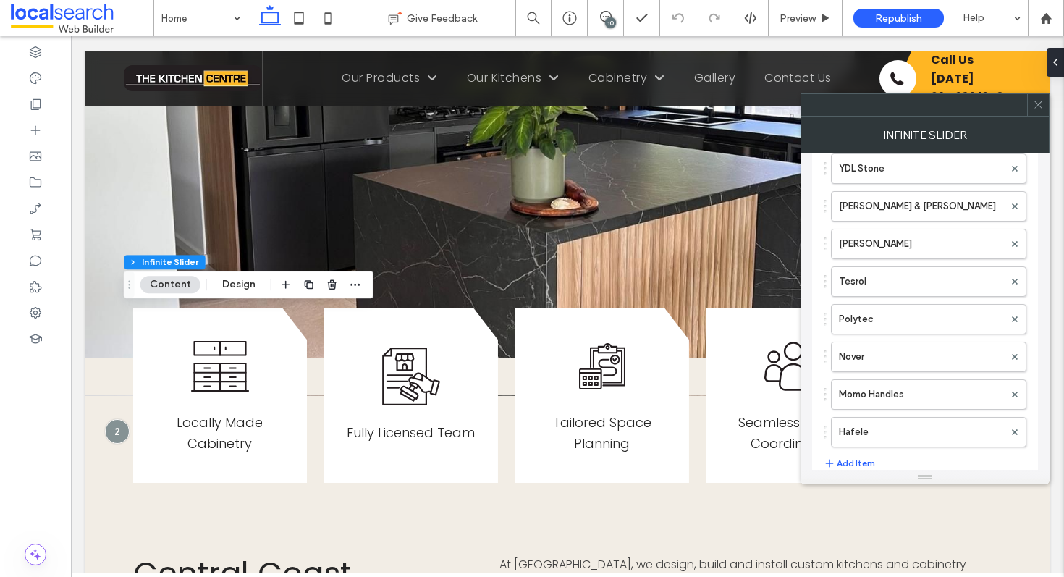
scroll to position [452, 0]
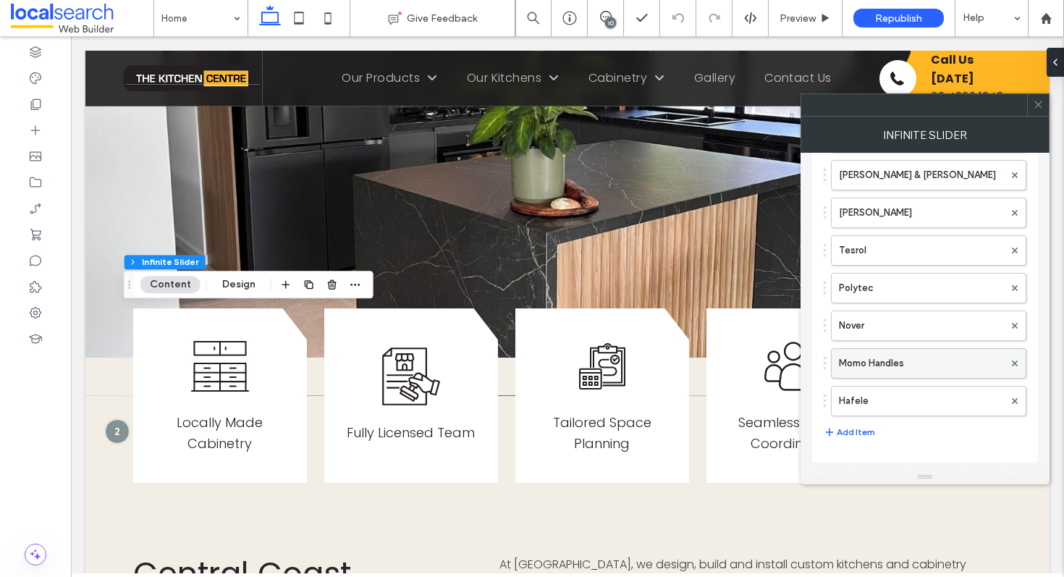
click at [910, 355] on label "Momo Handles" at bounding box center [921, 363] width 165 height 29
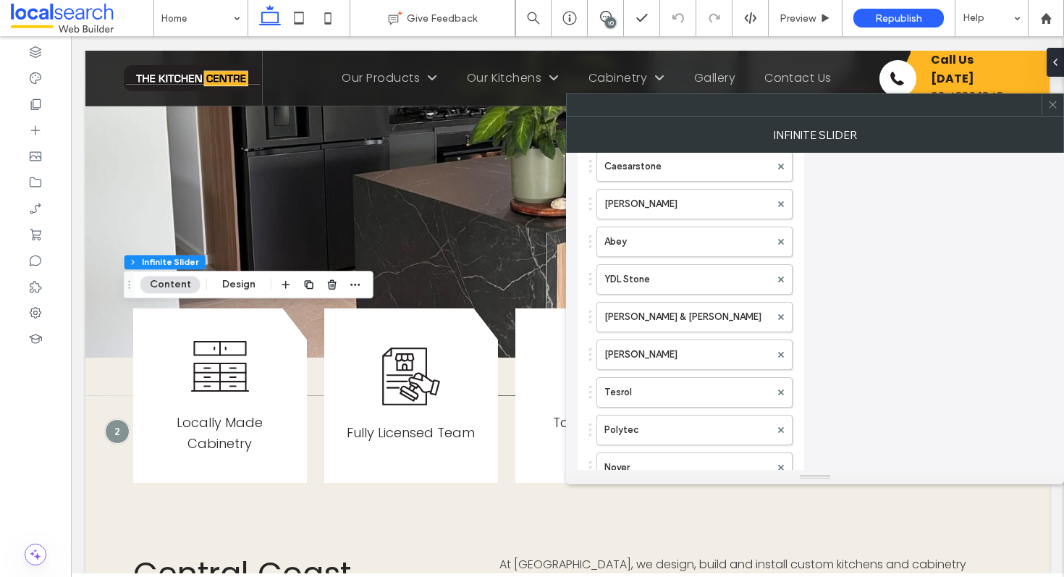
scroll to position [445, 0]
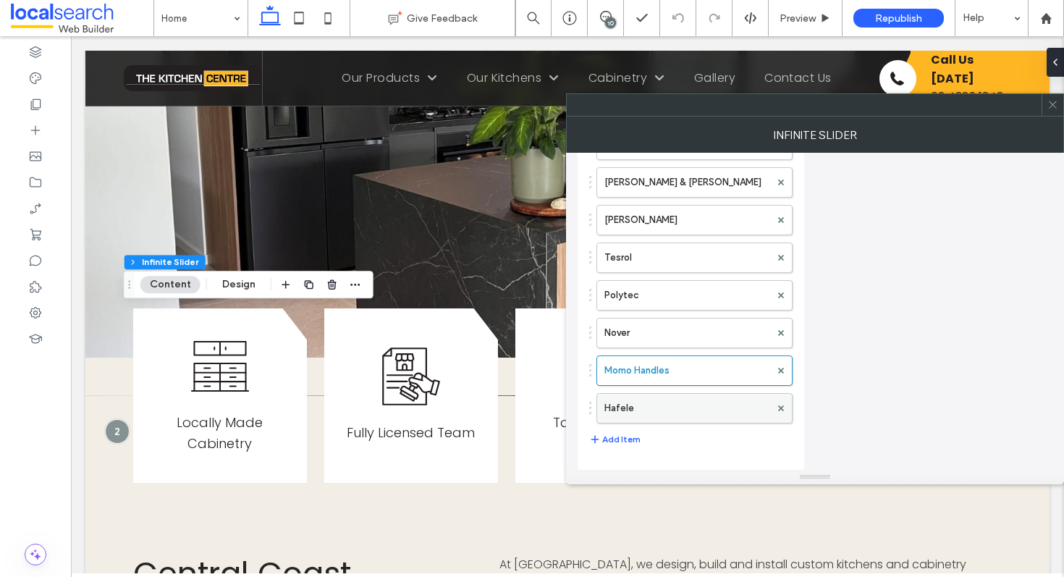
click at [685, 410] on label "Hafele" at bounding box center [687, 408] width 166 height 29
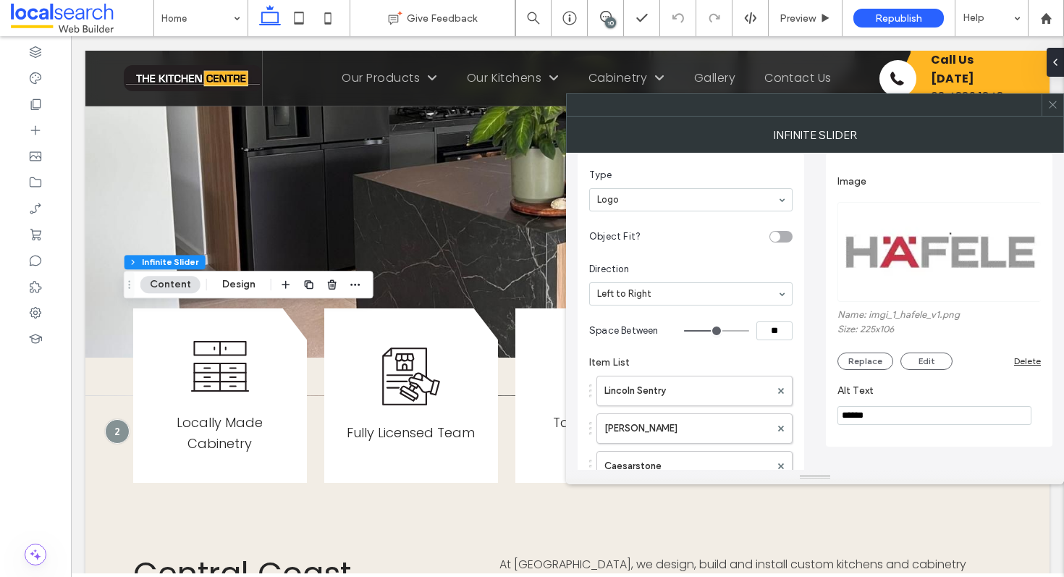
scroll to position [12, 0]
click at [1052, 107] on icon at bounding box center [1052, 104] width 11 height 11
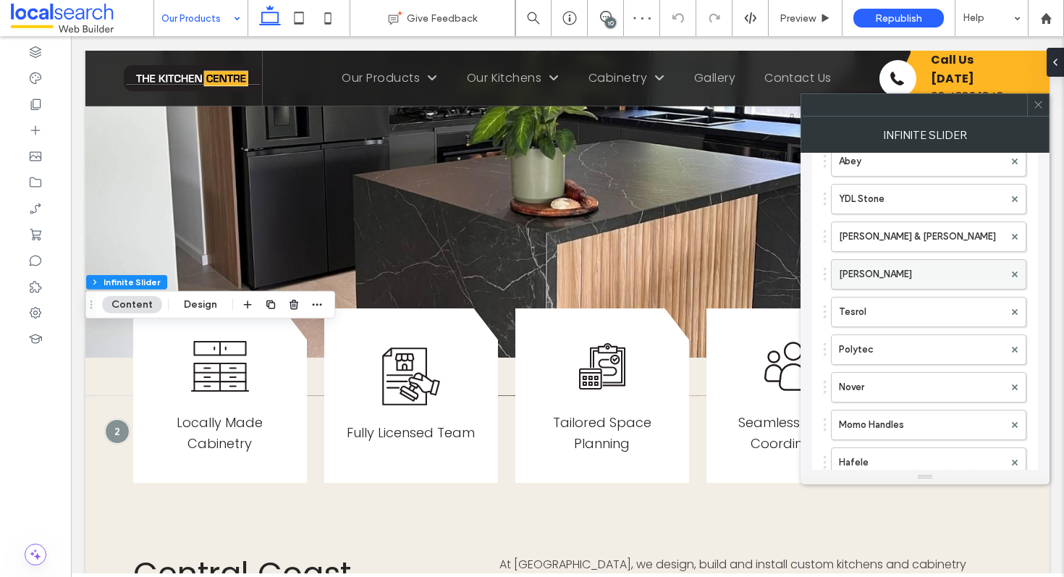
scroll to position [423, 0]
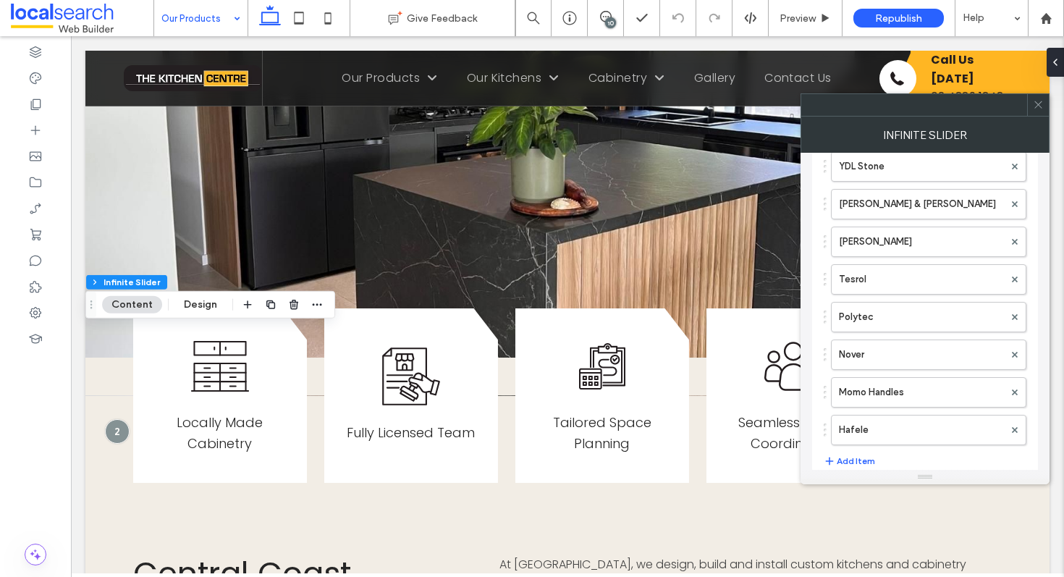
click at [203, 18] on input at bounding box center [197, 18] width 72 height 36
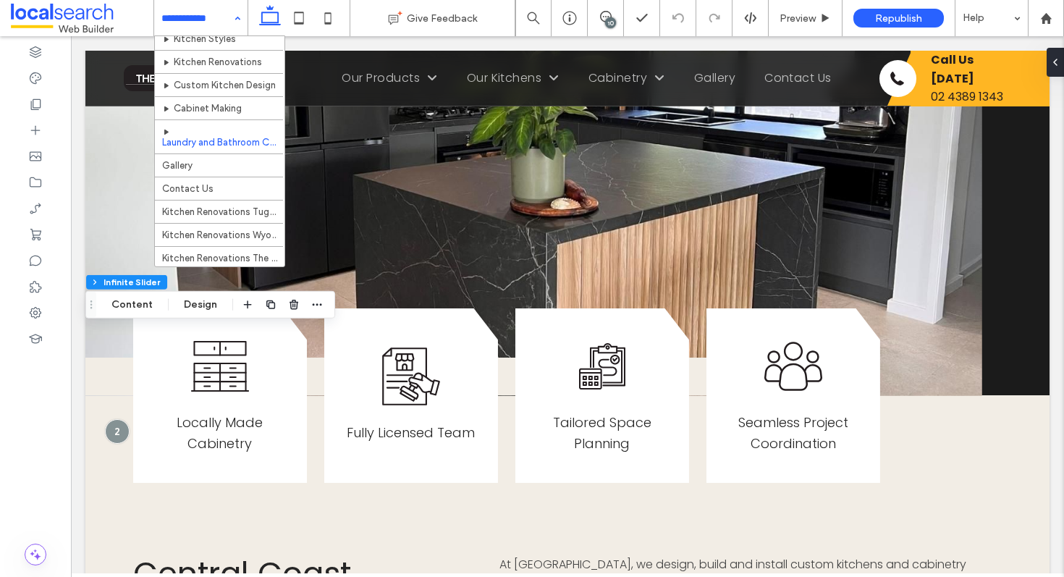
scroll to position [0, 0]
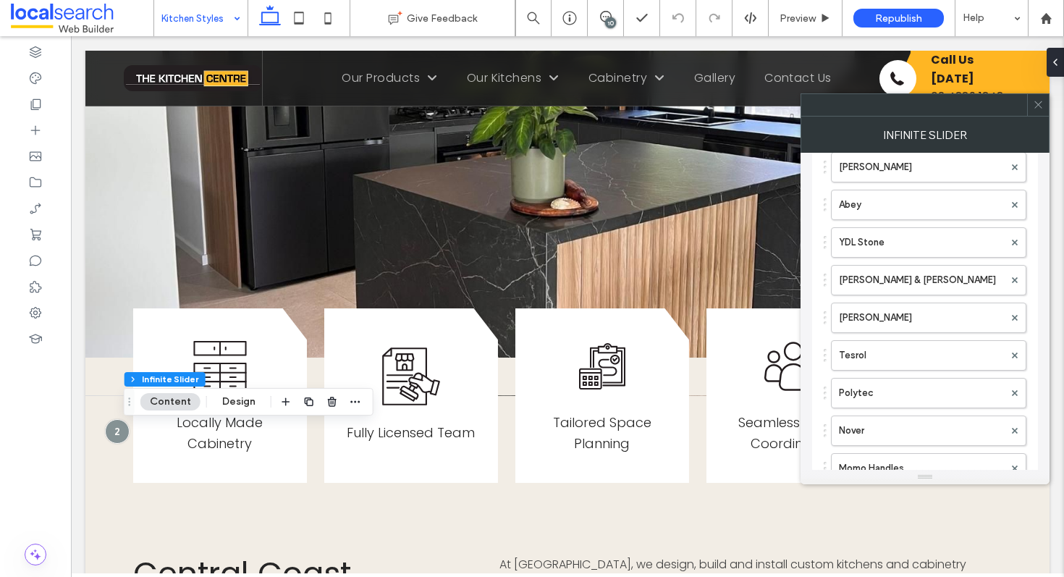
scroll to position [452, 0]
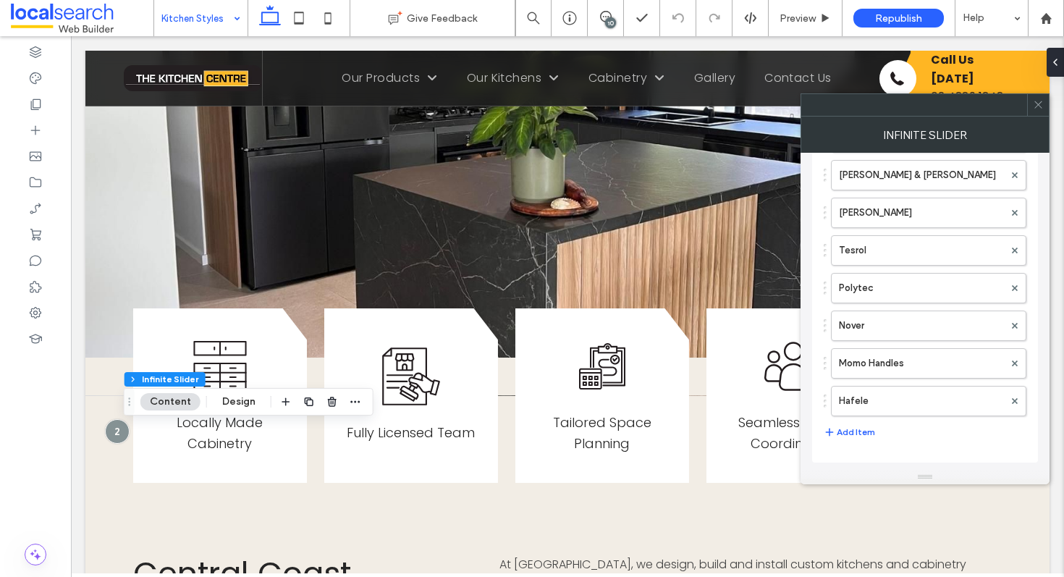
click at [211, 25] on input at bounding box center [197, 18] width 72 height 36
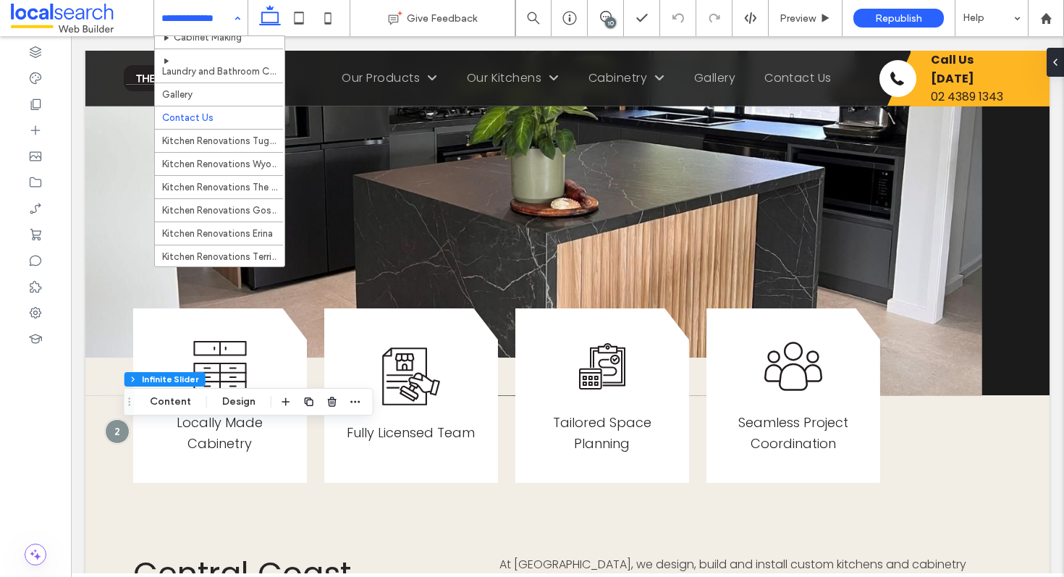
scroll to position [0, 0]
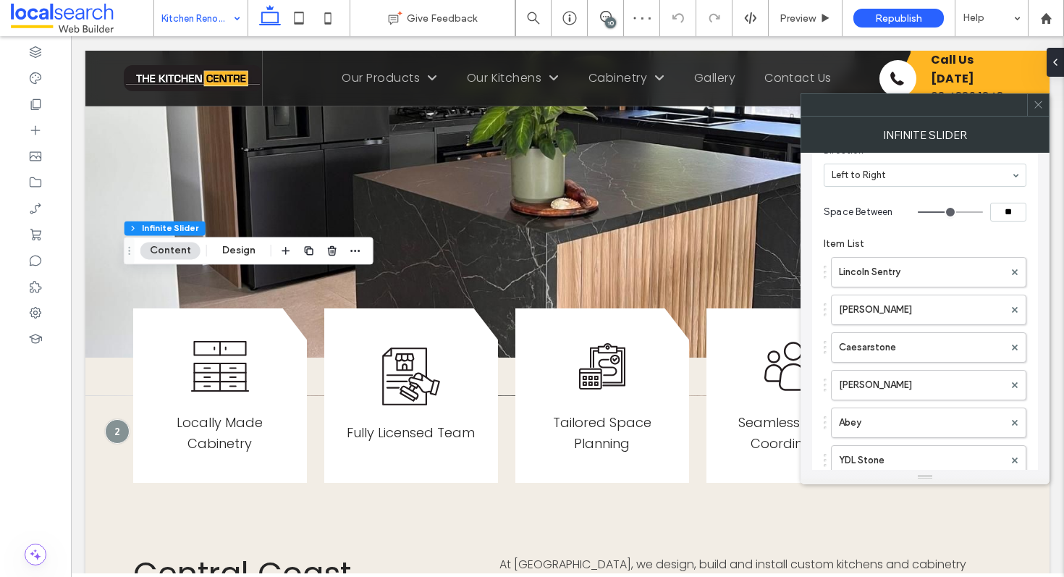
scroll to position [452, 0]
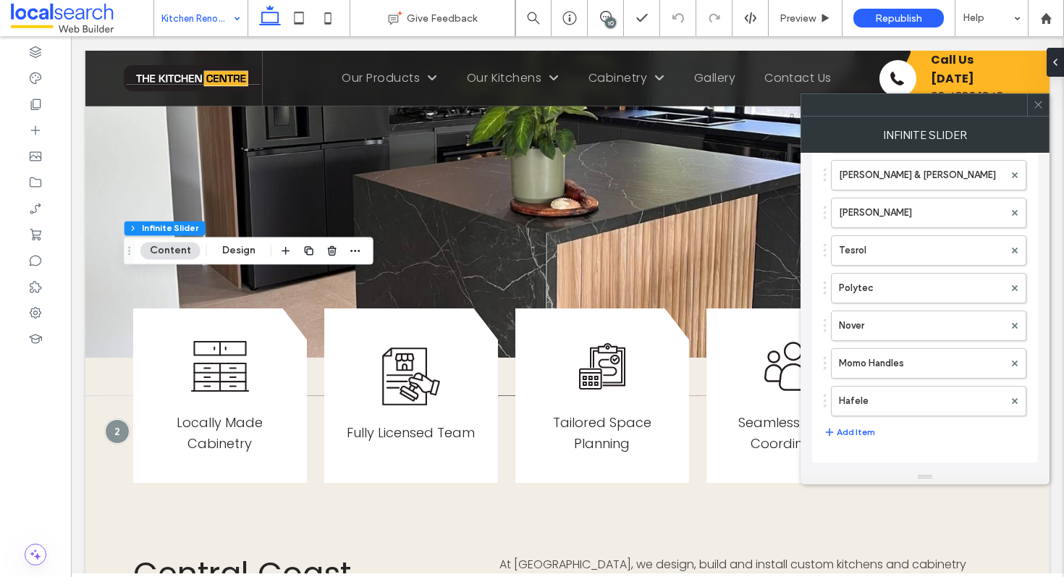
click at [1039, 110] on span at bounding box center [1038, 105] width 11 height 22
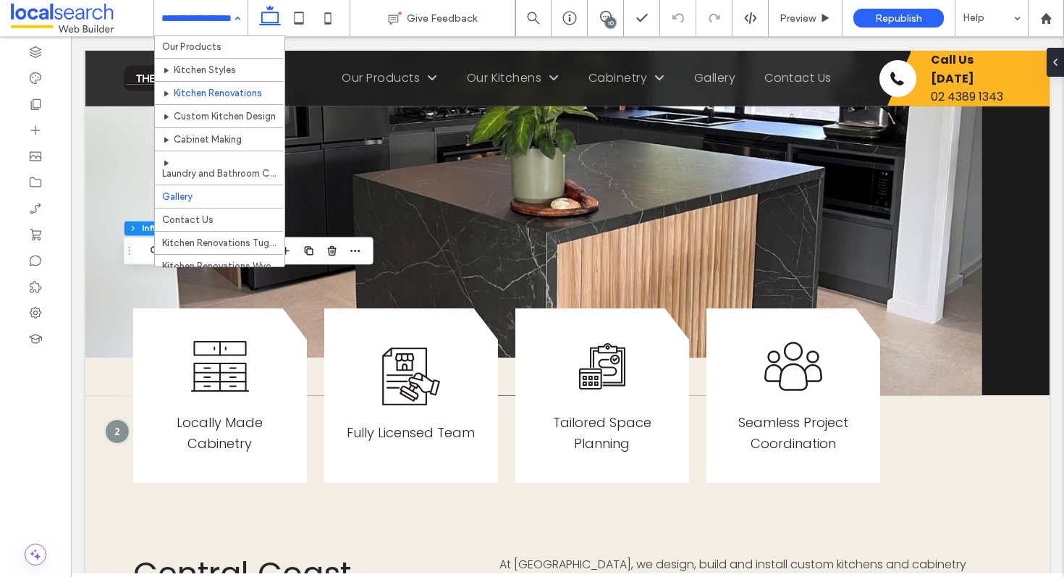
scroll to position [23, 0]
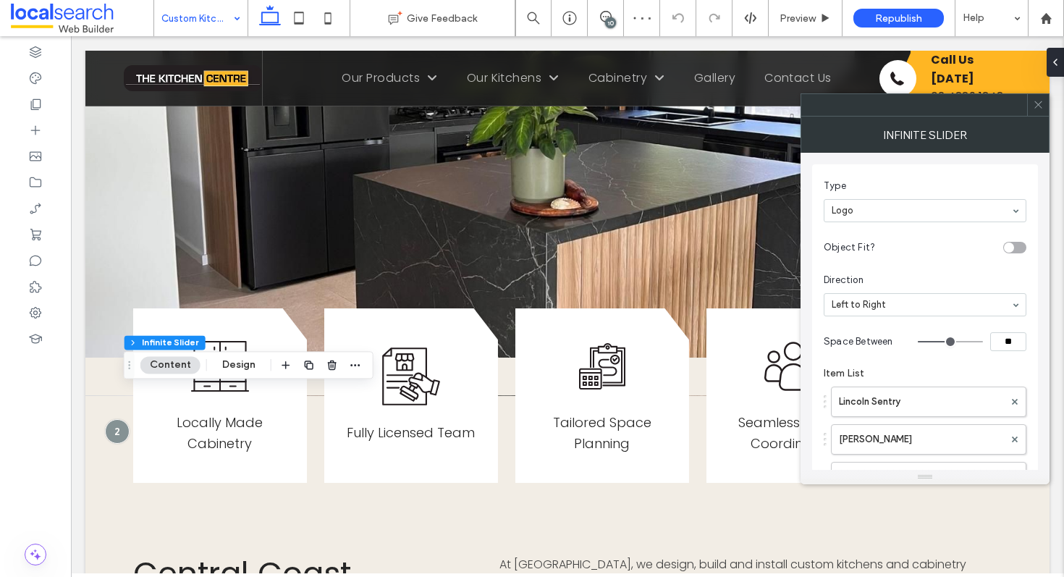
scroll to position [436, 0]
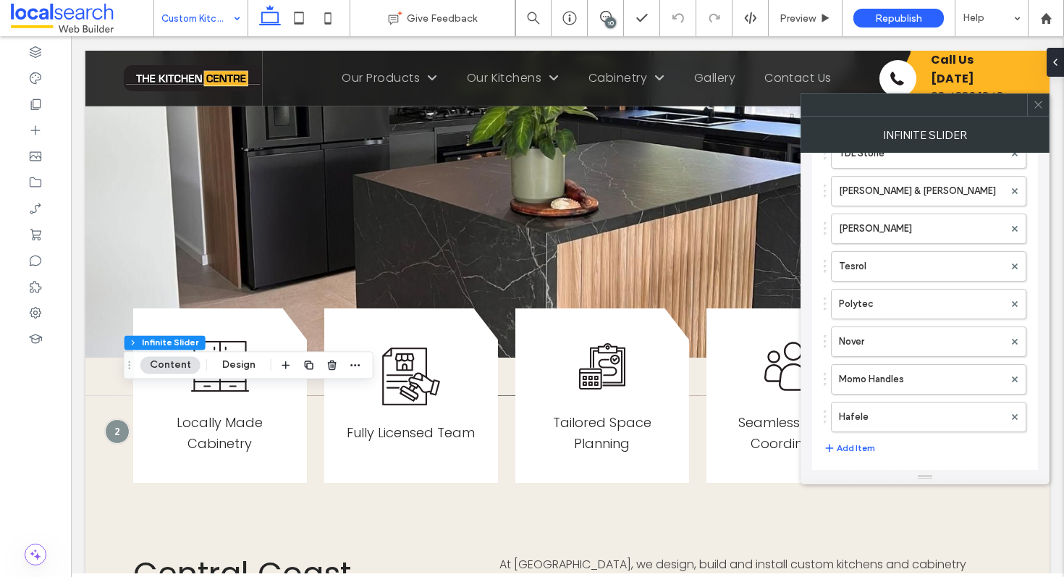
click at [1041, 98] on span at bounding box center [1038, 105] width 11 height 22
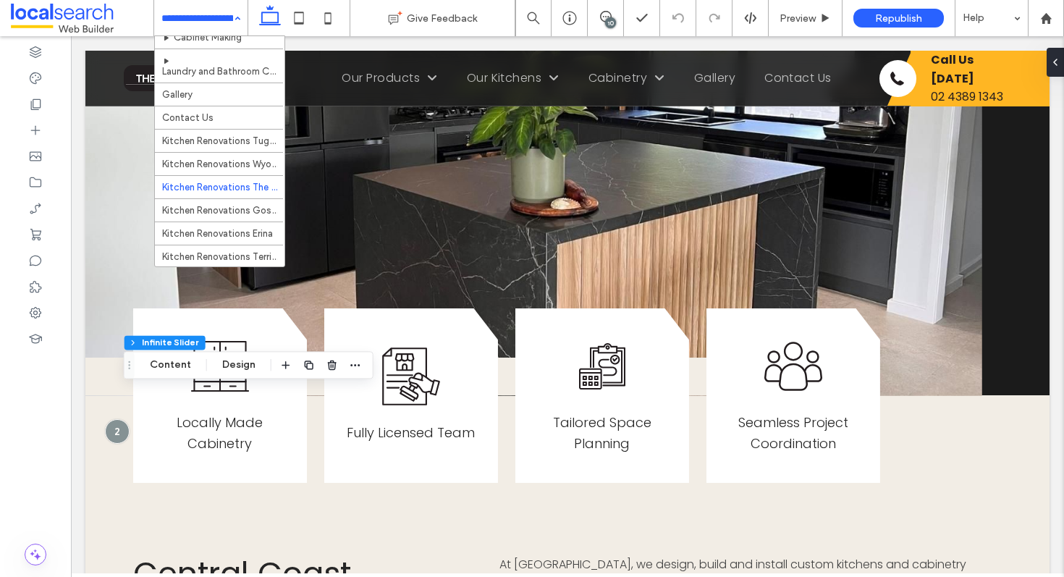
scroll to position [0, 0]
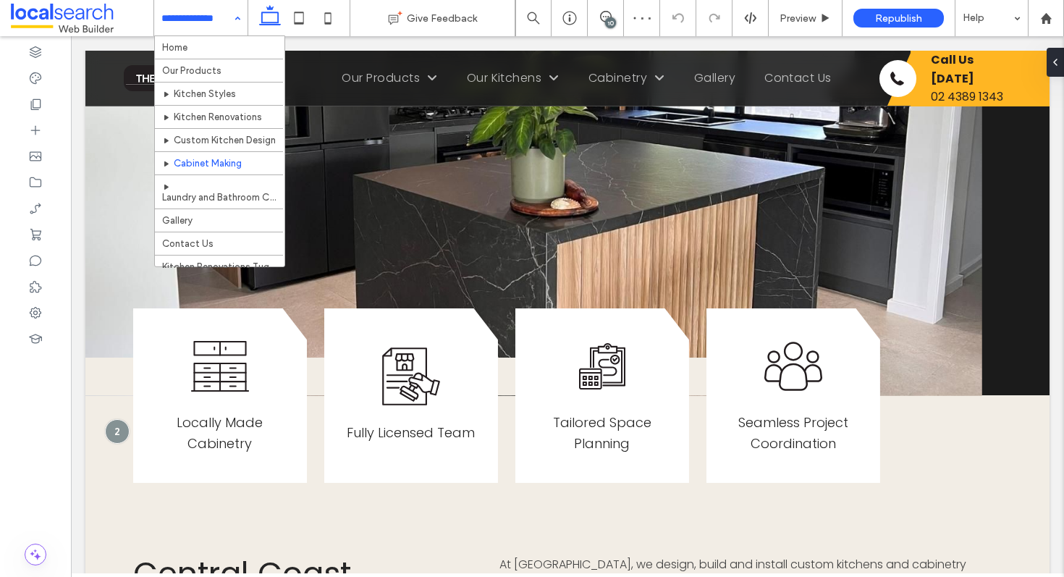
click at [190, 18] on input at bounding box center [197, 18] width 72 height 36
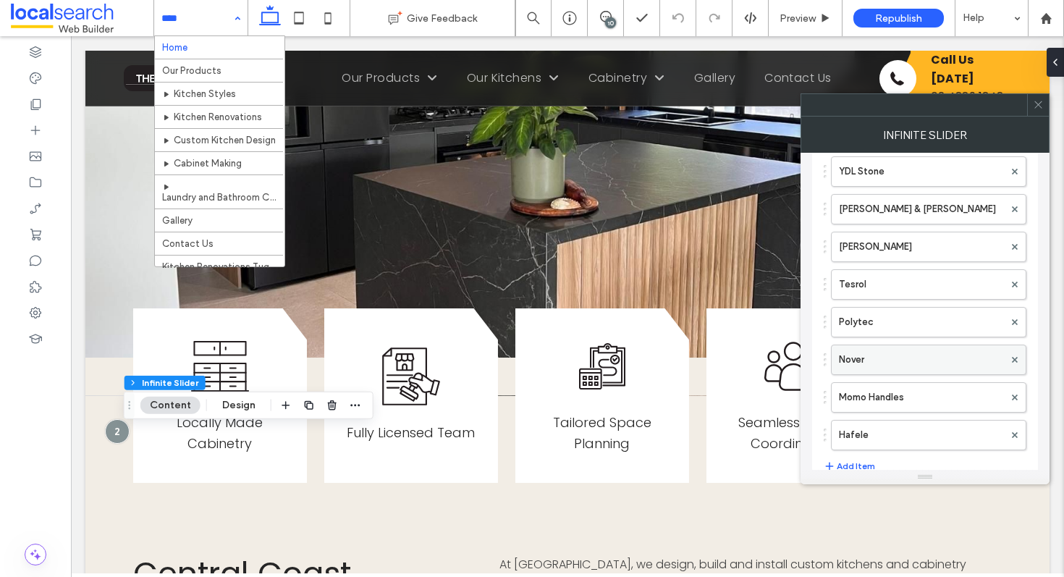
scroll to position [415, 0]
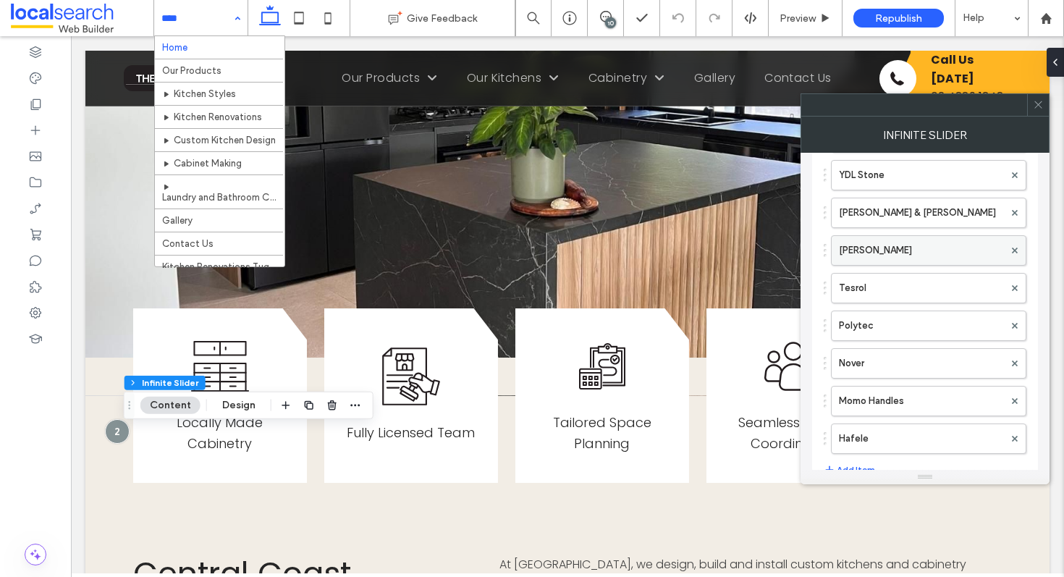
click at [878, 254] on label "WK Stone" at bounding box center [921, 250] width 165 height 29
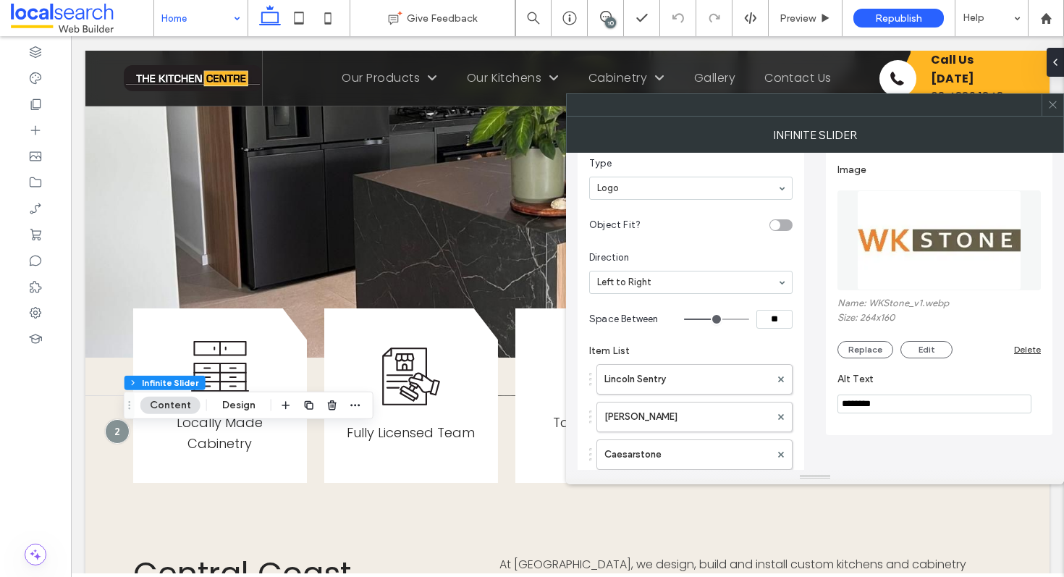
scroll to position [0, 0]
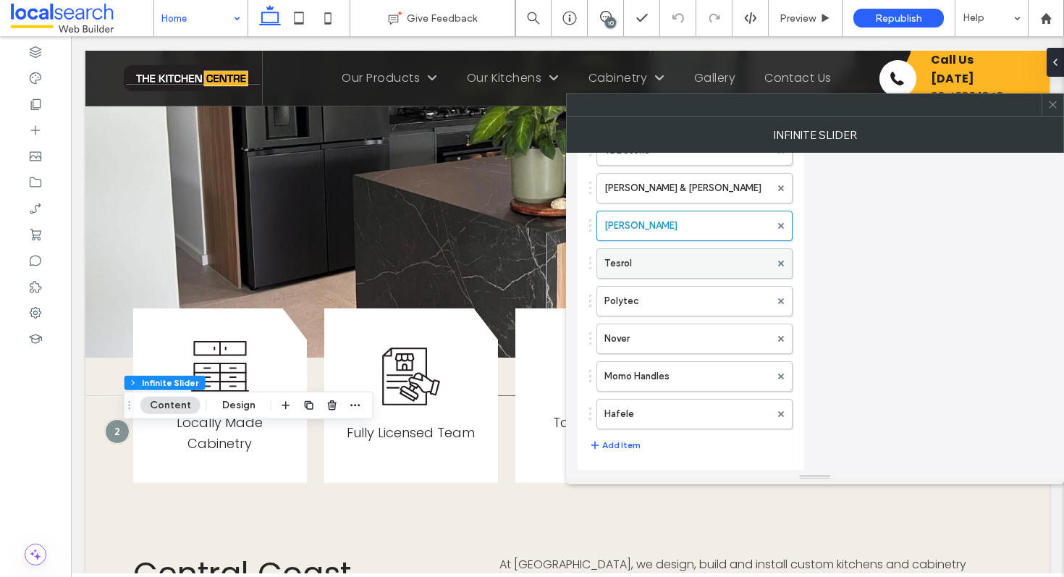
click at [650, 270] on label "Tesrol" at bounding box center [687, 263] width 166 height 29
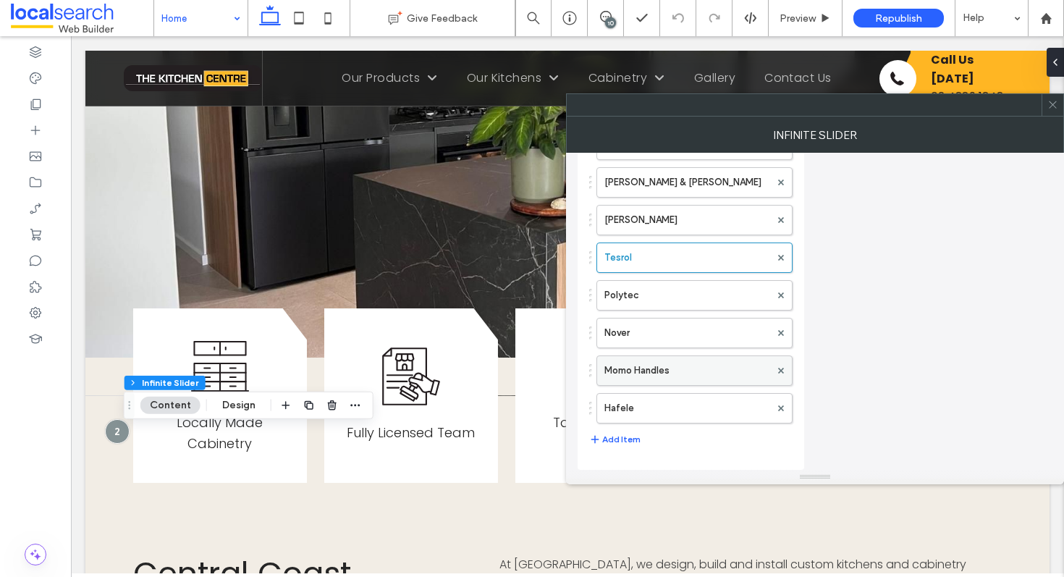
click at [709, 358] on label "Momo Handles" at bounding box center [687, 370] width 166 height 29
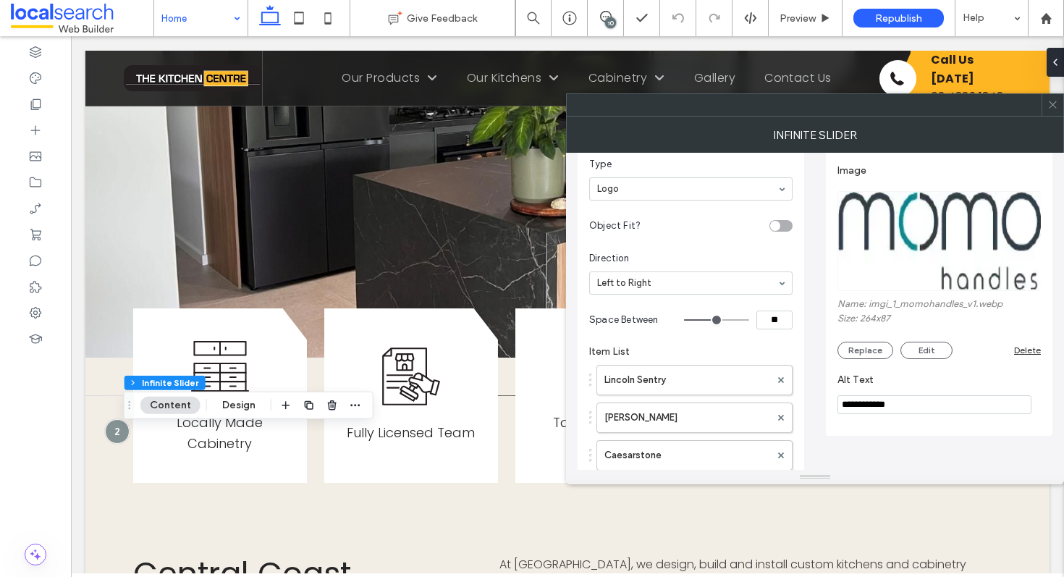
scroll to position [0, 0]
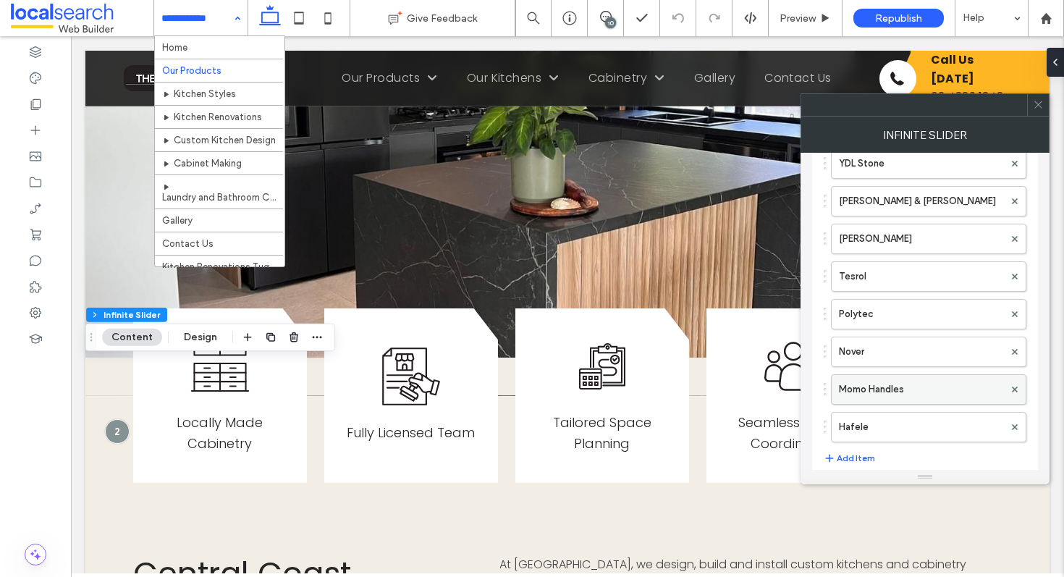
scroll to position [429, 0]
click at [1036, 109] on icon at bounding box center [1038, 104] width 11 height 11
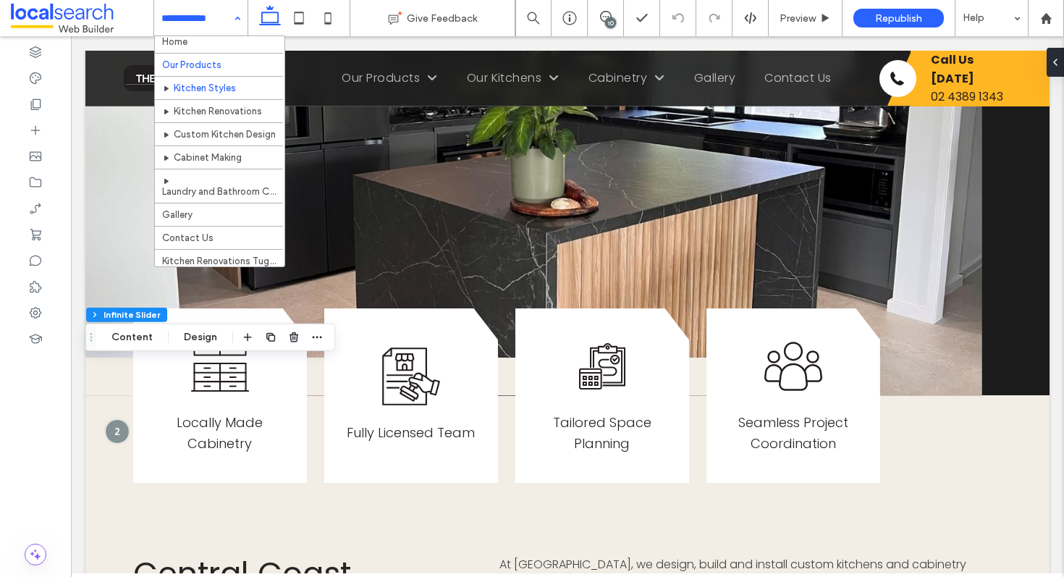
scroll to position [7, 0]
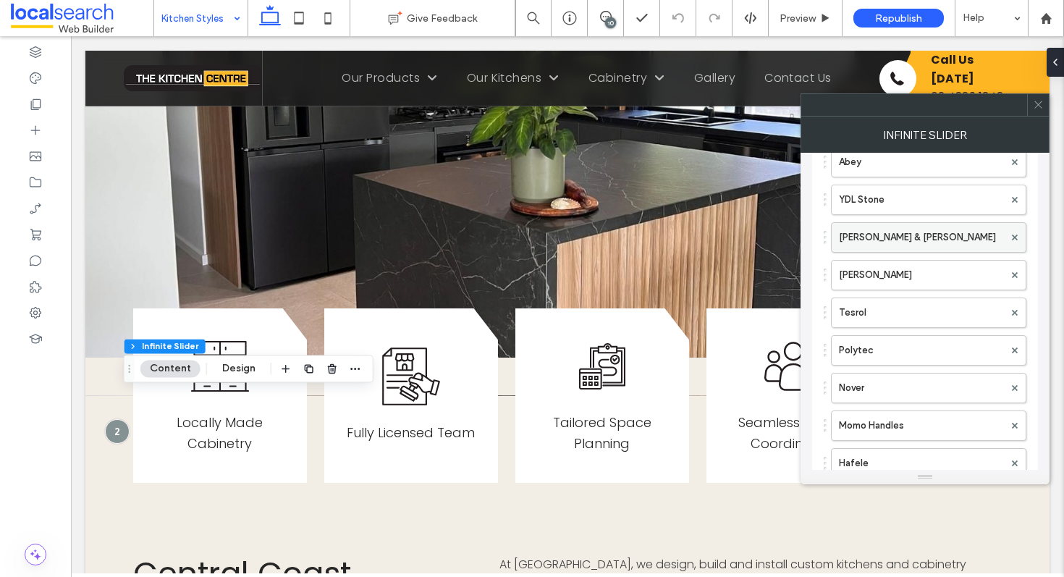
scroll to position [379, 0]
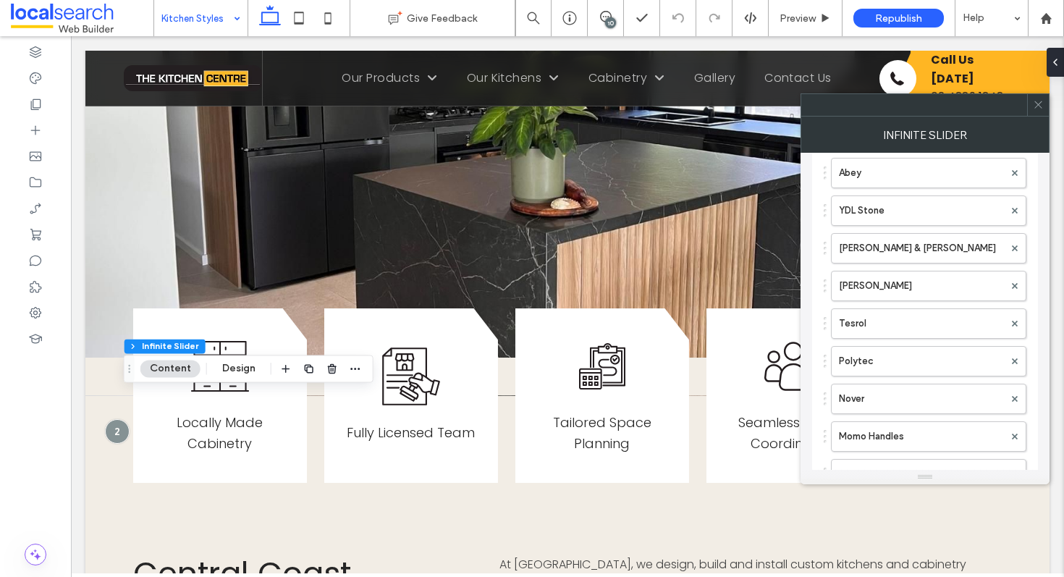
click at [1038, 107] on icon at bounding box center [1038, 104] width 11 height 11
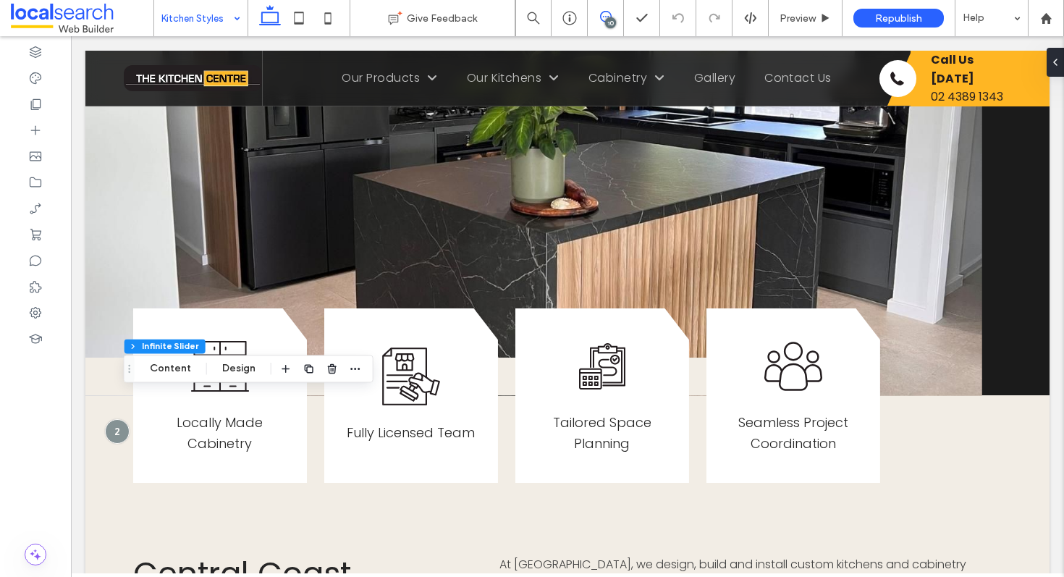
click at [598, 18] on span at bounding box center [605, 17] width 35 height 12
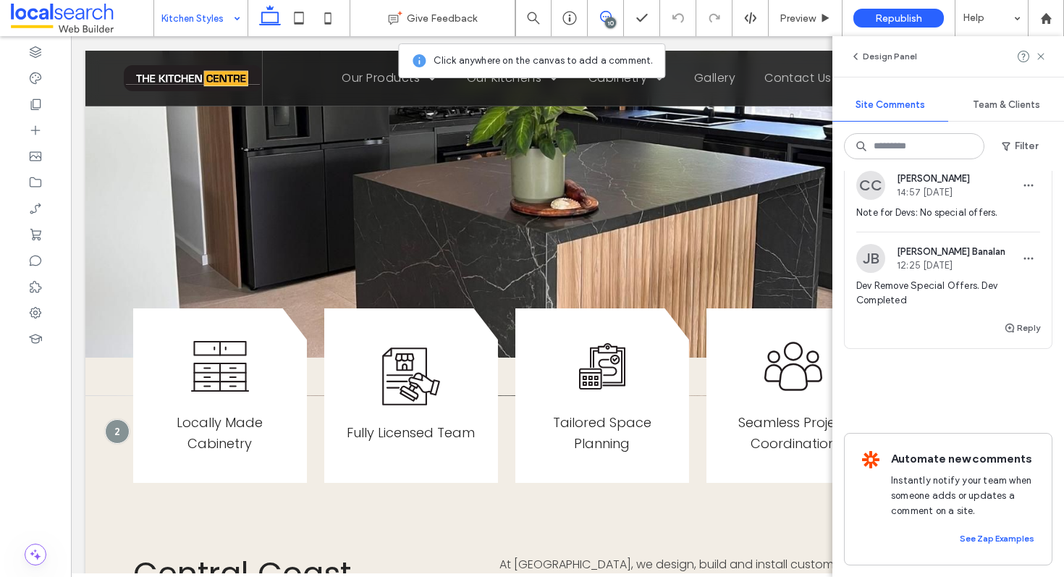
scroll to position [3520, 0]
click at [921, 146] on input at bounding box center [914, 146] width 140 height 26
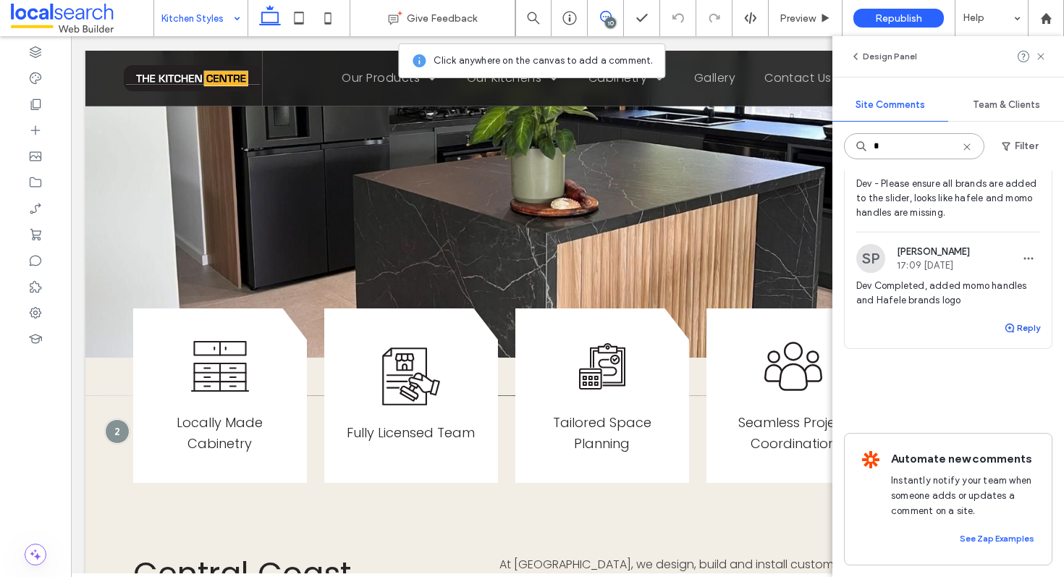
type input "*"
click at [1012, 319] on button "Reply" at bounding box center [1022, 327] width 36 height 17
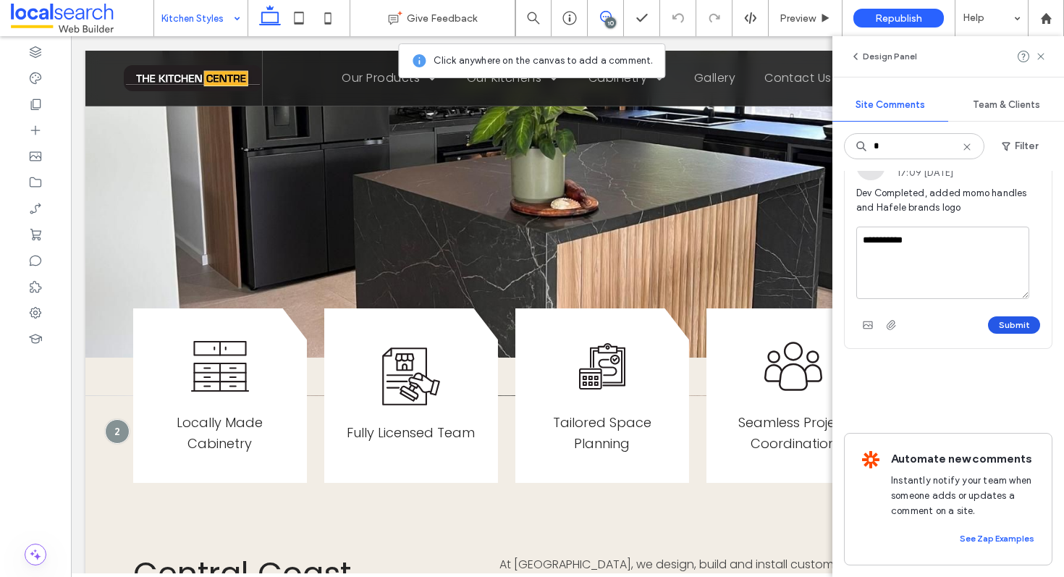
type textarea "**********"
click at [993, 334] on button "Submit" at bounding box center [1014, 324] width 52 height 17
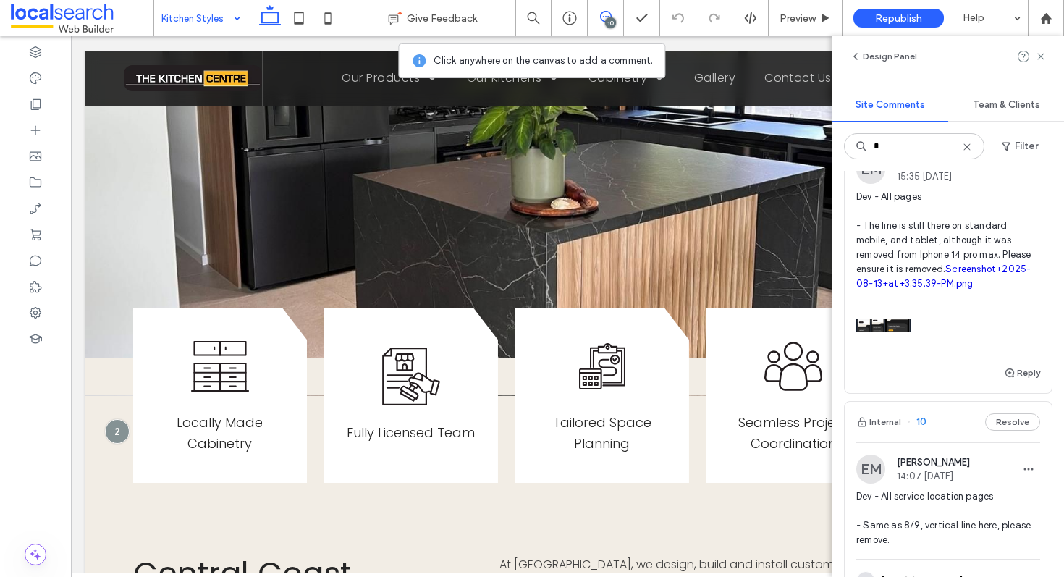
scroll to position [0, 0]
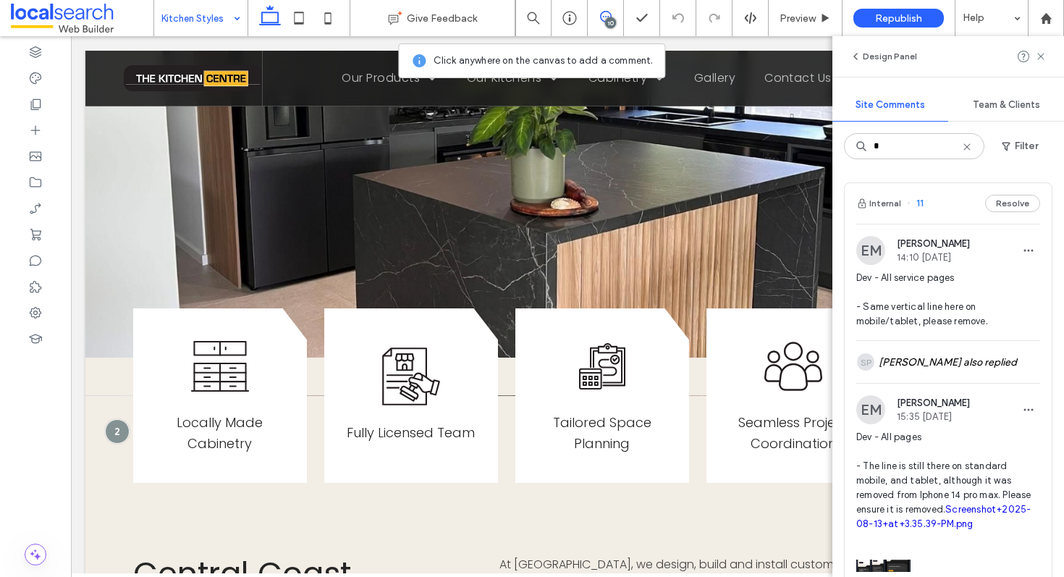
click at [967, 144] on icon at bounding box center [967, 147] width 12 height 12
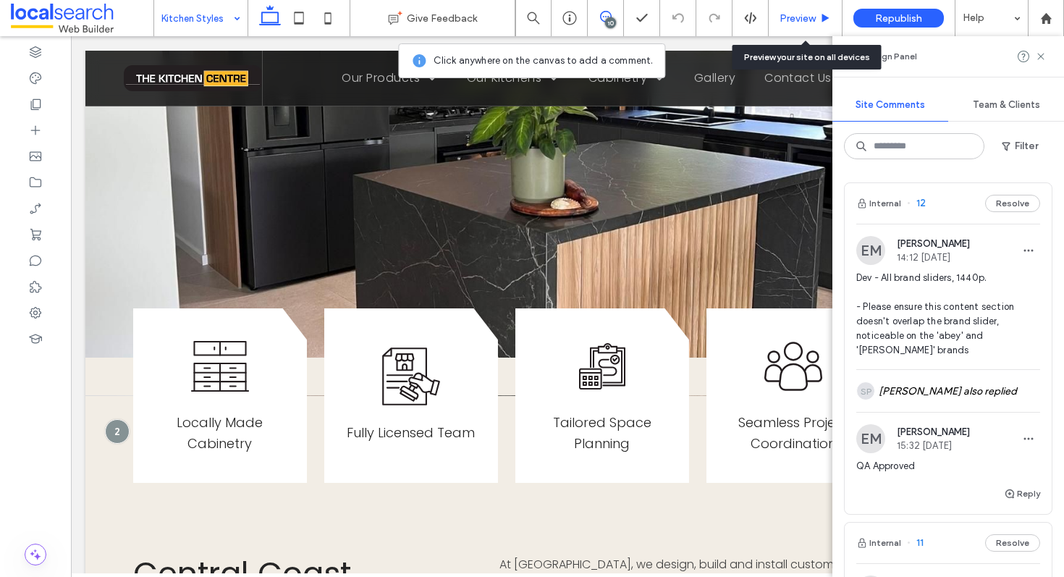
click at [787, 14] on span "Preview" at bounding box center [797, 18] width 36 height 12
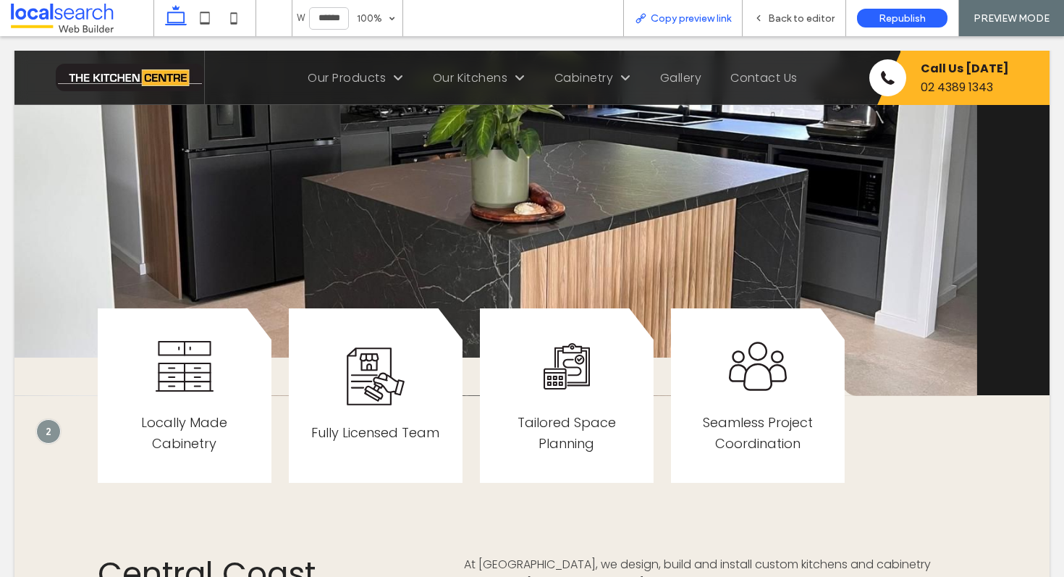
click at [687, 22] on span "Copy preview link" at bounding box center [690, 18] width 80 height 12
click at [763, 22] on icon at bounding box center [758, 18] width 10 height 10
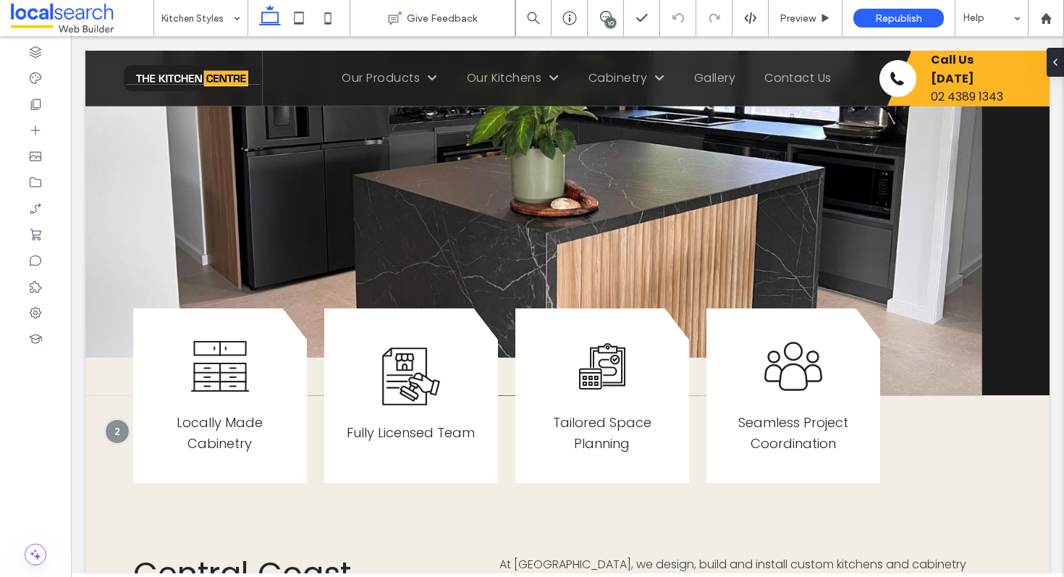
click at [607, 22] on div "10" at bounding box center [610, 22] width 11 height 11
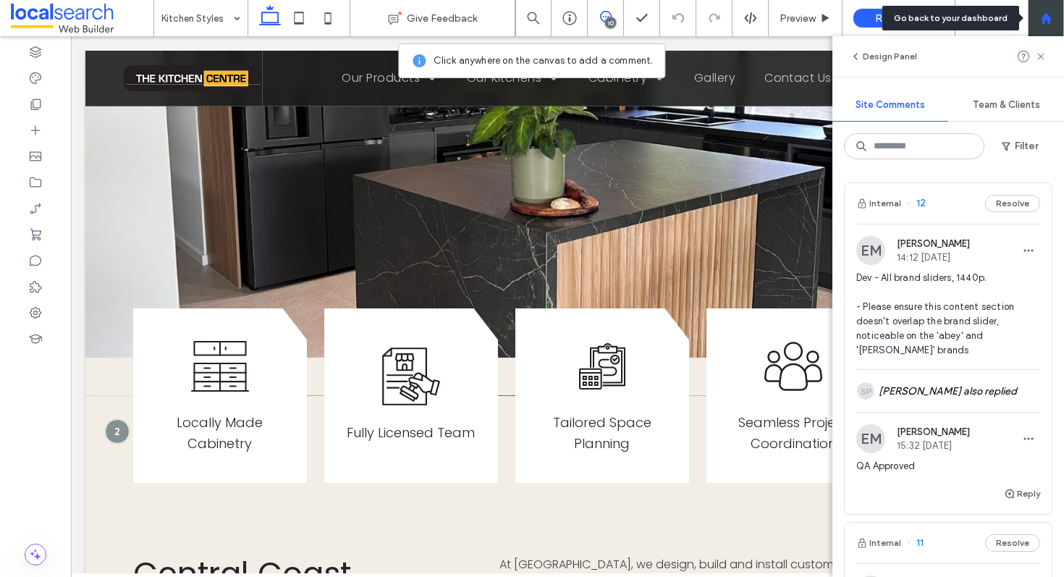
click at [1043, 22] on use at bounding box center [1045, 17] width 11 height 11
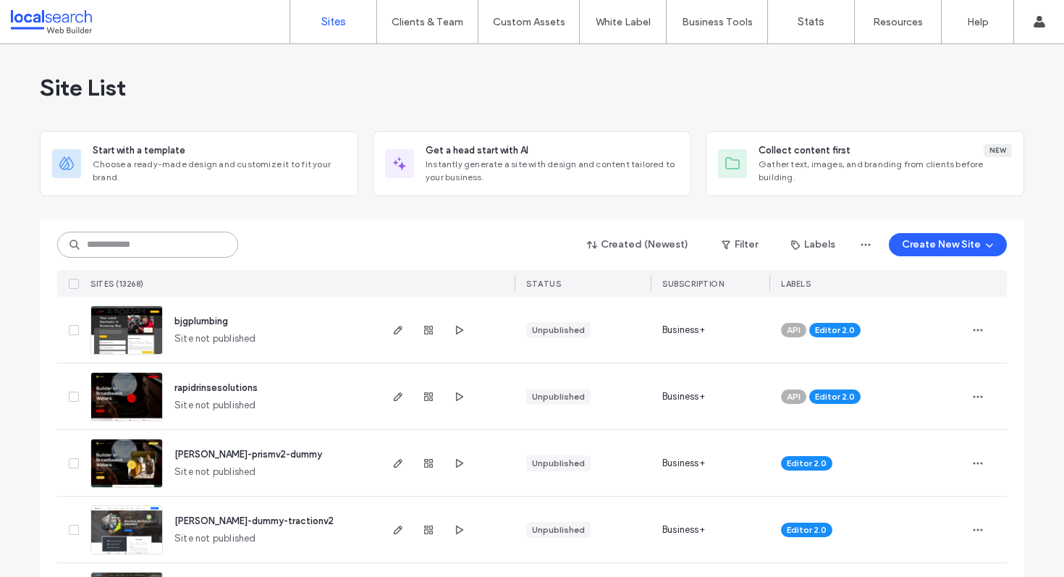
click at [170, 248] on input at bounding box center [147, 245] width 181 height 26
paste input "********"
type input "********"
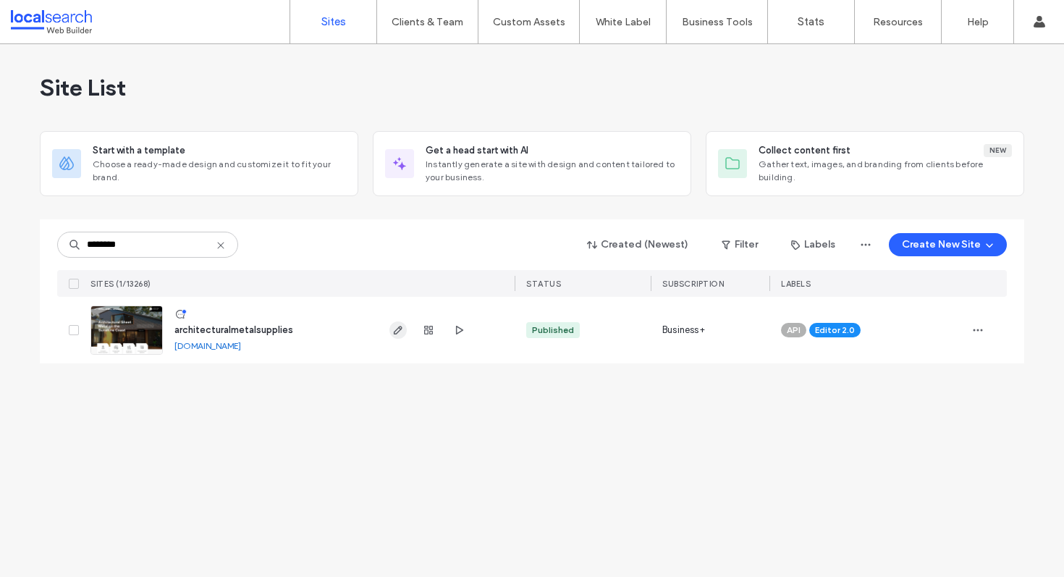
click at [404, 329] on span "button" at bounding box center [397, 329] width 17 height 17
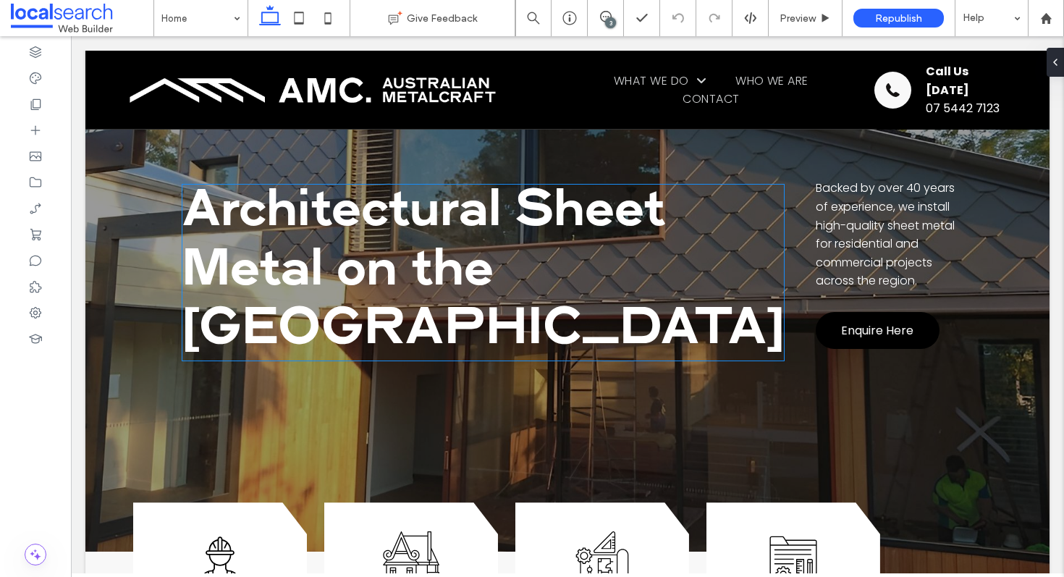
scroll to position [247, 0]
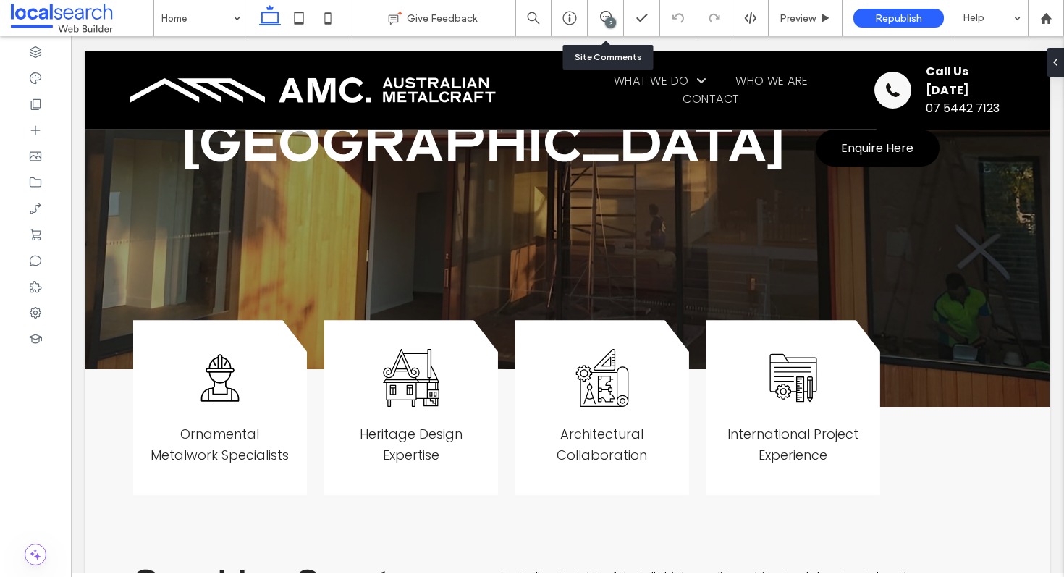
click at [615, 22] on div "3" at bounding box center [610, 22] width 11 height 11
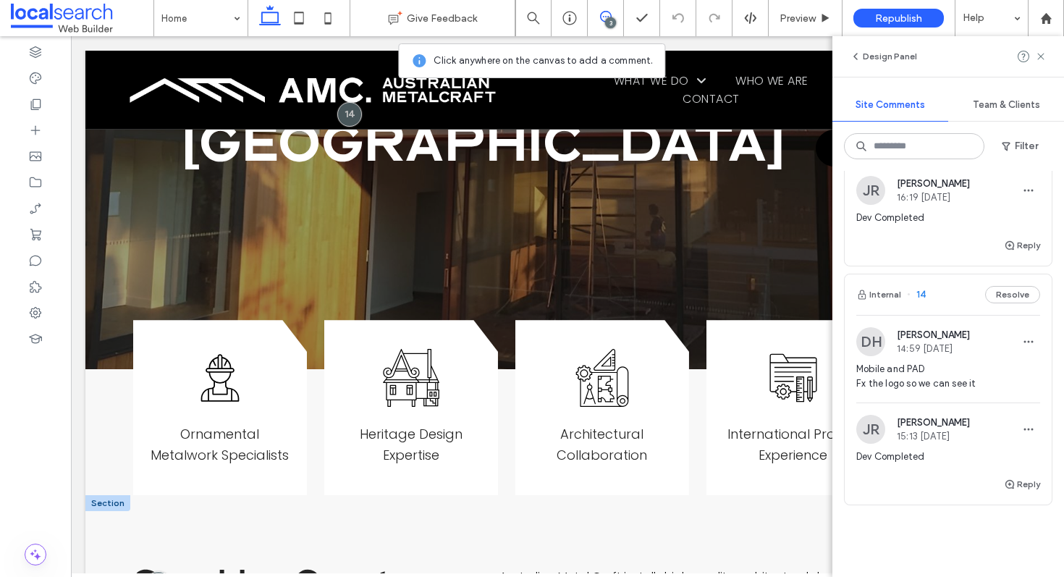
scroll to position [472, 0]
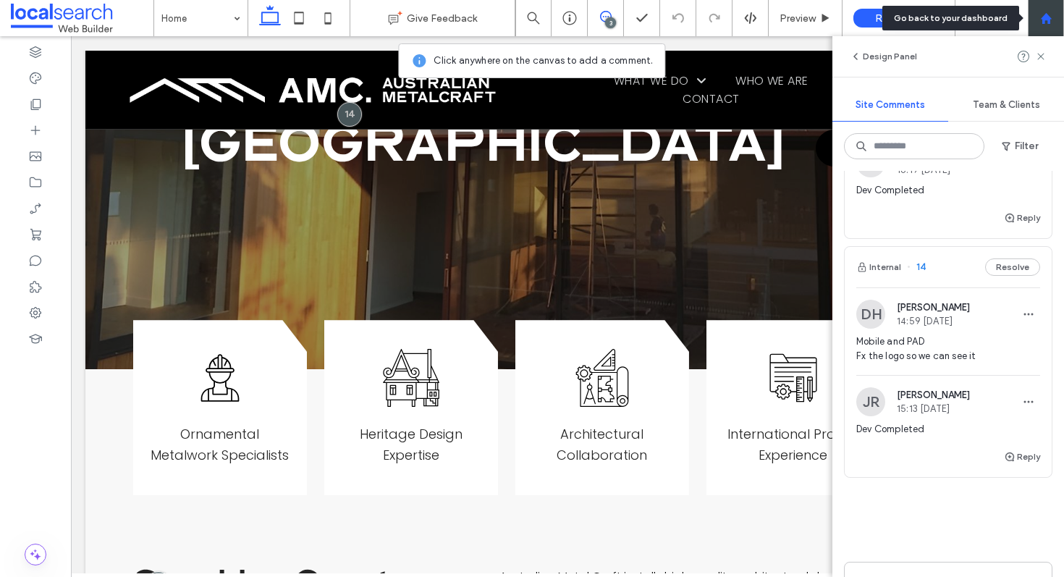
click at [1048, 20] on use at bounding box center [1045, 17] width 11 height 11
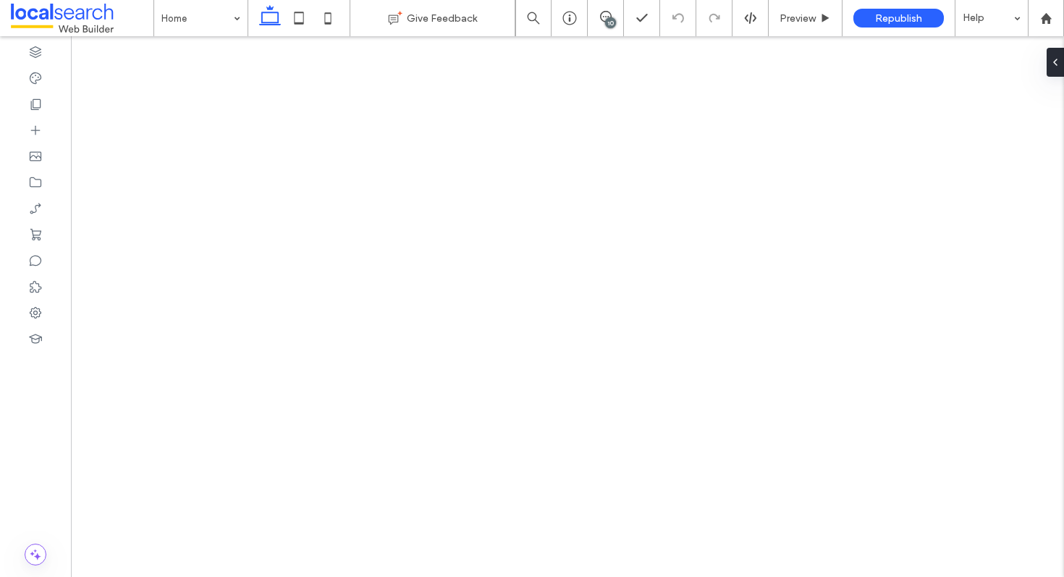
click at [605, 22] on div "10" at bounding box center [610, 22] width 11 height 11
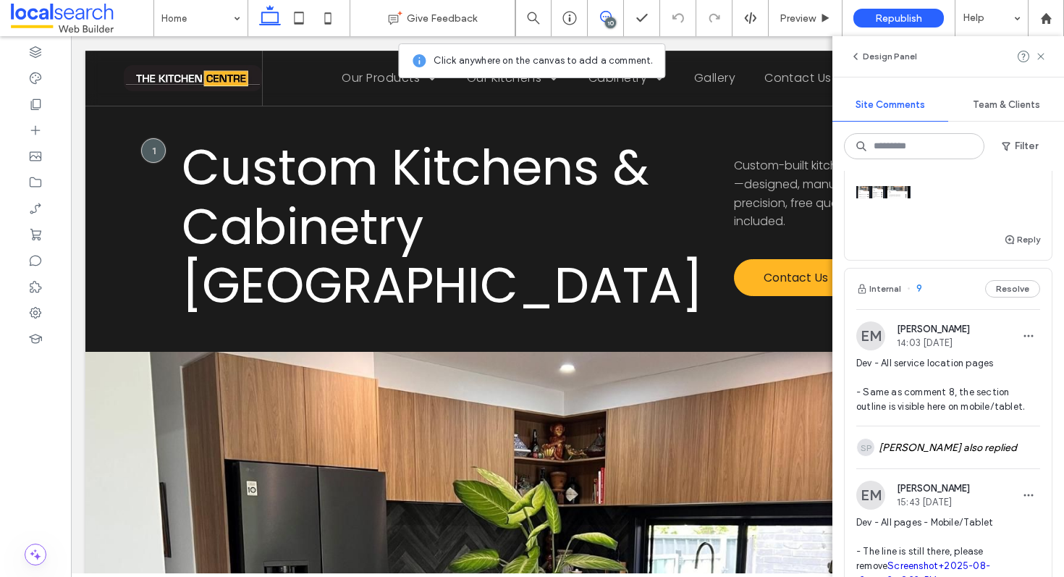
scroll to position [1273, 0]
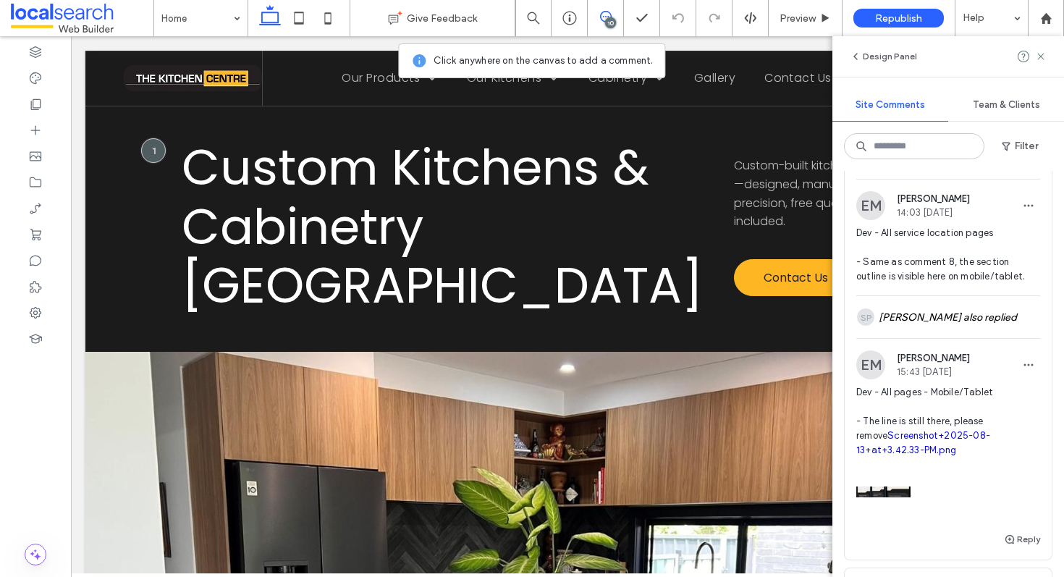
click at [907, 455] on link "Screenshot+2025-08-13+at+3.42.33-PM.png" at bounding box center [923, 442] width 134 height 25
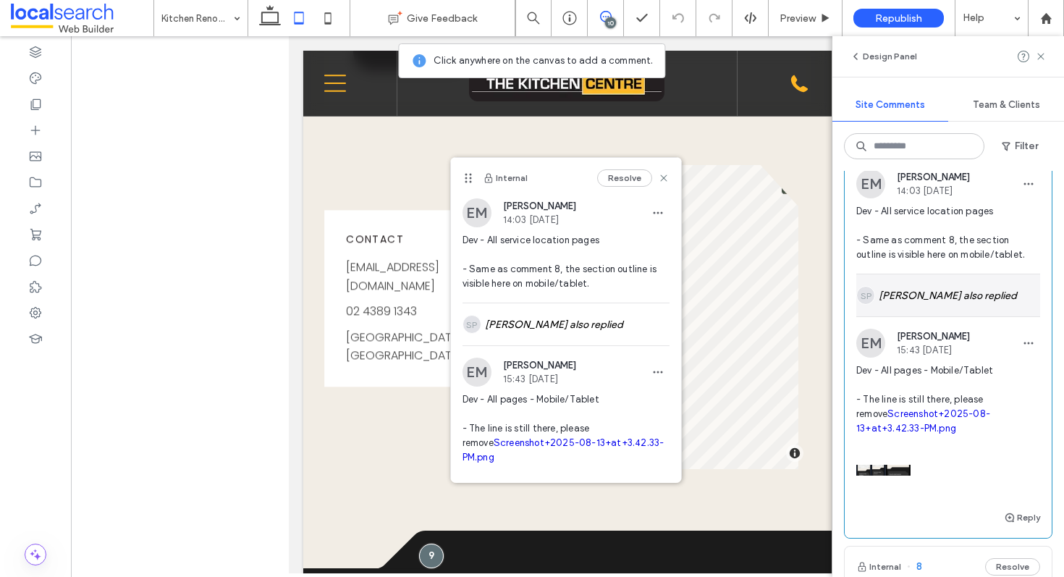
scroll to position [1291, 0]
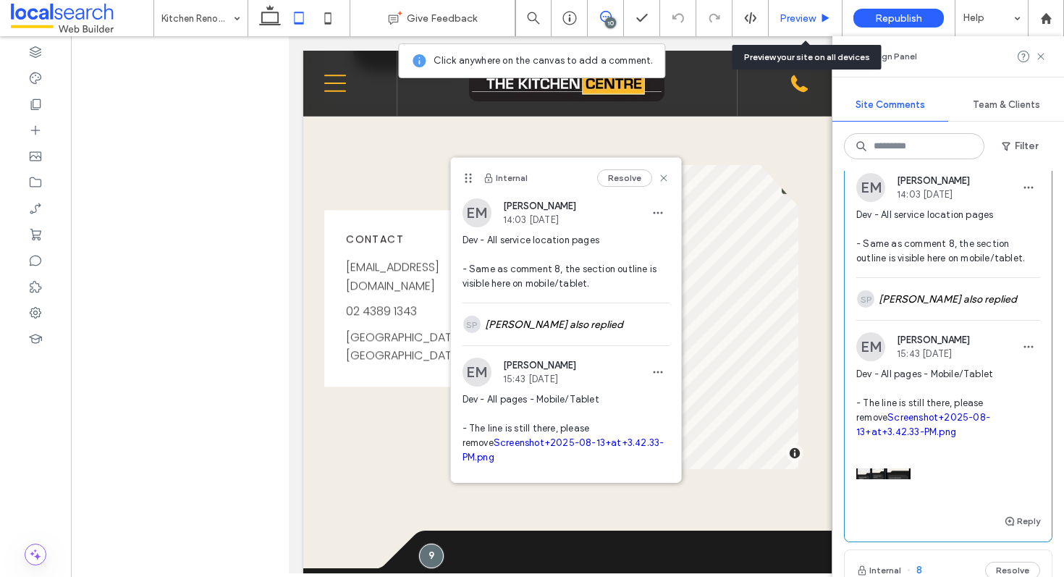
click at [808, 9] on div "Preview" at bounding box center [805, 18] width 74 height 36
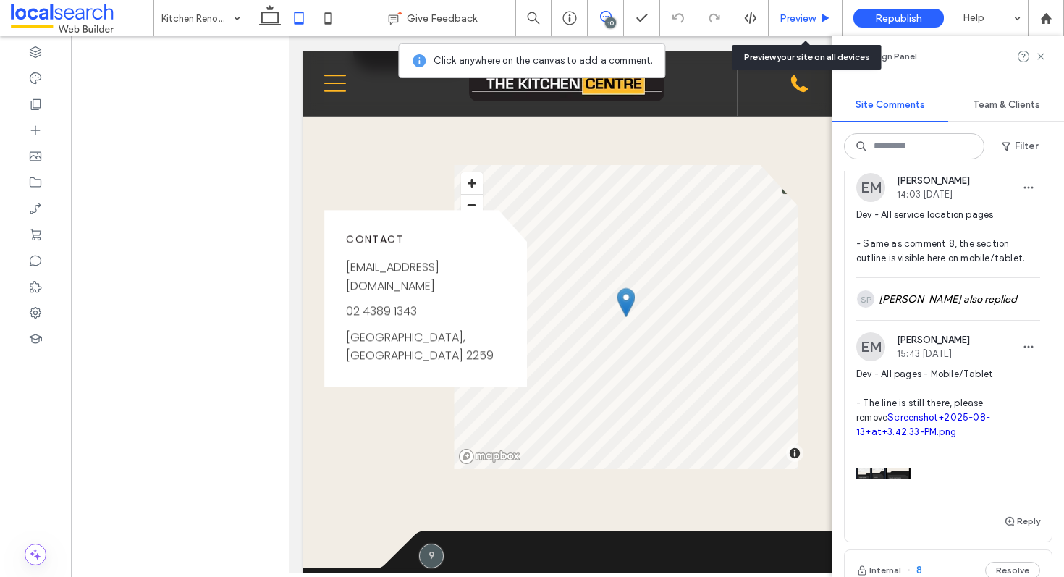
click at [795, 22] on span "Preview" at bounding box center [797, 18] width 36 height 12
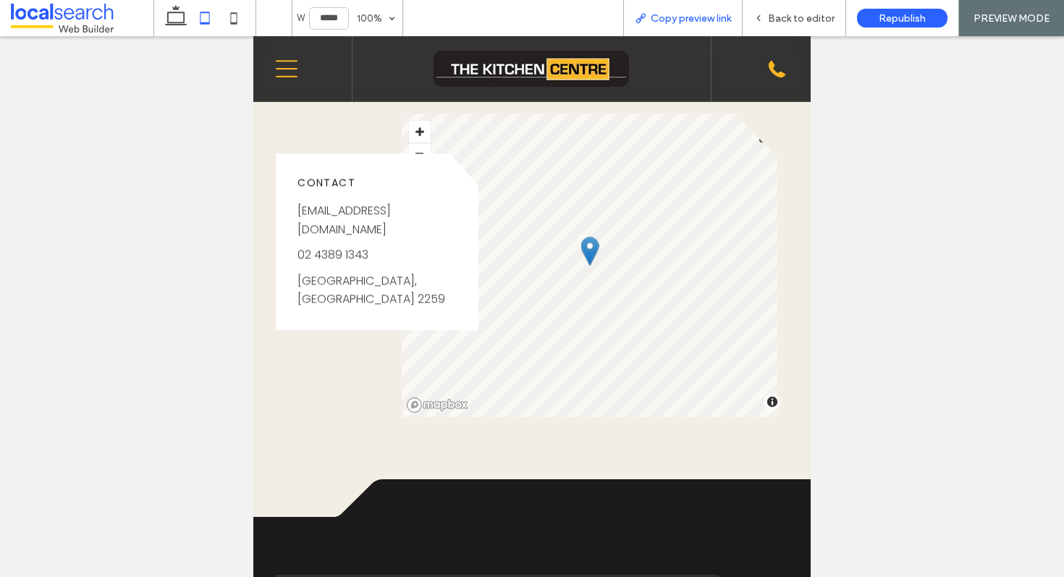
click at [704, 18] on span "Copy preview link" at bounding box center [690, 18] width 80 height 12
click at [774, 20] on span "Back to editor" at bounding box center [801, 18] width 67 height 12
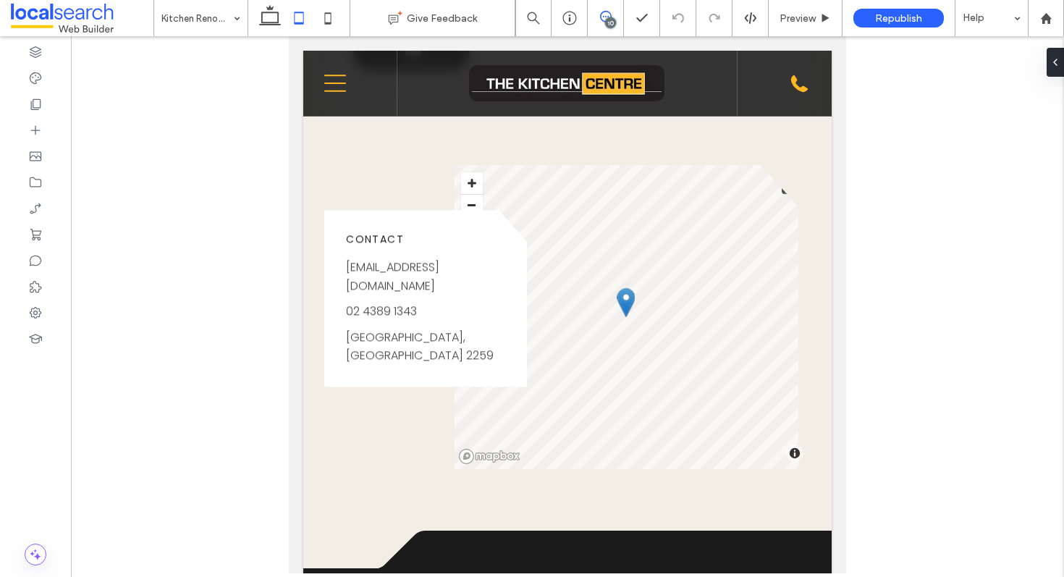
click at [603, 17] on icon at bounding box center [606, 17] width 12 height 12
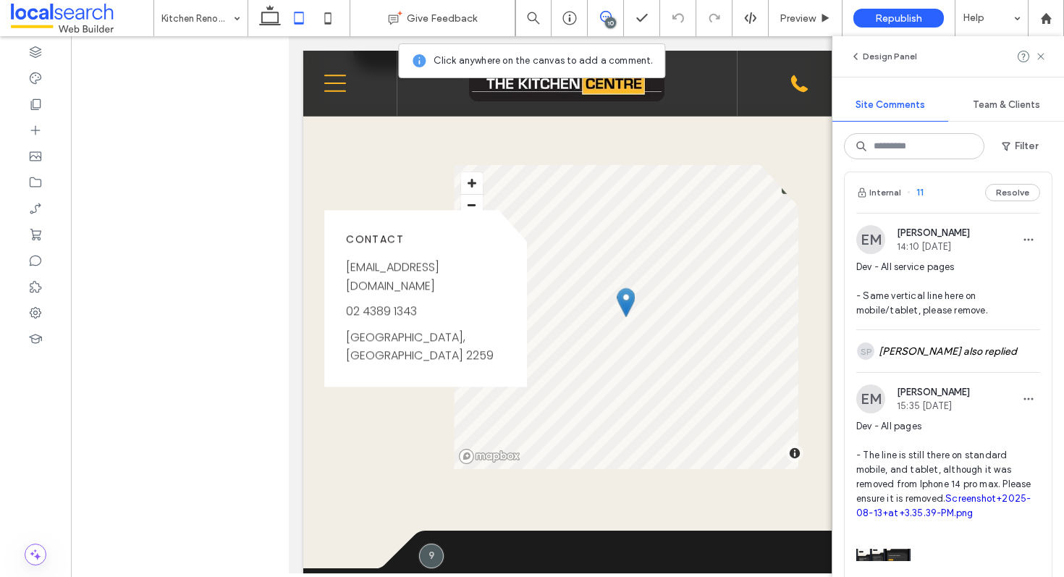
scroll to position [351, 0]
click at [935, 198] on div "Internal 11 Resolve" at bounding box center [947, 191] width 207 height 41
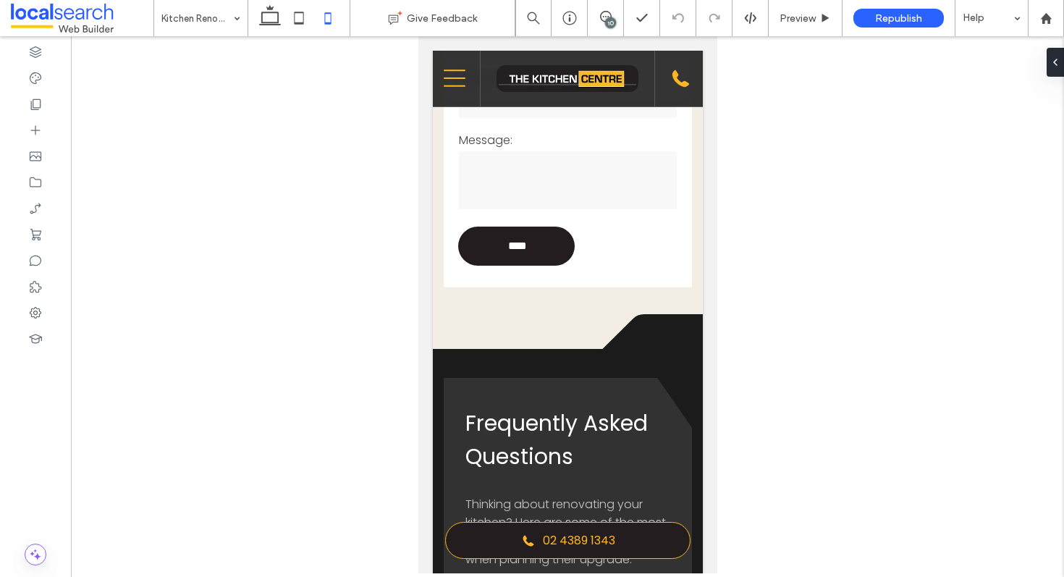
click at [608, 19] on div "10" at bounding box center [610, 22] width 11 height 11
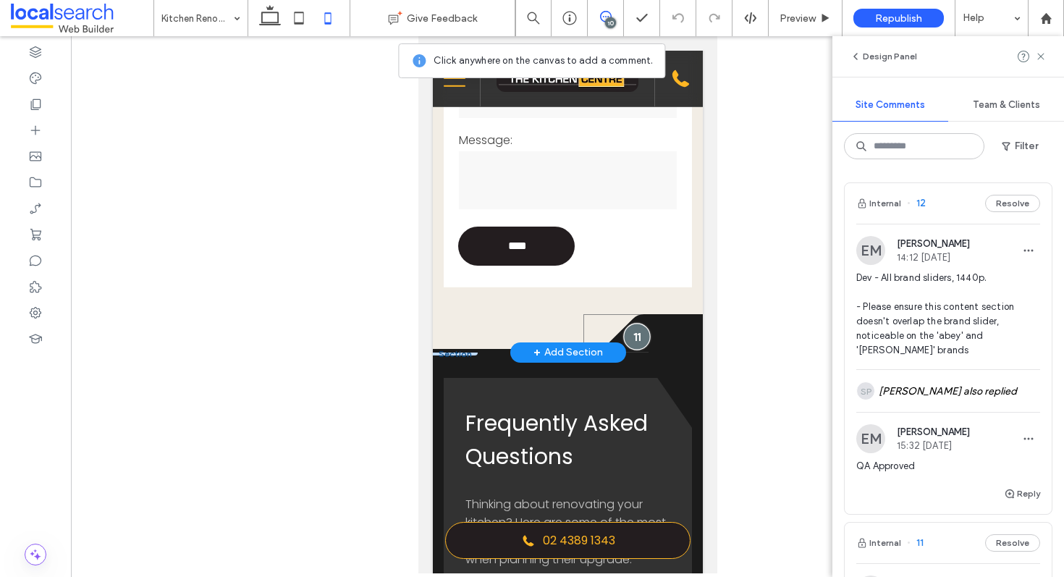
click at [625, 339] on div at bounding box center [635, 336] width 27 height 27
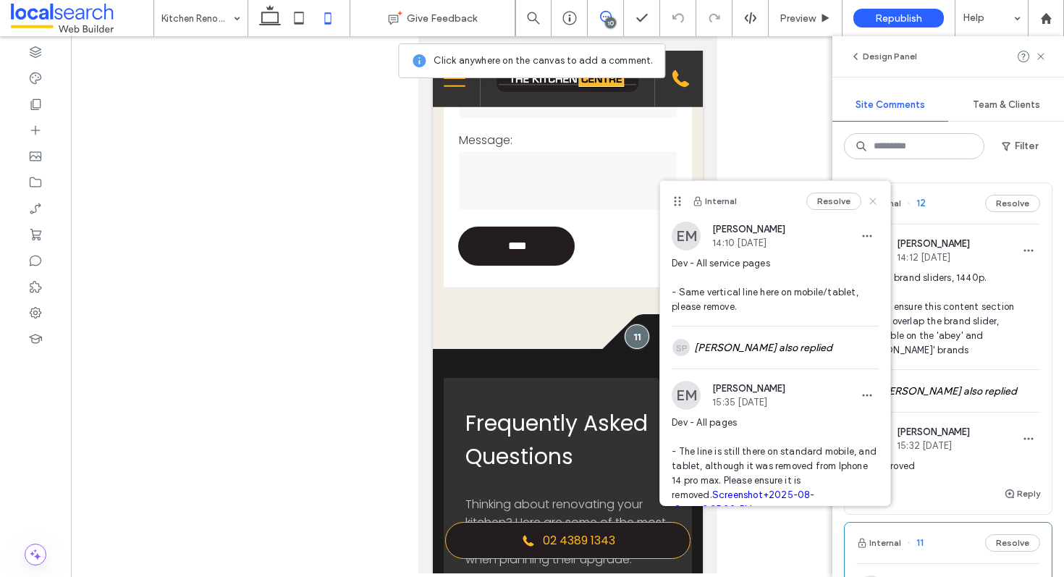
click at [870, 201] on use at bounding box center [873, 201] width 7 height 7
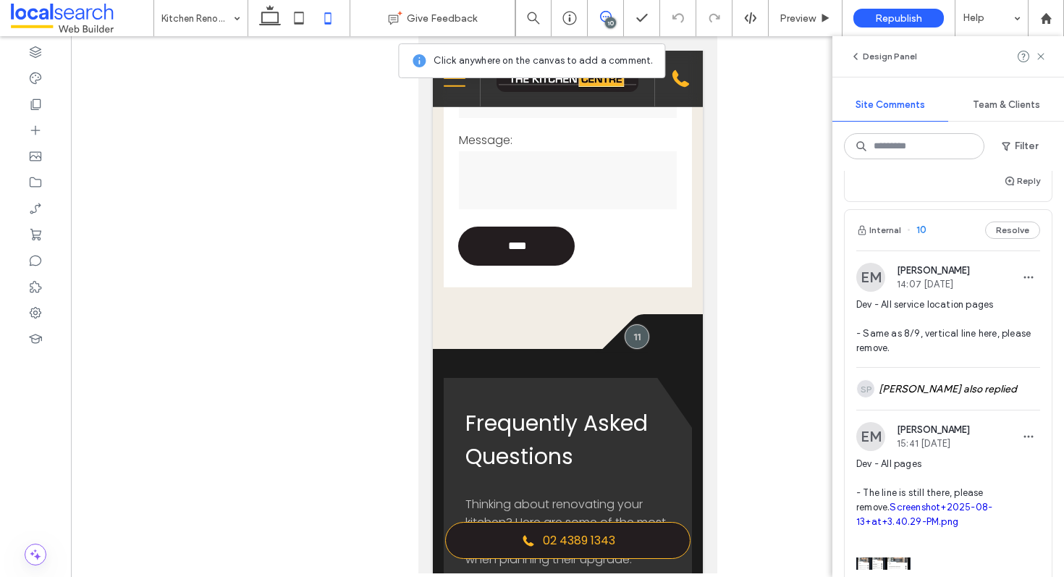
scroll to position [775, 0]
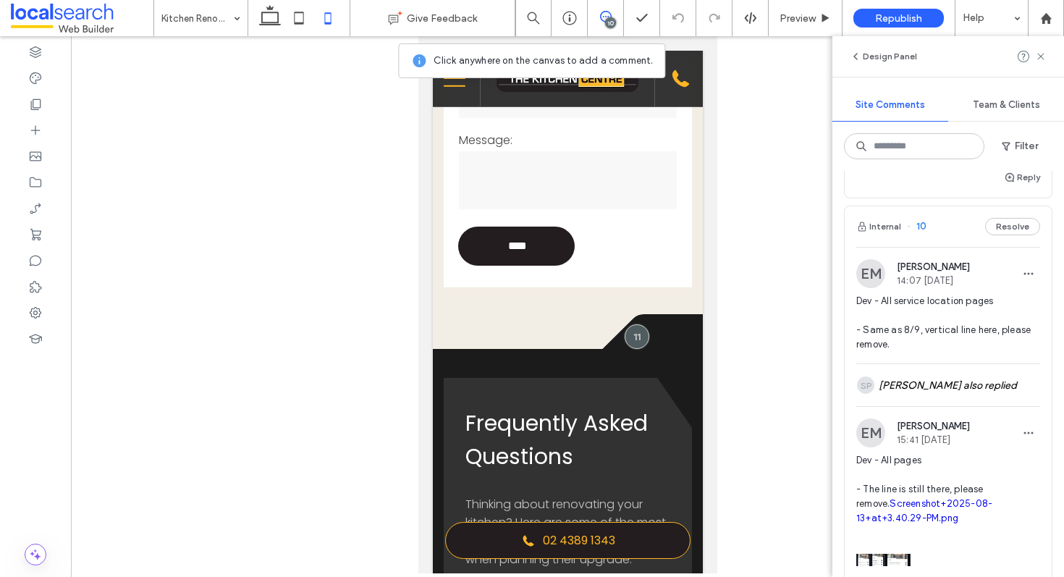
click at [938, 247] on div "Internal 10 Resolve" at bounding box center [947, 226] width 207 height 41
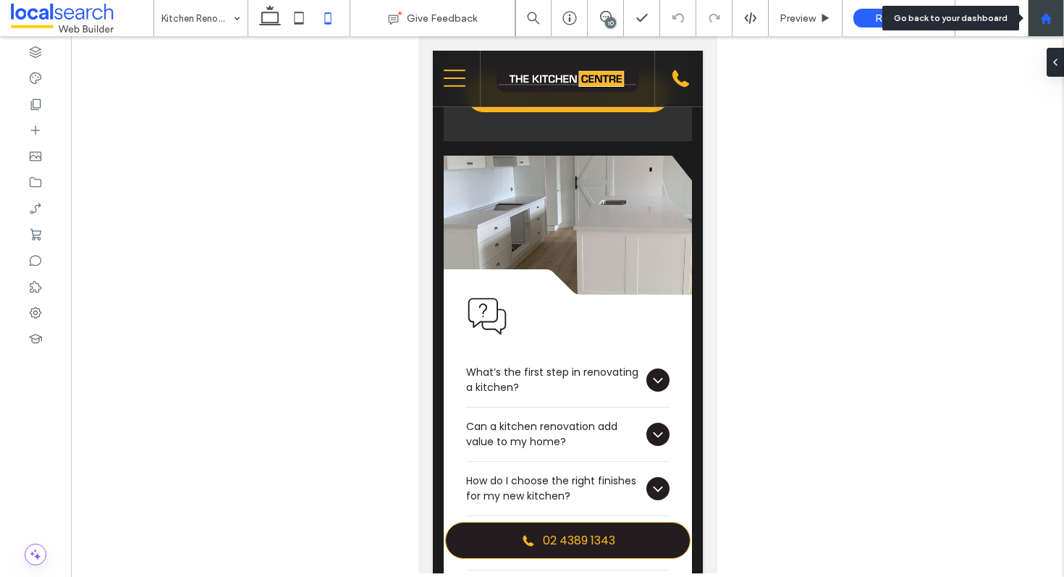
click at [1043, 17] on use at bounding box center [1045, 17] width 11 height 11
